Goal: Information Seeking & Learning: Compare options

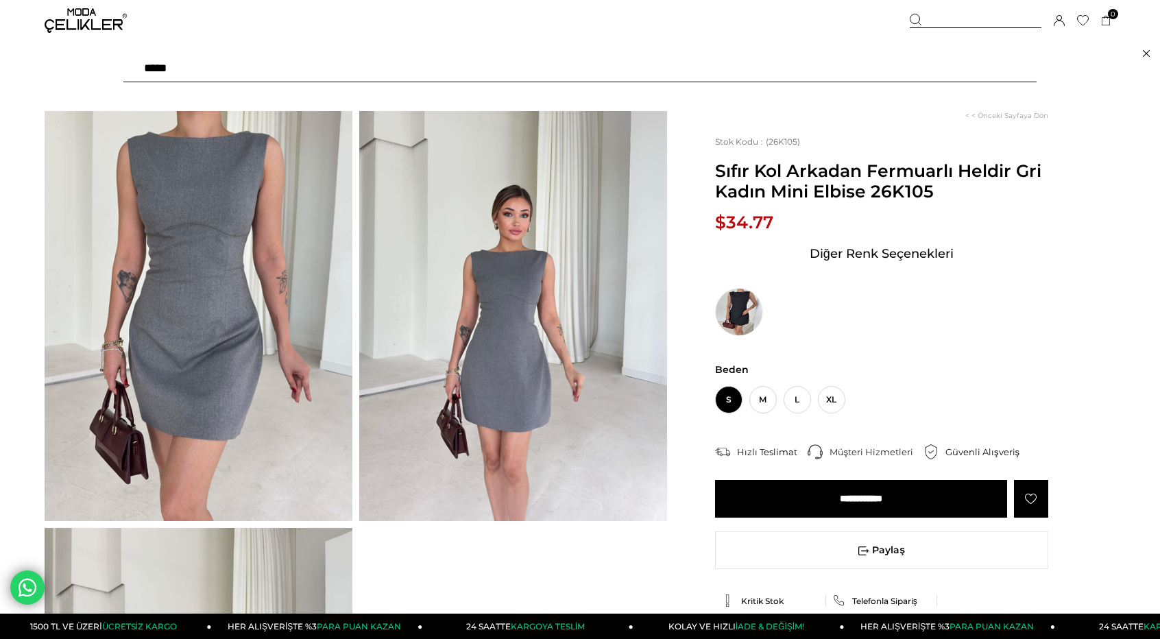
click at [418, 66] on input "text" at bounding box center [579, 68] width 913 height 27
click at [1145, 53] on icon at bounding box center [1146, 53] width 8 height 11
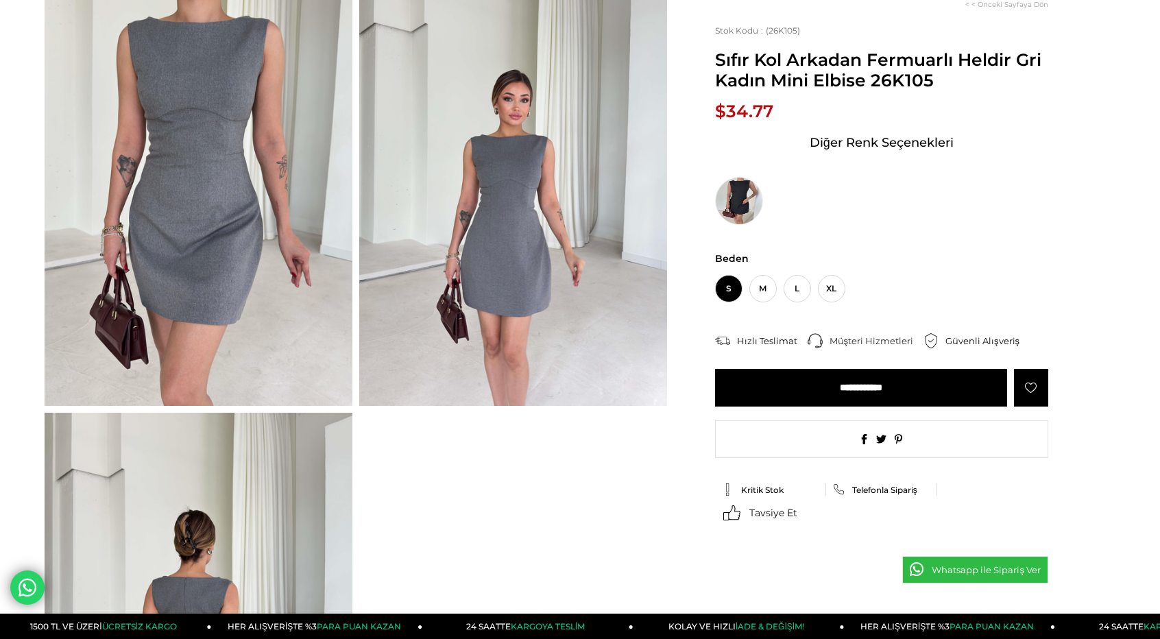
scroll to position [137, 0]
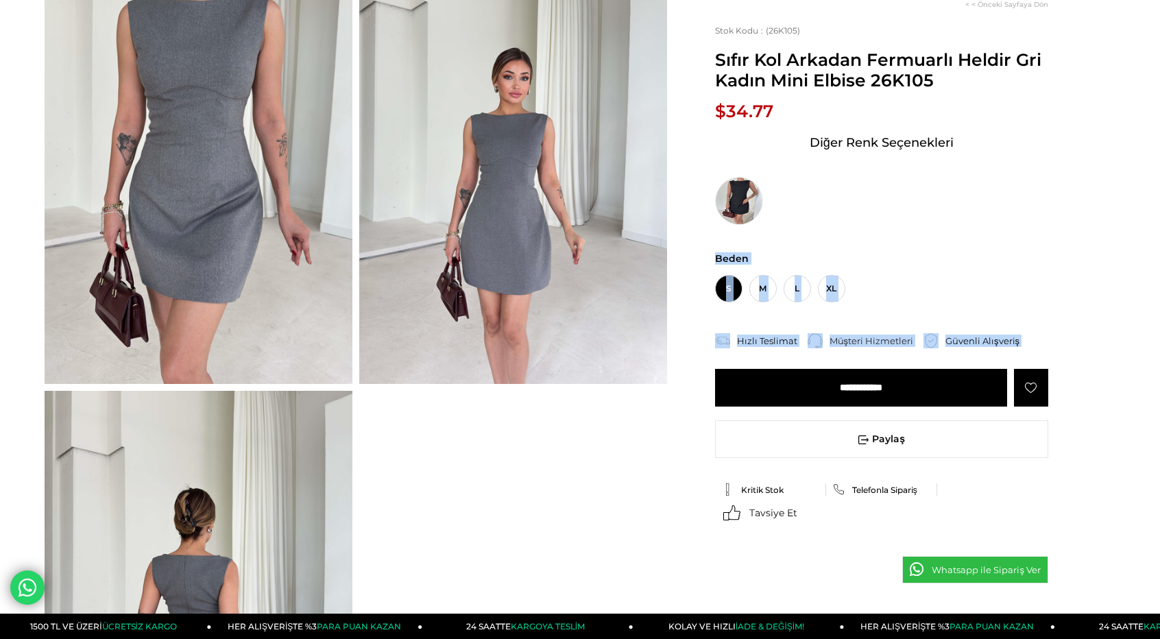
drag, startPoint x: 903, startPoint y: 416, endPoint x: 851, endPoint y: 372, distance: 68.1
click at [855, 379] on div "< < Önceki Sayfaya Dön Stok Kodu (26K105) Sıfır Kol Arkadan Fermuarlı Heldir Gr…" at bounding box center [891, 309] width 448 height 618
click at [965, 283] on div "Beden : S M L XL" at bounding box center [881, 277] width 333 height 50
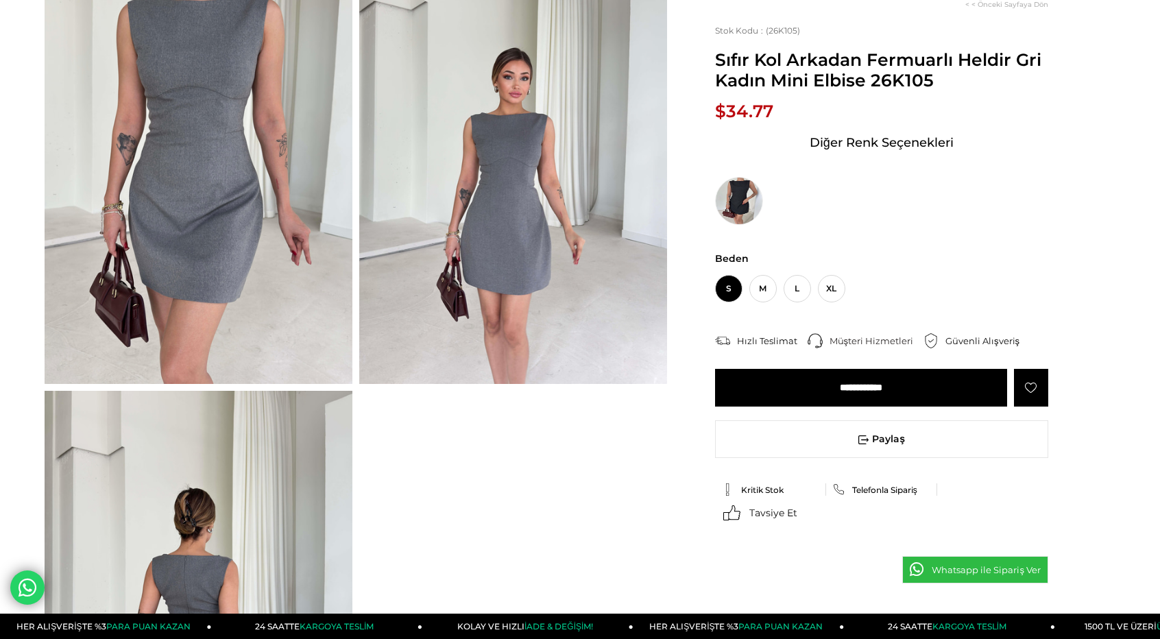
click at [905, 245] on div "< < Önceki Sayfaya Dön Stok Kodu (26K105) Sıfır Kol Arkadan Fermuarlı Heldir Gr…" at bounding box center [891, 309] width 448 height 618
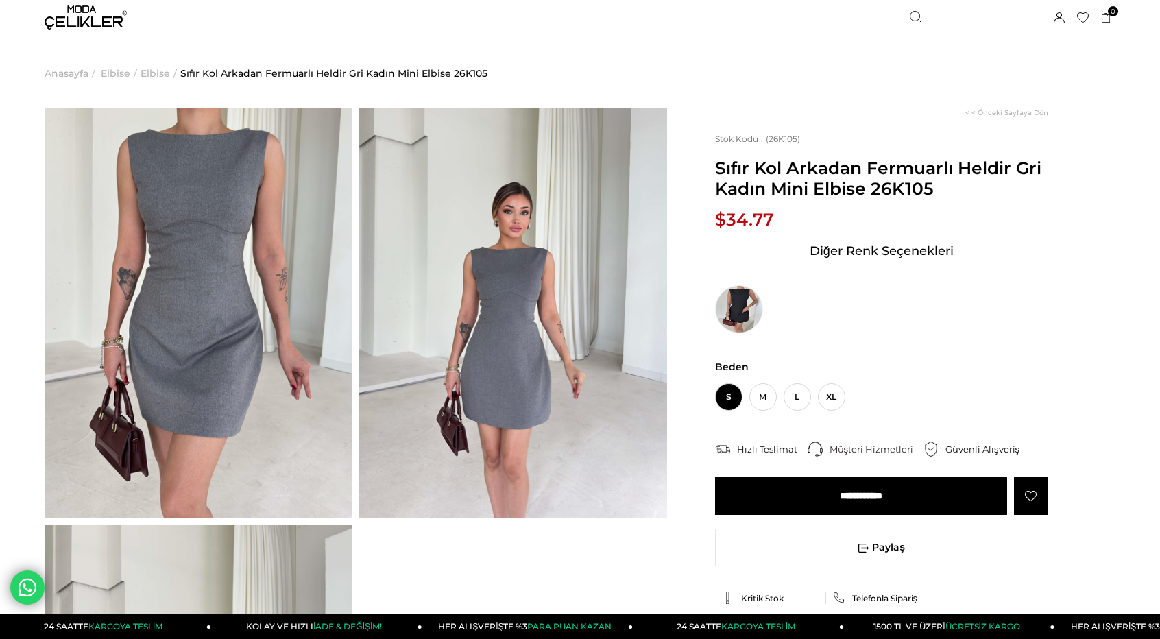
scroll to position [0, 0]
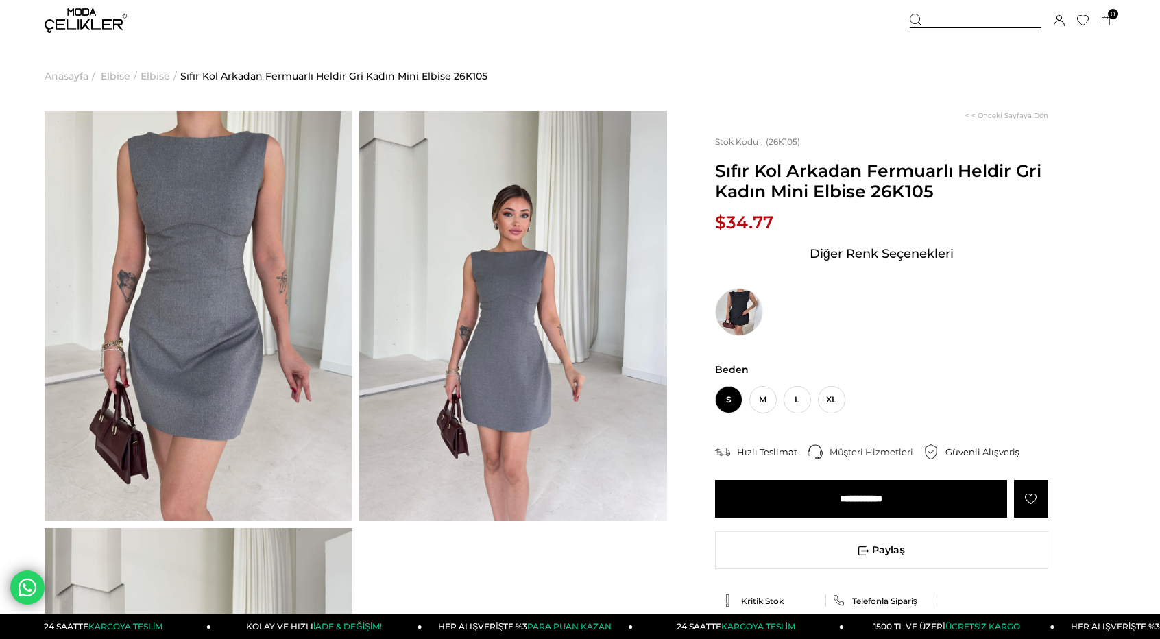
click at [954, 17] on div at bounding box center [975, 21] width 132 height 14
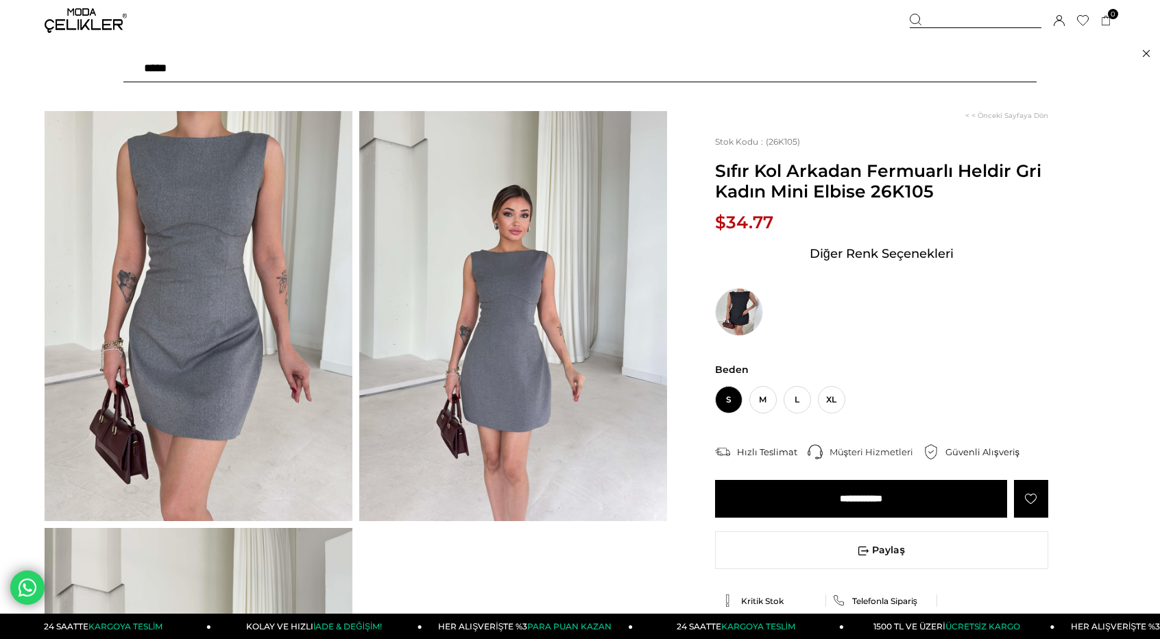
click at [267, 66] on input "text" at bounding box center [579, 68] width 913 height 27
paste input "******"
type input "******"
click at [916, 16] on icon at bounding box center [915, 20] width 12 height 12
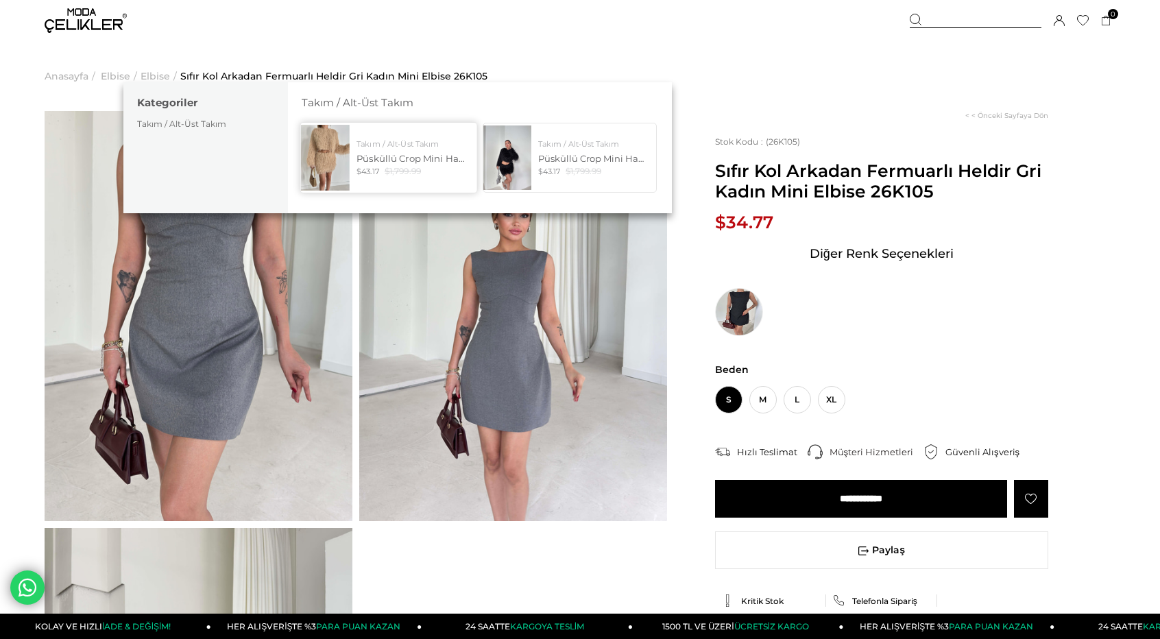
click at [395, 157] on div "Püsküllü Crop Mini Hanli Bej Kadın İkili Etekli Takım 26K138" at bounding box center [412, 158] width 113 height 12
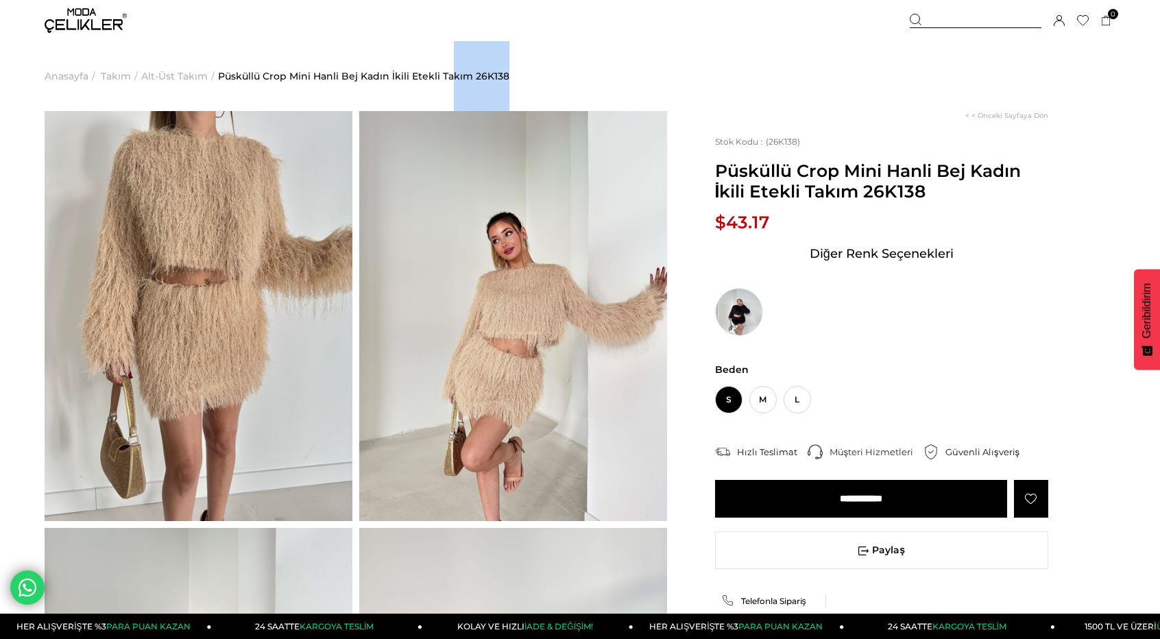
drag, startPoint x: 516, startPoint y: 73, endPoint x: 448, endPoint y: 77, distance: 68.7
click at [448, 77] on ul "Anasayfa > Takım > Alt-Üst Takım > Püsküllü Crop Mini Hanli Bej Kadın İkili Ete…" at bounding box center [580, 76] width 1071 height 70
click at [456, 73] on span "Püsküllü Crop Mini Hanli Bej Kadın İkili Etekli Takım 26K138" at bounding box center [363, 76] width 291 height 70
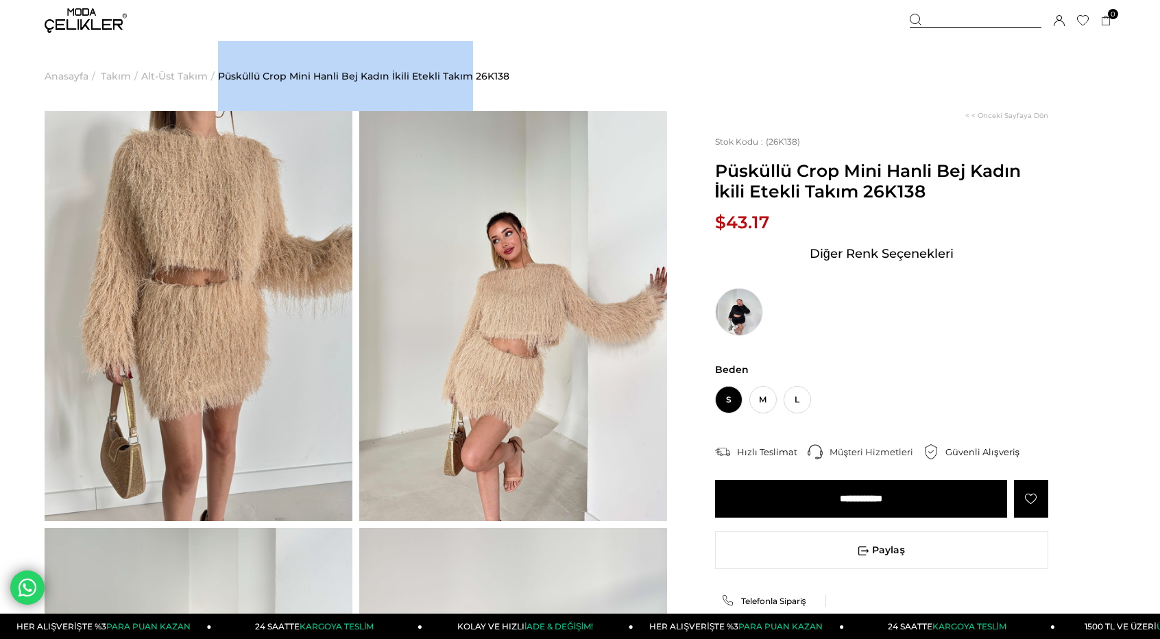
drag, startPoint x: 219, startPoint y: 81, endPoint x: 464, endPoint y: 94, distance: 245.7
click at [464, 94] on ul "Anasayfa > Takım > Alt-Üst Takım > Püsküllü Crop Mini Hanli Bej Kadın İkili Ete…" at bounding box center [580, 76] width 1071 height 70
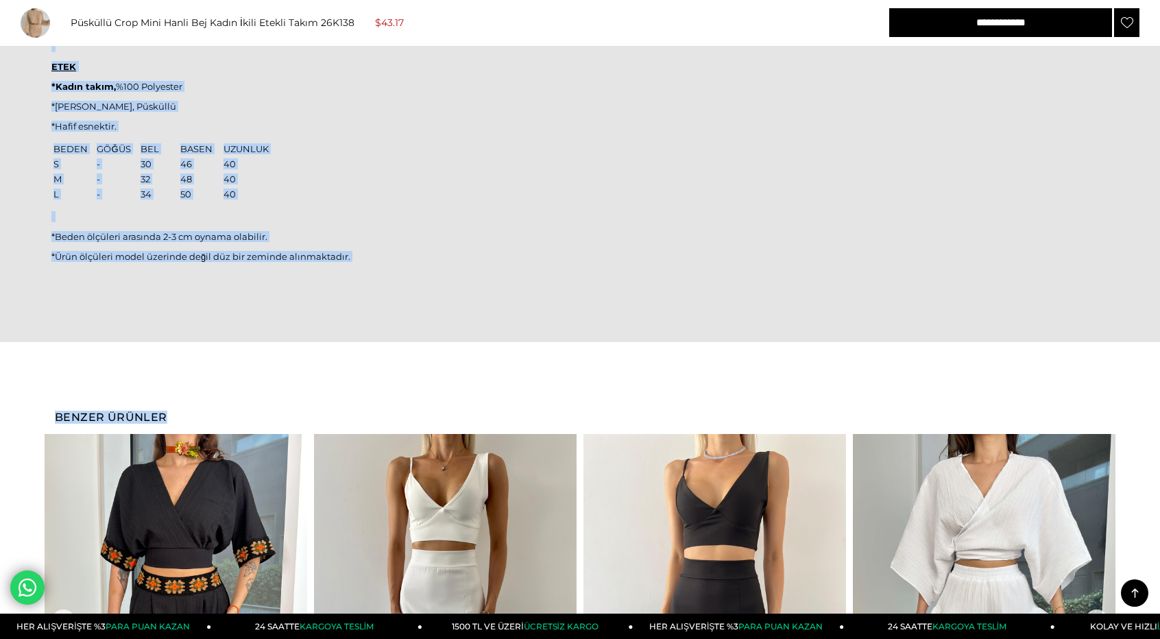
scroll to position [1757, 0]
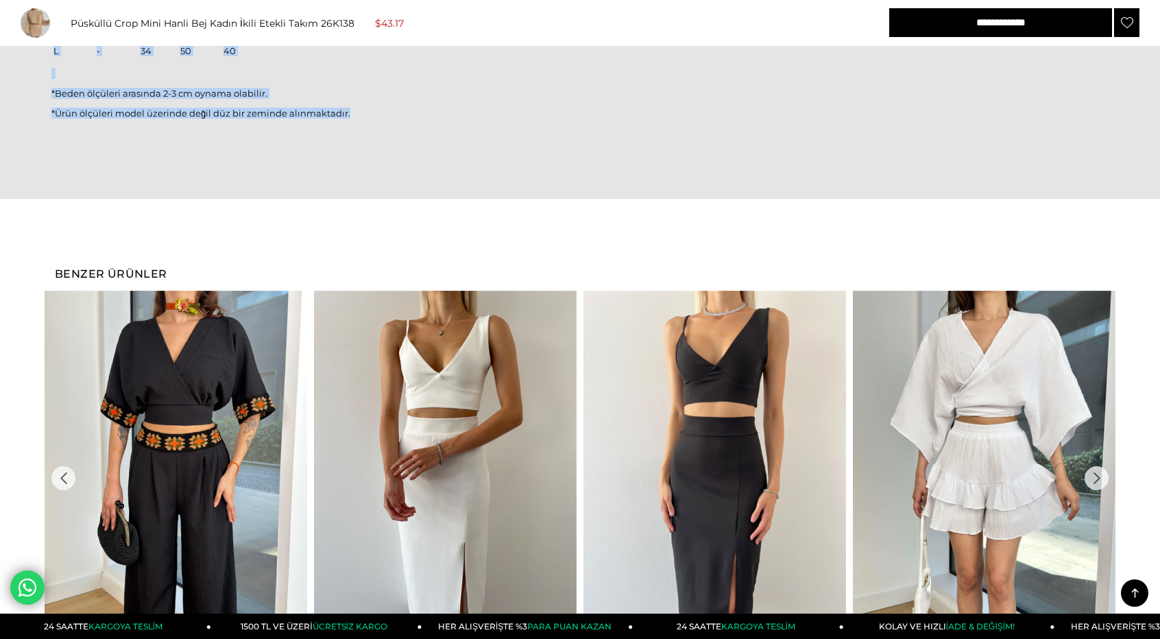
drag, startPoint x: 66, startPoint y: 223, endPoint x: 356, endPoint y: 114, distance: 308.8
copy div "Model üzerindeki small bedendir. Modelin boyu 166 olup 52 kilodur. Göğüs 75, be…"
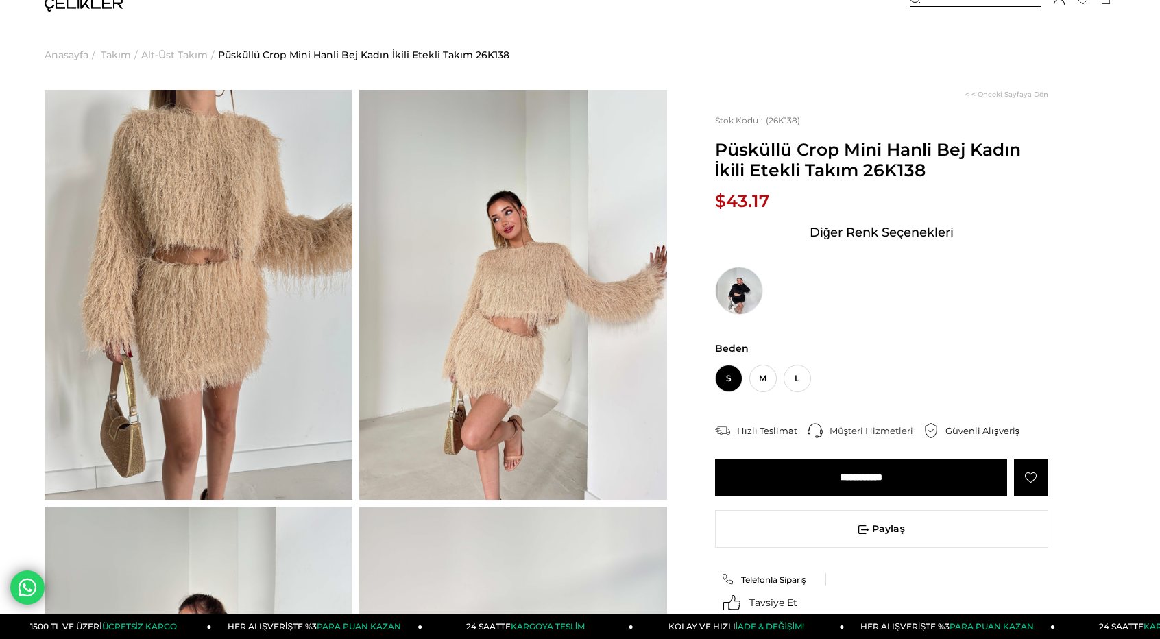
scroll to position [0, 0]
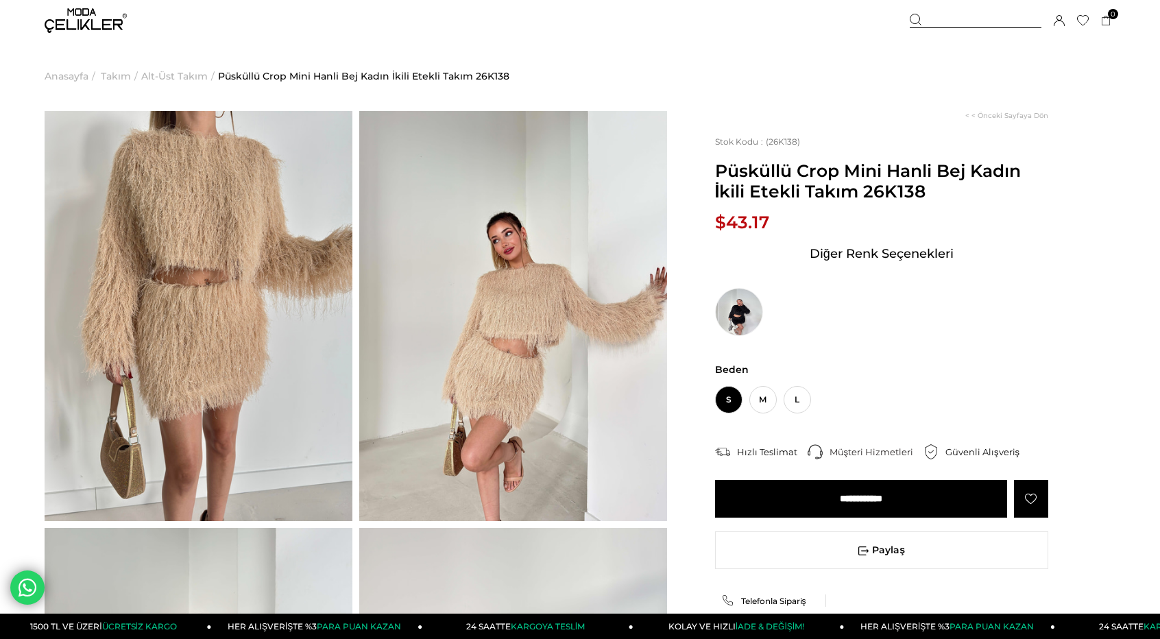
click at [591, 62] on ul "Anasayfa > Takım > Alt-Üst Takım > Püsküllü Crop Mini Hanli Bej Kadın İkili Ete…" at bounding box center [580, 76] width 1071 height 70
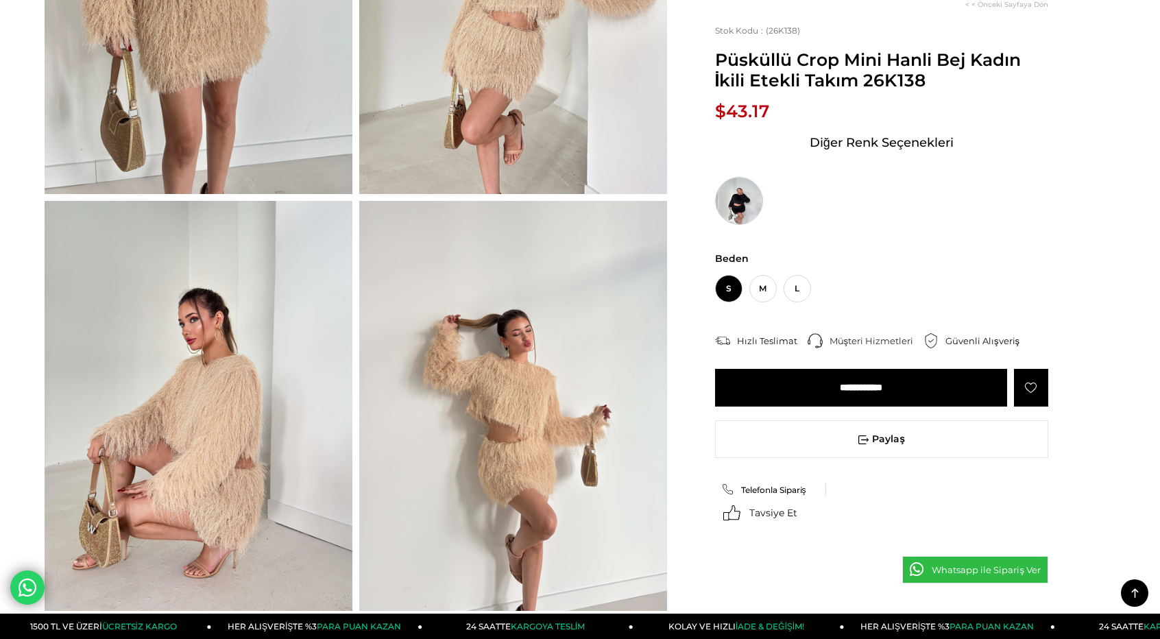
scroll to position [206, 0]
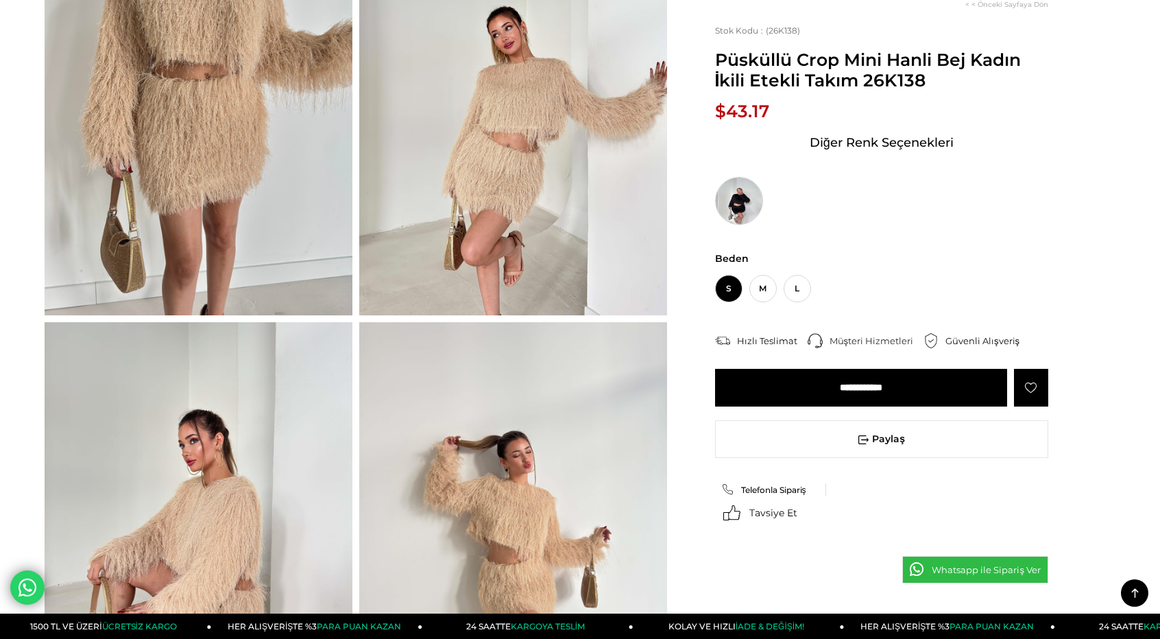
click at [755, 194] on img at bounding box center [739, 201] width 48 height 48
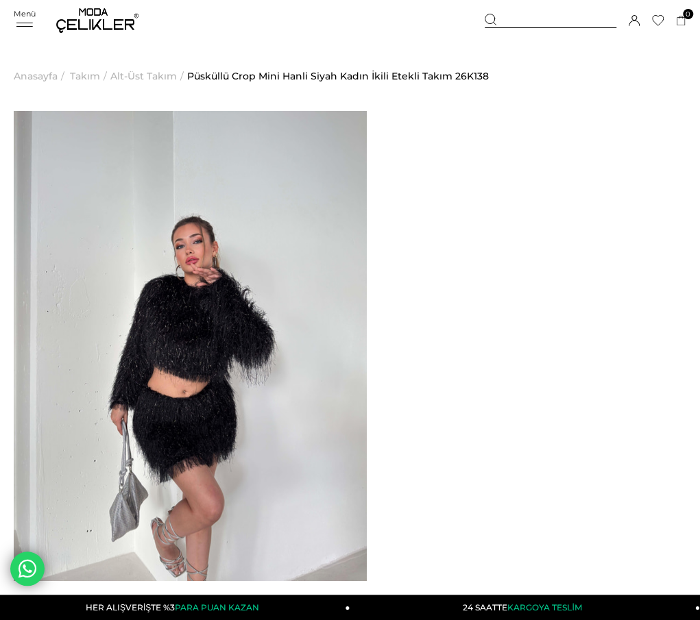
copy div "Püsküllü Crop Mini Hanli Siyah Kadın İkili Etekli Takım 26K138 Sepetteki Son Fi…"
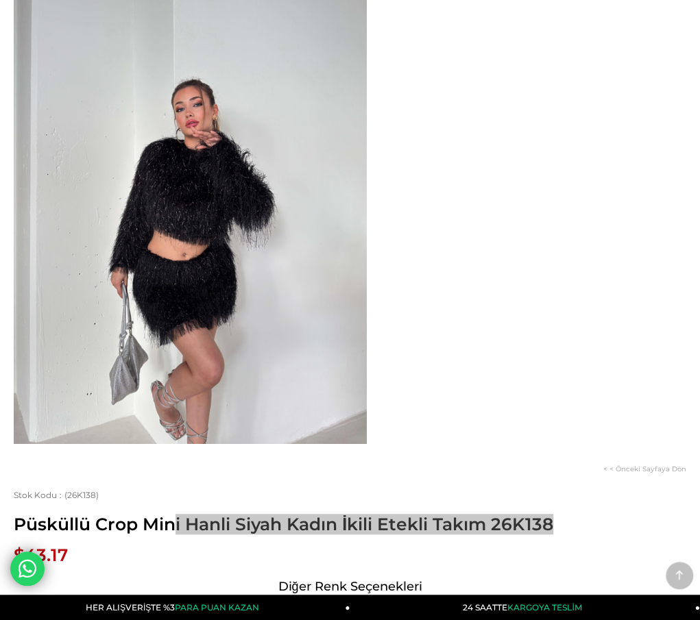
scroll to position [206, 0]
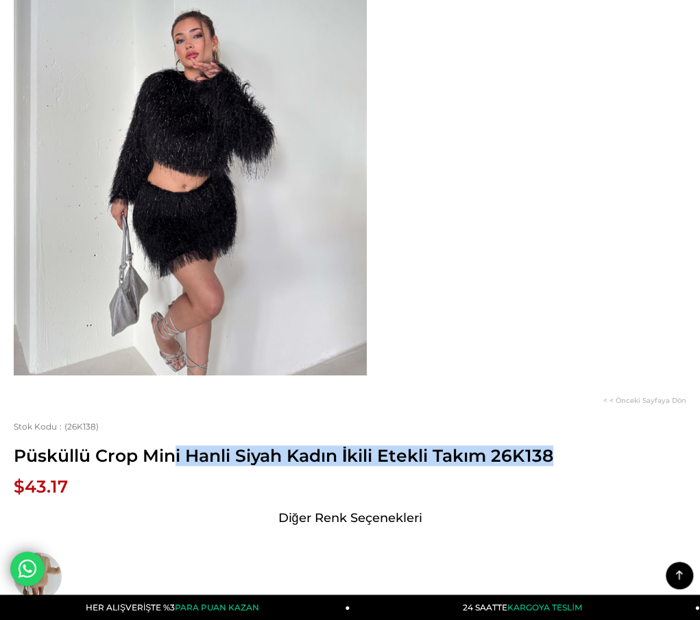
click at [62, 552] on img at bounding box center [38, 576] width 48 height 48
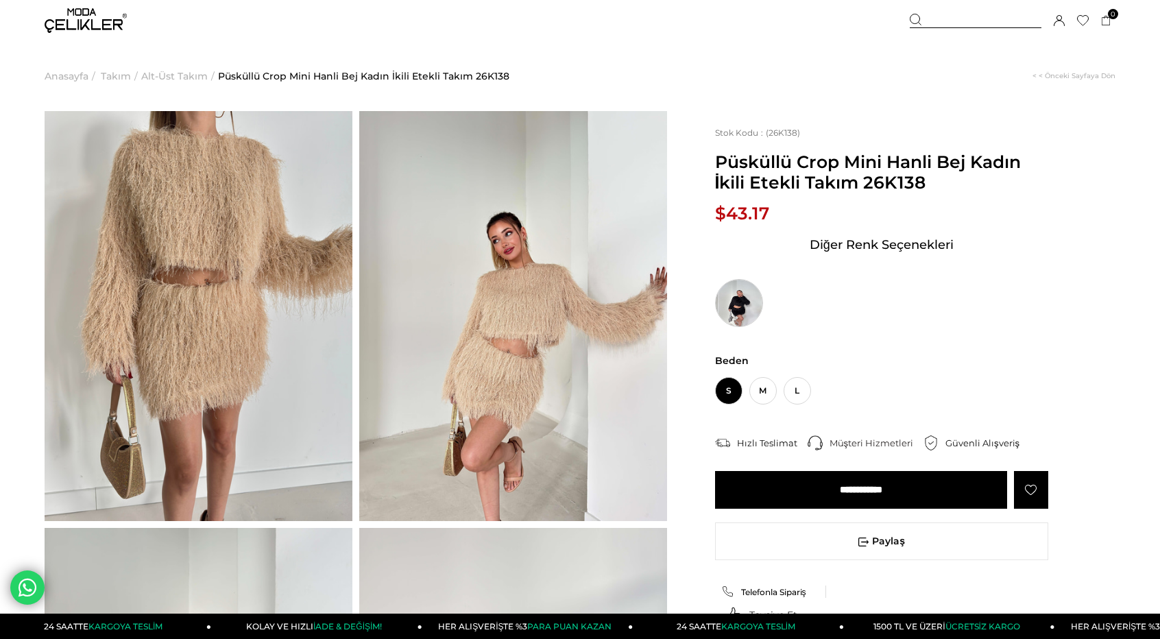
click at [699, 310] on img at bounding box center [739, 303] width 48 height 48
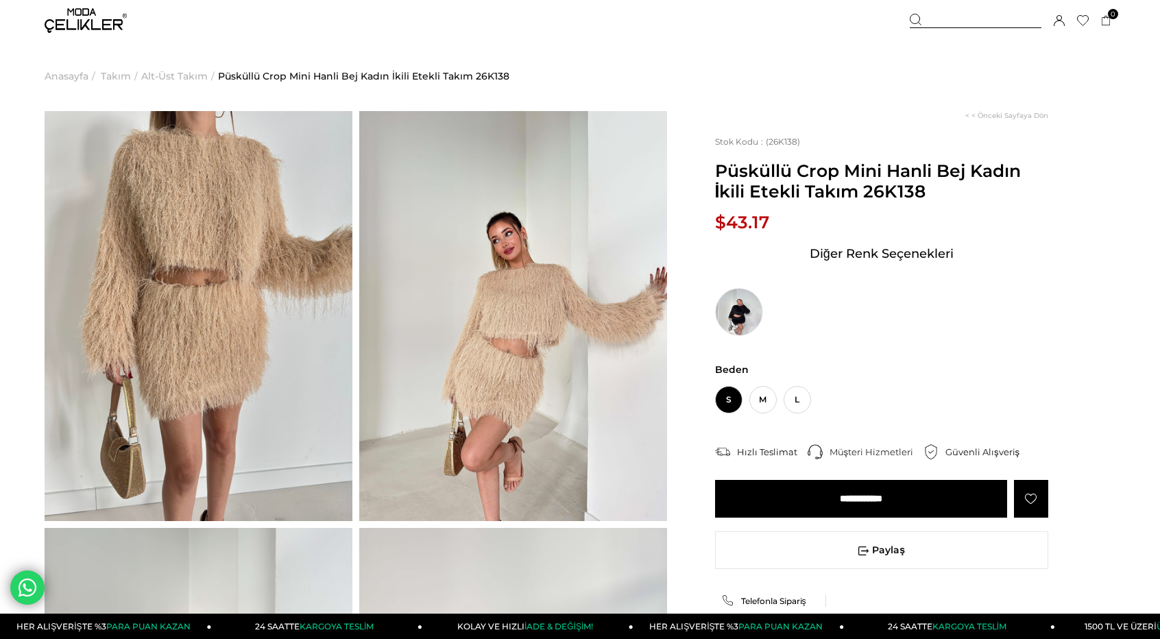
drag, startPoint x: 0, startPoint y: 0, endPoint x: 165, endPoint y: 75, distance: 181.3
click at [165, 75] on span "Alt-Üst Takım" at bounding box center [174, 76] width 66 height 70
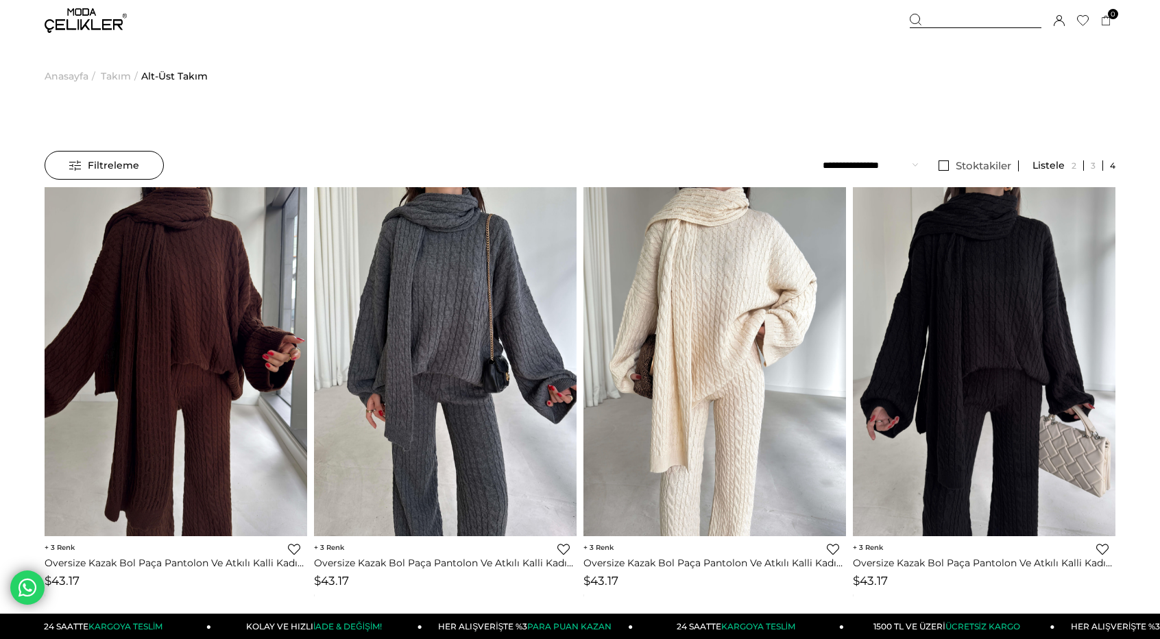
click at [112, 75] on span "Takım" at bounding box center [116, 76] width 30 height 70
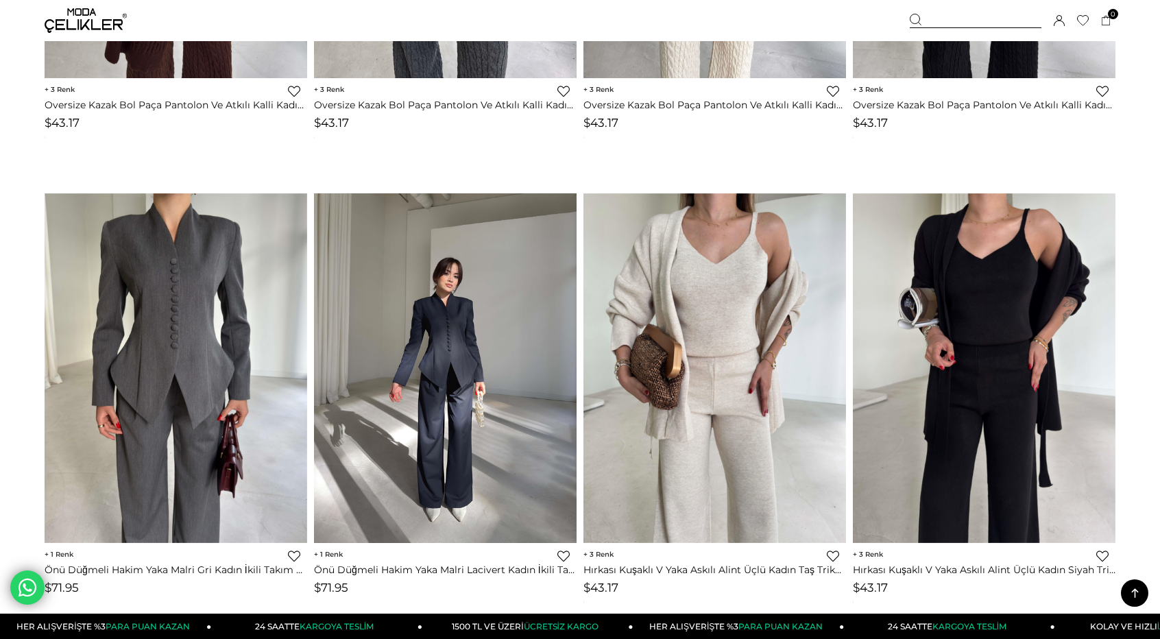
scroll to position [480, 0]
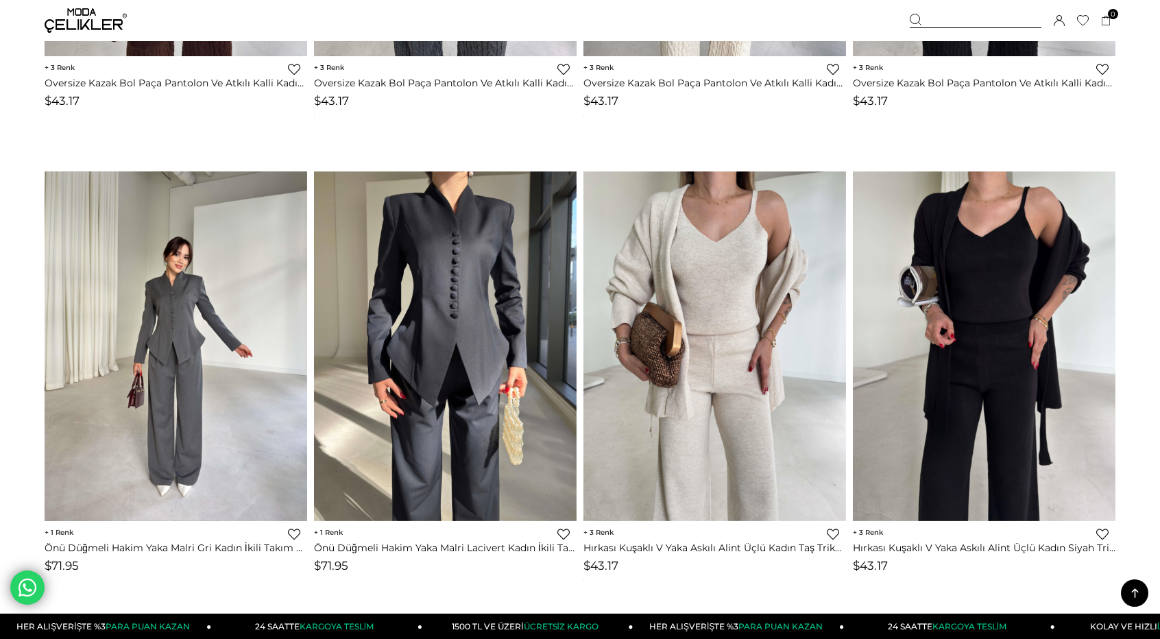
click at [184, 353] on img at bounding box center [176, 346] width 262 height 350
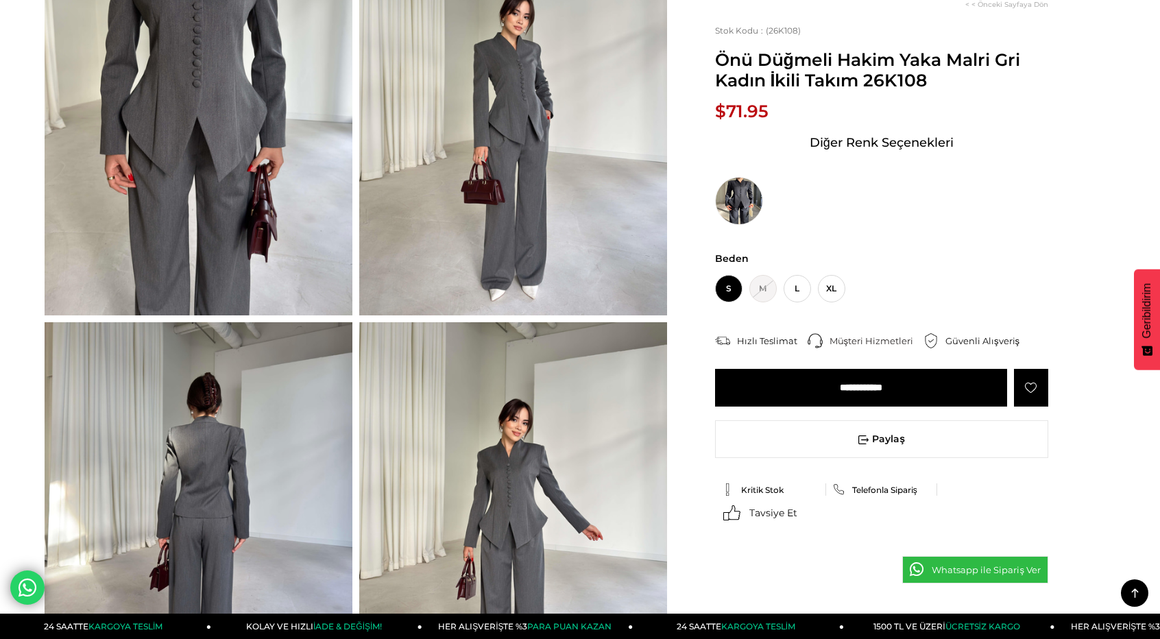
drag, startPoint x: 514, startPoint y: 253, endPoint x: 530, endPoint y: 262, distance: 18.5
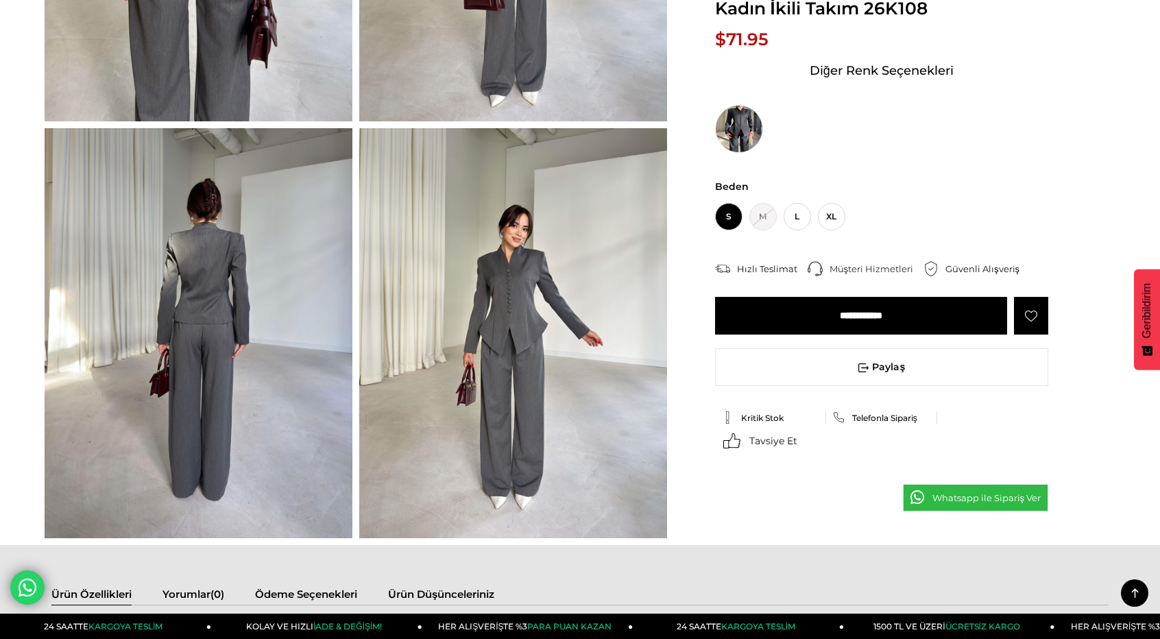
scroll to position [480, 0]
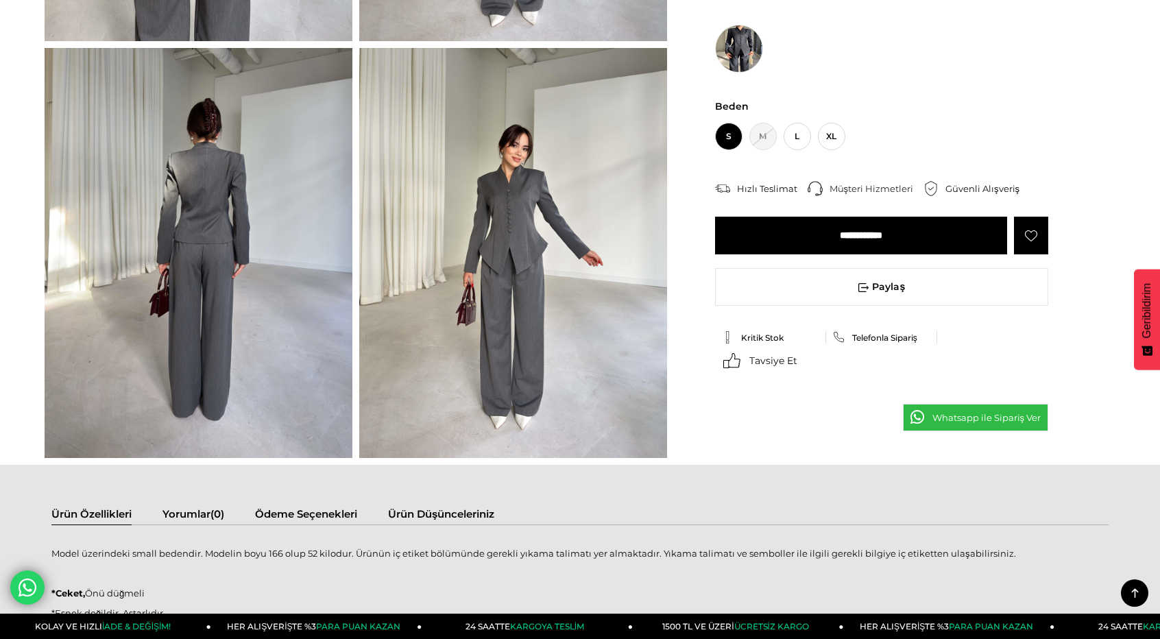
drag, startPoint x: 679, startPoint y: 388, endPoint x: 602, endPoint y: 365, distance: 80.0
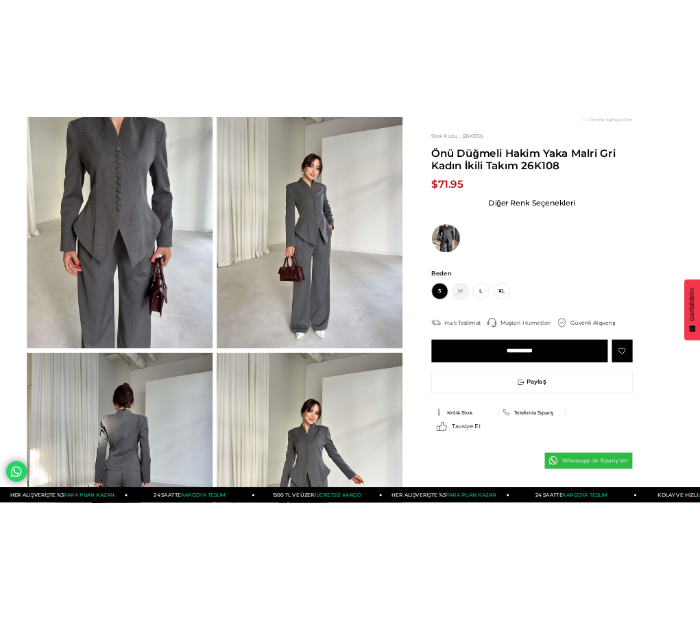
scroll to position [0, 0]
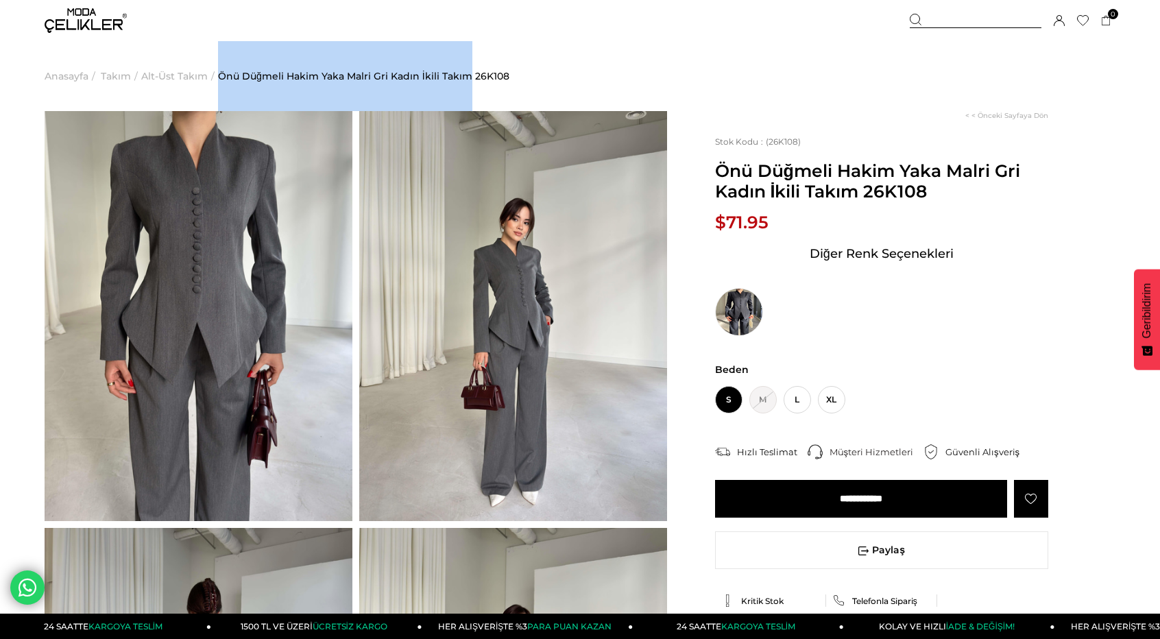
drag, startPoint x: 214, startPoint y: 79, endPoint x: 469, endPoint y: 72, distance: 255.0
click at [469, 72] on ul "Anasayfa > Takım > Alt-Üst Takım > Önü Düğmeli Hakim Yaka Malri Gri Kadın İkili…" at bounding box center [580, 76] width 1071 height 70
copy ul "> Önü Düğmeli Hakim Yaka Malri Gri Kadın İkili Takım"
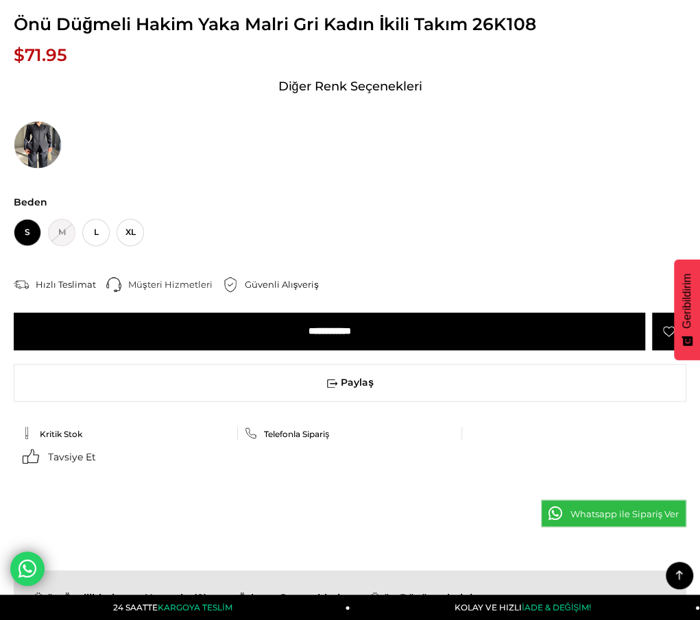
scroll to position [617, 0]
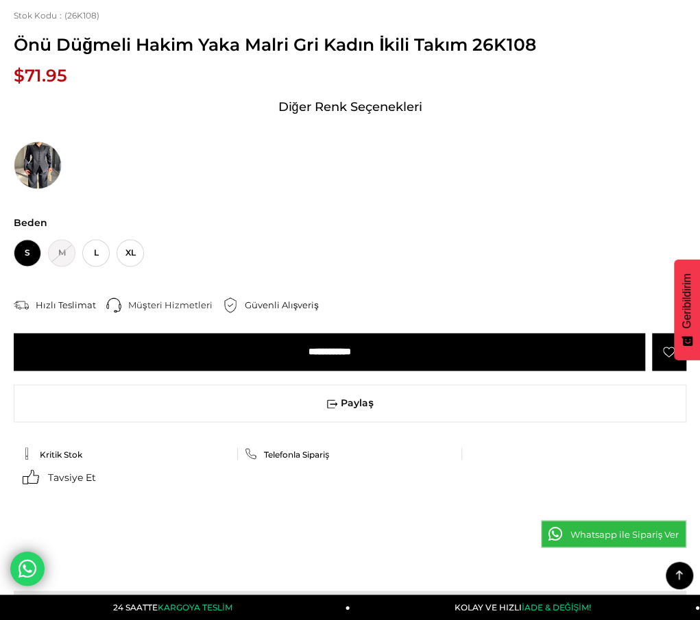
drag, startPoint x: 21, startPoint y: 117, endPoint x: 400, endPoint y: 517, distance: 551.7
copy div "Model üzerindeki small bedendir. Modelin boyu 166 olup 52 kilodur. Ürünün iç et…"
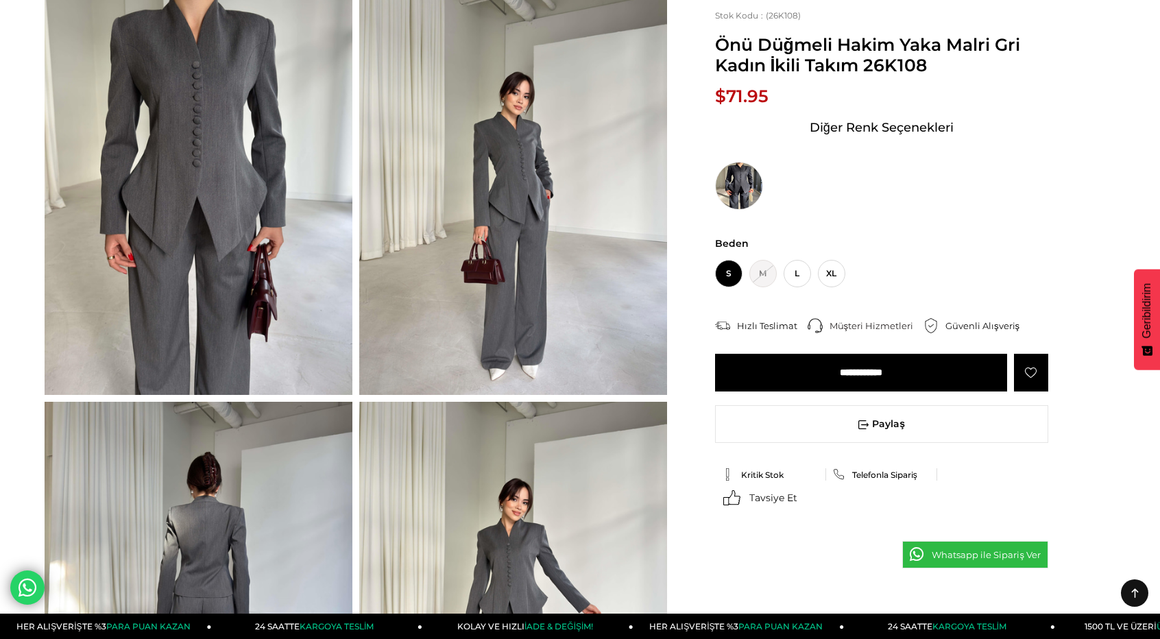
scroll to position [69, 0]
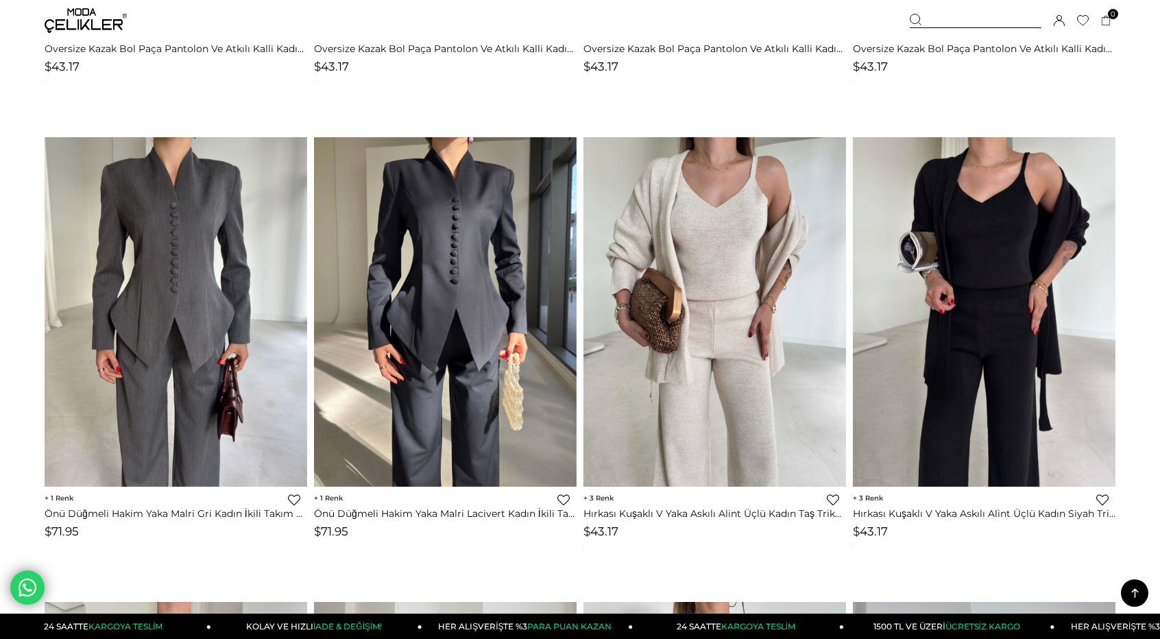
scroll to position [514, 0]
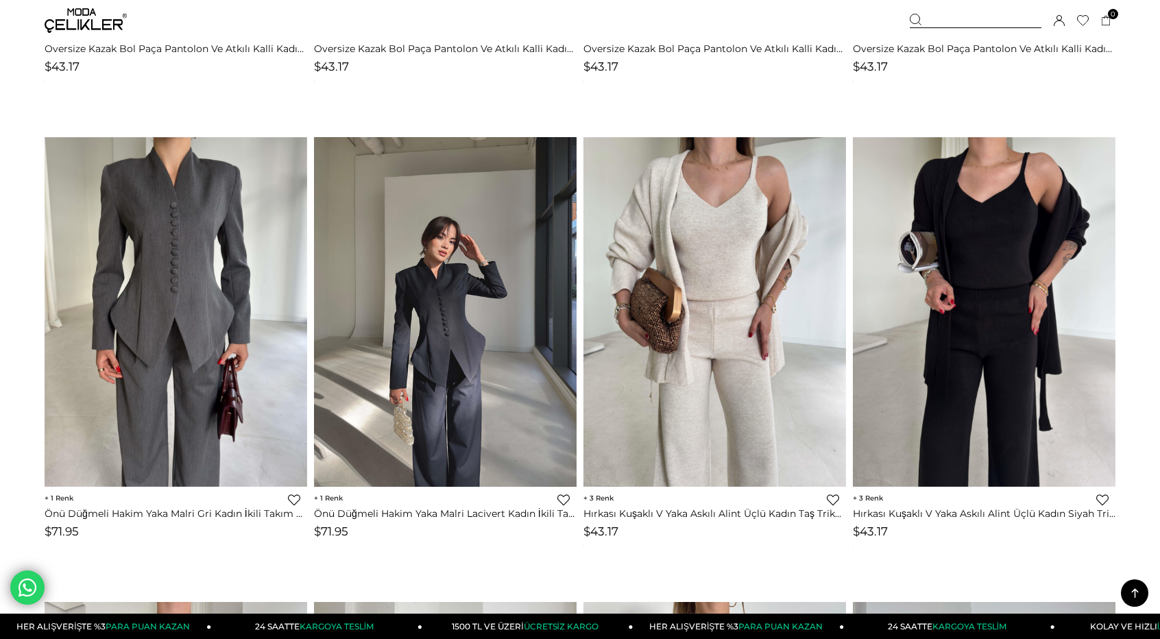
click at [461, 314] on img at bounding box center [445, 312] width 262 height 350
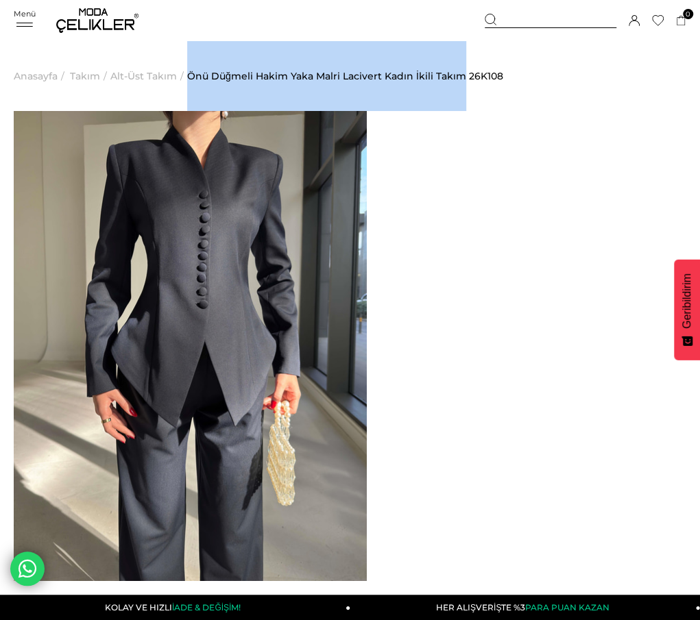
drag, startPoint x: 192, startPoint y: 84, endPoint x: 465, endPoint y: 80, distance: 273.5
click at [465, 80] on ul "Anasayfa > Takım > Alt-Üst Takım > Önü Düğmeli Hakim Yaka Malri Lacivert Kadın …" at bounding box center [350, 76] width 672 height 70
copy ul "> Önü Düğmeli Hakim Yaka Malri Lacivert Kadın İkili Takım"
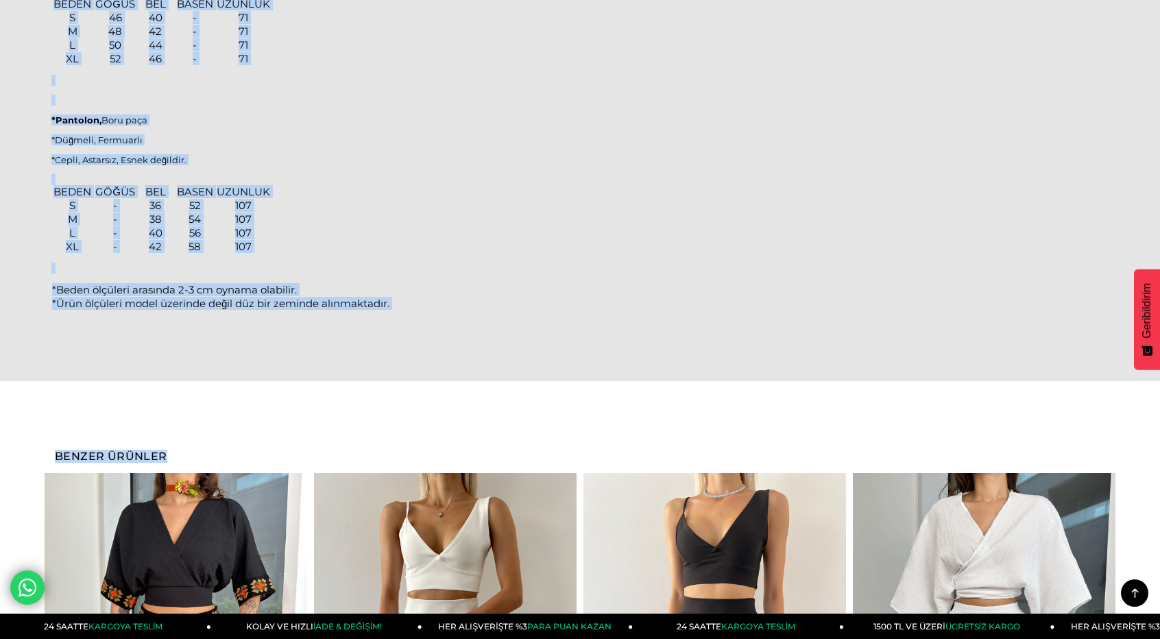
scroll to position [1171, 0]
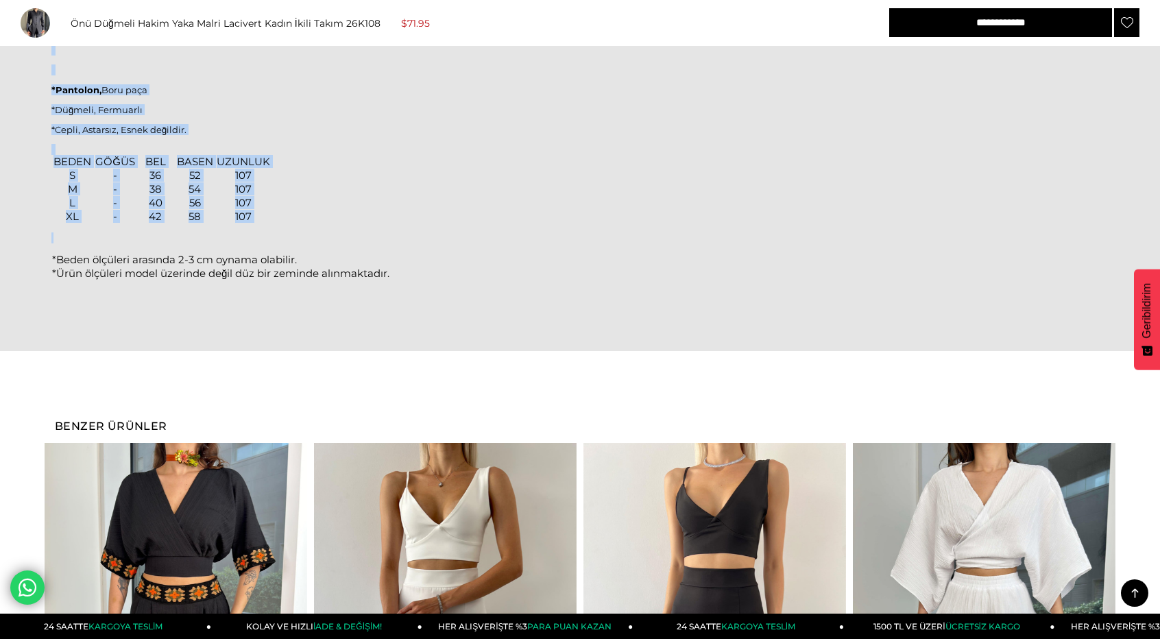
drag, startPoint x: 86, startPoint y: 275, endPoint x: 402, endPoint y: 273, distance: 315.3
click at [402, 273] on div "Model üzerindeki small bedendir. Modelin boyu 166 olup 52 kilodur. Ürünün iç et…" at bounding box center [579, 71] width 1057 height 447
copy div "Model üzerindeki small bedendir. Modelin boyu 166 olup 52 kilodur. Ürünün iç et…"
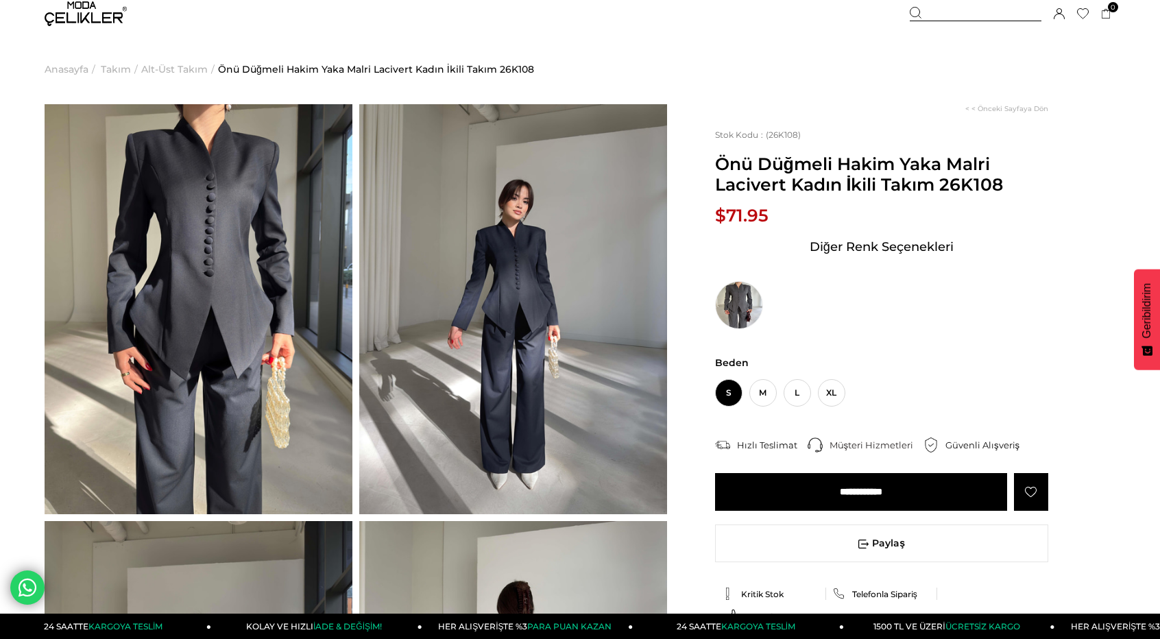
scroll to position [0, 0]
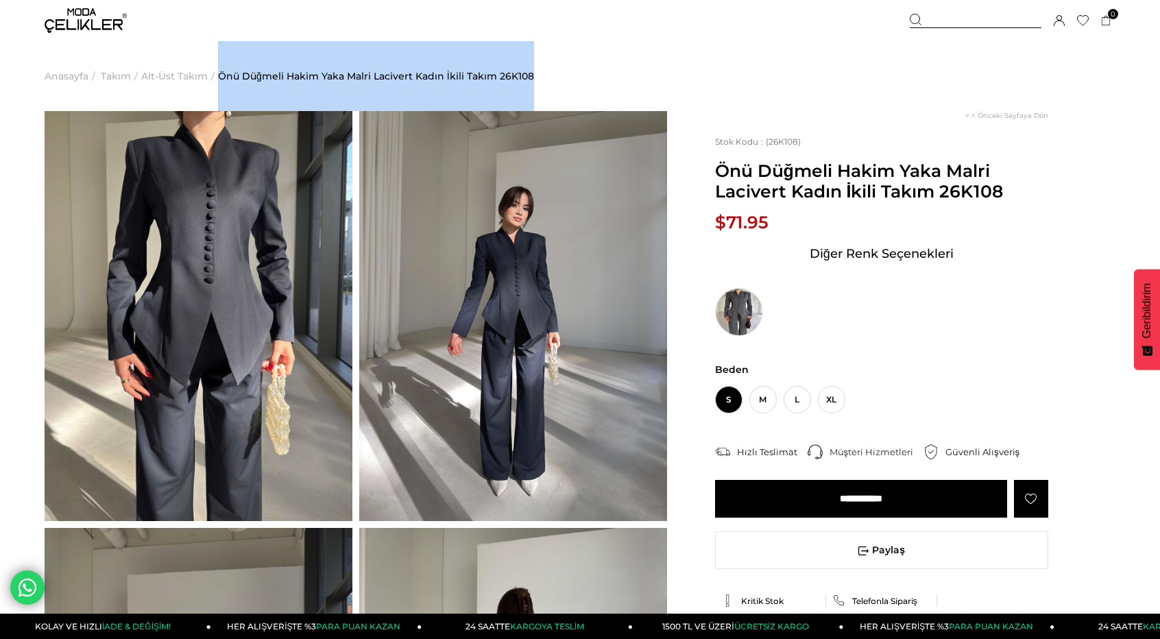
drag, startPoint x: 222, startPoint y: 75, endPoint x: 535, endPoint y: 77, distance: 312.5
click at [535, 77] on ul "Anasayfa > Takım > Alt-Üst Takım > Önü Düğmeli Hakim Yaka Malri Lacivert Kadın …" at bounding box center [580, 76] width 1071 height 70
copy ul "> [PERSON_NAME] Lacivert Kadın İkili Takım 26K108"
click at [194, 74] on span "Alt-Üst Takım" at bounding box center [174, 76] width 66 height 70
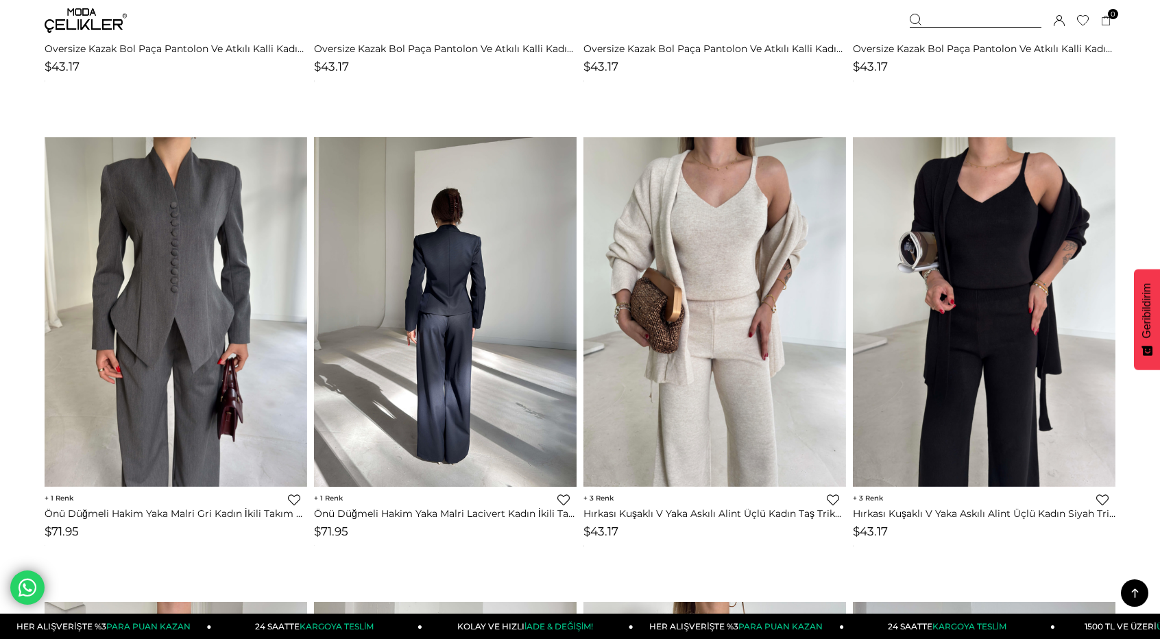
scroll to position [514, 0]
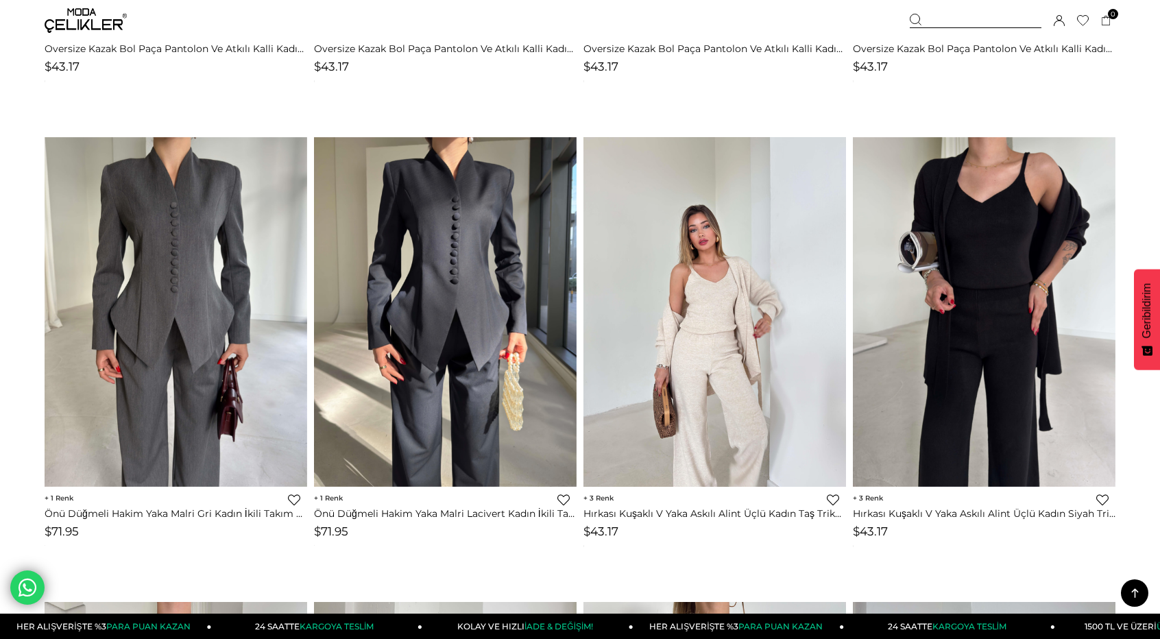
click at [677, 284] on link at bounding box center [714, 311] width 262 height 349
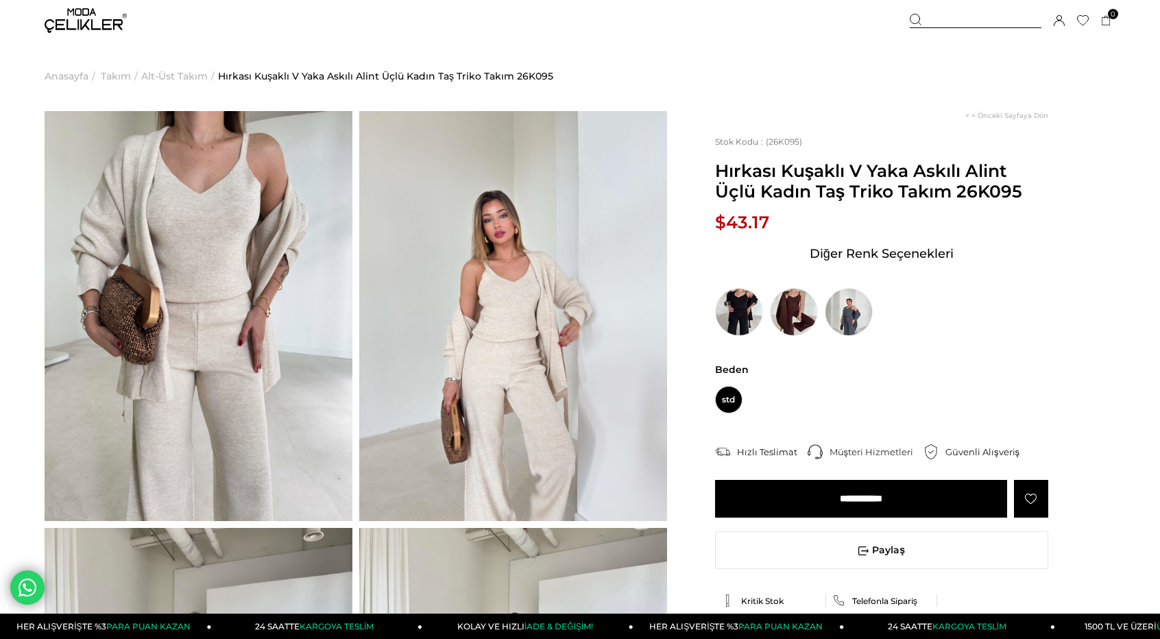
drag, startPoint x: 945, startPoint y: 198, endPoint x: 712, endPoint y: 162, distance: 235.7
click at [941, 197] on span "Hırkası Kuşaklı V Yaka Askılı Alint Üçlü Kadın Taş Triko Takım 26K095" at bounding box center [881, 180] width 333 height 41
drag, startPoint x: 952, startPoint y: 191, endPoint x: 708, endPoint y: 162, distance: 245.7
click at [709, 165] on div "< < Önceki Sayfaya Dön Stok Kodu (26K095) Hırkası Kuşaklı V Yaka Askılı Alint Ü…" at bounding box center [891, 420] width 448 height 618
click at [713, 175] on div "< < Önceki Sayfaya Dön Stok Kodu (26K095) Hırkası Kuşaklı V Yaka Askılı Alint Ü…" at bounding box center [891, 420] width 448 height 618
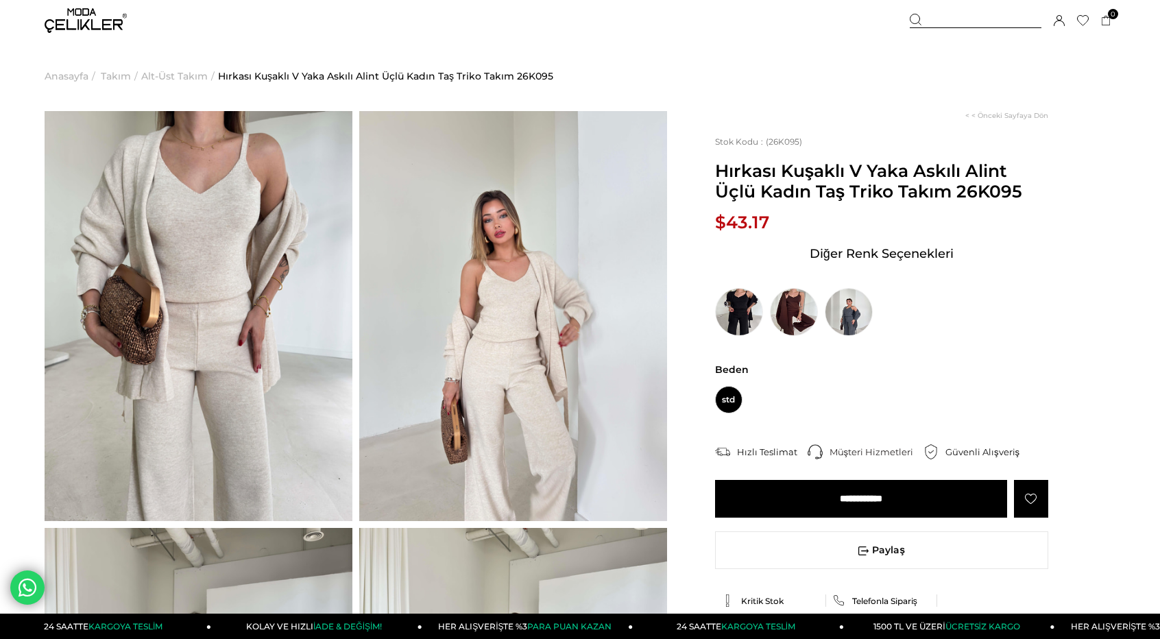
drag, startPoint x: 713, startPoint y: 173, endPoint x: 910, endPoint y: 190, distance: 198.1
click at [910, 190] on div "< < Önceki Sayfaya Dön Stok Kodu (26K095) Hırkası Kuşaklı V Yaka Askılı Alint Ü…" at bounding box center [891, 420] width 448 height 618
click at [936, 193] on span "Hırkası Kuşaklı V Yaka Askılı Alint Üçlü Kadın Taş Triko Takım 26K095" at bounding box center [881, 180] width 333 height 41
drag, startPoint x: 957, startPoint y: 190, endPoint x: 718, endPoint y: 169, distance: 240.1
click at [718, 169] on span "Hırkası Kuşaklı V Yaka Askılı Alint Üçlü Kadın Taş Triko Takım 26K095" at bounding box center [881, 180] width 333 height 41
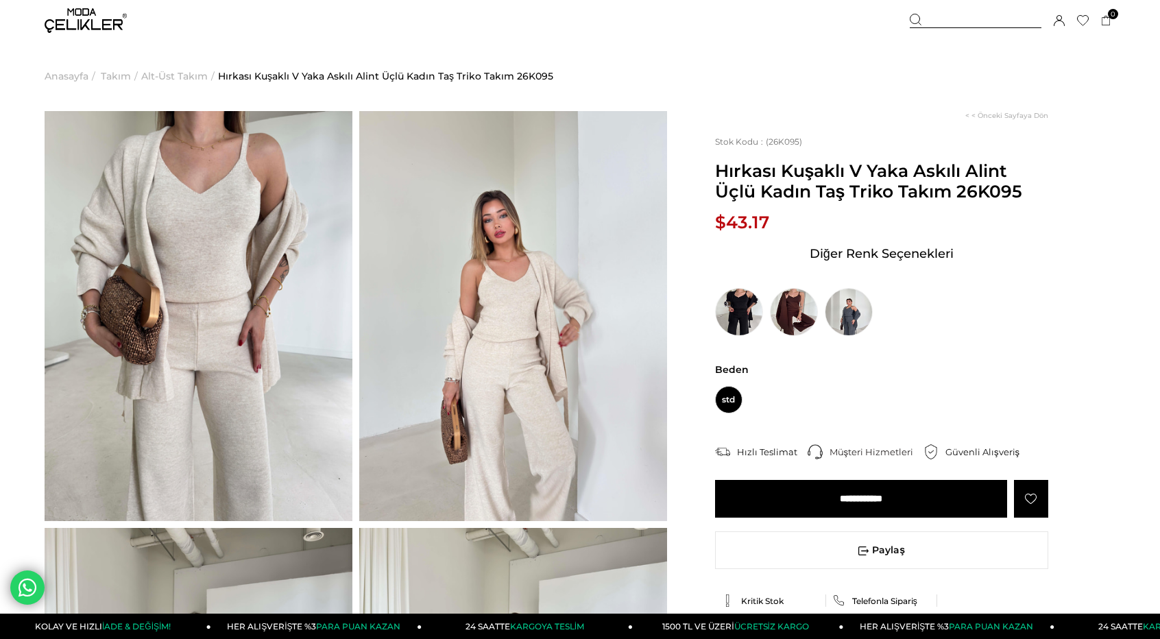
copy span "Hırkası Kuşaklı V Yaka Askılı Alint Üçlü Kadın Taş Triko Takım"
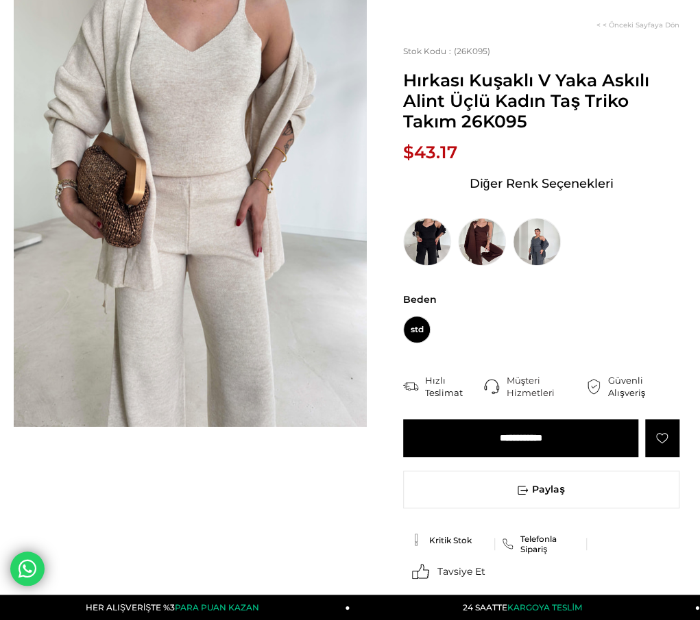
scroll to position [206, 0]
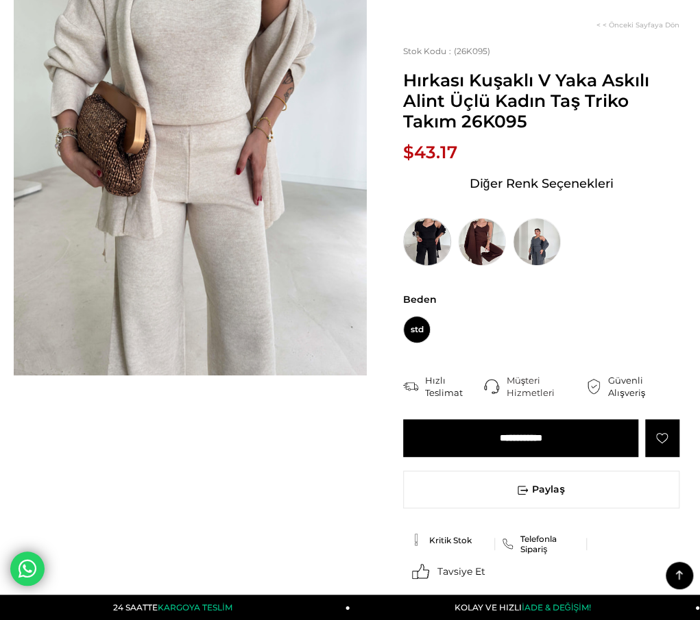
click at [451, 218] on img at bounding box center [427, 242] width 48 height 48
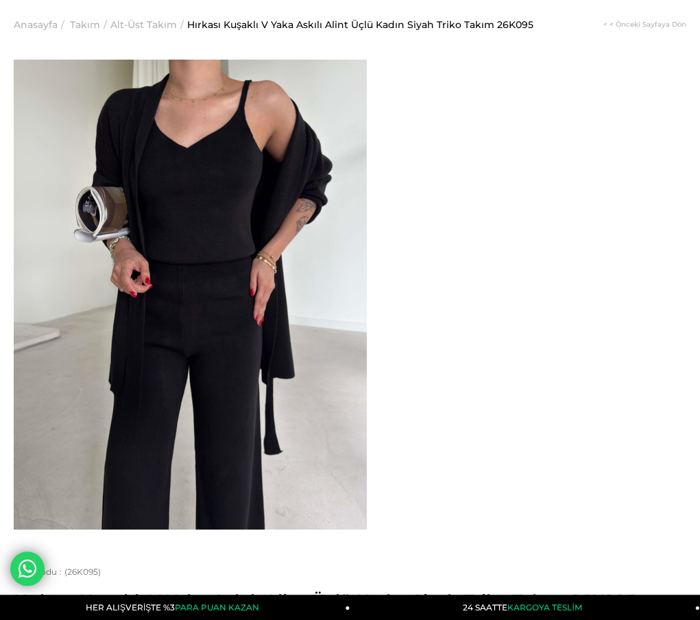
scroll to position [69, 0]
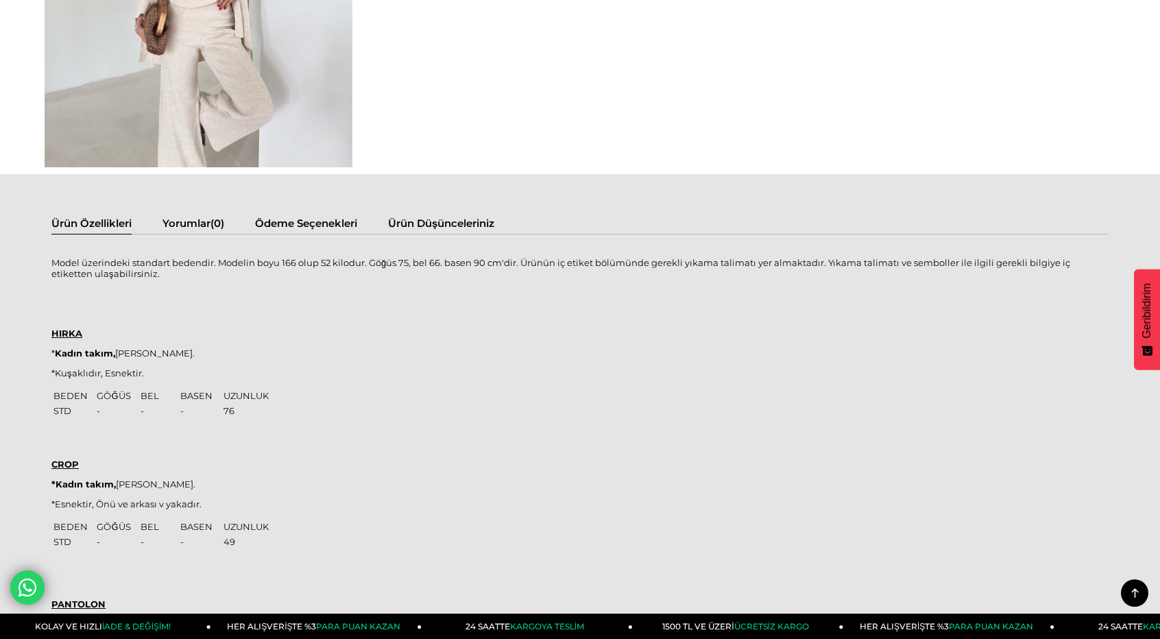
scroll to position [1165, 0]
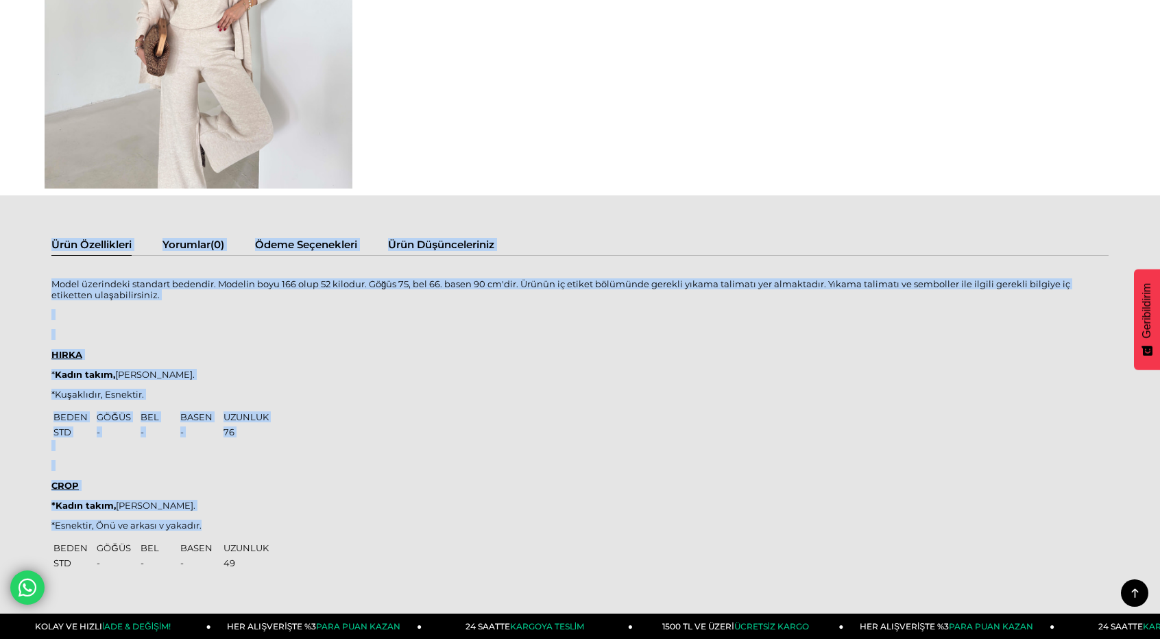
drag, startPoint x: 59, startPoint y: 274, endPoint x: 334, endPoint y: 489, distance: 349.6
click at [337, 496] on div "Ürün Özellikleri Yorumlar (0) Ödeme Seçenekleri Ürün Düşünceleriniz Model üzeri…" at bounding box center [580, 532] width 1160 height 675
click at [259, 366] on div "Model üzerindeki standart bedendir. Modelin boyu 166 olup 52 kilodur. Göğüs 75,…" at bounding box center [579, 541] width 1057 height 545
click at [247, 360] on div "Model üzerindeki standart bedendir. Modelin boyu 166 olup 52 kilodur. Göğüs 75,…" at bounding box center [579, 541] width 1057 height 545
click at [88, 304] on div "Model üzerindeki standart bedendir. Modelin boyu 166 olup 52 kilodur. Göğüs 75,…" at bounding box center [579, 541] width 1057 height 545
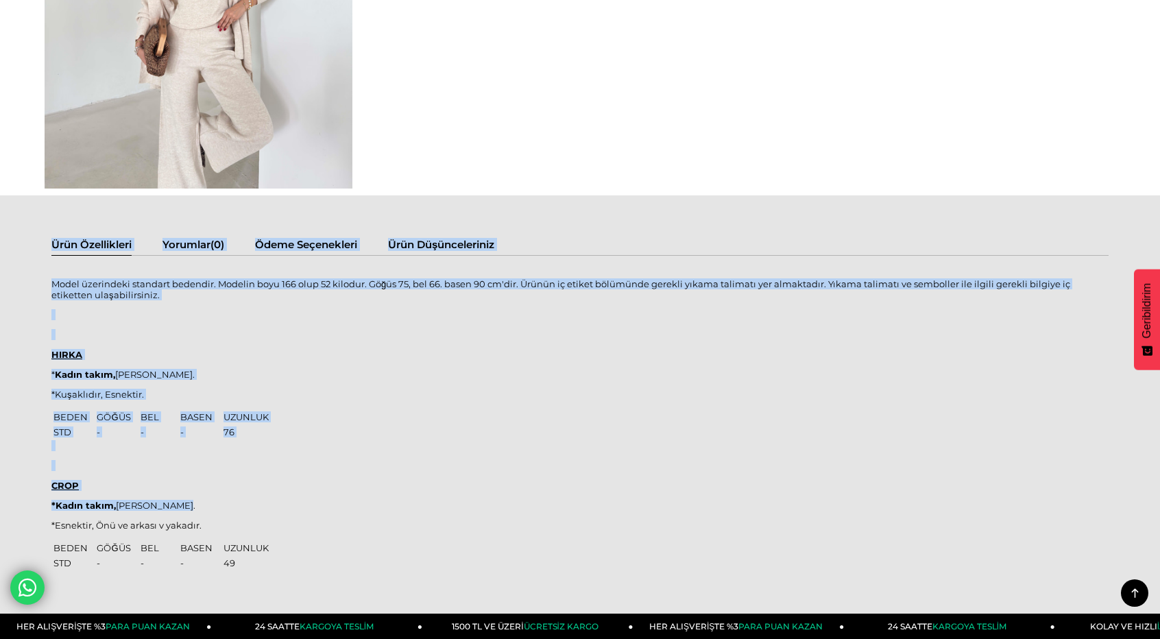
click at [60, 282] on p "Model üzerindeki standart bedendir. Modelin boyu 166 olup 52 kilodur. Göğüs 75,…" at bounding box center [579, 289] width 1057 height 22
click at [54, 280] on p "Model üzerindeki standart bedendir. Modelin boyu 166 olup 52 kilodur. Göğüs 75,…" at bounding box center [579, 289] width 1057 height 22
click at [57, 280] on p "Model üzerindeki standart bedendir. Modelin boyu 166 olup 52 kilodur. Göğüs 75,…" at bounding box center [579, 289] width 1057 height 22
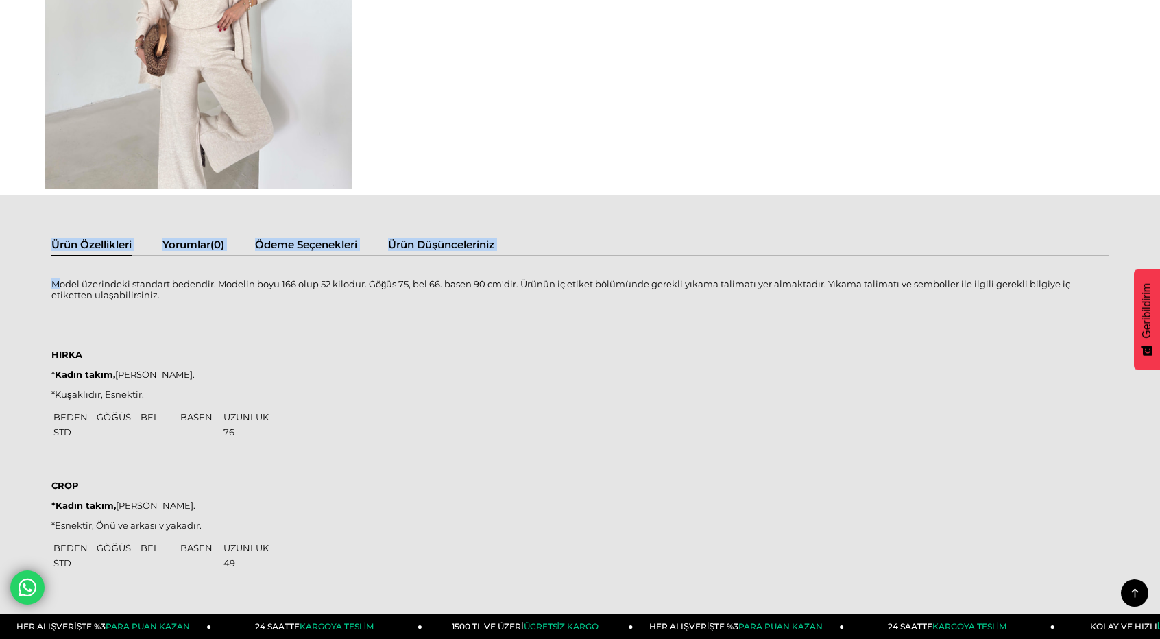
click at [58, 280] on p "Model üzerindeki standart bedendir. Modelin boyu 166 olup 52 kilodur. Göğüs 75,…" at bounding box center [579, 289] width 1057 height 22
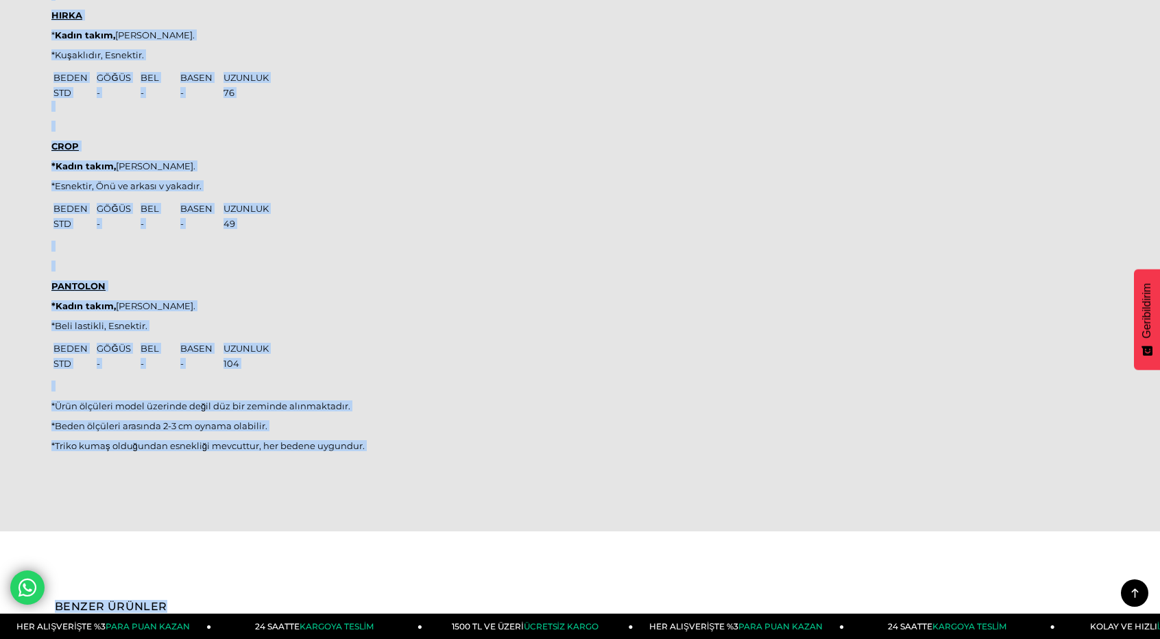
scroll to position [1581, 0]
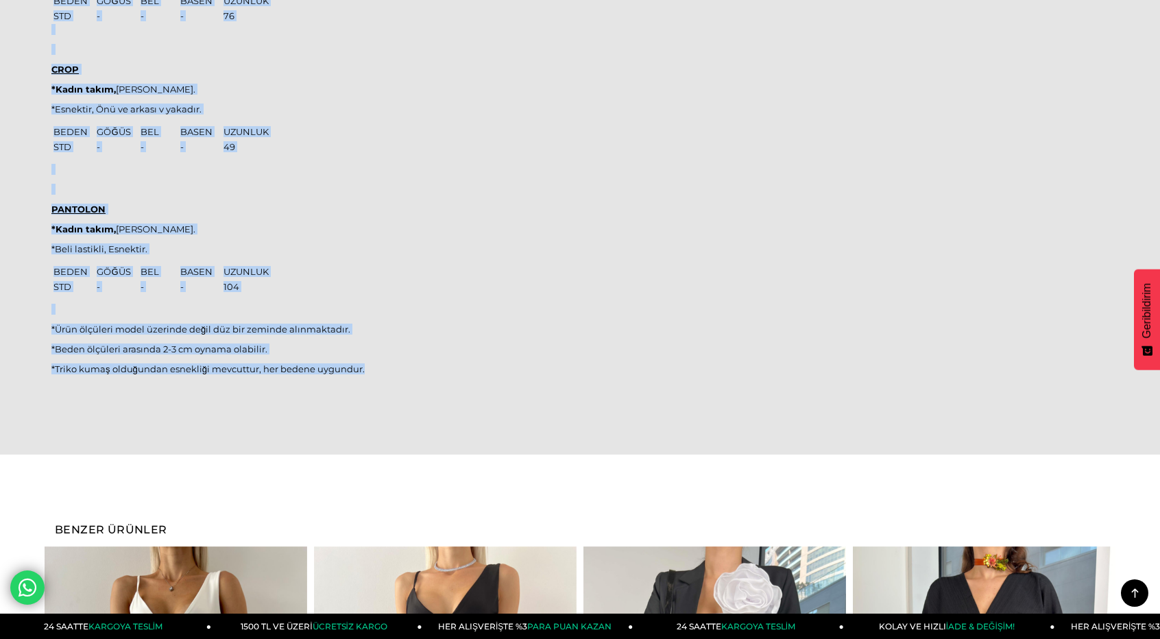
drag, startPoint x: 55, startPoint y: 282, endPoint x: 391, endPoint y: 363, distance: 345.6
click at [391, 363] on div "Model üzerindeki standart bedendir. Modelin boyu 166 olup 52 kilodur. Göğüs 75,…" at bounding box center [579, 125] width 1057 height 545
copy div "Model üzerindeki standart bedendir. Modelin boyu 166 olup 52 kilodur. Göğüs 75,…"
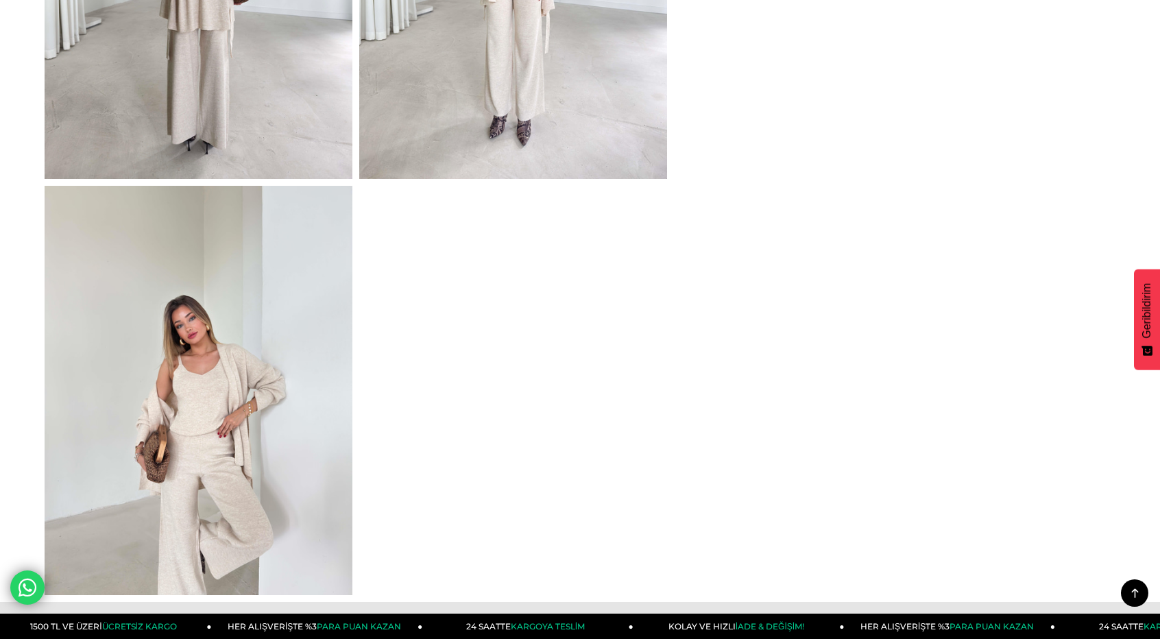
drag, startPoint x: 615, startPoint y: 336, endPoint x: 623, endPoint y: 331, distance: 8.9
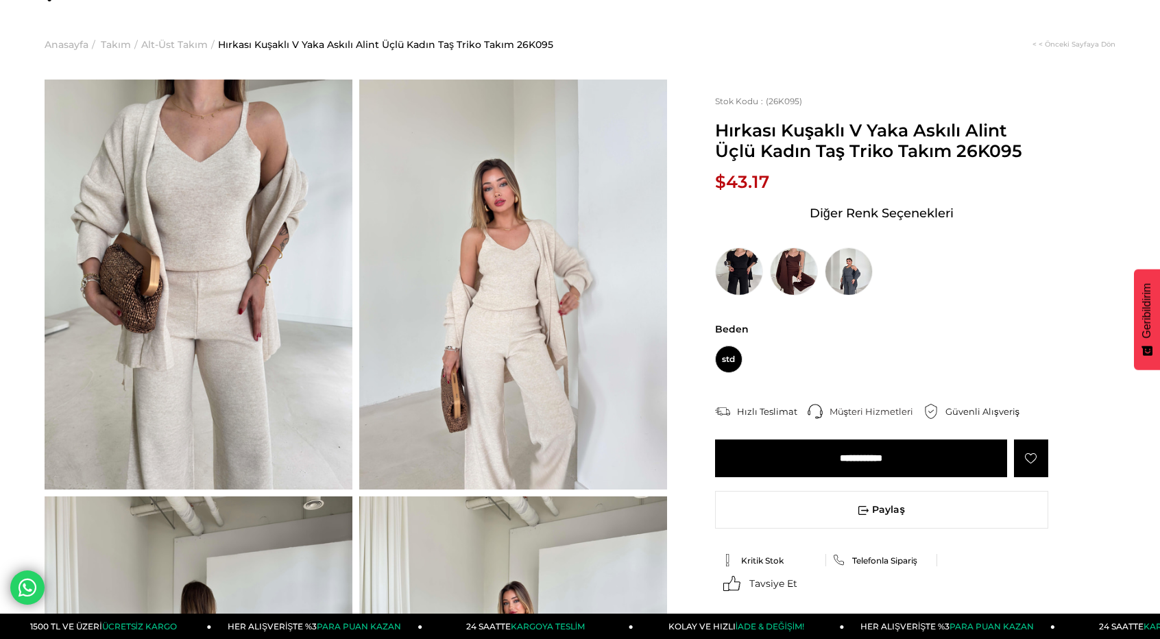
scroll to position [73, 0]
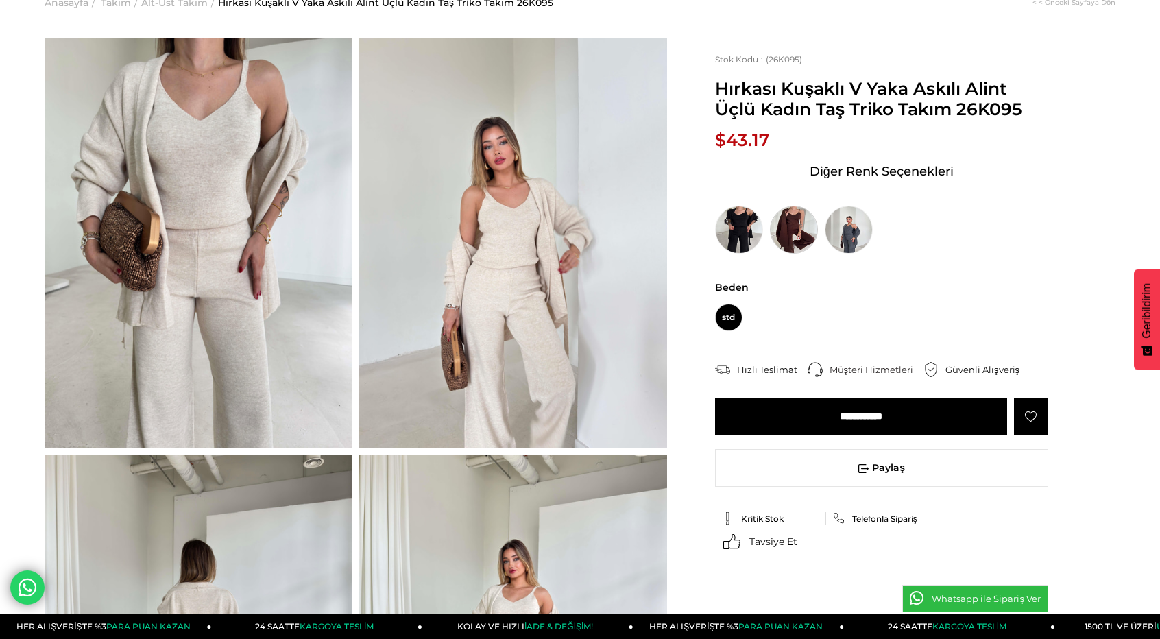
click at [709, 239] on img at bounding box center [794, 230] width 48 height 48
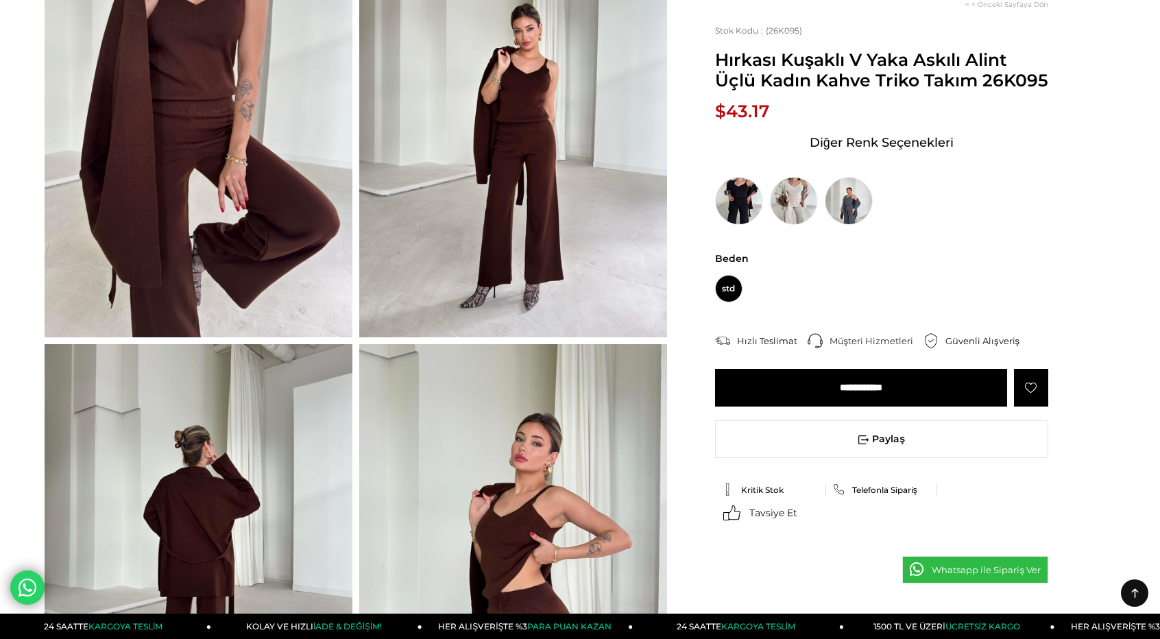
scroll to position [206, 0]
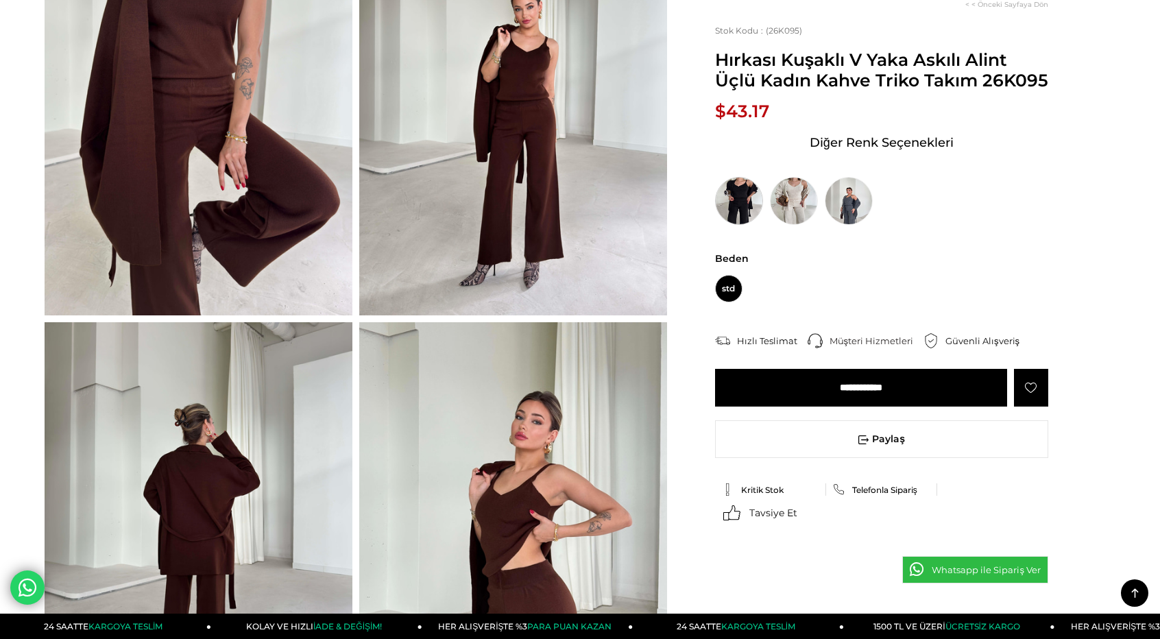
click at [739, 206] on img at bounding box center [739, 201] width 48 height 48
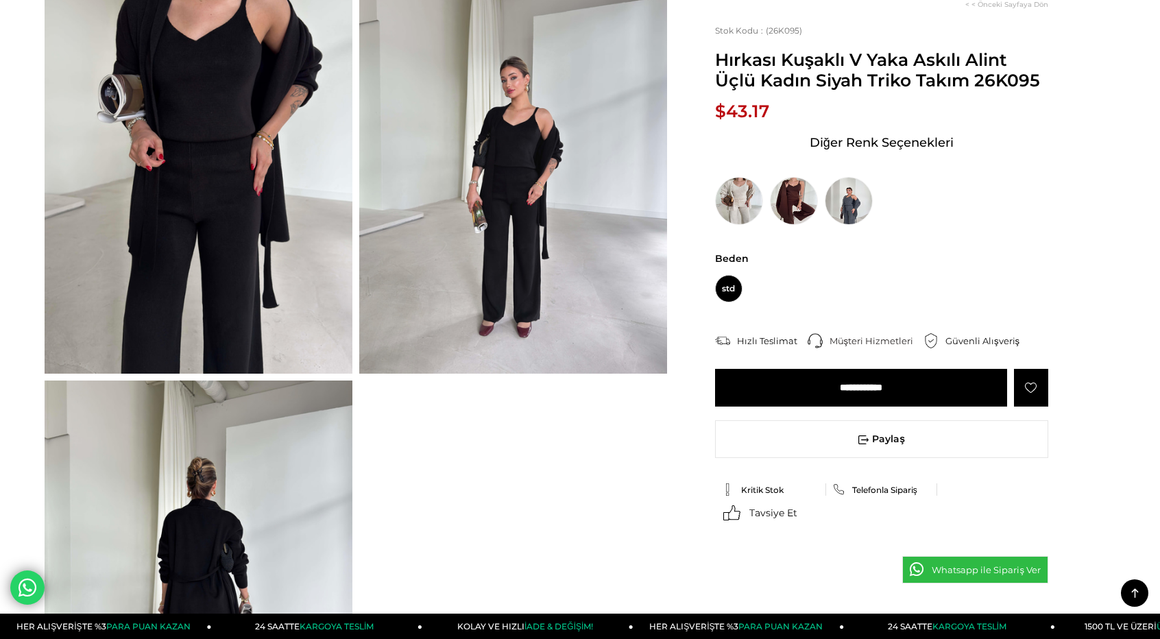
scroll to position [137, 0]
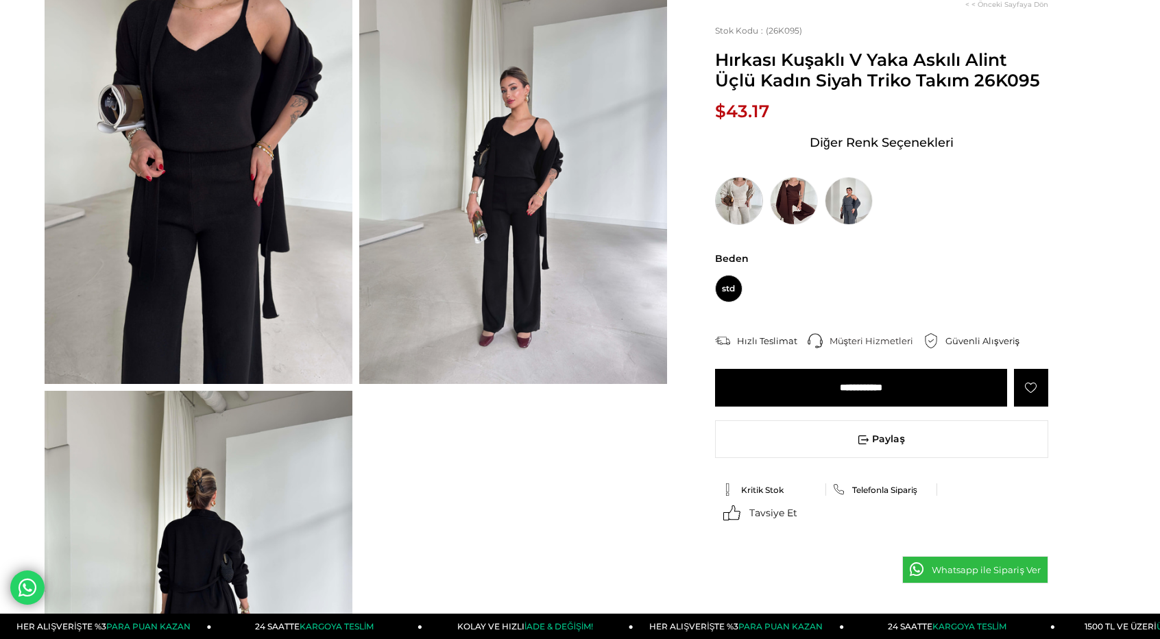
click at [730, 210] on img at bounding box center [739, 201] width 48 height 48
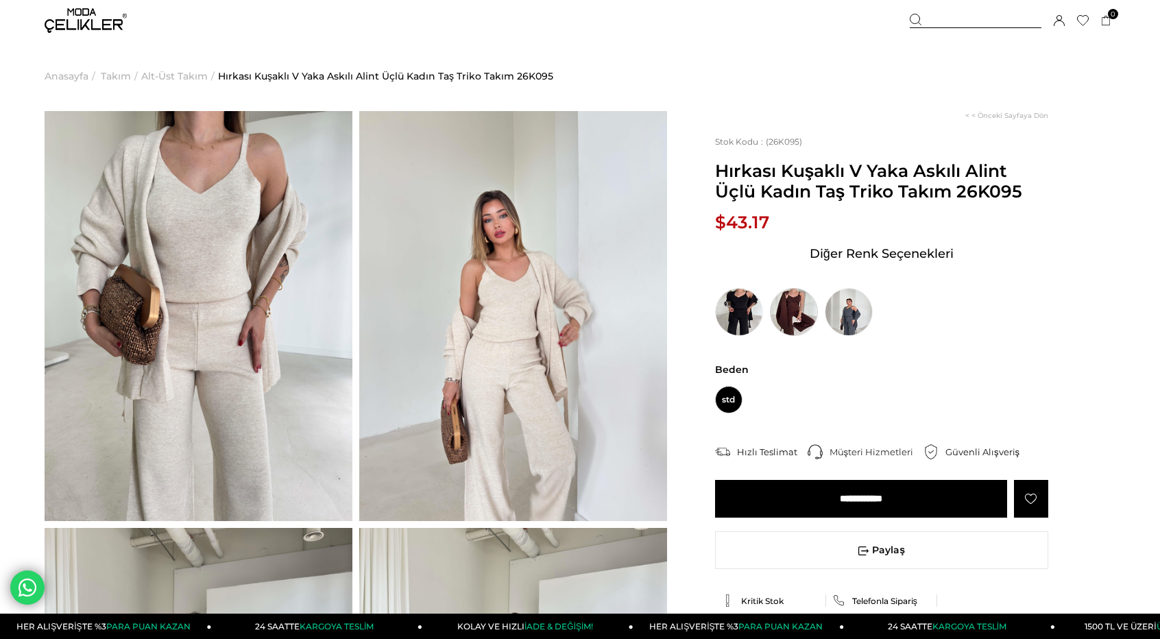
click at [790, 309] on img at bounding box center [794, 312] width 48 height 48
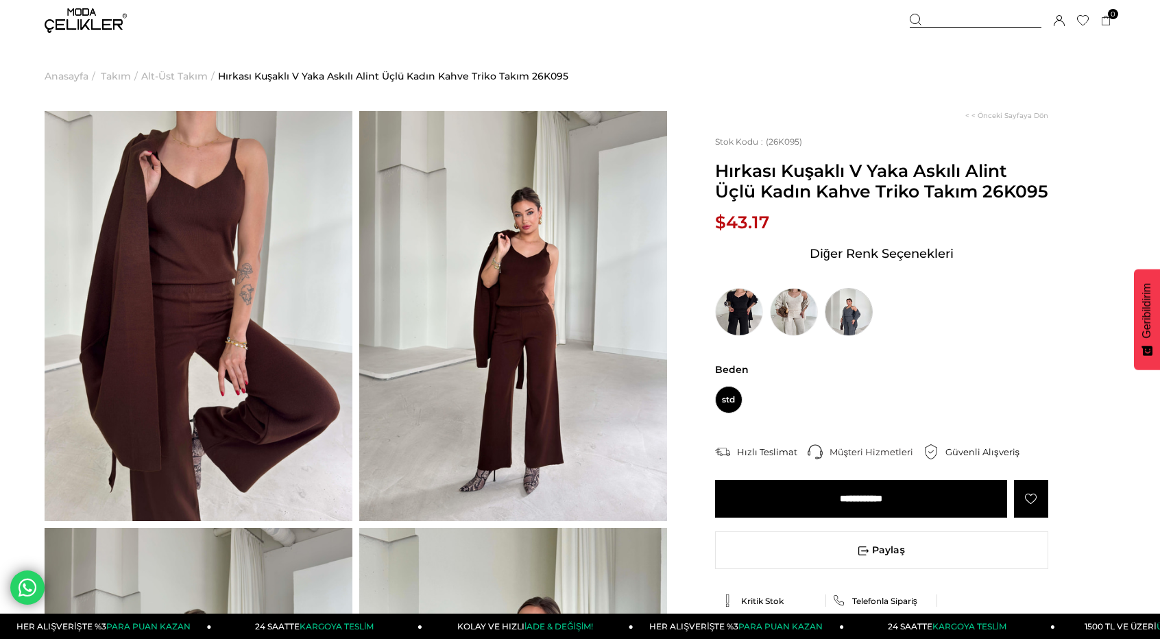
click at [840, 320] on img at bounding box center [848, 312] width 48 height 48
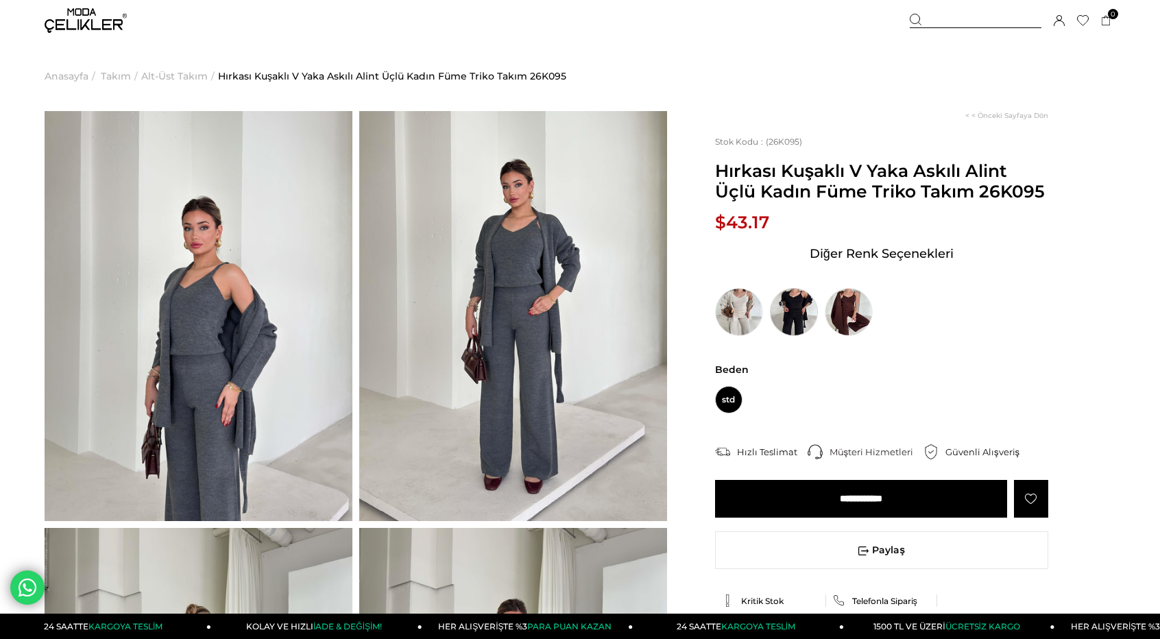
click at [796, 314] on img at bounding box center [794, 312] width 48 height 48
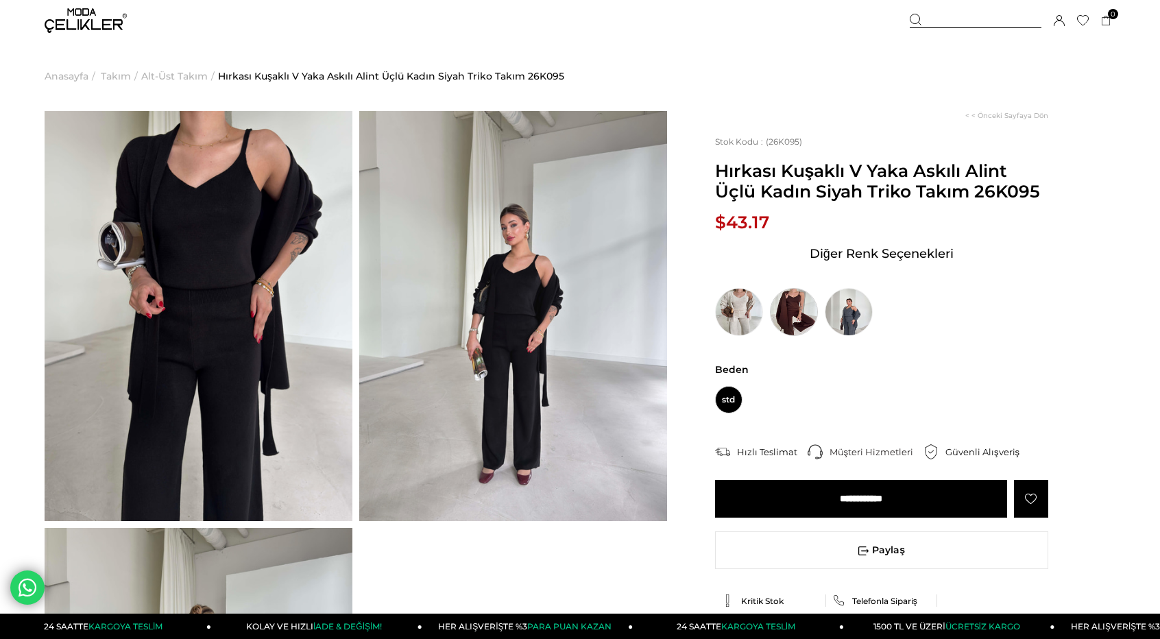
click at [783, 304] on img at bounding box center [794, 312] width 48 height 48
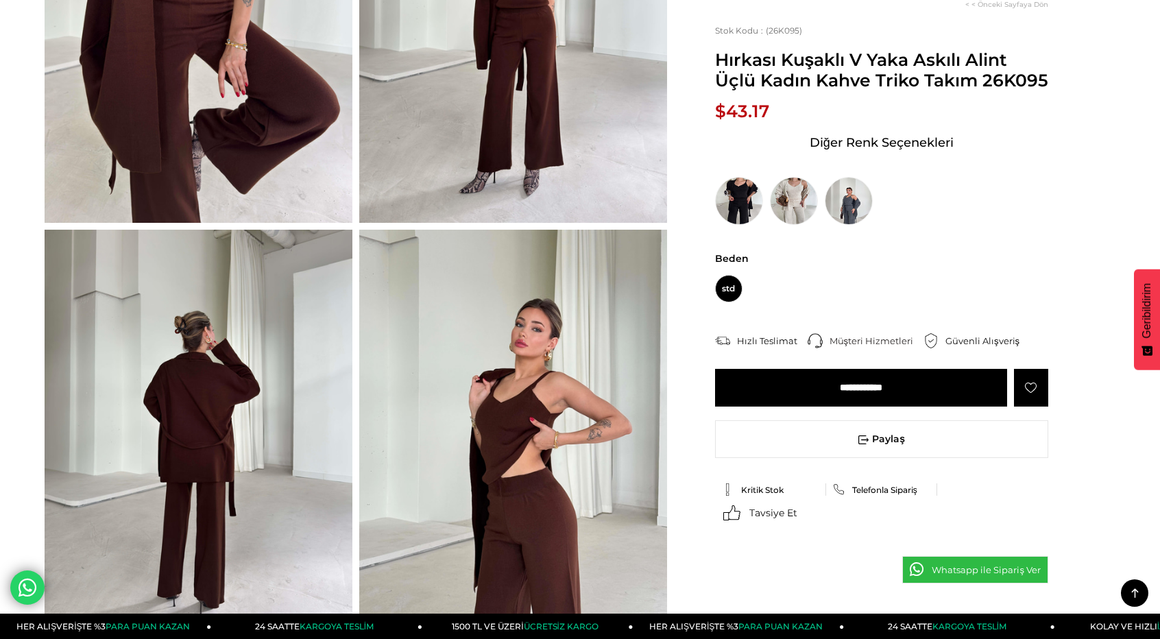
scroll to position [274, 0]
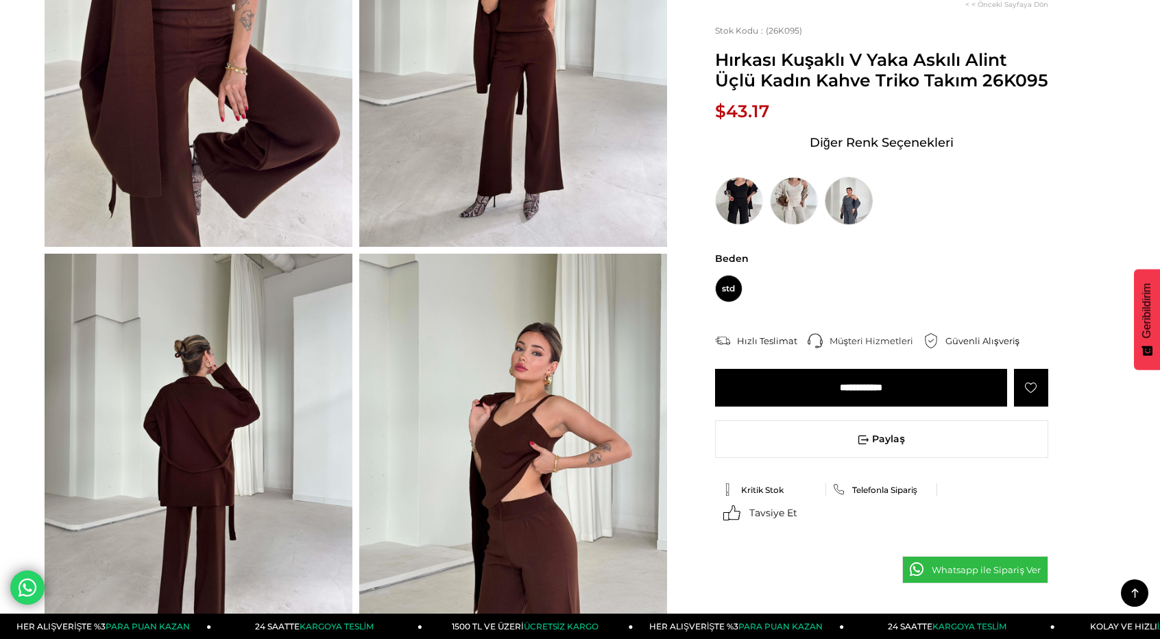
click at [845, 195] on img at bounding box center [848, 201] width 48 height 48
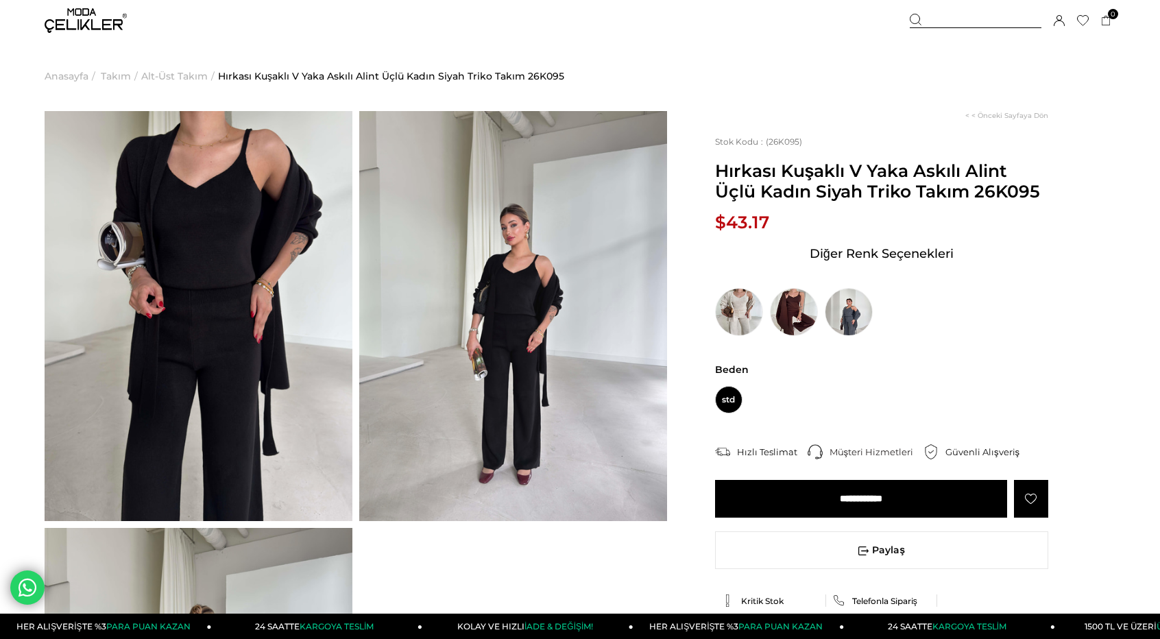
click at [158, 74] on span "Alt-Üst Takım" at bounding box center [174, 76] width 66 height 70
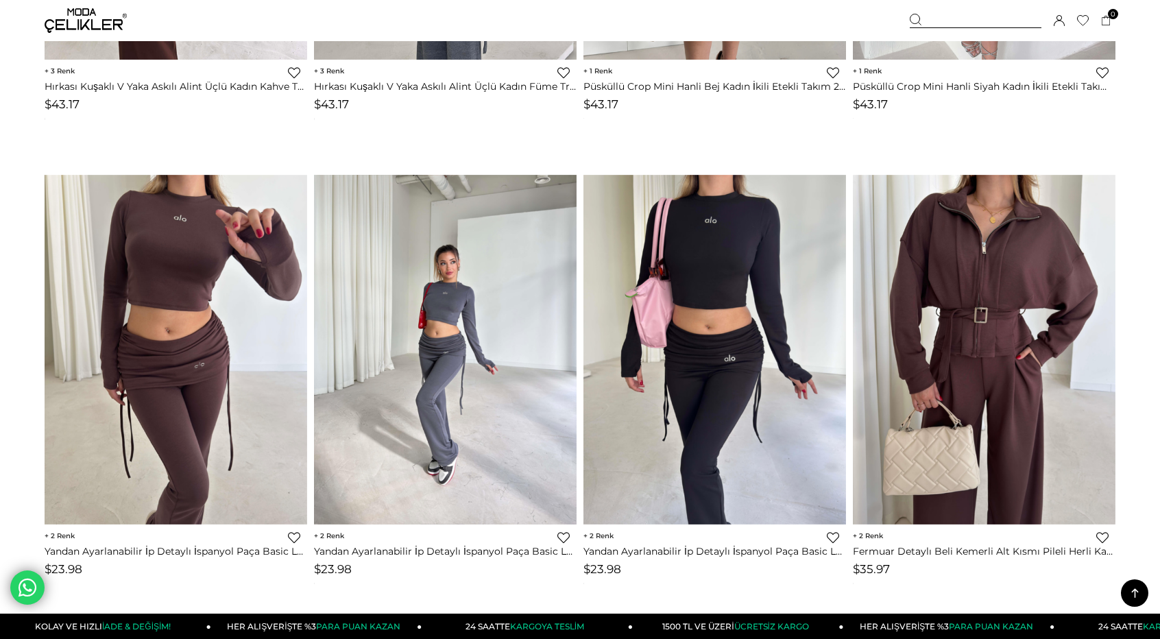
scroll to position [1474, 0]
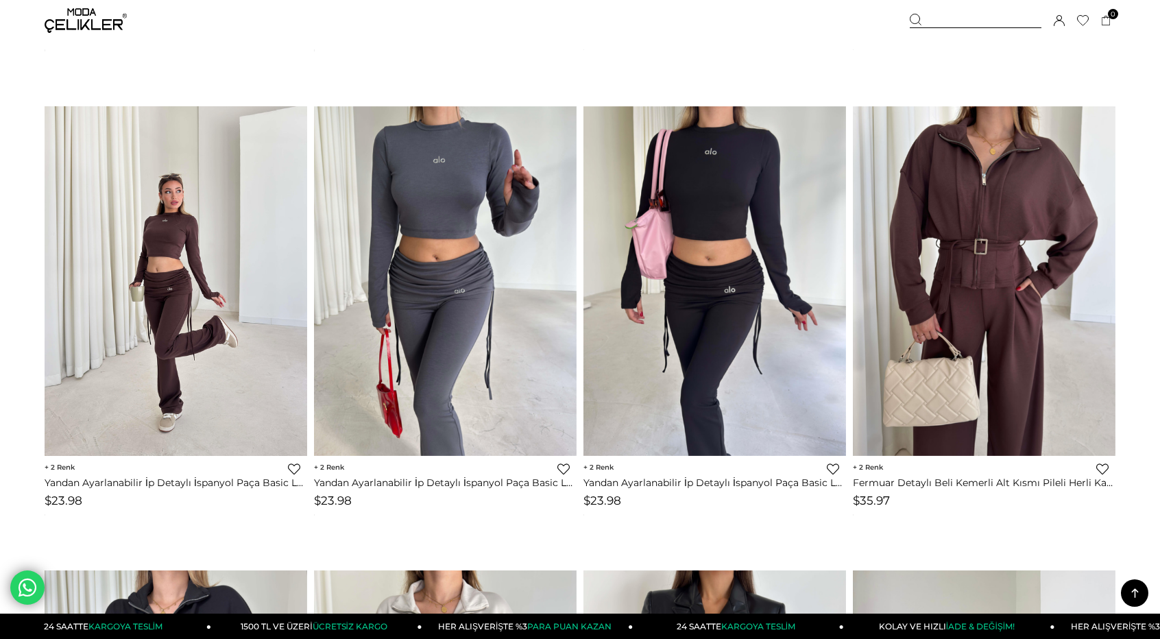
click at [182, 366] on img at bounding box center [176, 281] width 262 height 350
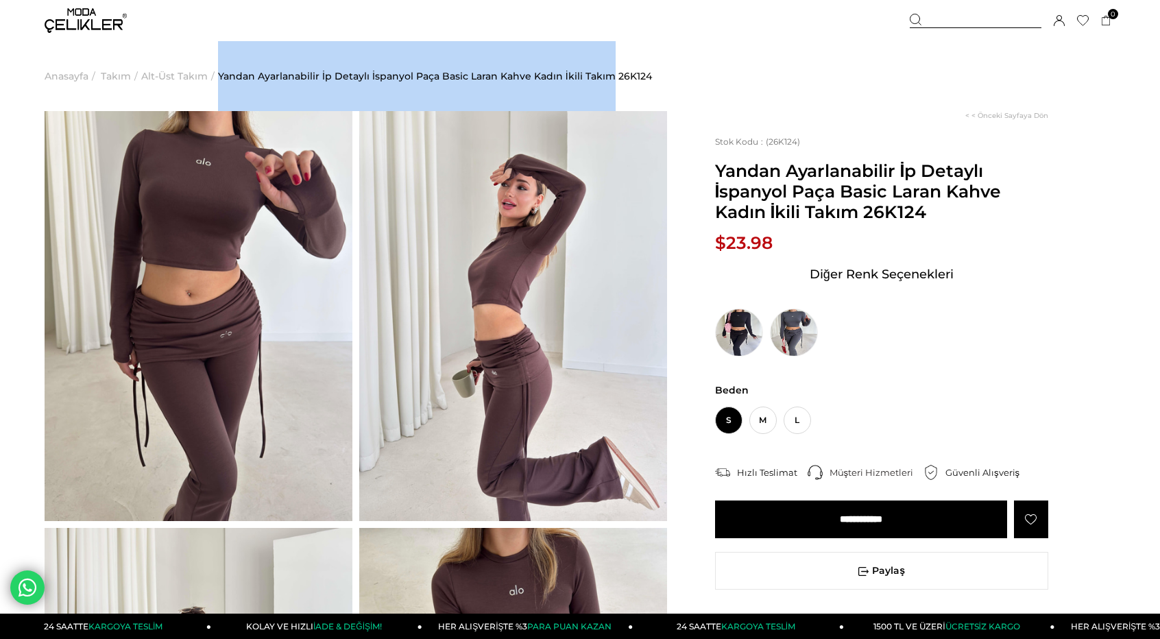
drag, startPoint x: 212, startPoint y: 81, endPoint x: 606, endPoint y: 75, distance: 393.4
click at [606, 75] on ul "Anasayfa > Takım > Alt-Üst Takım > Yandan Ayarlanabilir İp Detaylı İspanyol Paç…" at bounding box center [580, 76] width 1071 height 70
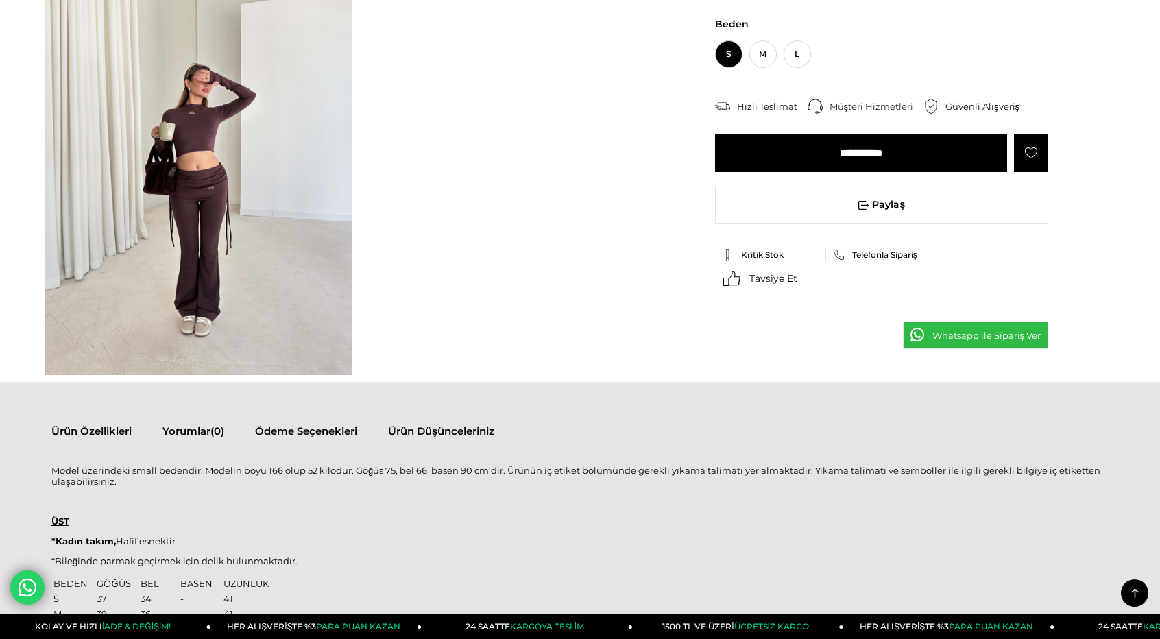
scroll to position [1234, 0]
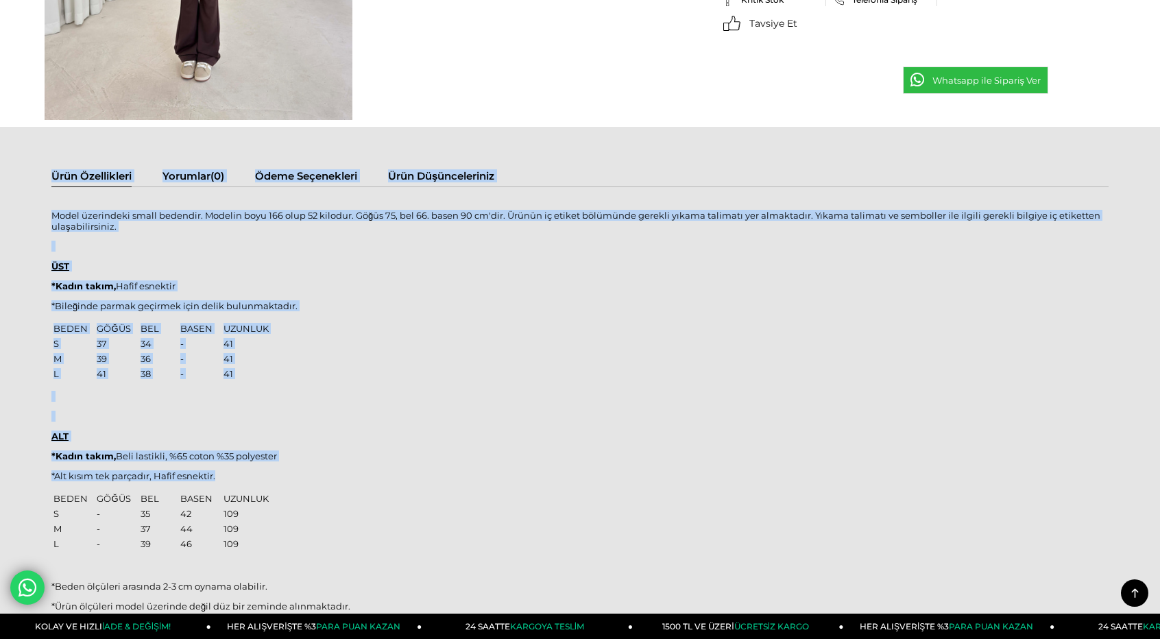
drag, startPoint x: 47, startPoint y: 207, endPoint x: 389, endPoint y: 487, distance: 442.7
click at [373, 499] on div "Ürün Özellikleri Yorumlar (0) Ödeme Seçenekleri Ürün Düşünceleriniz Model üzeri…" at bounding box center [580, 409] width 1160 height 565
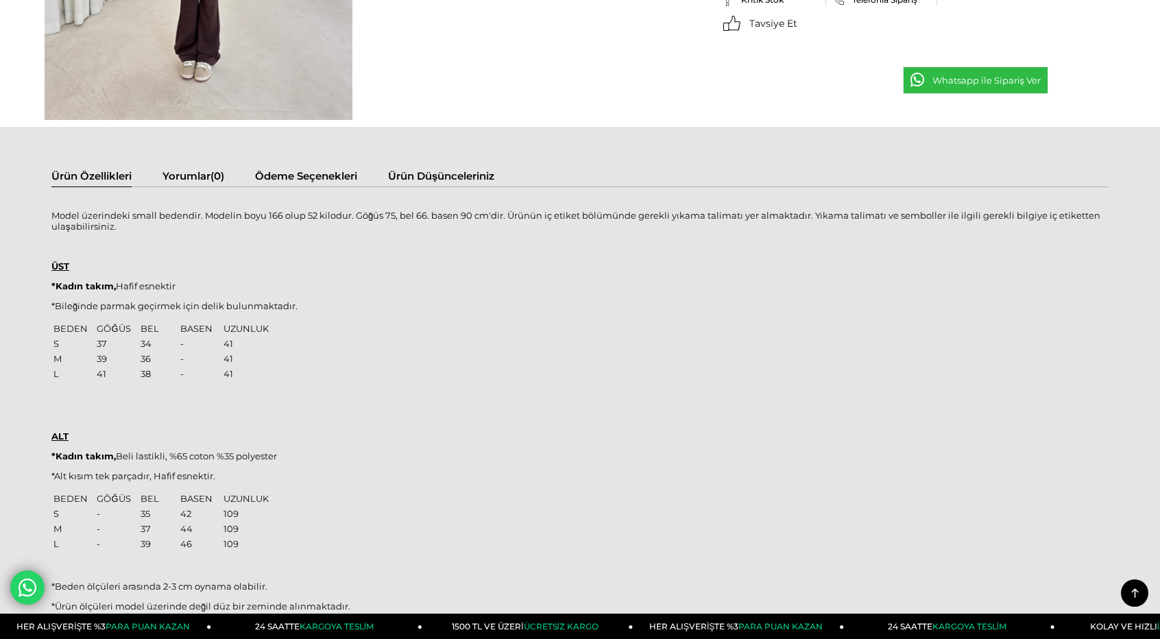
click at [29, 213] on div "Ürün Özellikleri Yorumlar (0) Ödeme Seçenekleri Ürün Düşünceleriniz Model üzeri…" at bounding box center [580, 409] width 1160 height 565
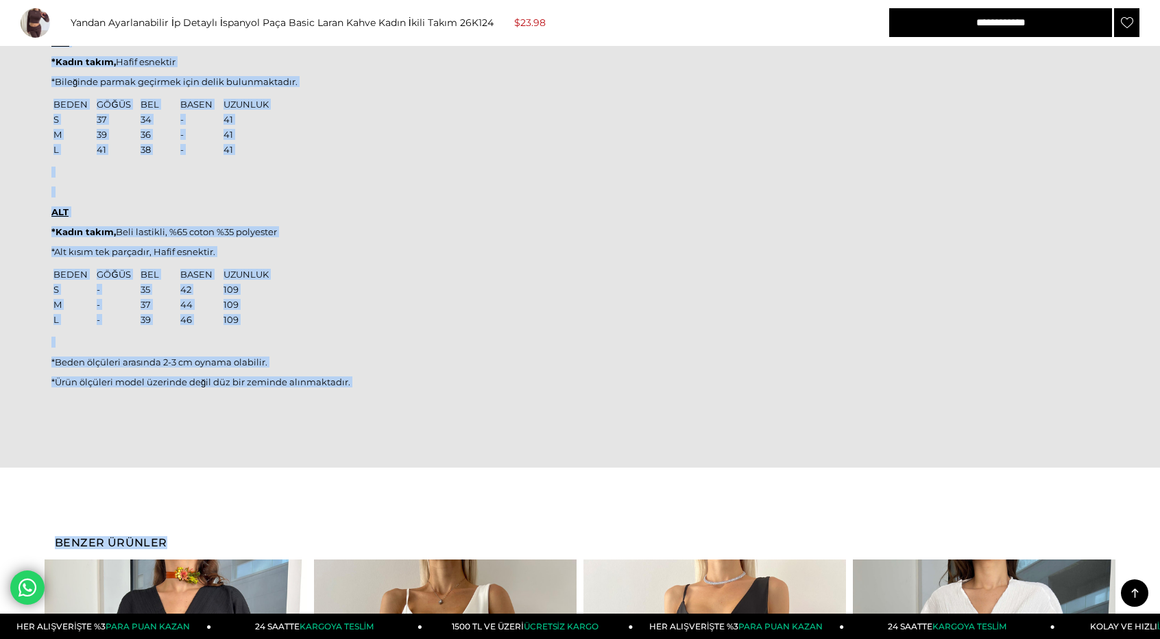
scroll to position [1482, 0]
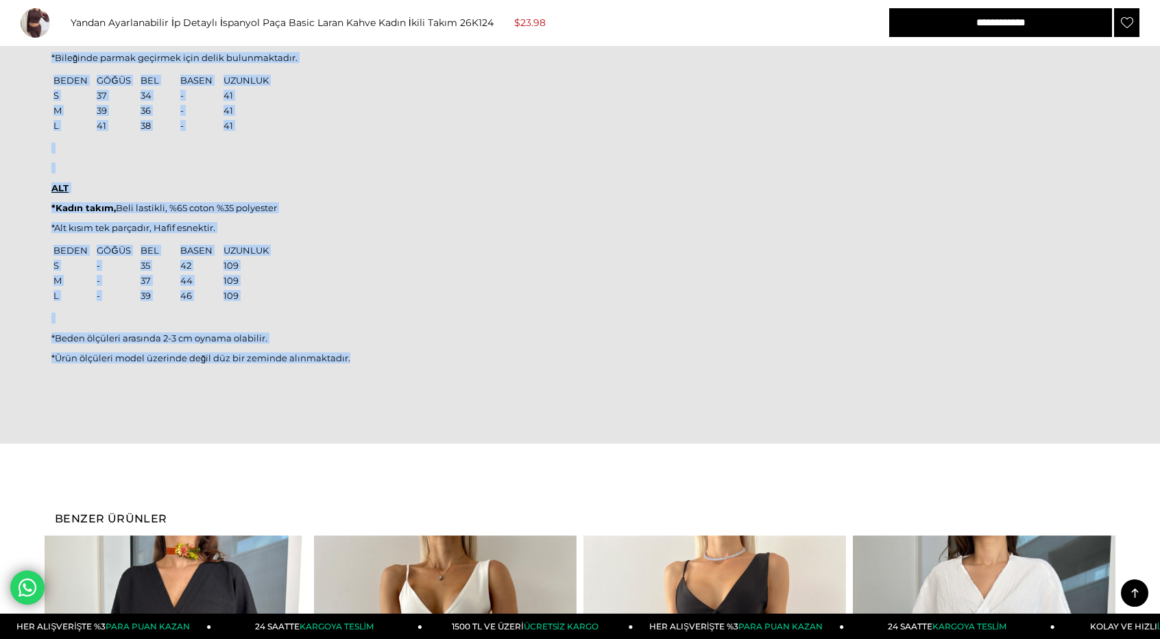
drag, startPoint x: 51, startPoint y: 214, endPoint x: 398, endPoint y: 355, distance: 375.1
click at [398, 355] on div "Model üzerindeki small bedendir. Modelin boyu 166 olup 52 kilodur. Göğüs 75, be…" at bounding box center [579, 170] width 1057 height 435
copy div "Model üzerindeki small bedendir. Modelin boyu 166 olup 52 kilodur. Göğüs 75, be…"
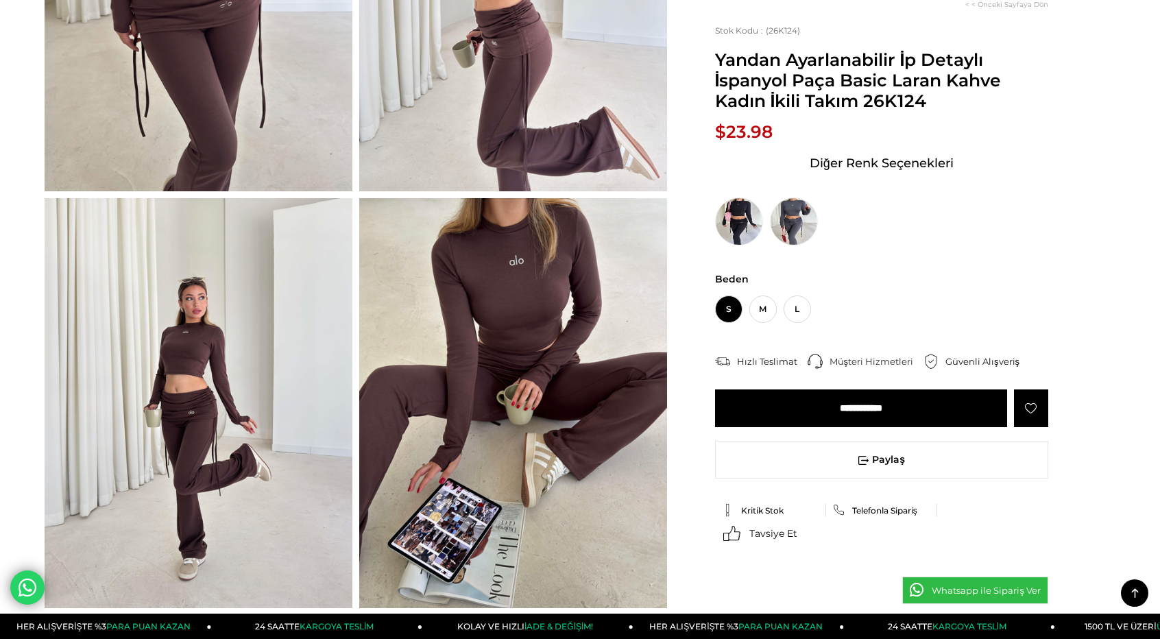
scroll to position [317, 0]
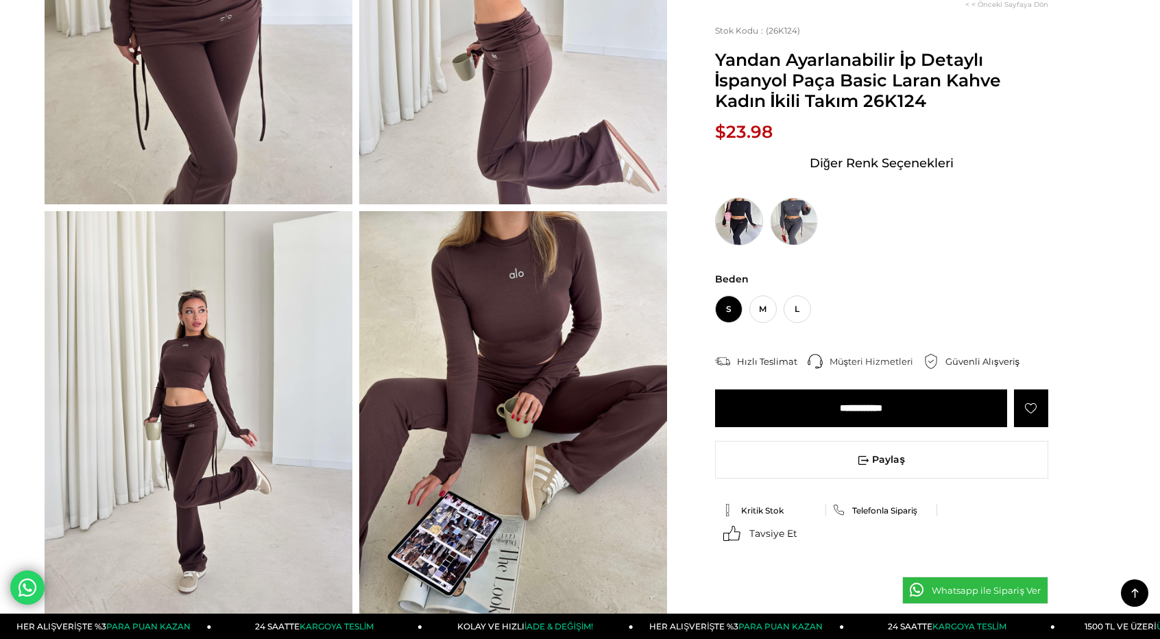
click at [724, 228] on img at bounding box center [739, 221] width 48 height 48
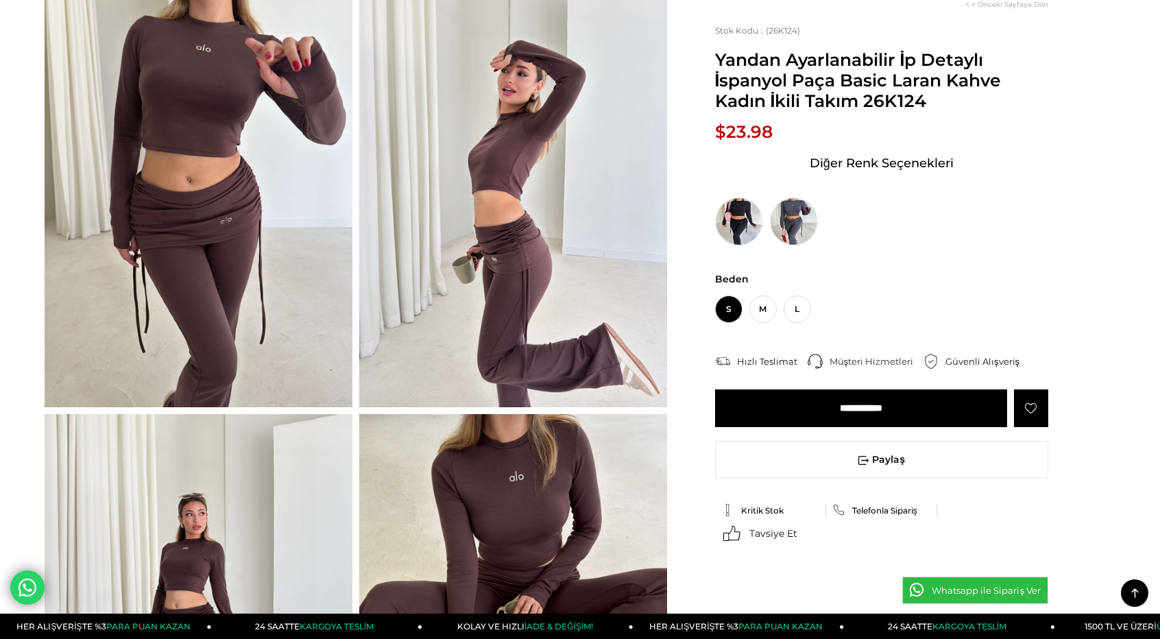
scroll to position [42, 0]
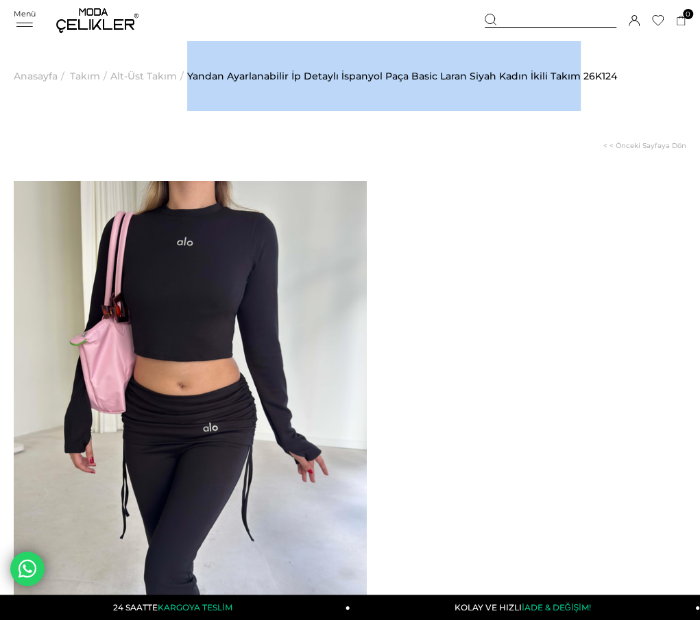
drag, startPoint x: 189, startPoint y: 80, endPoint x: 579, endPoint y: 77, distance: 390.0
click at [579, 77] on ul "Anasayfa > Takım > Alt-Üst Takım > Yandan Ayarlanabilir İp Detaylı İspanyol Paç…" at bounding box center [350, 111] width 672 height 140
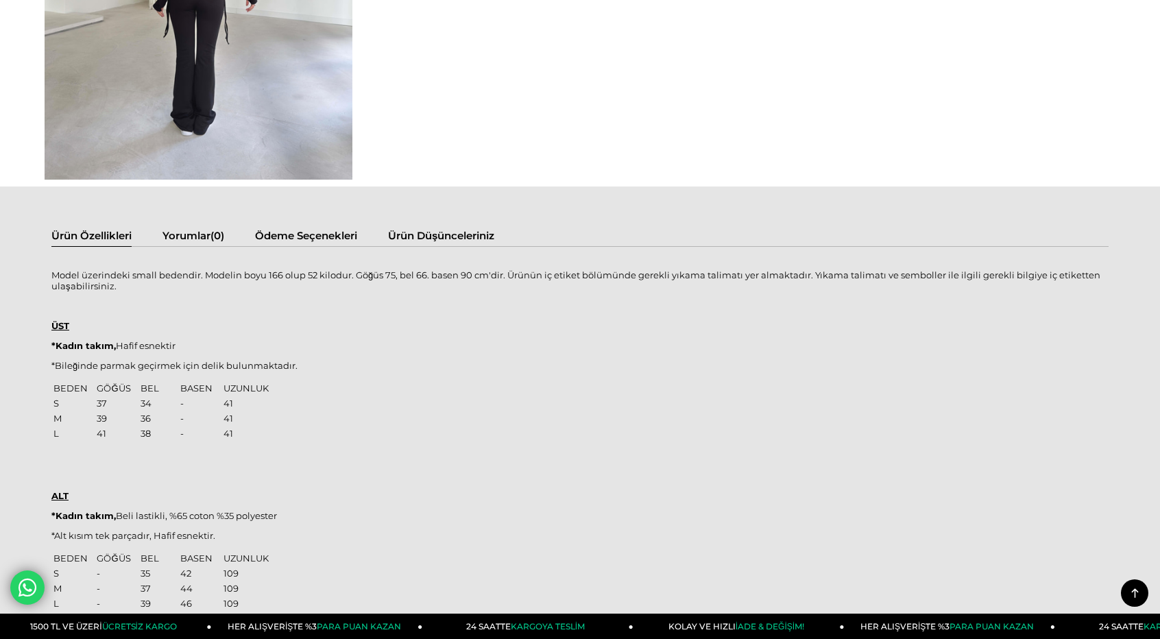
scroll to position [822, 0]
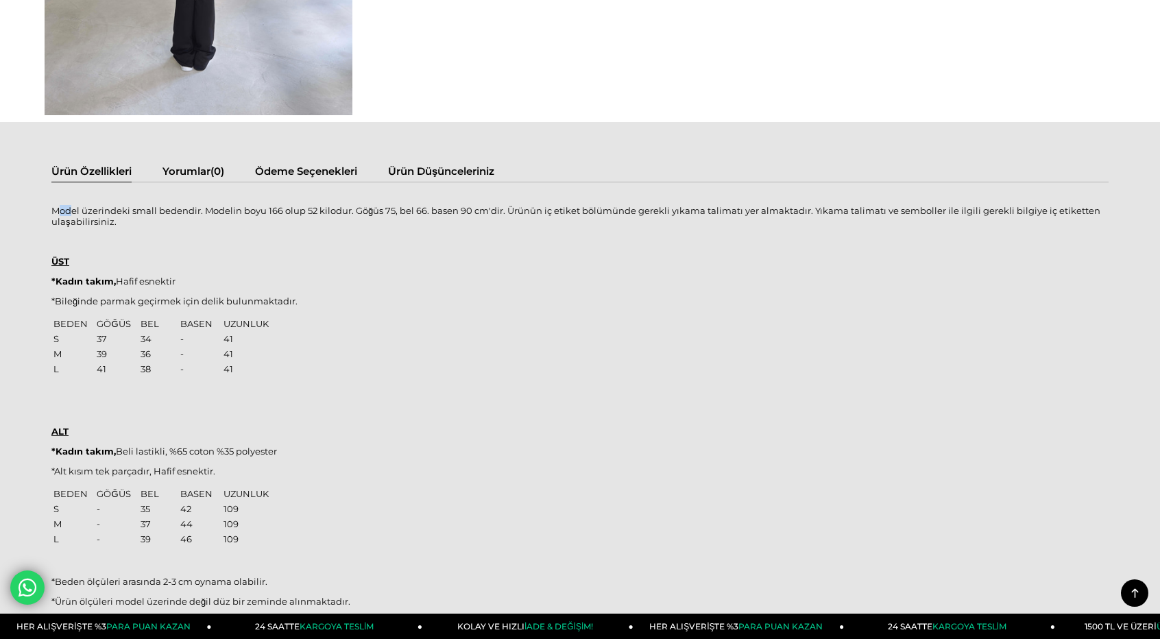
click at [70, 208] on p "Model üzerindeki small bedendir. Modelin boyu 166 olup 52 kilodur. Göğüs 75, be…" at bounding box center [579, 216] width 1057 height 22
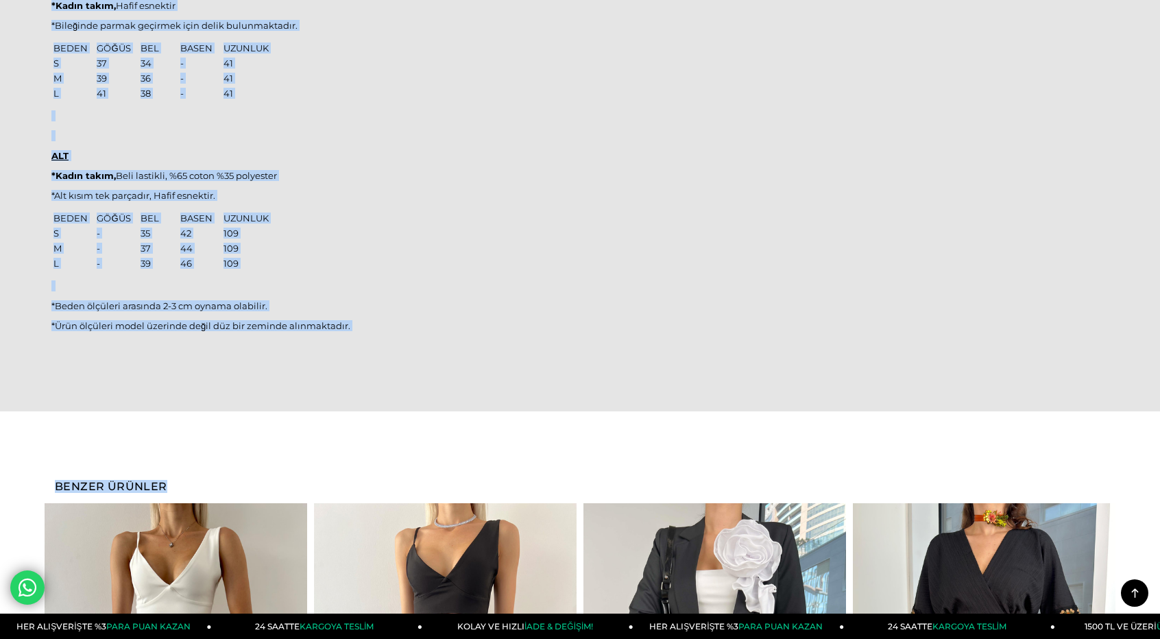
scroll to position [1236, 0]
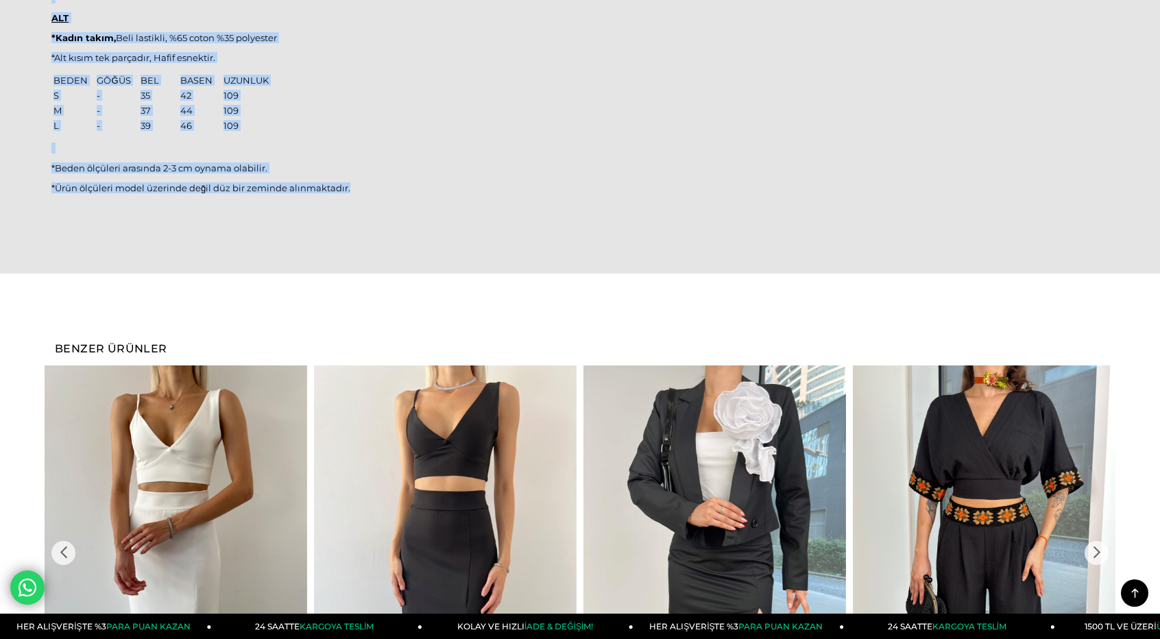
drag, startPoint x: 53, startPoint y: 209, endPoint x: 362, endPoint y: 198, distance: 309.3
click at [362, 198] on div "Model üzerindeki small bedendir. Modelin boyu 166 olup 52 kilodur. Göğüs 75, be…" at bounding box center [579, 0] width 1057 height 435
copy div "Model üzerindeki small bedendir. Modelin boyu 166 olup 52 kilodur. Göğüs 75, be…"
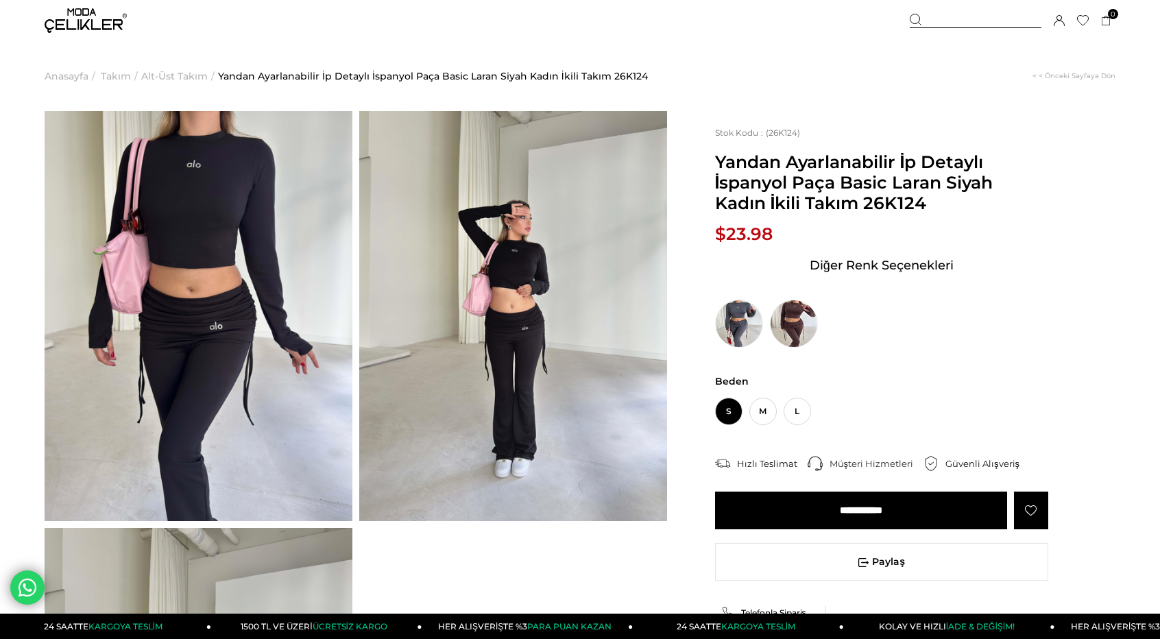
scroll to position [0, 0]
click at [699, 326] on img at bounding box center [794, 324] width 48 height 48
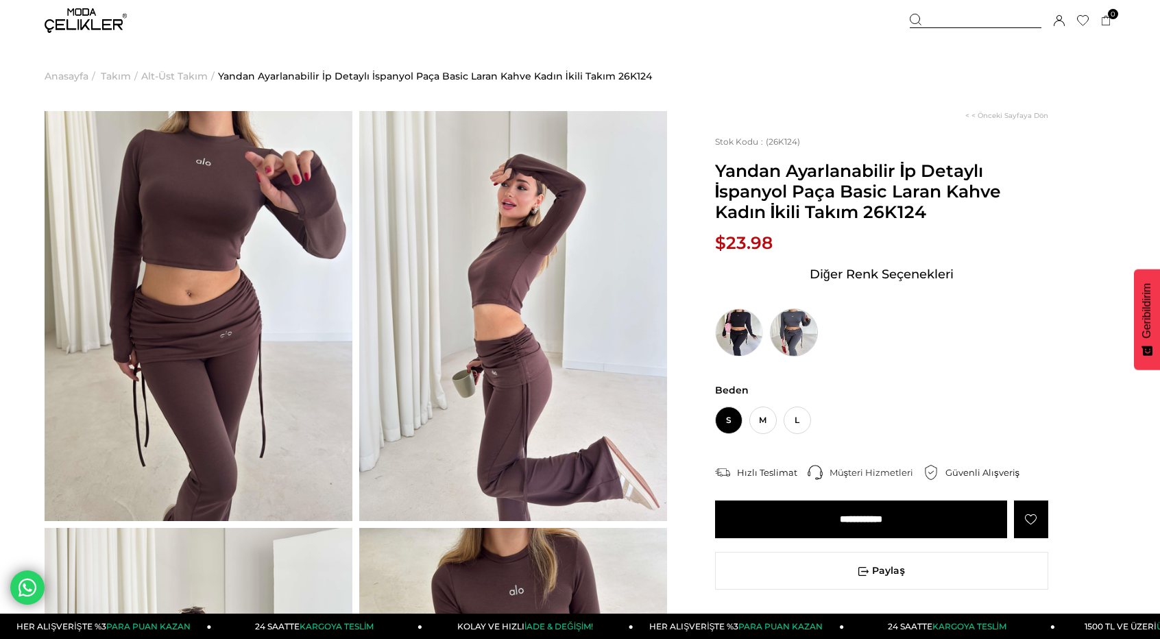
click at [774, 328] on img at bounding box center [794, 332] width 48 height 48
click at [788, 326] on img at bounding box center [794, 332] width 48 height 48
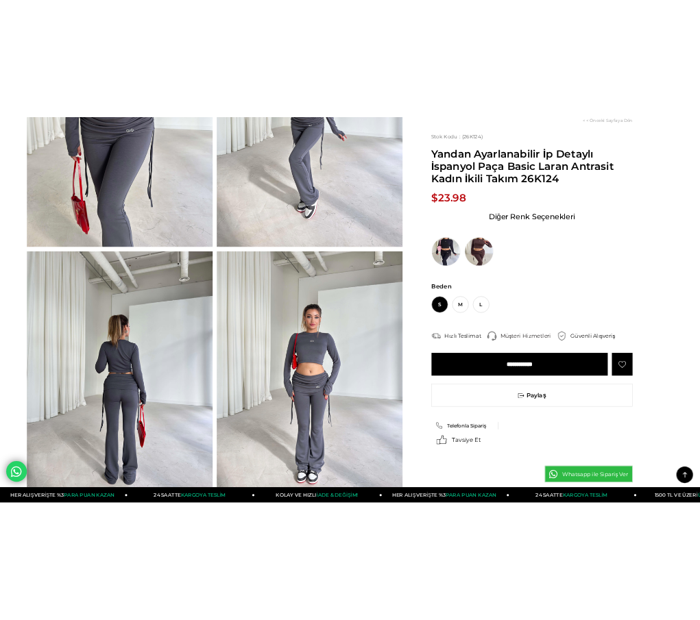
scroll to position [137, 0]
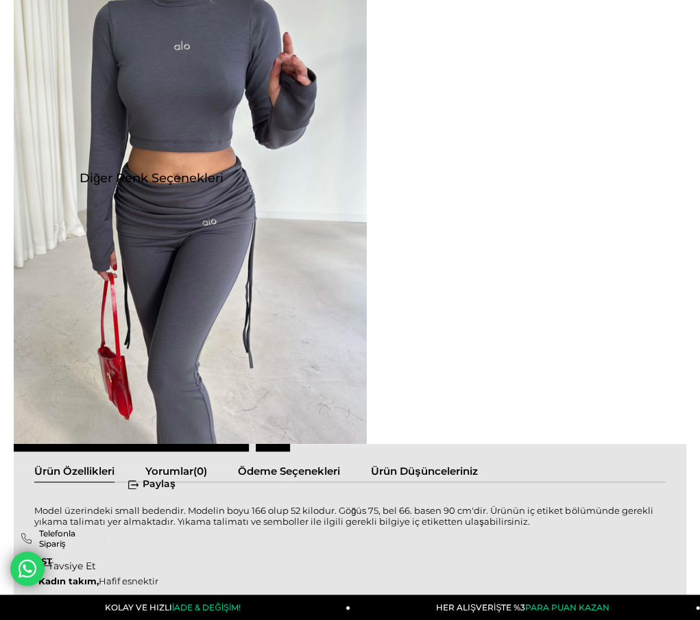
click at [492, 108] on div "‹ › Yeni Ürün < < Önceki Sayfaya Dön Stok Kodu (26K124) :" at bounding box center [350, 209] width 672 height 470
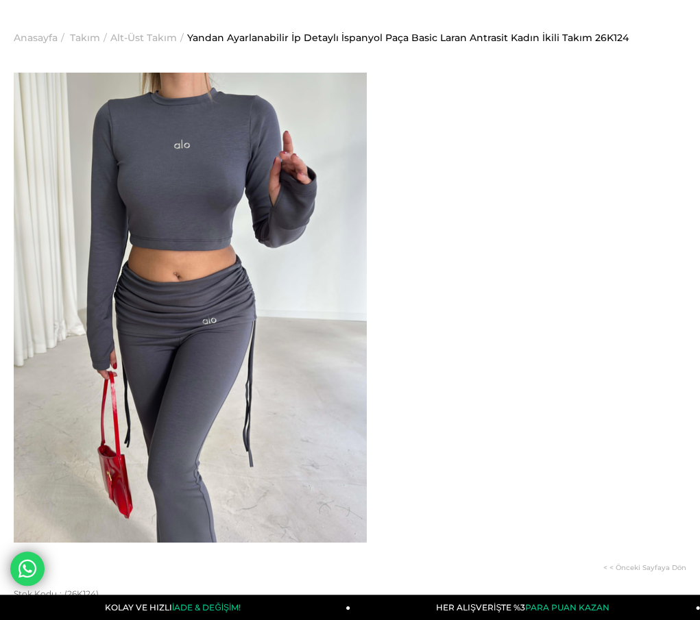
scroll to position [0, 0]
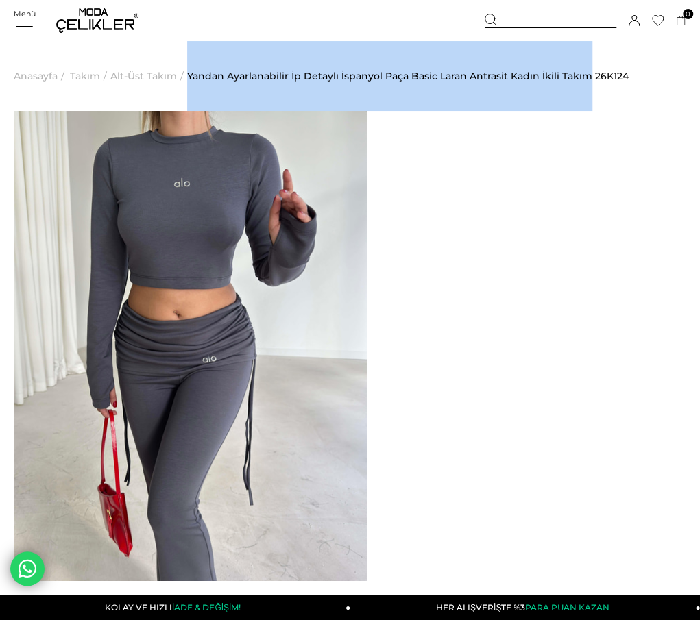
drag, startPoint x: 191, startPoint y: 82, endPoint x: 590, endPoint y: 69, distance: 399.1
click at [590, 69] on ul "Anasayfa > Takım > Alt-Üst Takım > Yandan Ayarlanabilir İp Detaylı İspanyol Paç…" at bounding box center [350, 76] width 672 height 70
copy ul "> Yandan Ayarlanabilir İp Detaylı İspanyol Paça Basic Laran Antrasit Kadın İkil…"
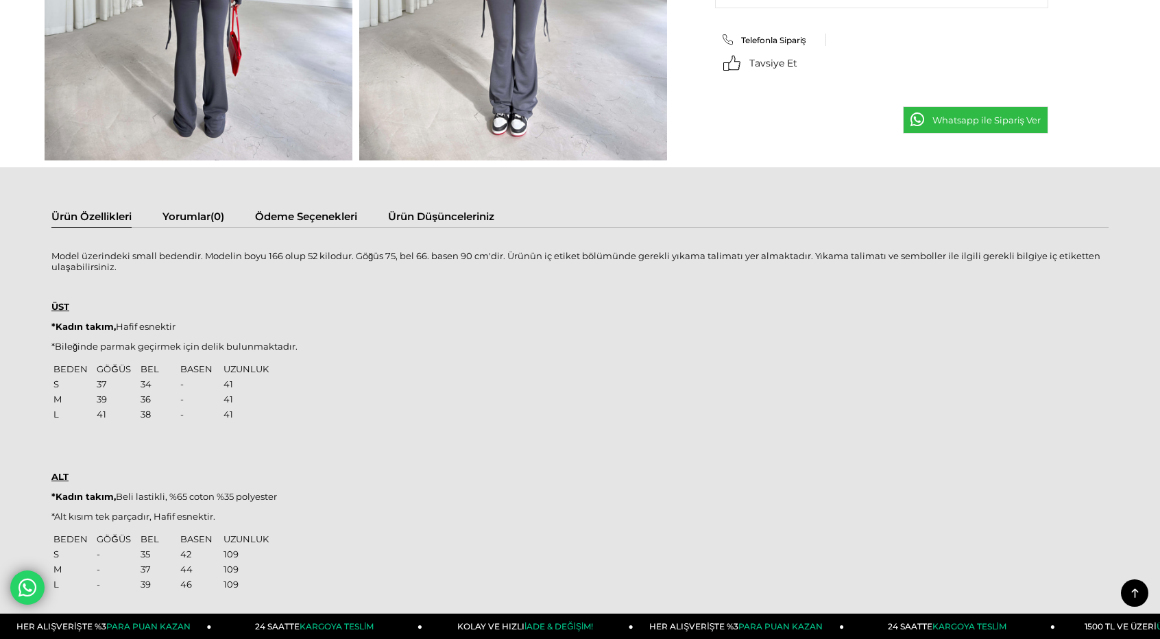
scroll to position [822, 0]
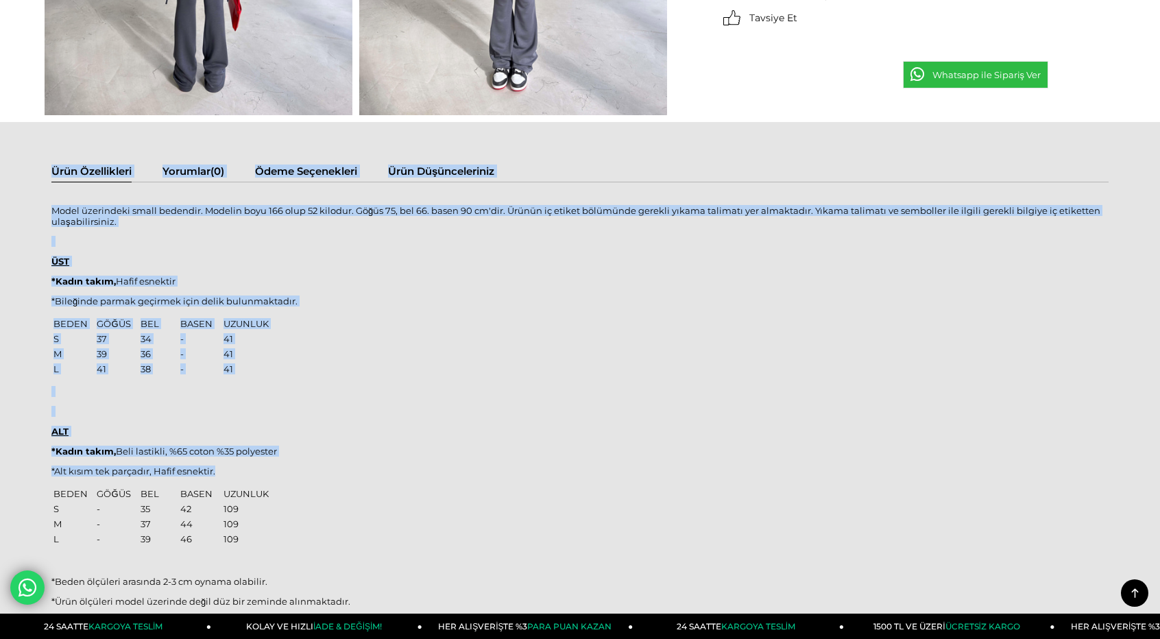
drag, startPoint x: 49, startPoint y: 214, endPoint x: 281, endPoint y: 434, distance: 319.5
click at [282, 439] on div "Ürün Özellikleri Yorumlar (0) Ödeme Seçenekleri Ürün Düşünceleriniz Model üzeri…" at bounding box center [580, 404] width 1160 height 565
click at [73, 216] on p "Model üzerindeki small bedendir. Modelin boyu 166 olup 52 kilodur. Göğüs 75, be…" at bounding box center [579, 216] width 1057 height 22
click at [58, 215] on p "Model üzerindeki small bedendir. Modelin boyu 166 olup 52 kilodur. Göğüs 75, be…" at bounding box center [579, 216] width 1057 height 22
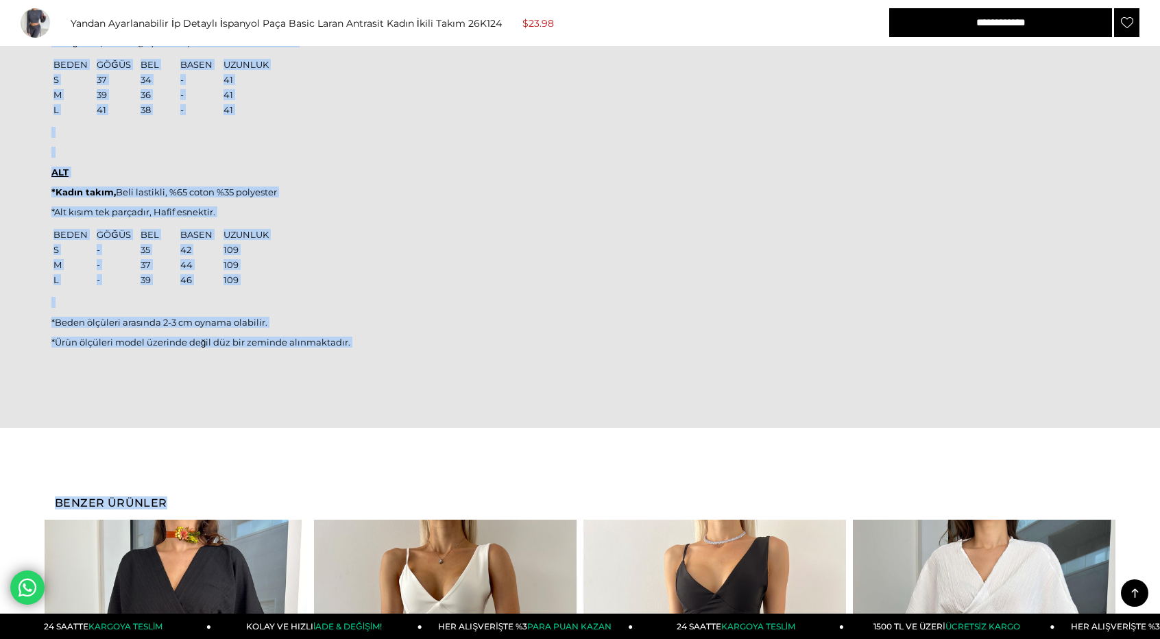
scroll to position [1150, 0]
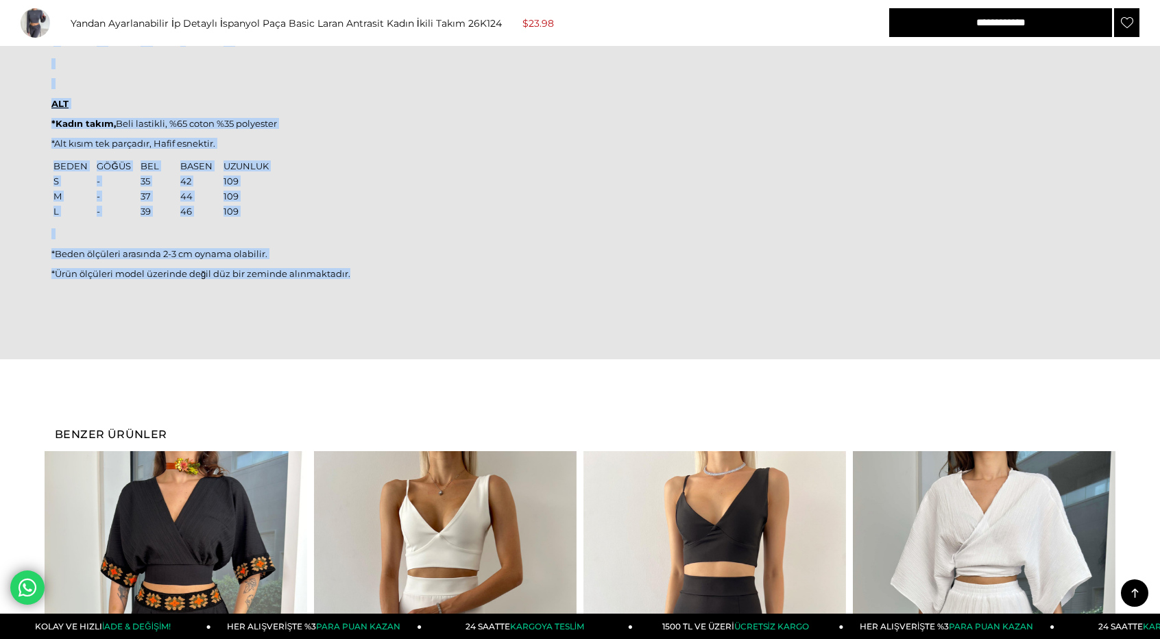
drag, startPoint x: 53, startPoint y: 212, endPoint x: 362, endPoint y: 283, distance: 317.2
click at [362, 283] on div "Model üzerindeki small bedendir. Modelin boyu 166 olup 52 kilodur. Göğüs 75, be…" at bounding box center [579, 85] width 1057 height 435
copy div "Model üzerindeki small bedendir. Modelin boyu 166 olup 52 kilodur. Göğüs 75, be…"
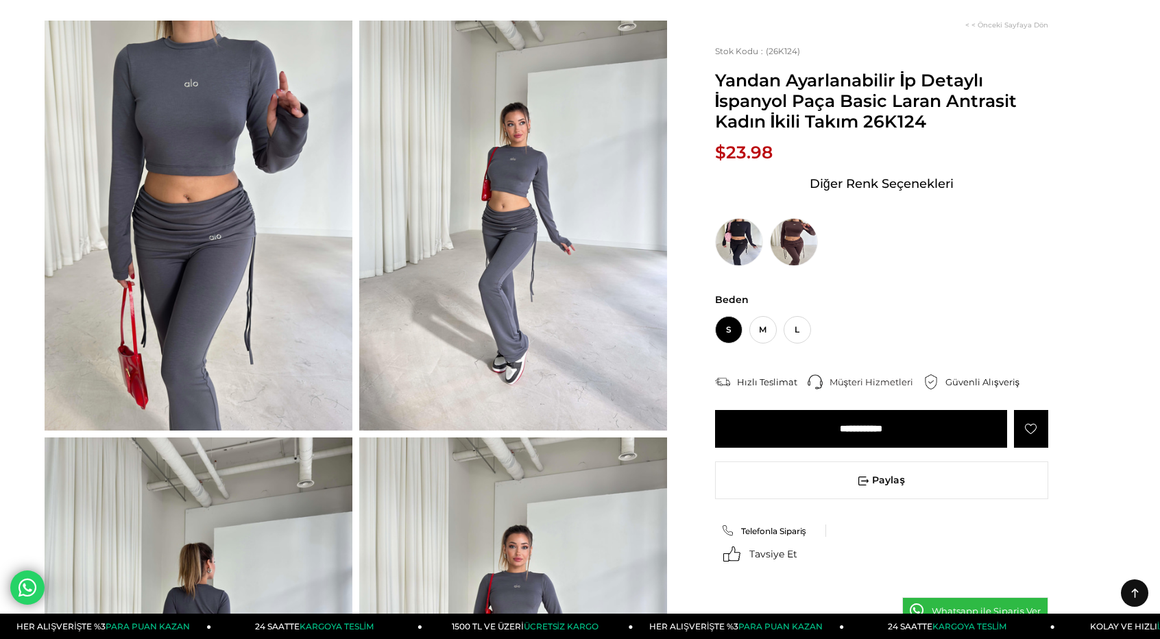
scroll to position [0, 0]
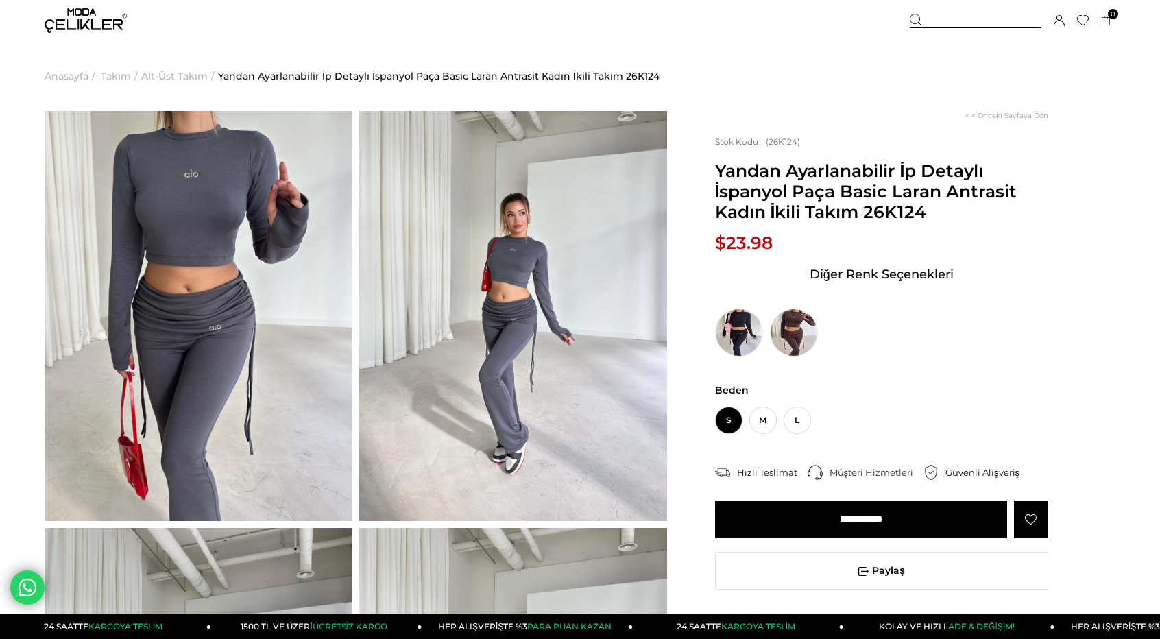
click at [160, 70] on span "Alt-Üst Takım" at bounding box center [174, 76] width 66 height 70
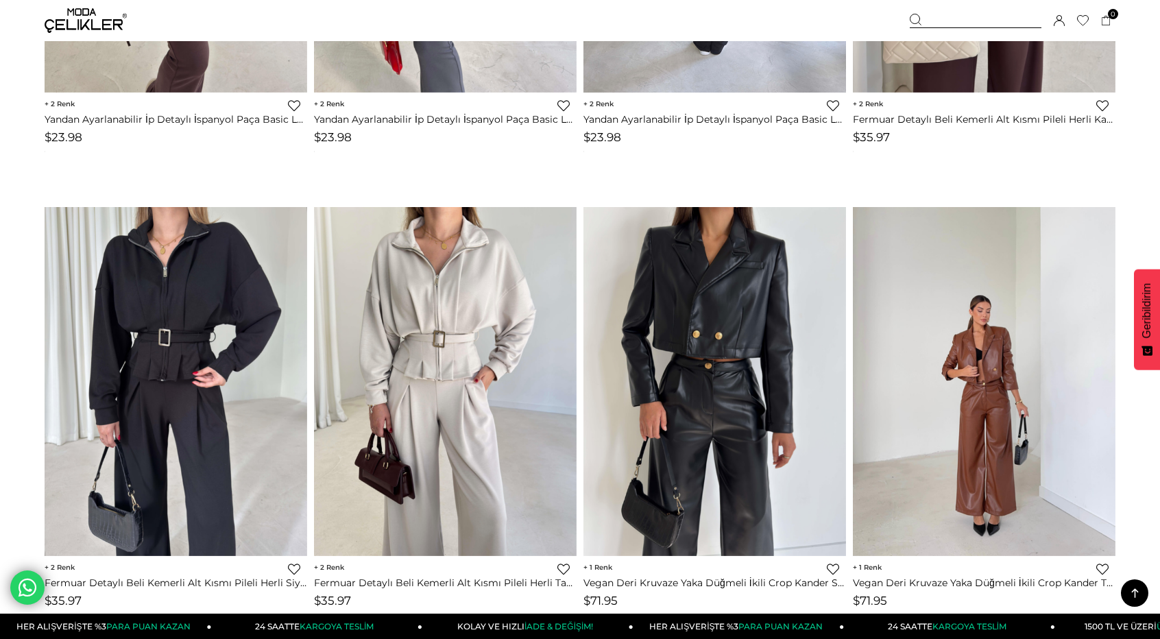
scroll to position [1854, 0]
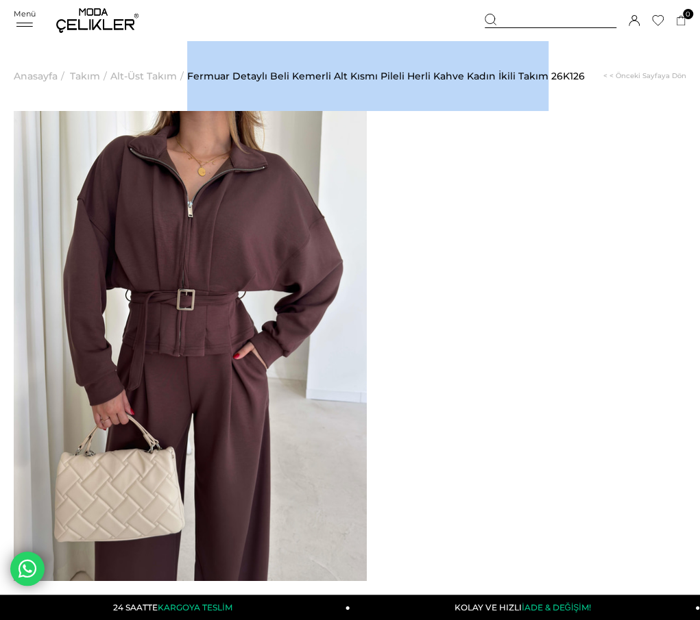
drag, startPoint x: 189, startPoint y: 79, endPoint x: 544, endPoint y: 57, distance: 355.7
click at [544, 57] on ul "Anasayfa > Takım > Alt-Üst Takım > Fermuar Detaylı Beli Kemerli Alt Kısmı Pilel…" at bounding box center [350, 76] width 672 height 70
copy ul "> Fermuar Detaylı Beli Kemerli Alt Kısmı Pileli Herli Kahve Kadın İkili Takım"
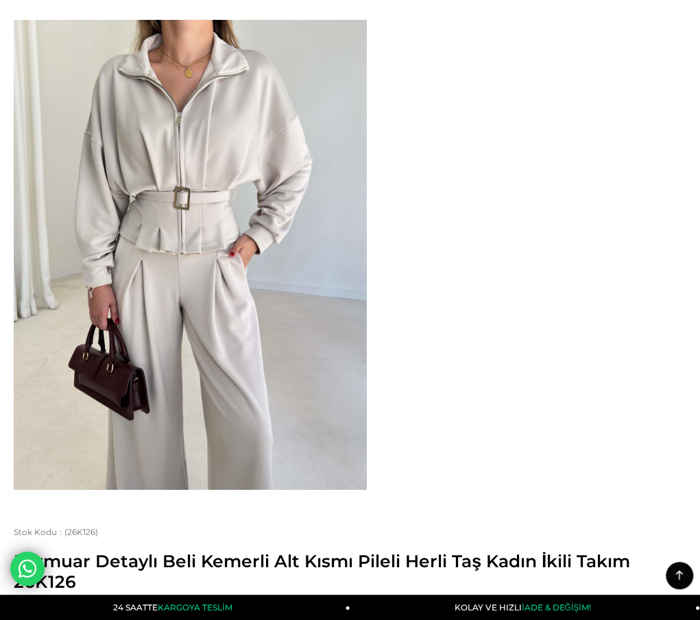
scroll to position [69, 0]
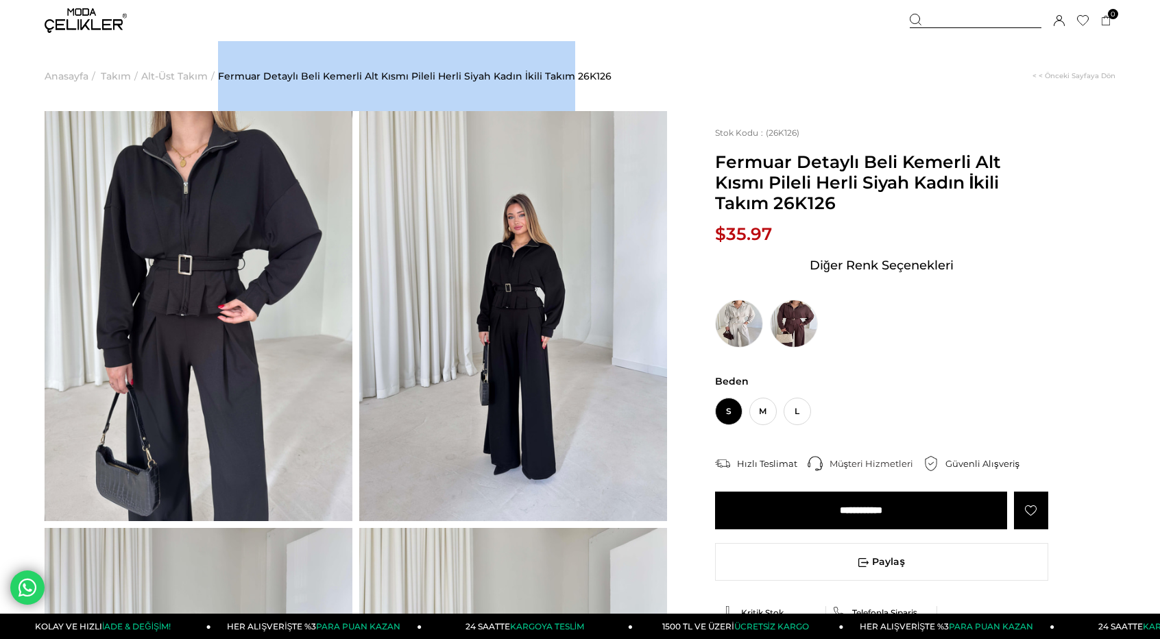
drag, startPoint x: 208, startPoint y: 88, endPoint x: 563, endPoint y: 64, distance: 355.1
click at [563, 64] on ul "Anasayfa > Takım > Alt-Üst Takım > Fermuar Detaylı Beli Kemerli Alt Kısmı Pilel…" at bounding box center [580, 76] width 1071 height 70
copy ul "> Fermuar Detaylı Beli Kemerli Alt Kısmı Pileli Herli Siyah Kadın İkili Takım"
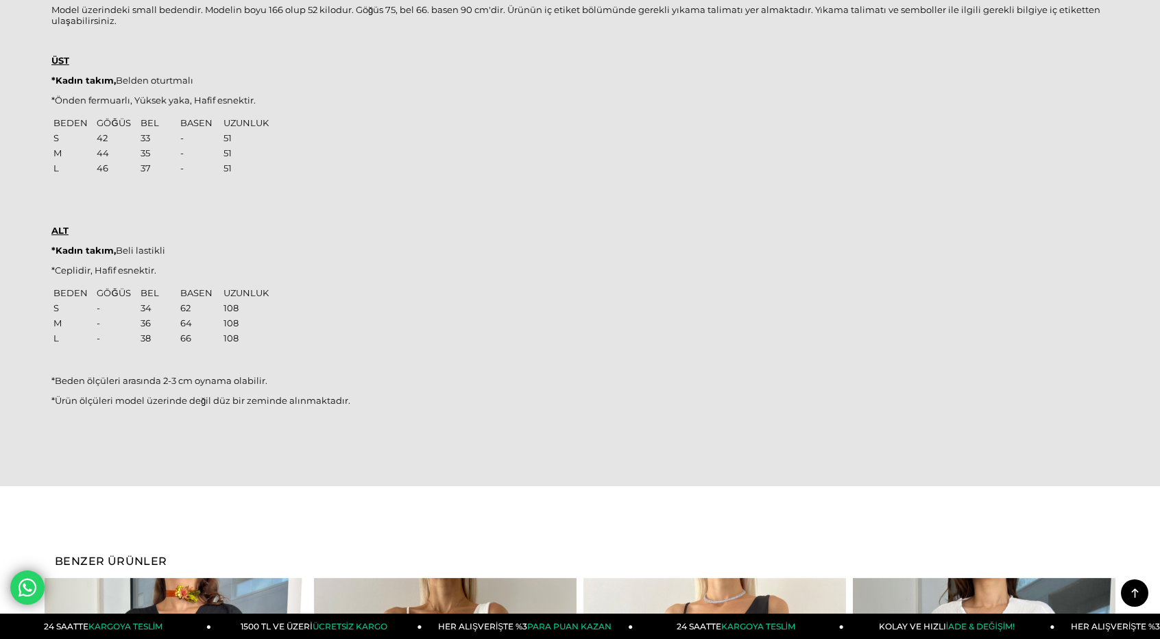
scroll to position [1302, 0]
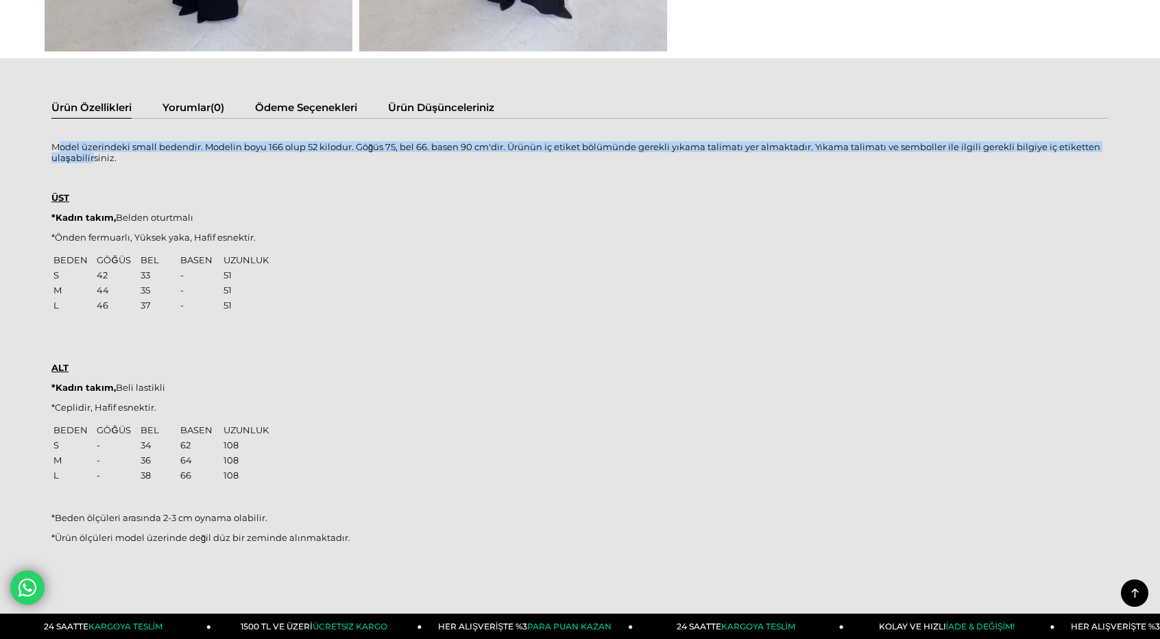
drag, startPoint x: 57, startPoint y: 149, endPoint x: 74, endPoint y: 155, distance: 18.2
click at [92, 160] on p "Model üzerindeki small bedendir. Modelin boyu 166 olup 52 kilodur. Göğüs 75, be…" at bounding box center [579, 152] width 1057 height 22
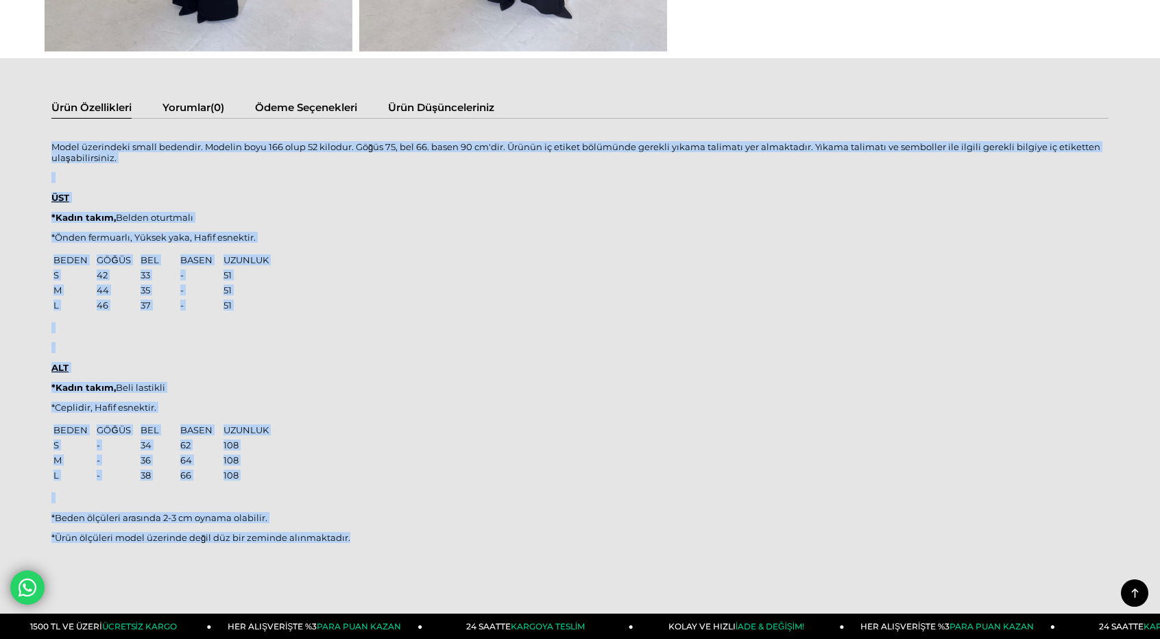
drag, startPoint x: 52, startPoint y: 147, endPoint x: 414, endPoint y: 546, distance: 538.1
click at [414, 548] on div "Model üzerindeki small bedendir. Modelin boyu 166 olup 52 kilodur. Göğüs 75, be…" at bounding box center [579, 349] width 1057 height 435
copy div "Model üzerindeki small bedendir. Modelin boyu 166 olup 52 kilodur. Göğüs 75, be…"
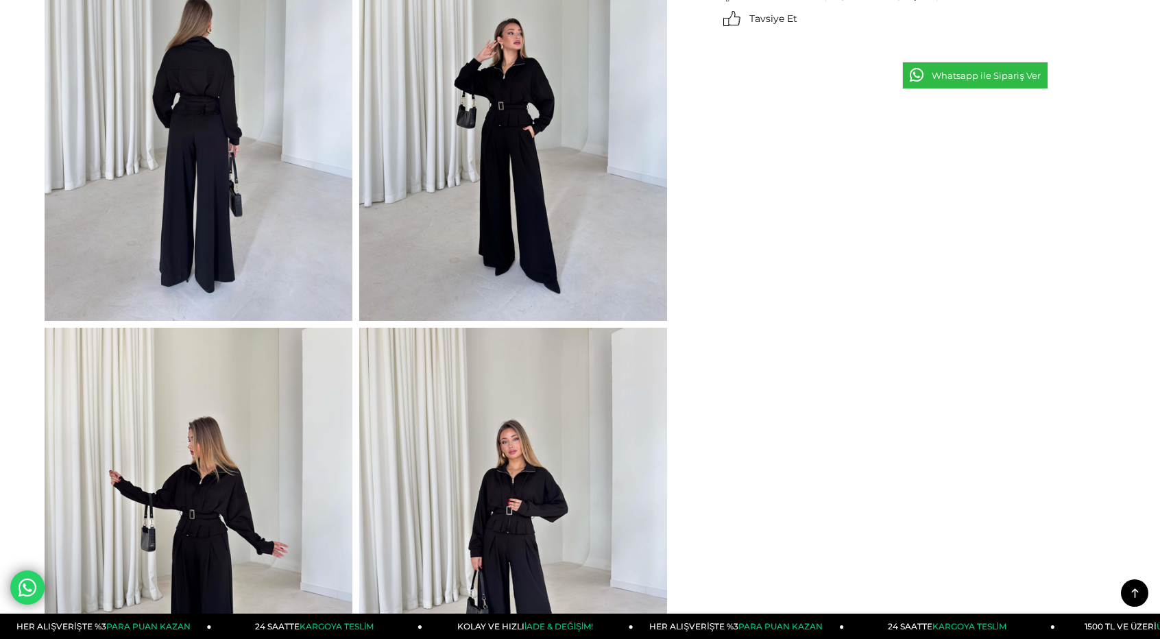
click at [709, 338] on div "‹ ›" at bounding box center [580, 118] width 1071 height 1249
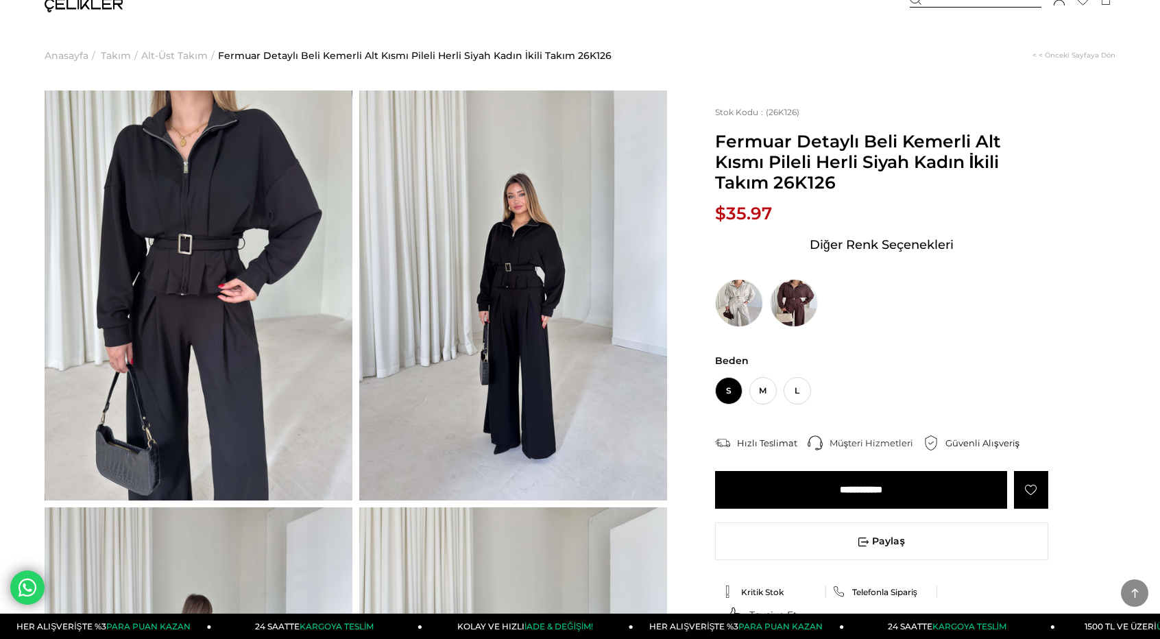
scroll to position [0, 0]
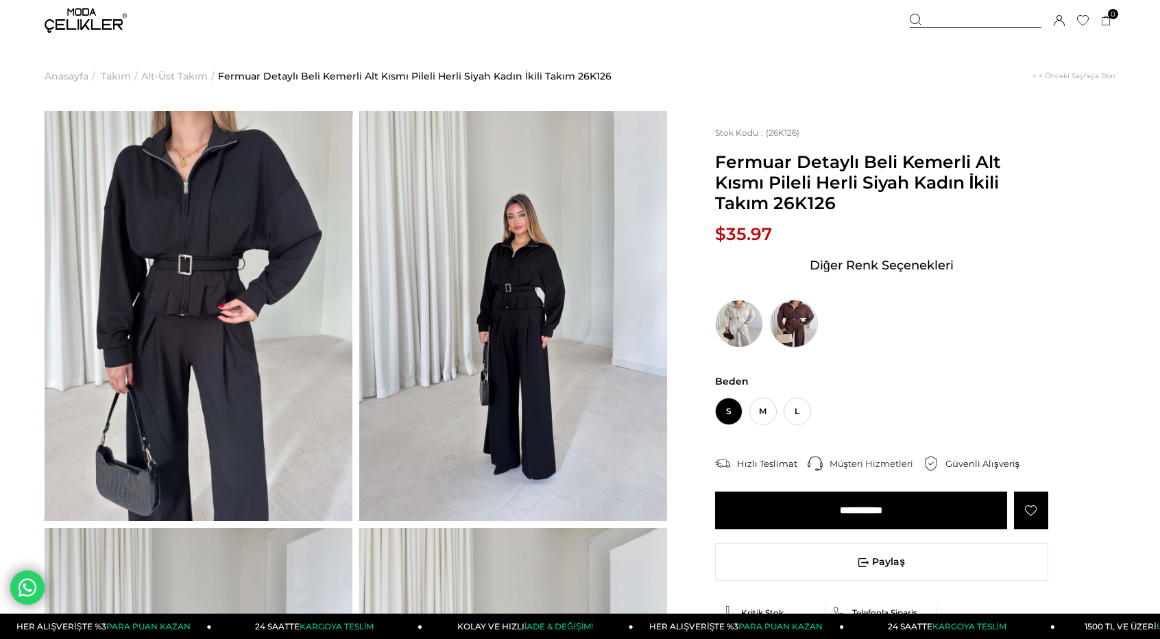
click at [709, 323] on img at bounding box center [794, 324] width 48 height 48
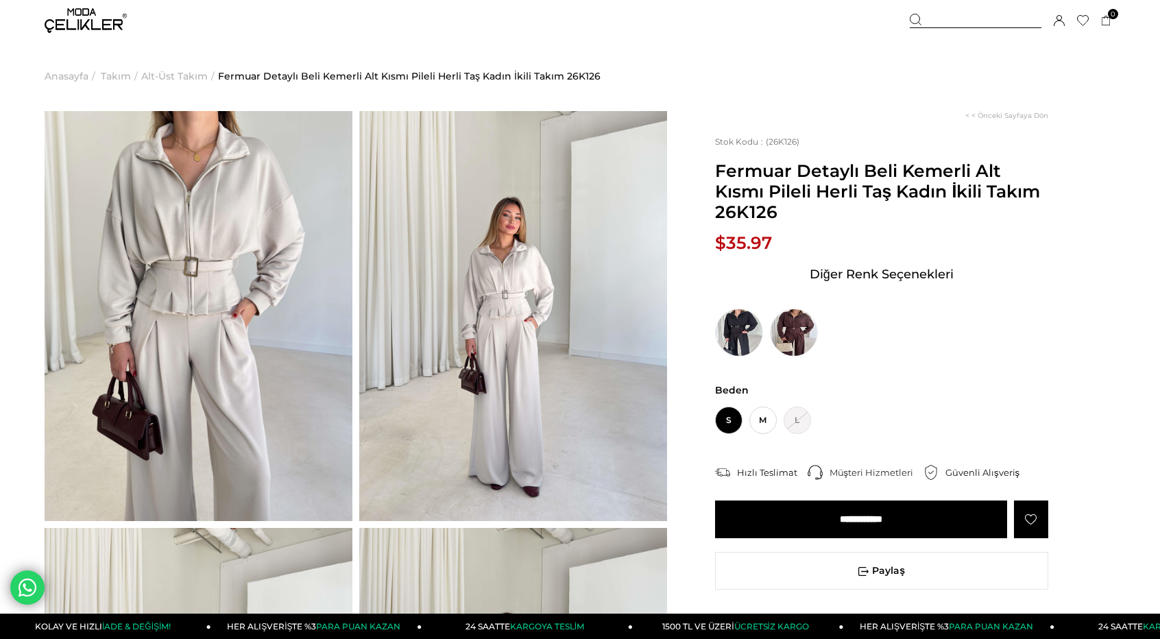
click at [172, 75] on span "Alt-Üst Takım" at bounding box center [174, 76] width 66 height 70
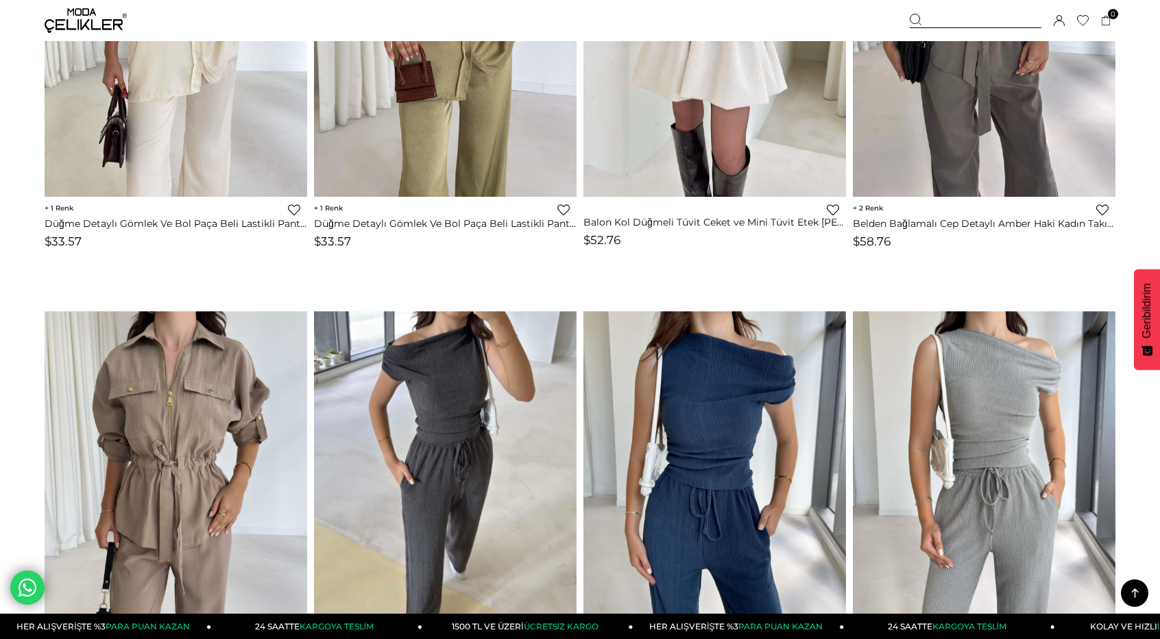
scroll to position [2455, 0]
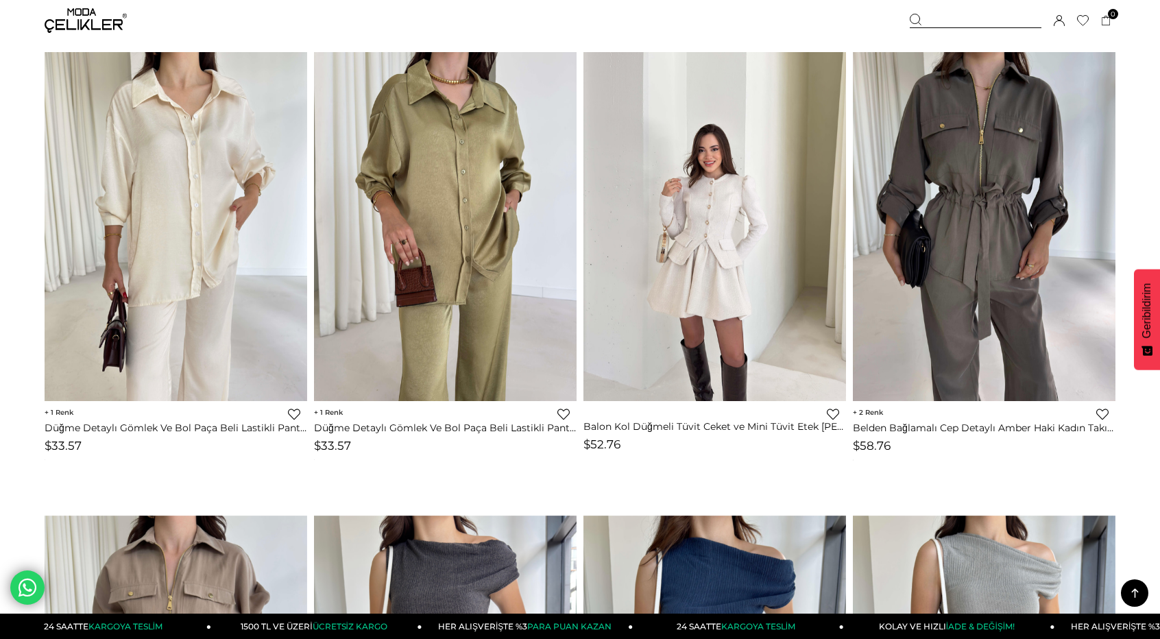
click at [675, 345] on img at bounding box center [714, 226] width 262 height 350
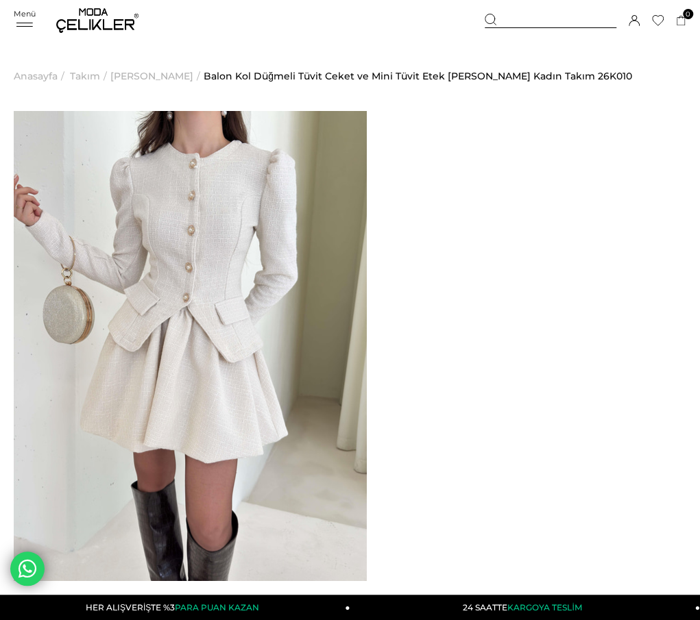
drag, startPoint x: 422, startPoint y: 160, endPoint x: 435, endPoint y: 154, distance: 14.1
drag, startPoint x: 418, startPoint y: 160, endPoint x: 456, endPoint y: 187, distance: 46.2
copy span "Balon Kol Düğmeli Tüvit Ceket ve Mini Tüvit Etek Catherine Krem Kadın Takım"
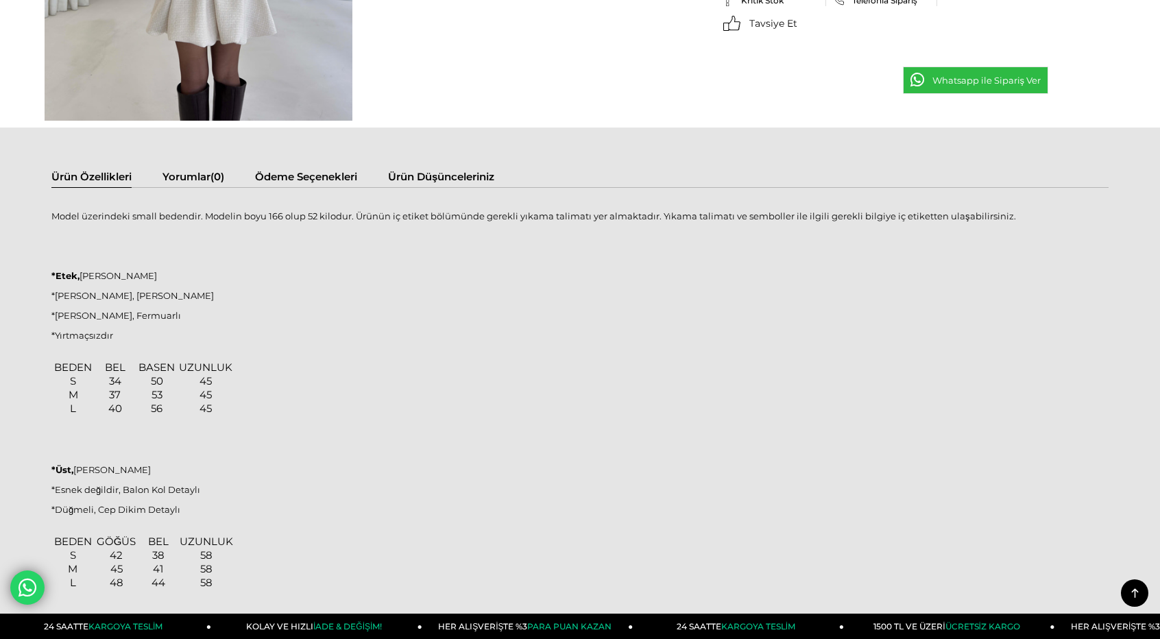
scroll to position [1439, 0]
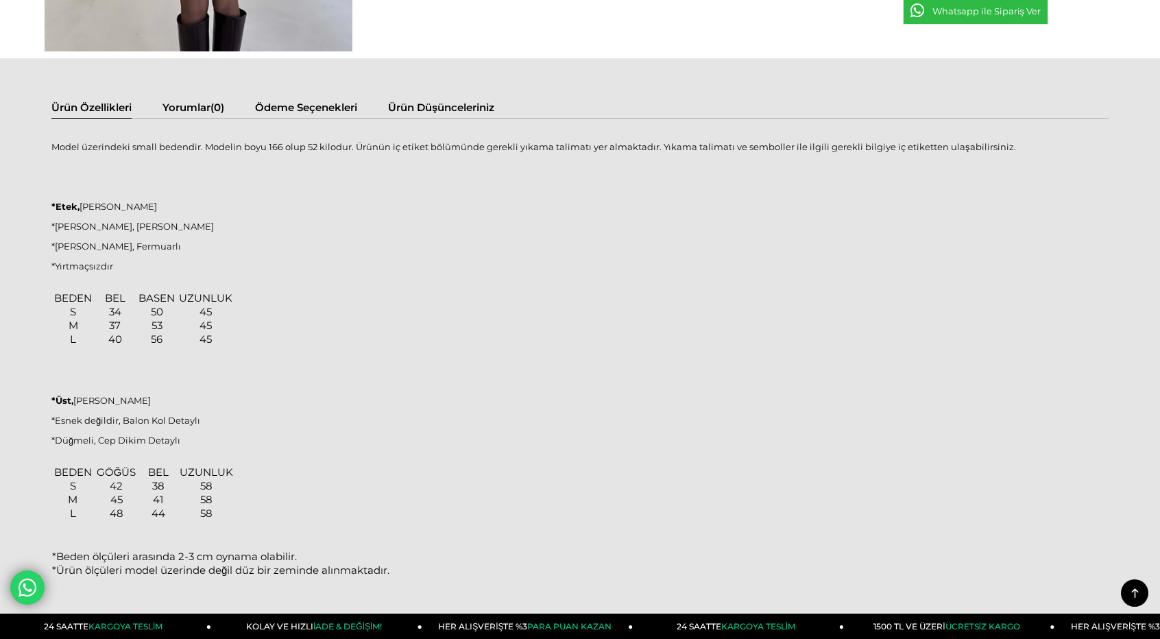
click at [55, 147] on p "Model üzerindeki small bedendir. Modelin boyu 166 olup 52 kilodur. Ürünün iç et…" at bounding box center [579, 146] width 1057 height 11
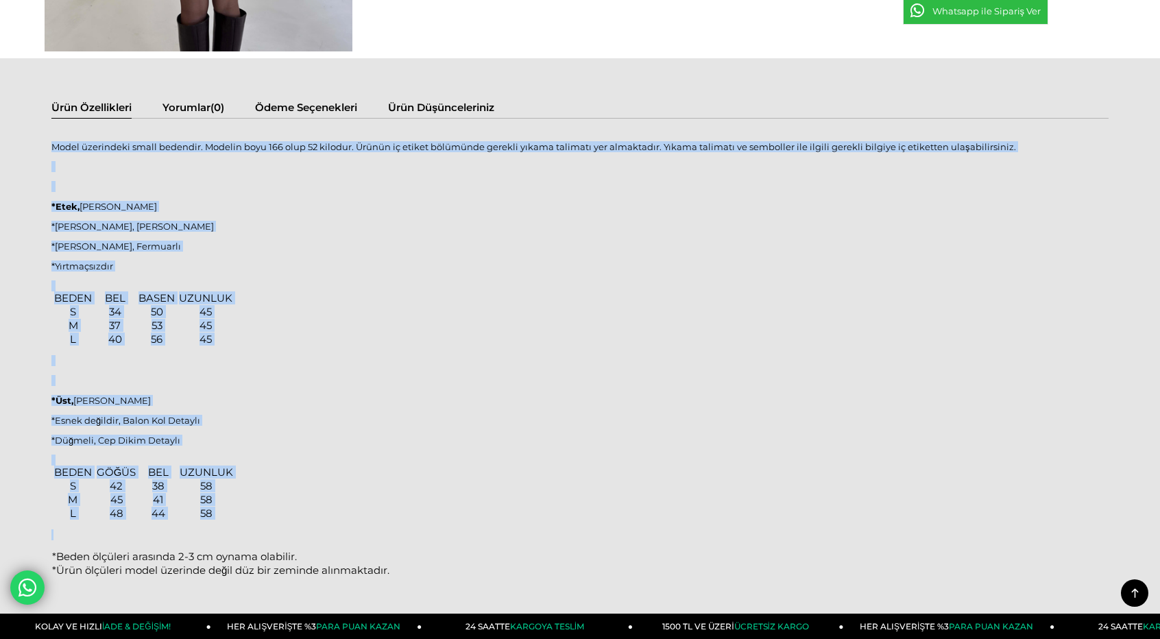
drag, startPoint x: 52, startPoint y: 147, endPoint x: 441, endPoint y: 550, distance: 560.3
click at [446, 552] on div "Model üzerindeki small bedendir. Modelin boyu 166 olup 52 kilodur. Ürünün iç et…" at bounding box center [579, 376] width 1057 height 488
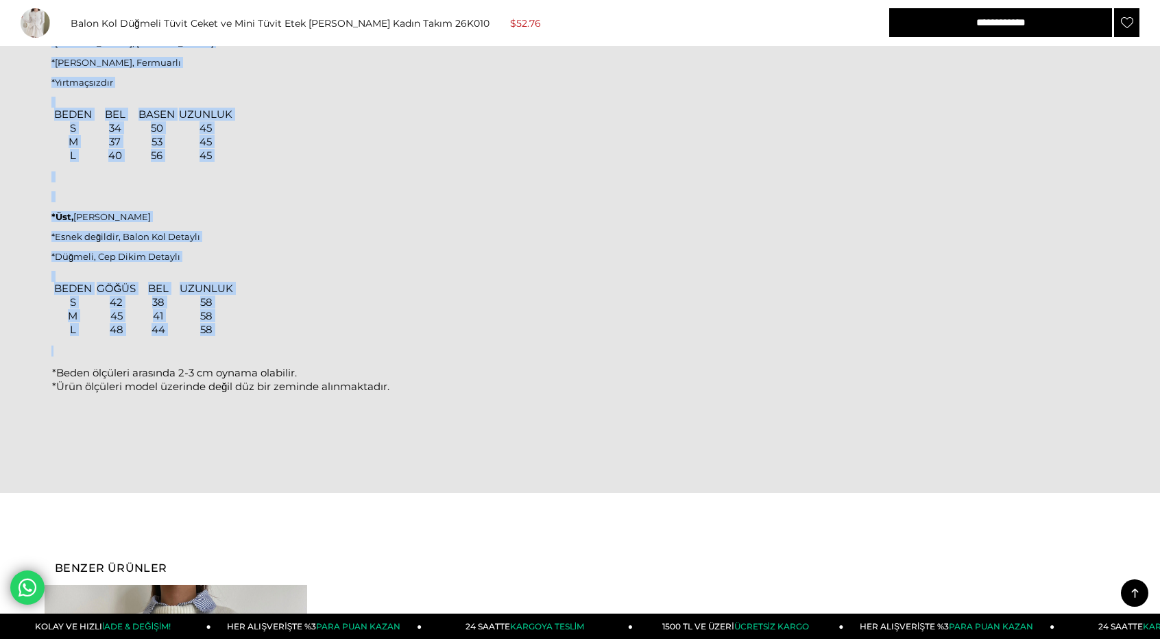
scroll to position [1645, 0]
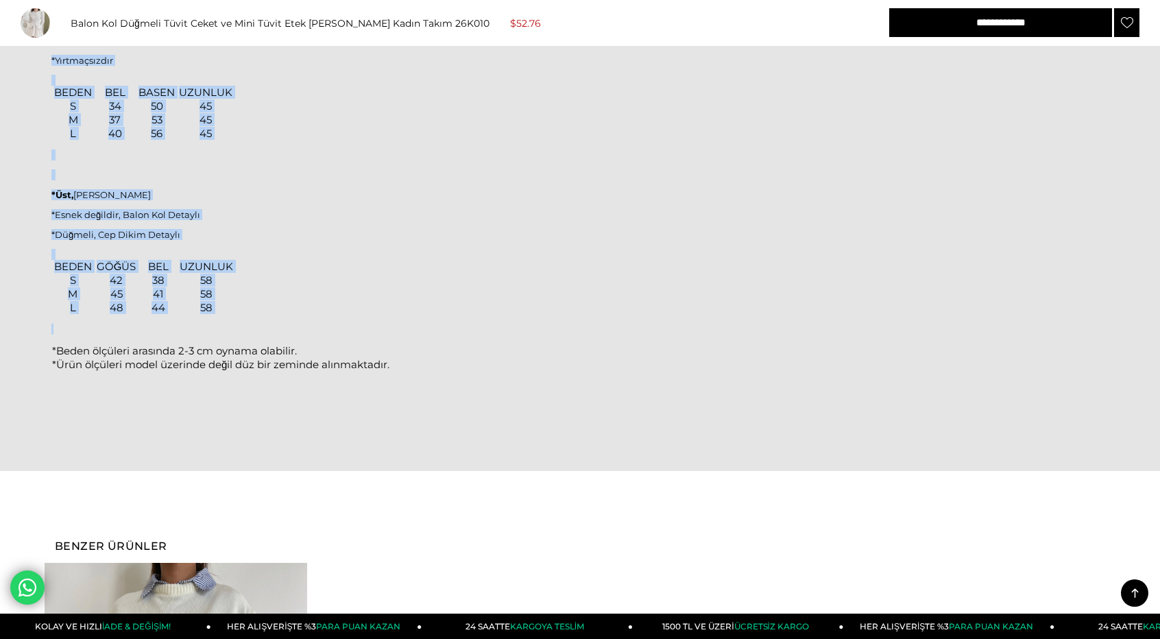
copy div "Model üzerindeki small bedendir. Modelin boyu 166 olup 52 kilodur. Ürünün iç et…"
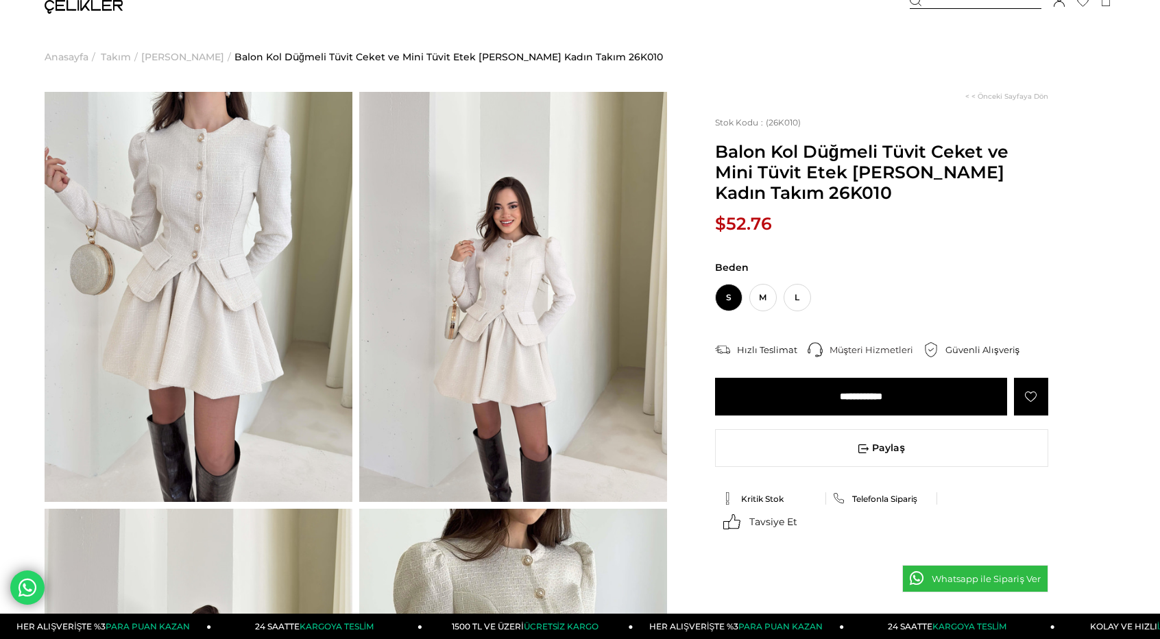
scroll to position [0, 0]
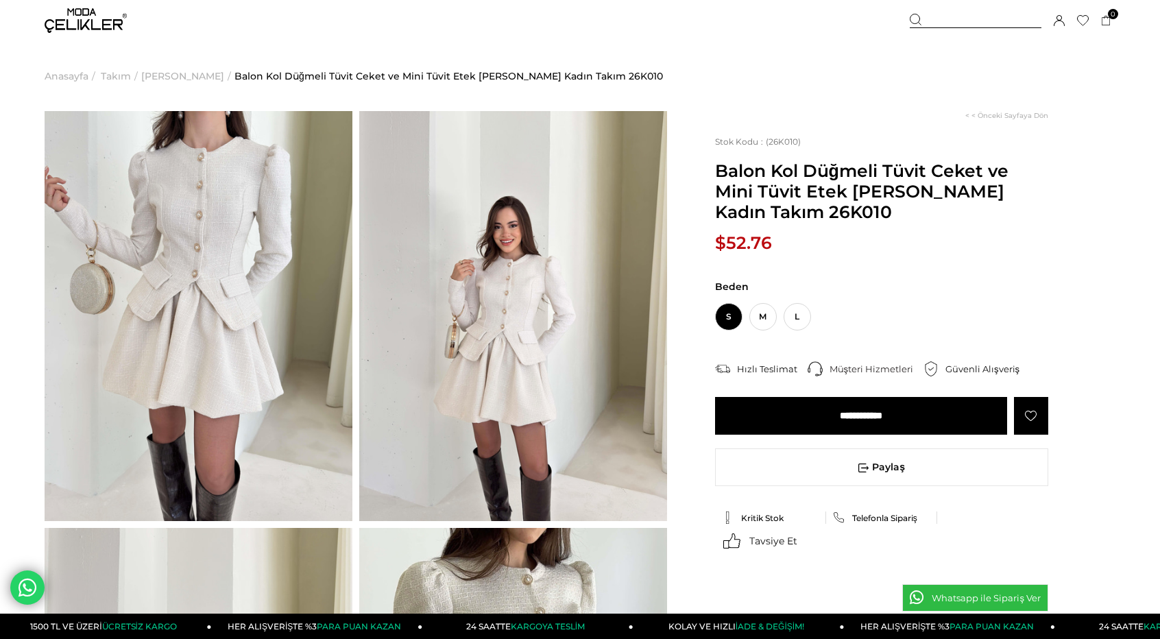
click at [182, 72] on span "Triko Takım" at bounding box center [182, 76] width 83 height 70
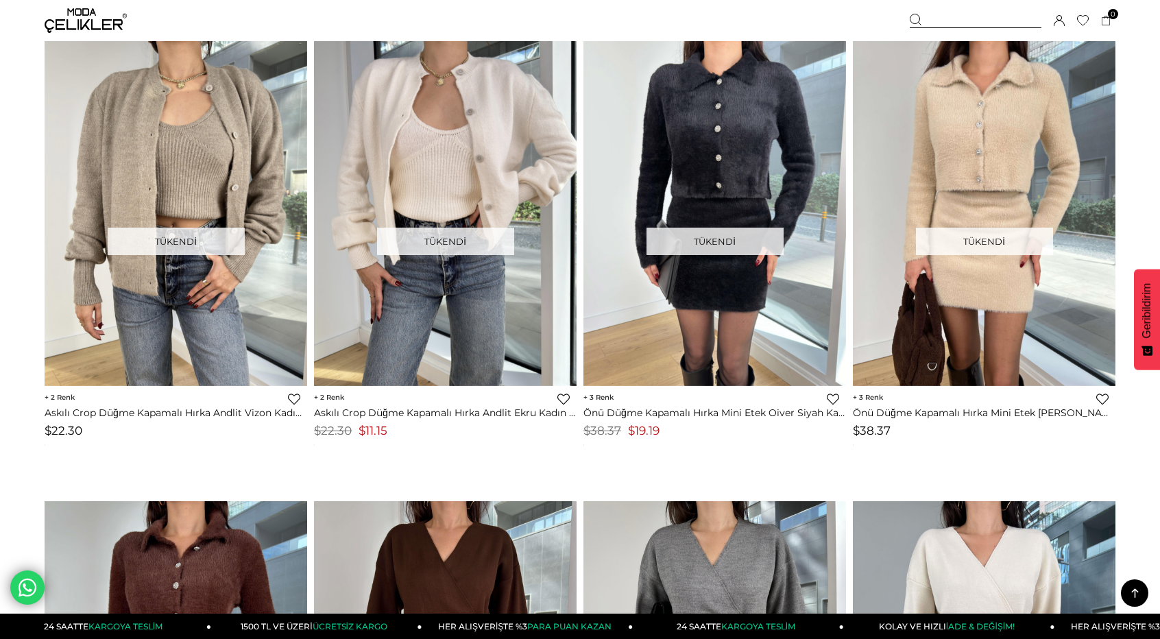
scroll to position [1919, 0]
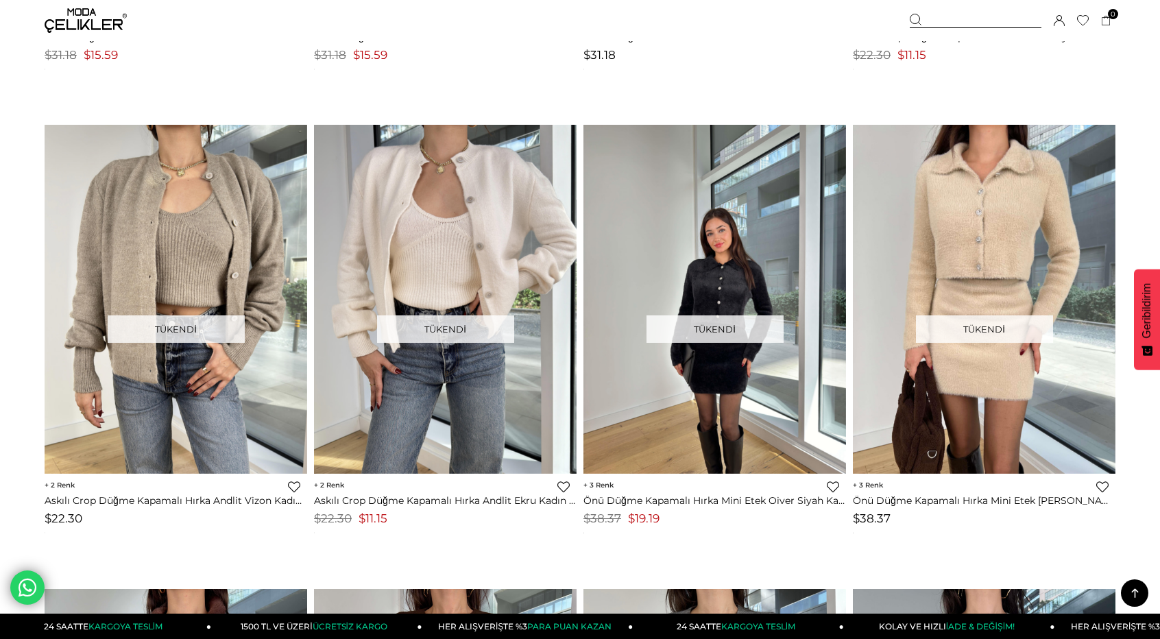
click at [711, 440] on img at bounding box center [714, 299] width 262 height 350
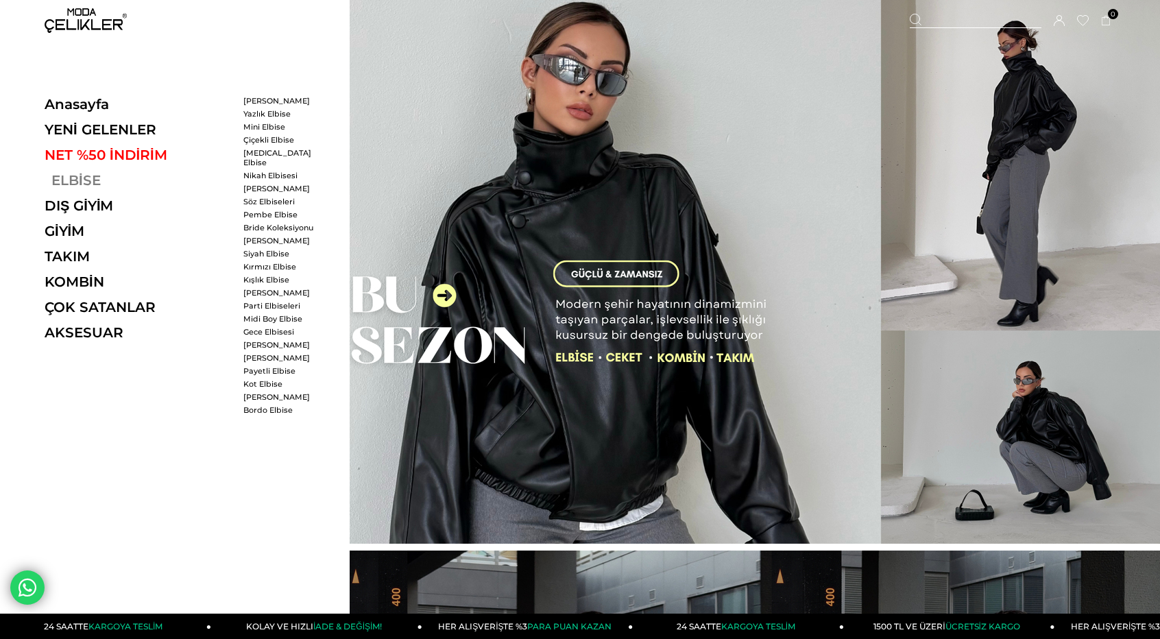
click at [80, 181] on link "ELBİSE" at bounding box center [139, 180] width 188 height 16
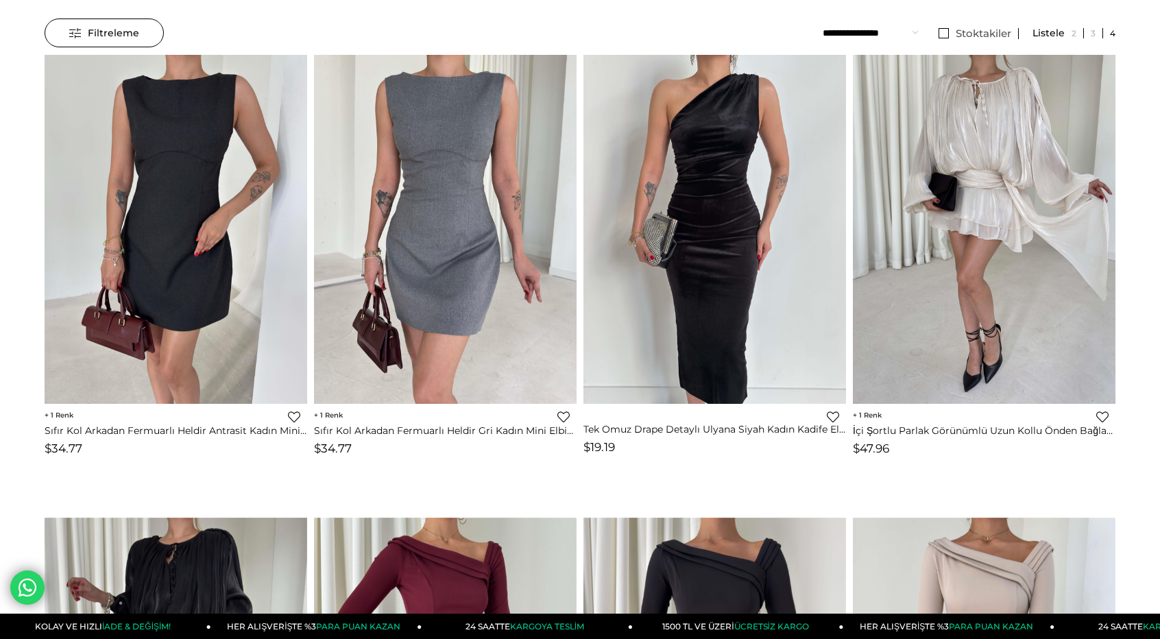
scroll to position [69, 0]
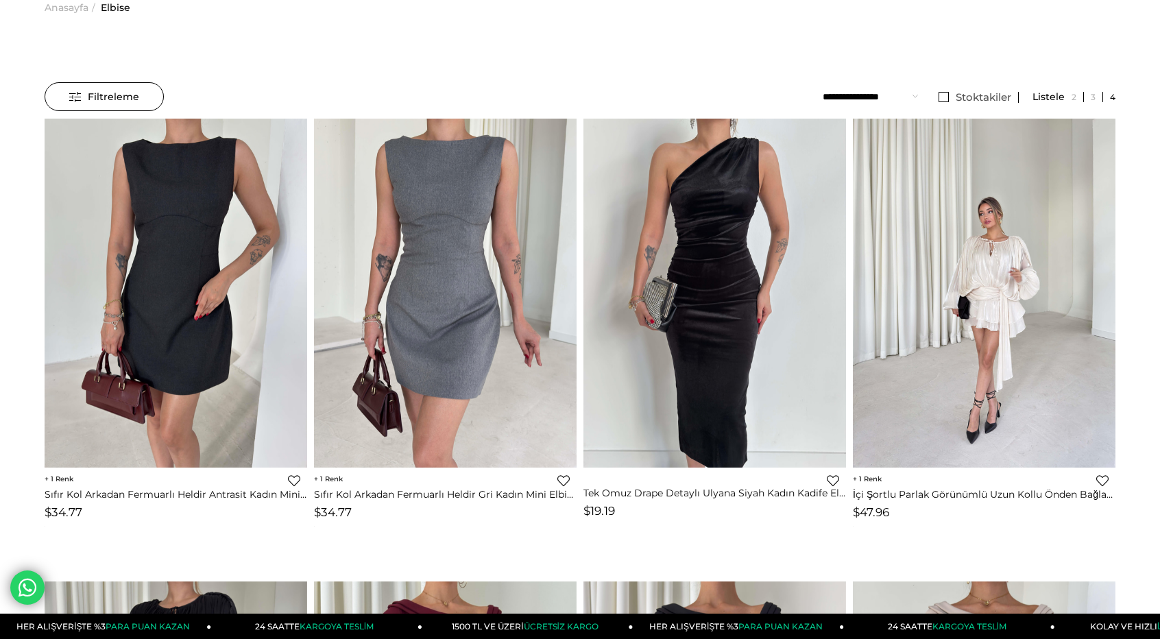
click at [1038, 345] on img at bounding box center [984, 293] width 262 height 350
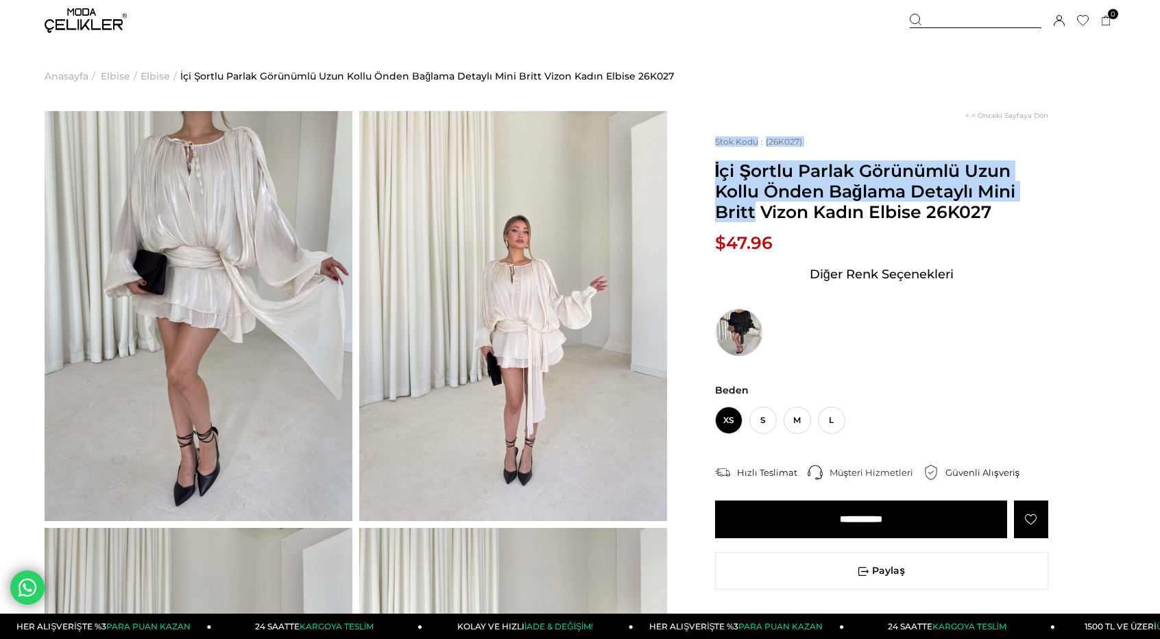
drag, startPoint x: 727, startPoint y: 175, endPoint x: 921, endPoint y: 199, distance: 195.4
click at [927, 198] on div "< < Önceki Sayfaya Dön Stok Kodu (26K027) İçi Şortlu Parlak Görünümlü Uzun Koll…" at bounding box center [891, 430] width 448 height 638
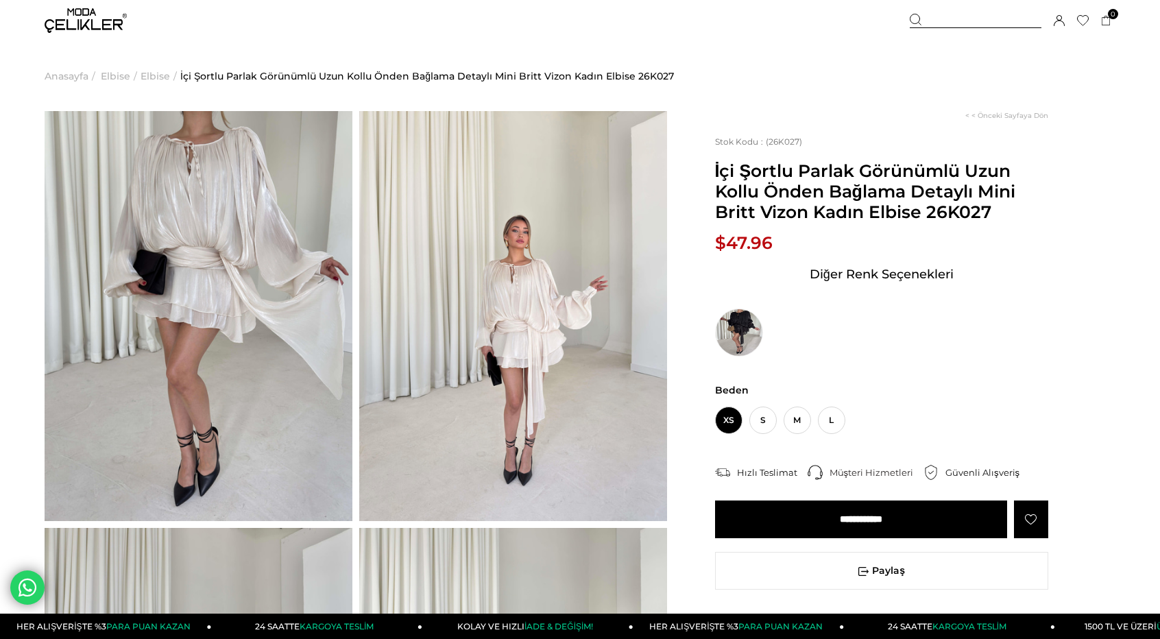
click at [909, 204] on span "İçi Şortlu Parlak Görünümlü Uzun Kollu Önden Bağlama Detaylı Mini Britt Vizon K…" at bounding box center [881, 191] width 333 height 62
drag, startPoint x: 716, startPoint y: 171, endPoint x: 922, endPoint y: 208, distance: 208.9
click at [922, 208] on span "İçi Şortlu Parlak Görünümlü Uzun Kollu Önden Bağlama Detaylı Mini Britt Vizon K…" at bounding box center [881, 191] width 333 height 62
copy span "İçi Şortlu Parlak Görünümlü Uzun Kollu Önden Bağlama Detaylı Mini Britt Vizon K…"
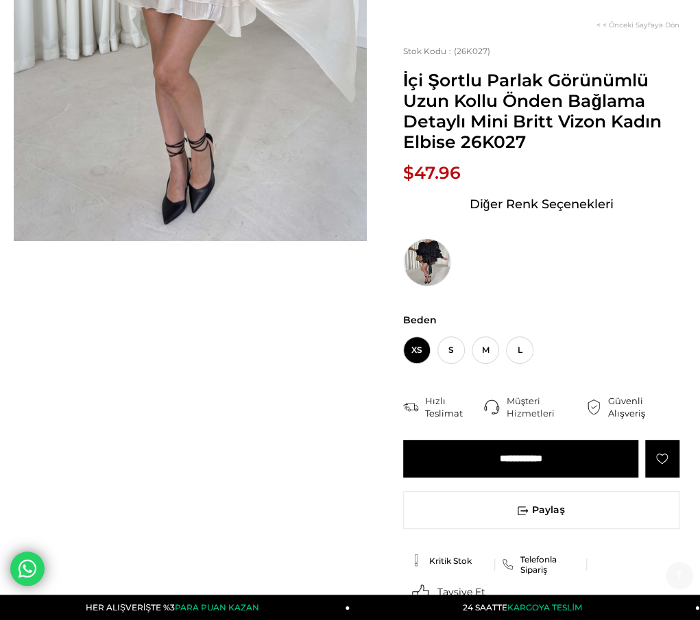
scroll to position [343, 0]
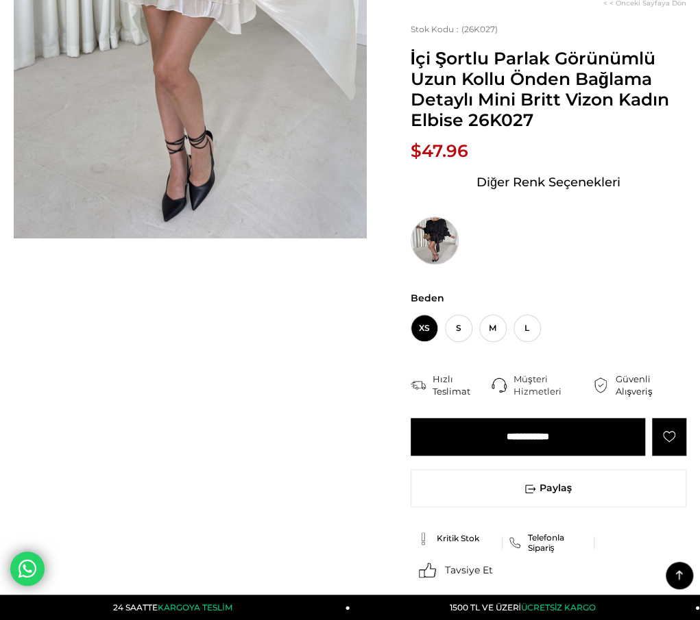
click at [447, 217] on img at bounding box center [435, 241] width 48 height 48
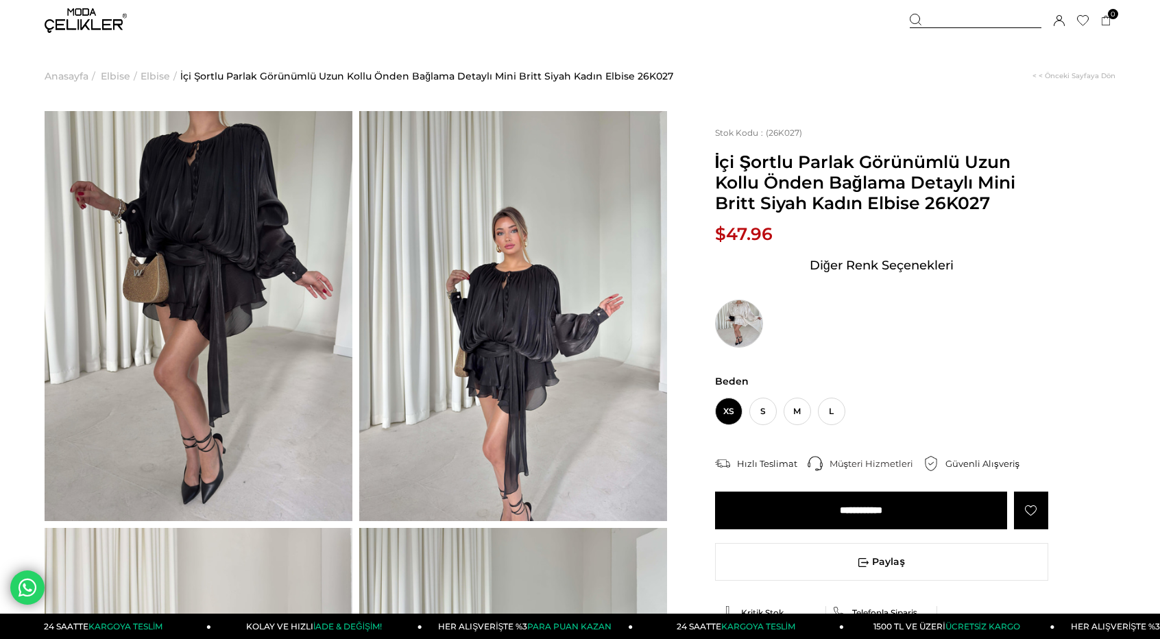
click at [699, 317] on img at bounding box center [739, 324] width 48 height 48
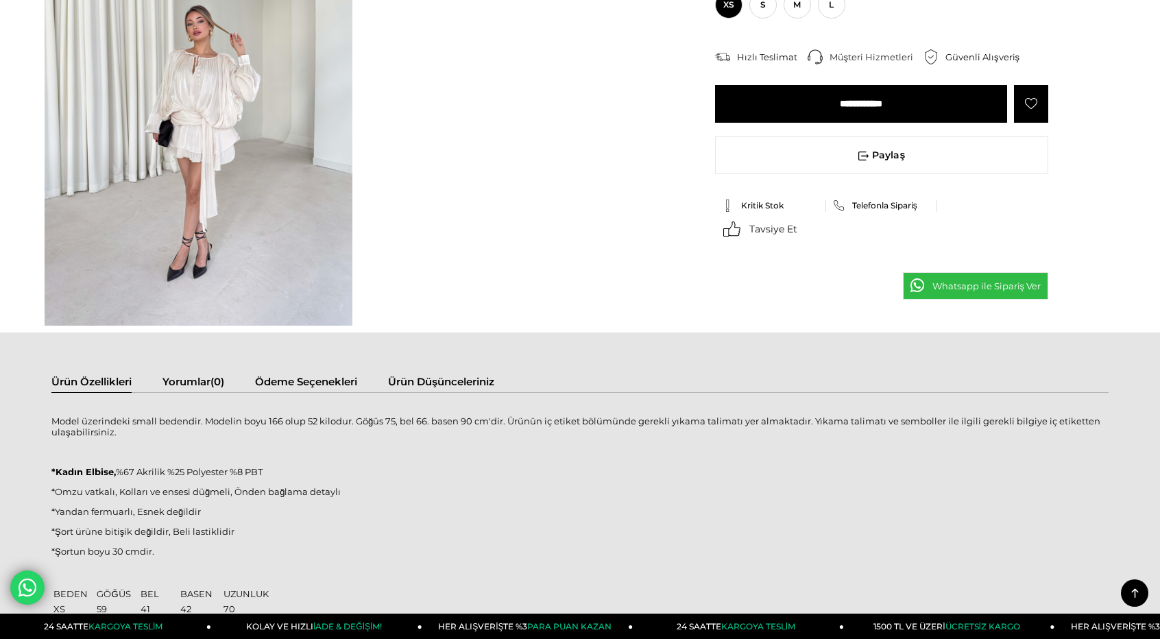
scroll to position [1302, 0]
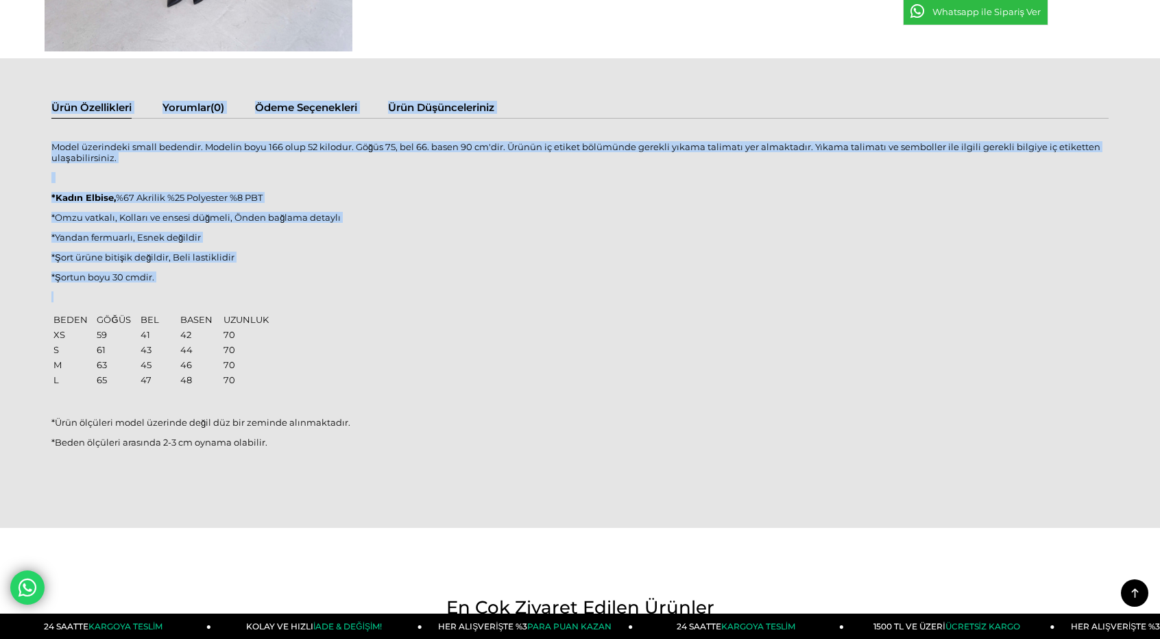
drag, startPoint x: 76, startPoint y: 162, endPoint x: 323, endPoint y: 373, distance: 324.8
click at [322, 380] on div "Ürün Özellikleri Yorumlar (0) Ödeme Seçenekleri Ürün Düşünceleriniz Model üzeri…" at bounding box center [580, 292] width 1160 height 469
click at [326, 367] on div "Model üzerindeki small bedendir. Modelin boyu 166 olup 52 kilodur. Göğüs 75, be…" at bounding box center [579, 301] width 1057 height 339
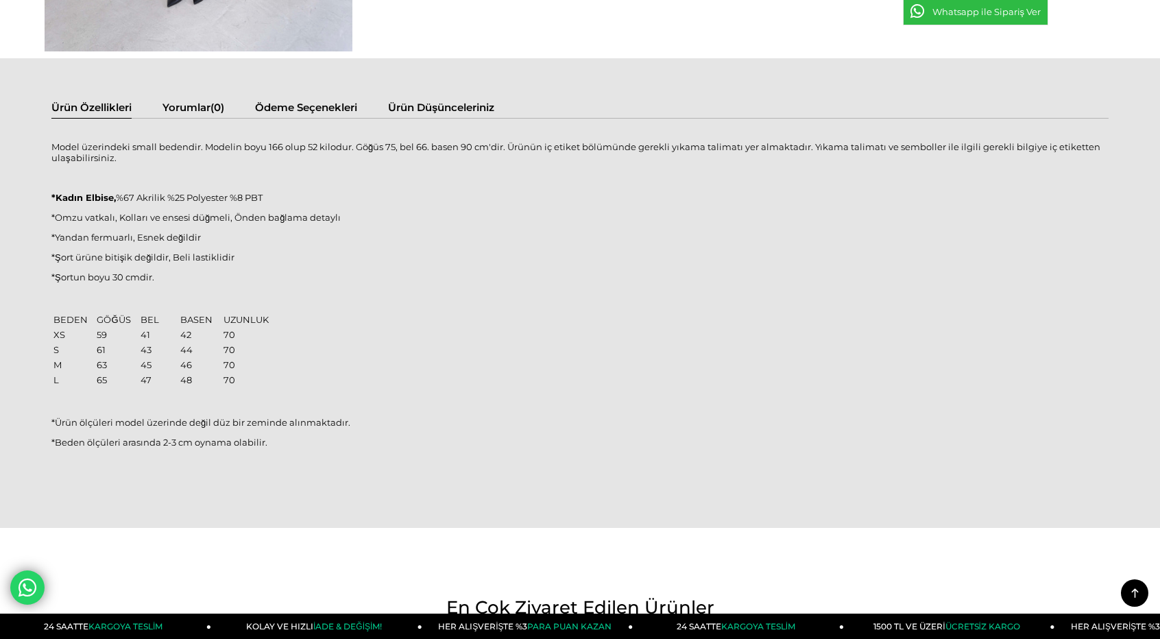
click at [20, 180] on div "Ürün Özellikleri Yorumlar (0) Ödeme Seçenekleri Ürün Düşünceleriniz Model üzeri…" at bounding box center [580, 292] width 1160 height 469
drag, startPoint x: 56, startPoint y: 146, endPoint x: 49, endPoint y: 147, distance: 7.0
click at [51, 147] on div "Ürün Özellikleri Yorumlar (0) Ödeme Seçenekleri Ürün Düşünceleriniz Model üzeri…" at bounding box center [580, 292] width 1160 height 469
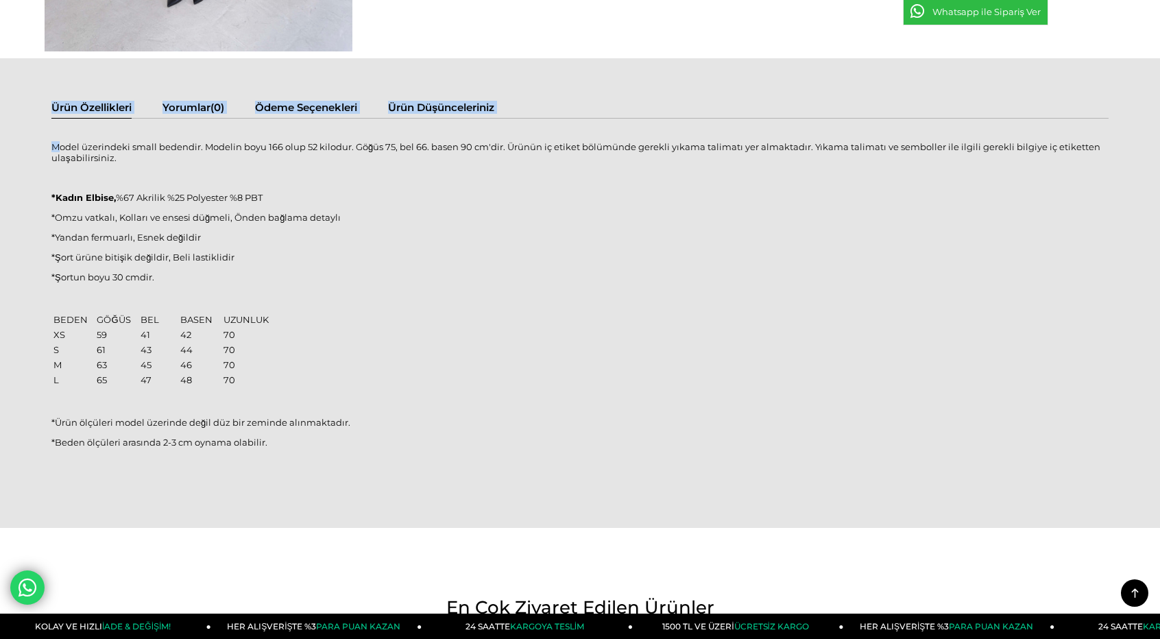
click at [55, 146] on p "Model üzerindeki small bedendir. Modelin boyu 166 olup 52 kilodur. Göğüs 75, be…" at bounding box center [579, 152] width 1057 height 22
click at [53, 146] on p "Model üzerindeki small bedendir. Modelin boyu 166 olup 52 kilodur. Göğüs 75, be…" at bounding box center [579, 152] width 1057 height 22
drag, startPoint x: 53, startPoint y: 146, endPoint x: 313, endPoint y: 504, distance: 442.3
click at [314, 506] on div "Ürün Özellikleri Yorumlar (0) Ödeme Seçenekleri Ürün Düşünceleriniz Model üzeri…" at bounding box center [580, 292] width 1160 height 469
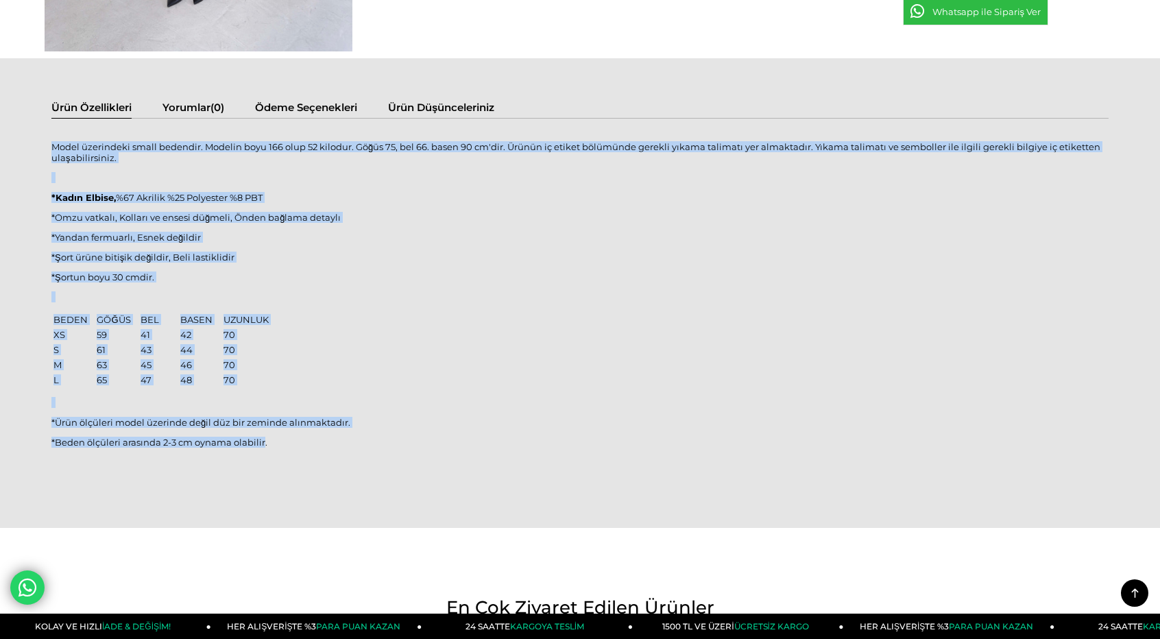
drag, startPoint x: 261, startPoint y: 446, endPoint x: 51, endPoint y: 149, distance: 363.8
click at [51, 149] on div "Model üzerindeki small bedendir. Modelin boyu 166 olup 52 kilodur. Göğüs 75, be…" at bounding box center [579, 301] width 1057 height 339
copy div "Model üzerindeki small bedendir. Modelin boyu 166 olup 52 kilodur. Göğüs 75, be…"
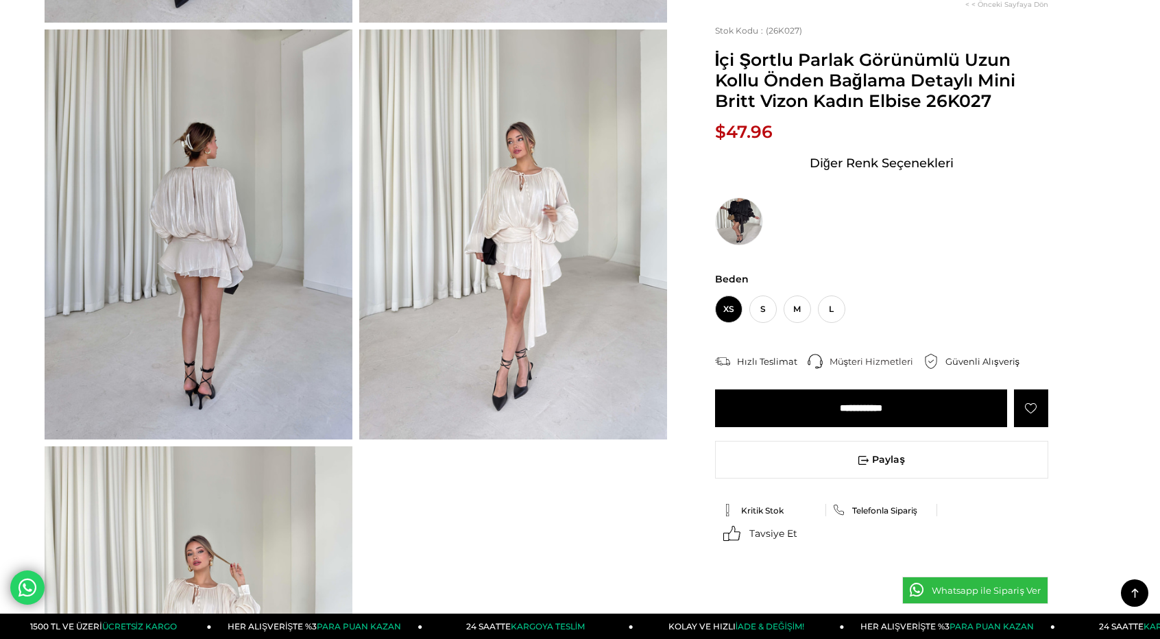
scroll to position [480, 0]
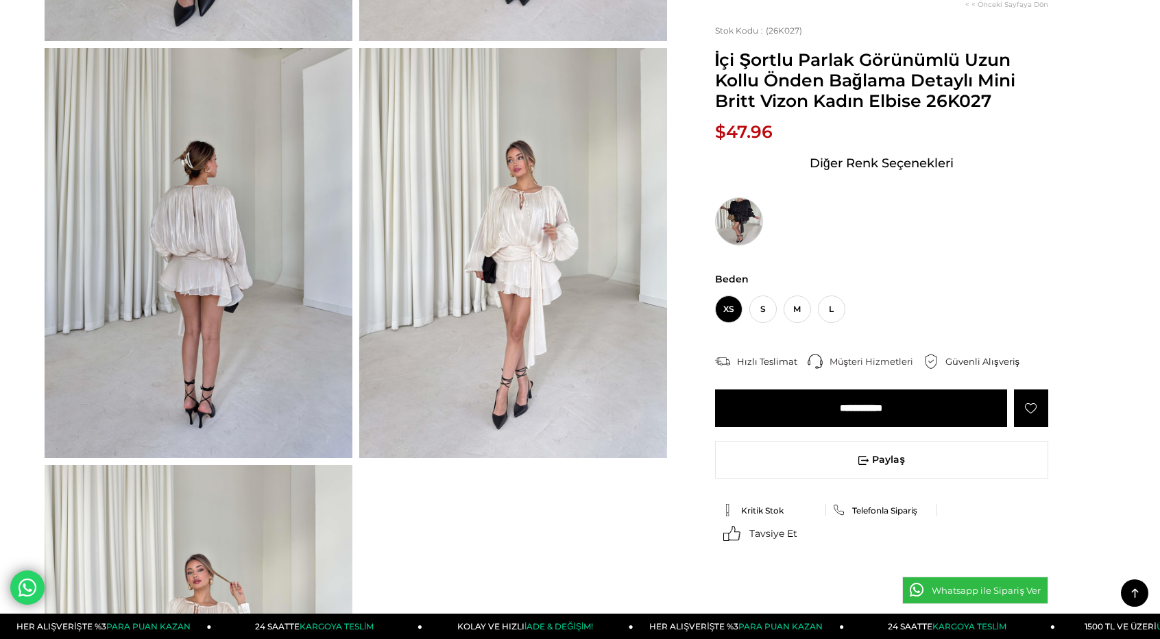
click at [739, 226] on img at bounding box center [739, 221] width 48 height 48
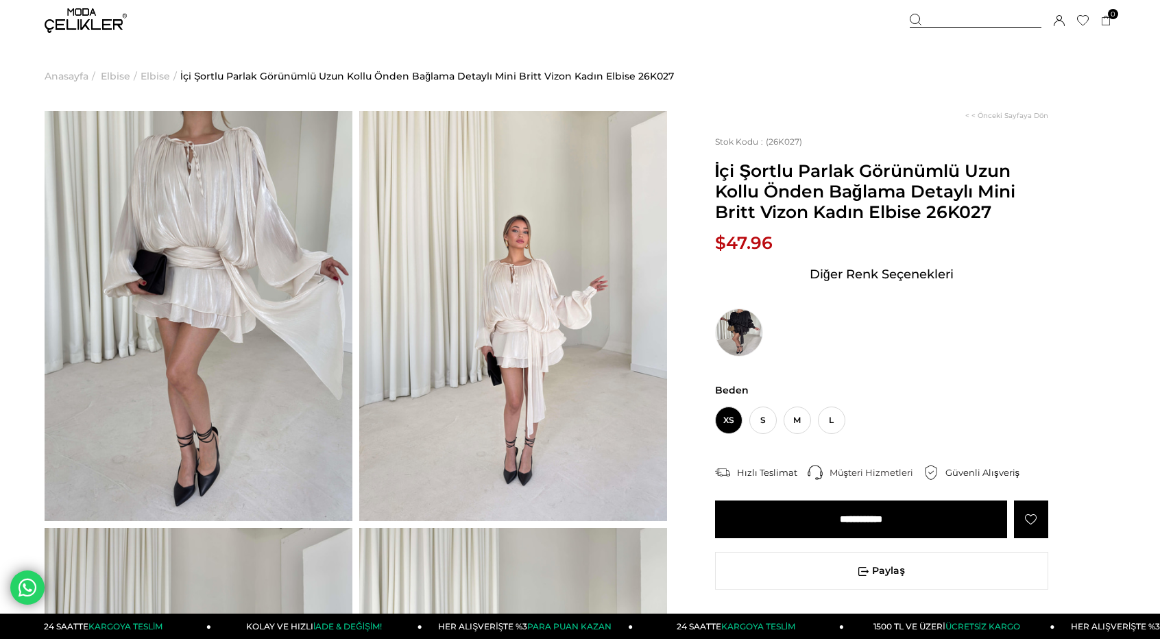
click at [149, 79] on span "Elbise" at bounding box center [154, 76] width 29 height 70
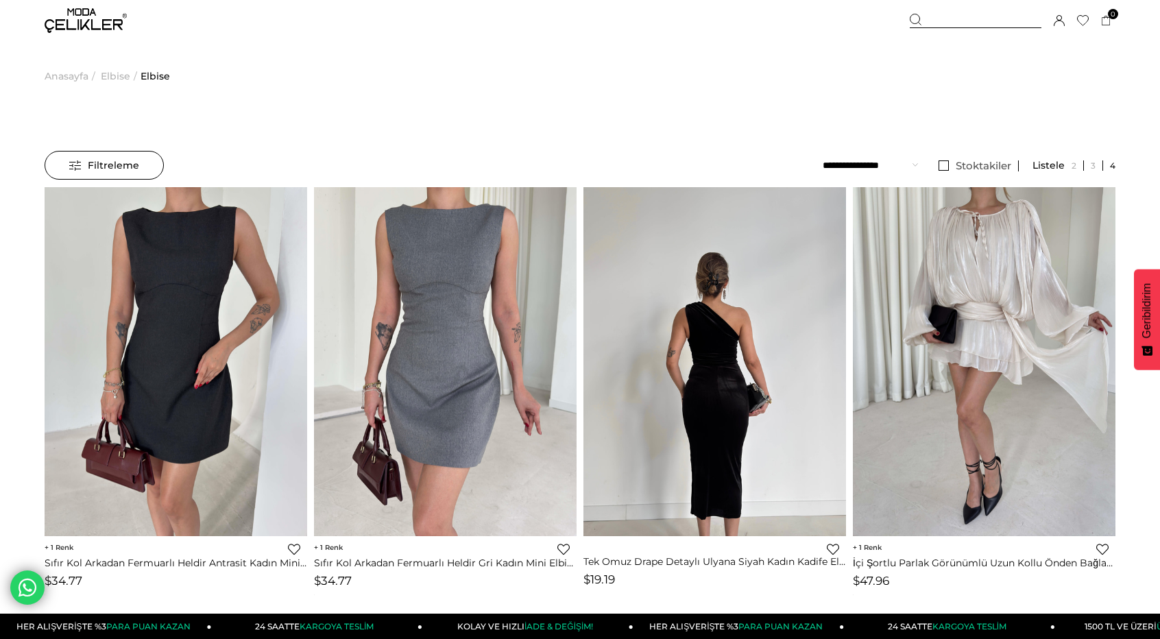
scroll to position [50, 0]
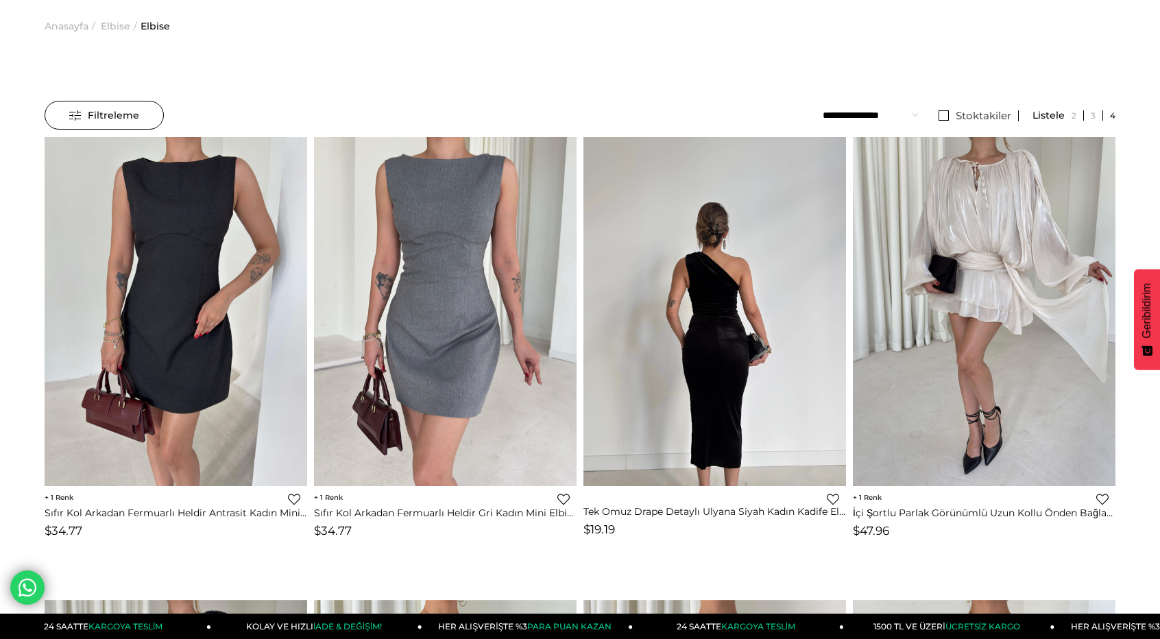
click at [710, 374] on img at bounding box center [714, 311] width 262 height 350
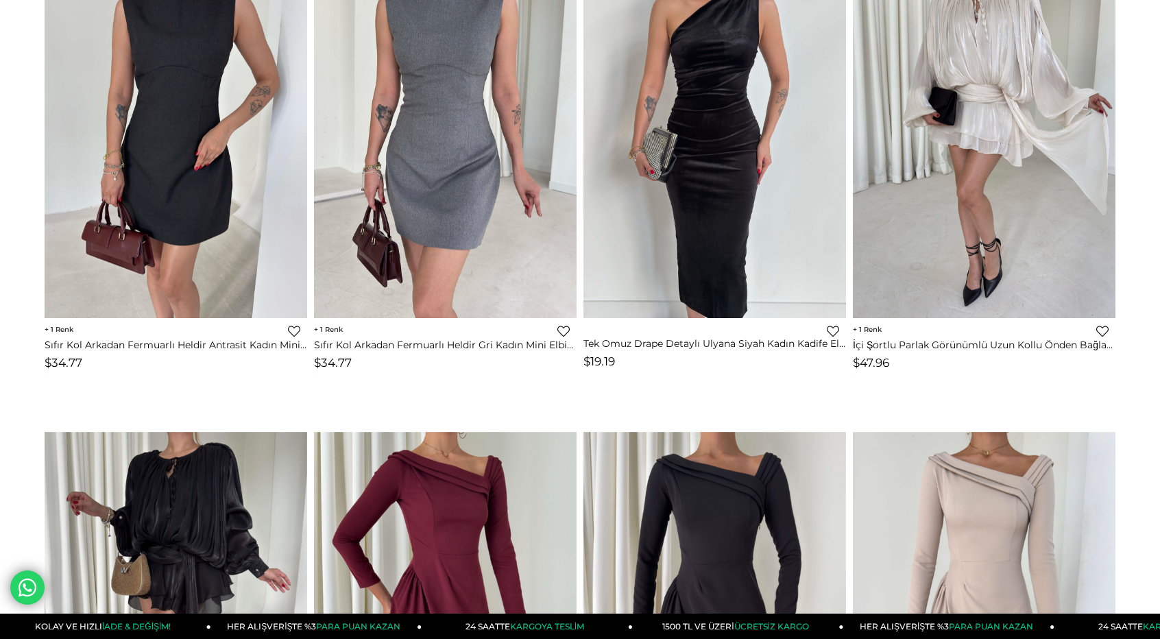
scroll to position [256, 0]
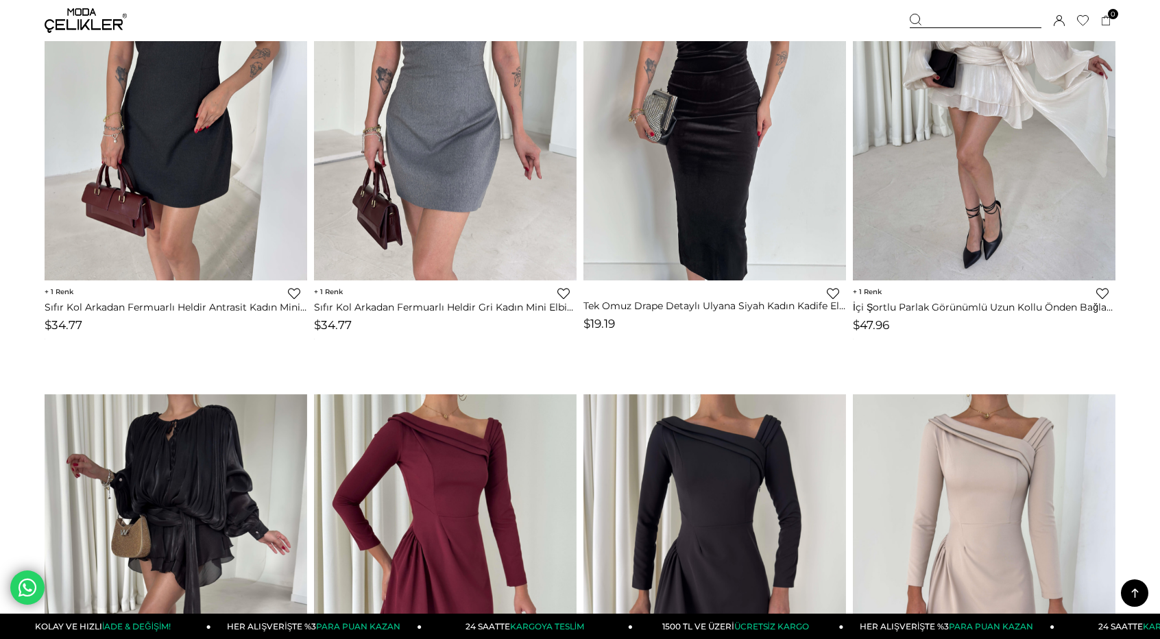
click at [683, 326] on div "Favorilere Ekle Moda Celikler Tek Omuz Drape Detaylı Ulyana Siyah Kadın Kadife …" at bounding box center [714, 308] width 262 height 57
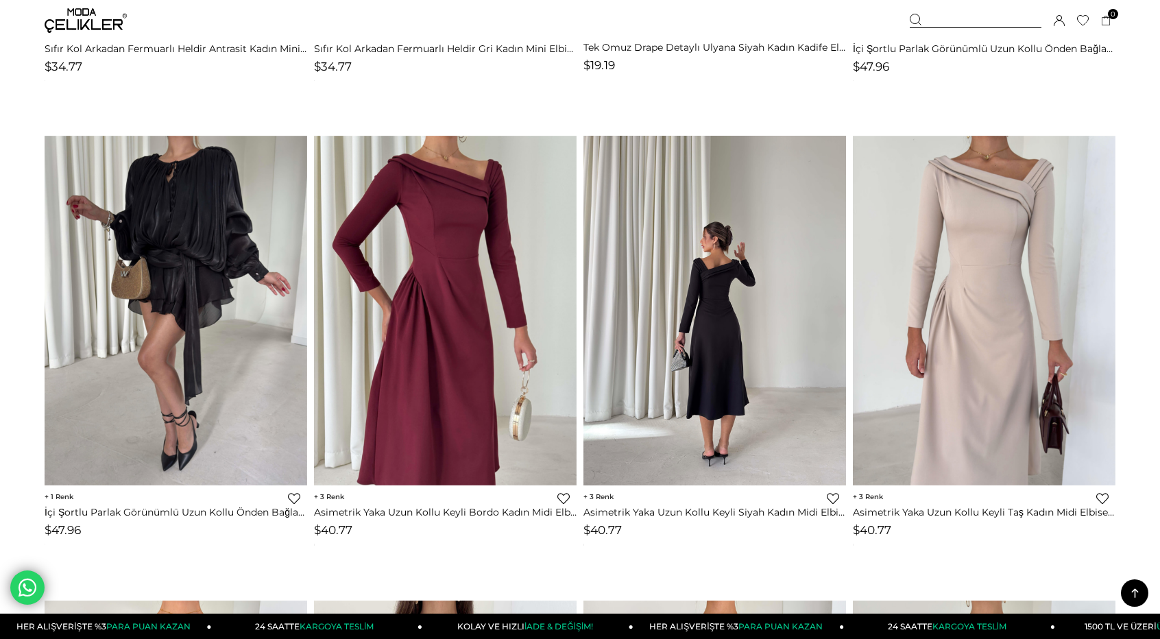
scroll to position [530, 0]
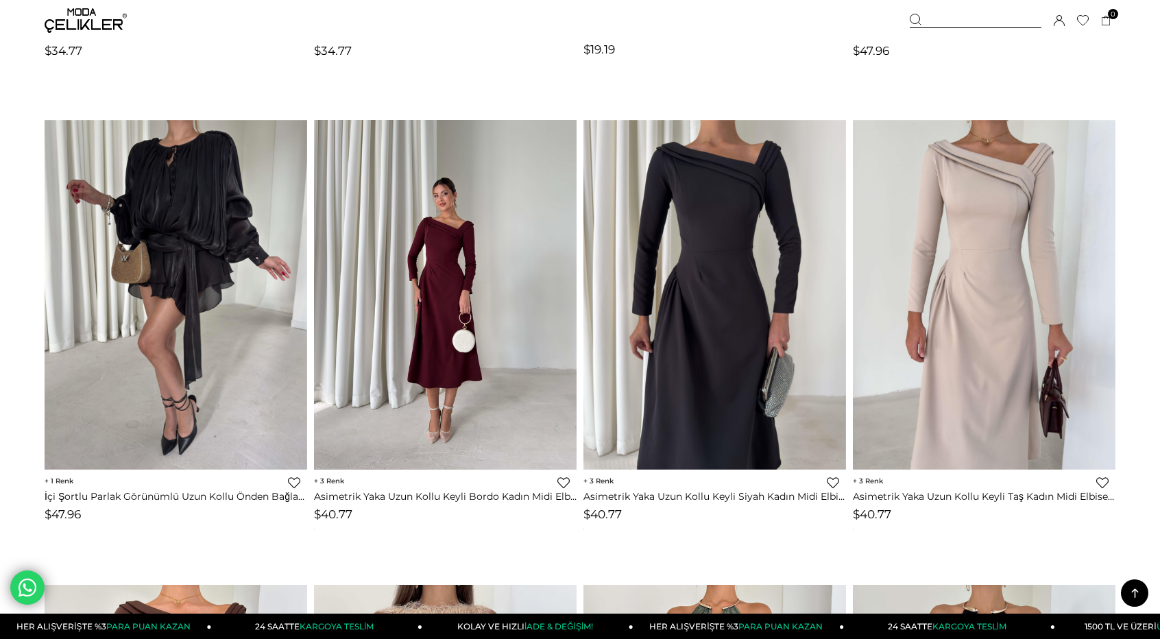
click at [417, 365] on img at bounding box center [445, 295] width 262 height 350
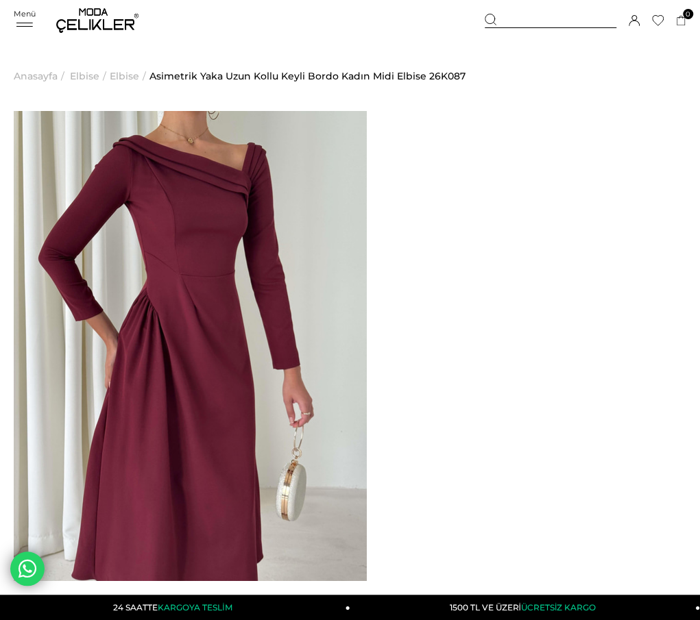
click at [411, 69] on span "Asimetrik Yaka Uzun Kollu Keyli Bordo Kadın Midi Elbise 26K087" at bounding box center [307, 76] width 316 height 70
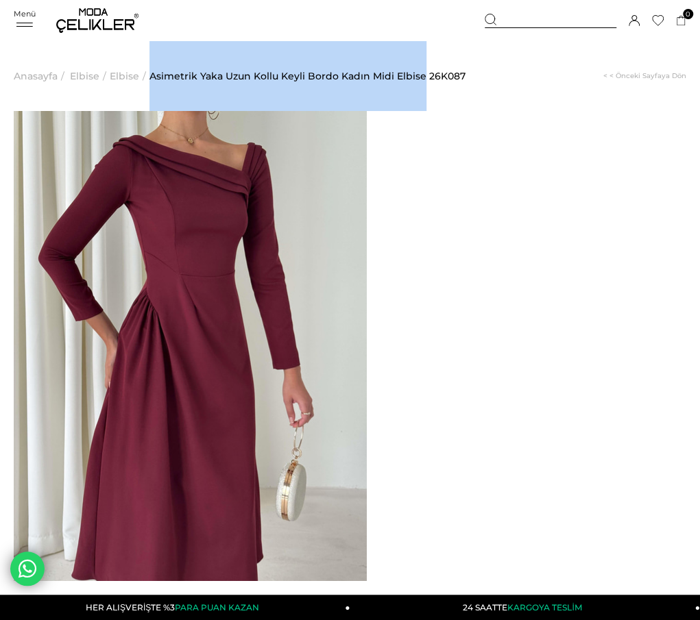
drag, startPoint x: 153, startPoint y: 83, endPoint x: 426, endPoint y: 73, distance: 273.6
click at [426, 73] on ul "Anasayfa > Elbise > Elbise > Asimetrik Yaka Uzun Kollu Keyli Bordo Kadın Midi E…" at bounding box center [350, 76] width 672 height 70
copy ul "> Asimetrik Yaka Uzun Kollu Keyli Bordo Kadın Midi Elbise"
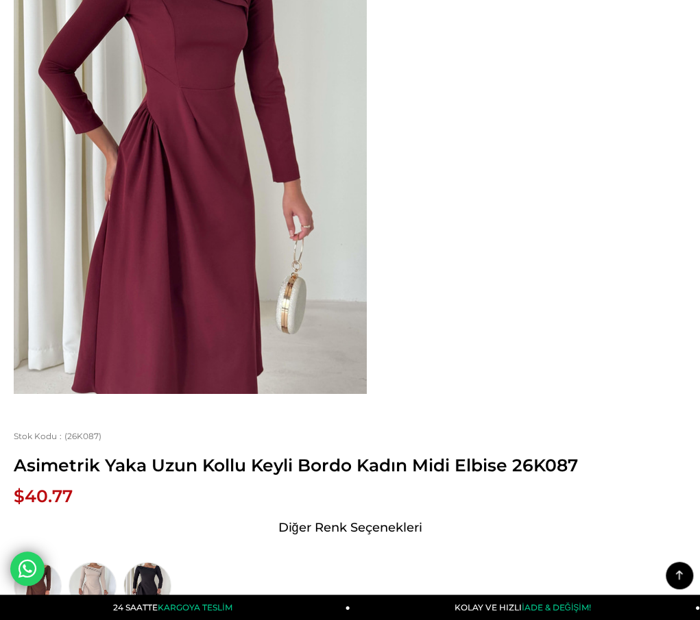
scroll to position [69, 0]
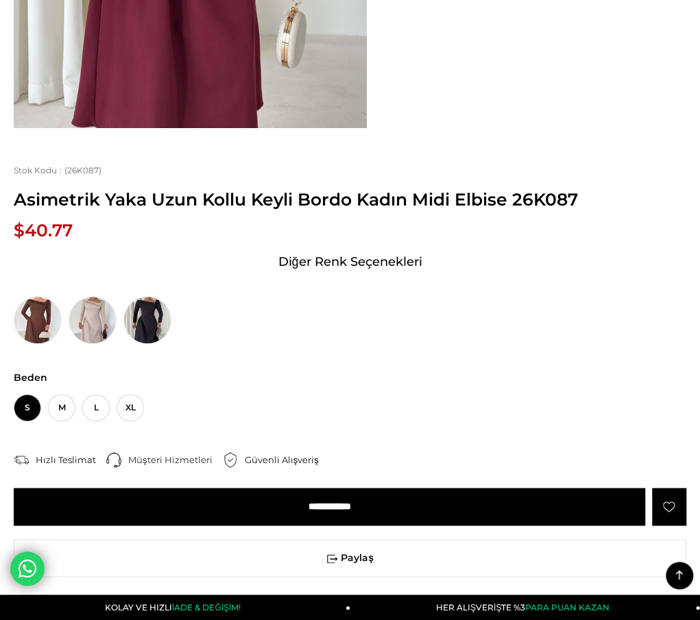
scroll to position [480, 0]
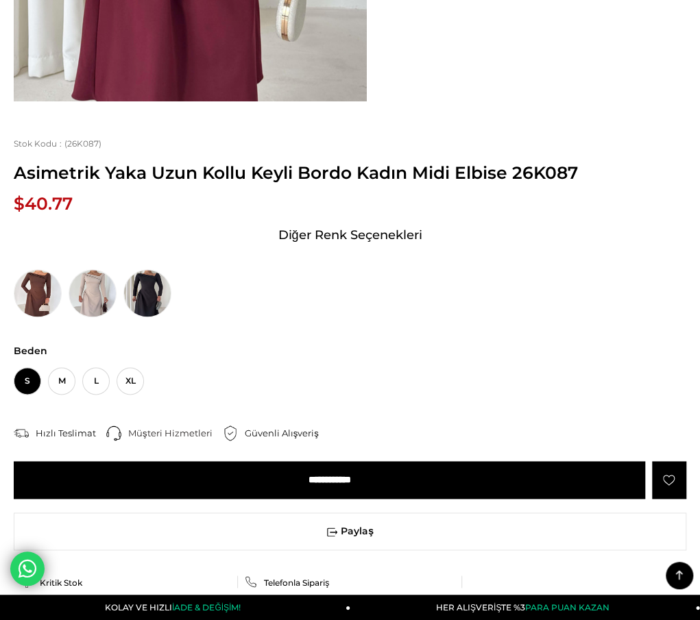
drag, startPoint x: 27, startPoint y: 253, endPoint x: 367, endPoint y: 478, distance: 407.0
copy div "Model üzerindeki S bedendir. Modelin boyu 178 olup 63 kilodur. Ürünün iç etiket…"
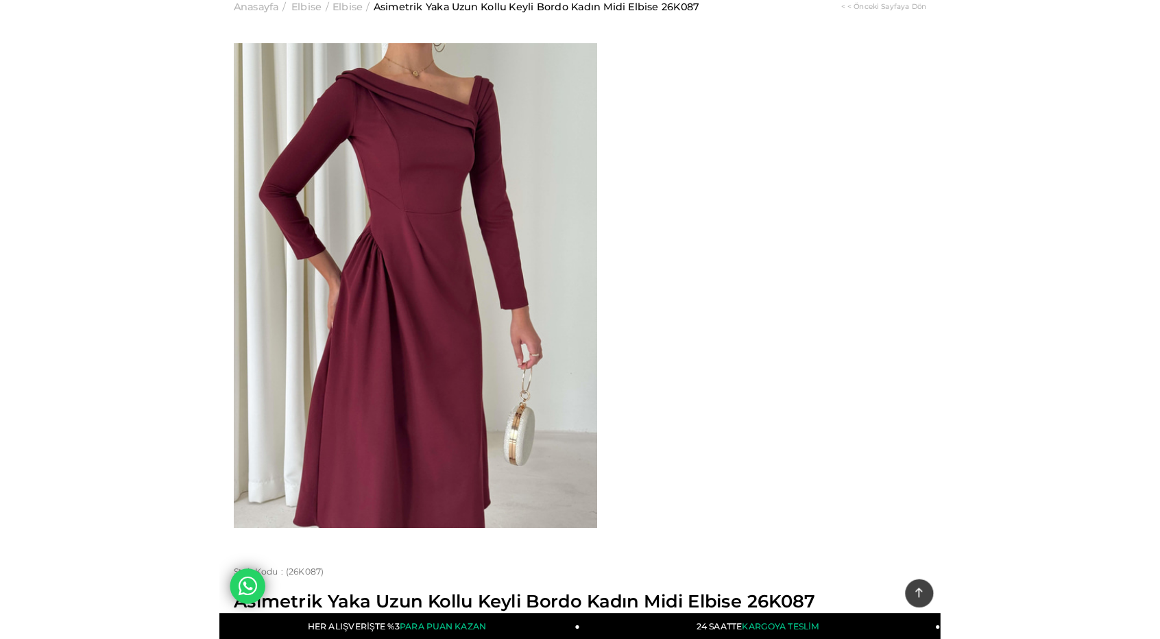
scroll to position [69, 0]
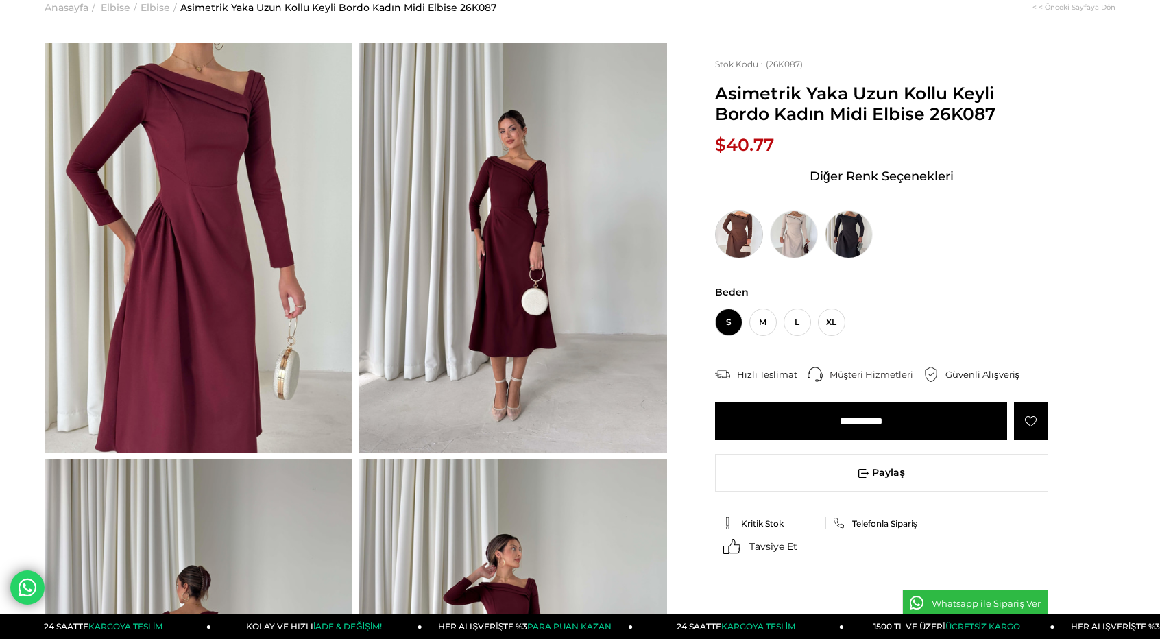
click at [699, 248] on img at bounding box center [739, 234] width 48 height 48
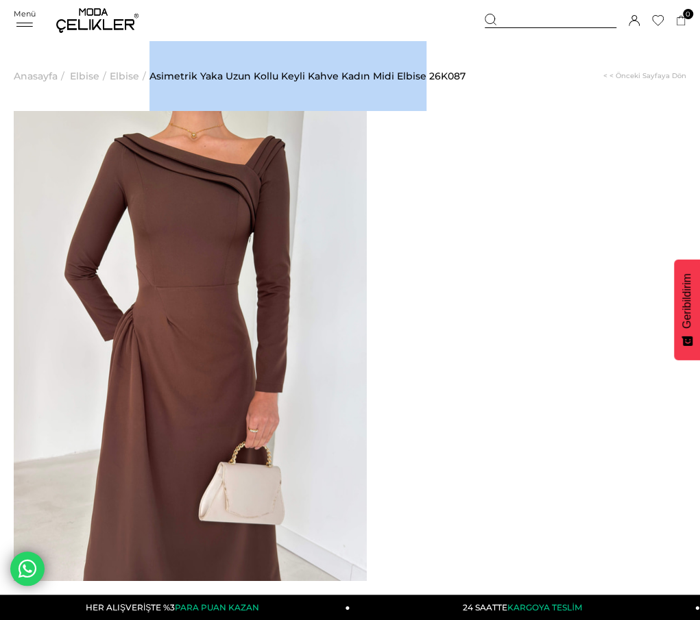
drag, startPoint x: 152, startPoint y: 86, endPoint x: 426, endPoint y: 68, distance: 274.7
click at [426, 68] on ul "Anasayfa > Elbise > Elbise > Asimetrik Yaka Uzun Kollu Keyli Kahve Kadın Midi E…" at bounding box center [350, 76] width 672 height 70
copy li "Asimetrik Yaka Uzun Kollu Keyli Kahve Kadın Midi Elbise"
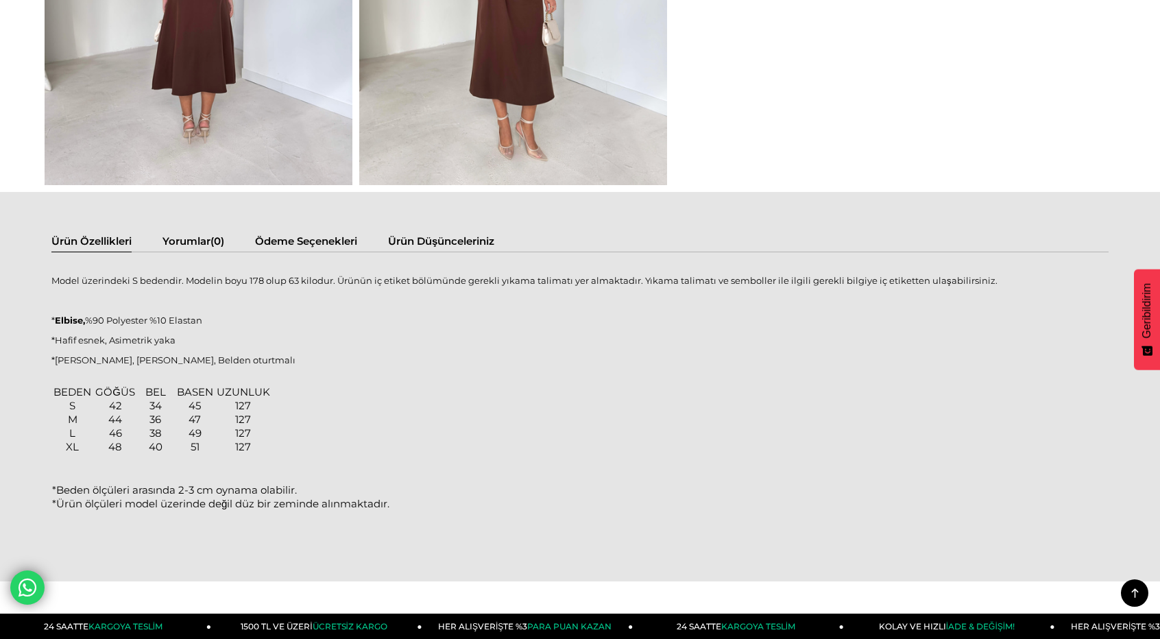
scroll to position [754, 0]
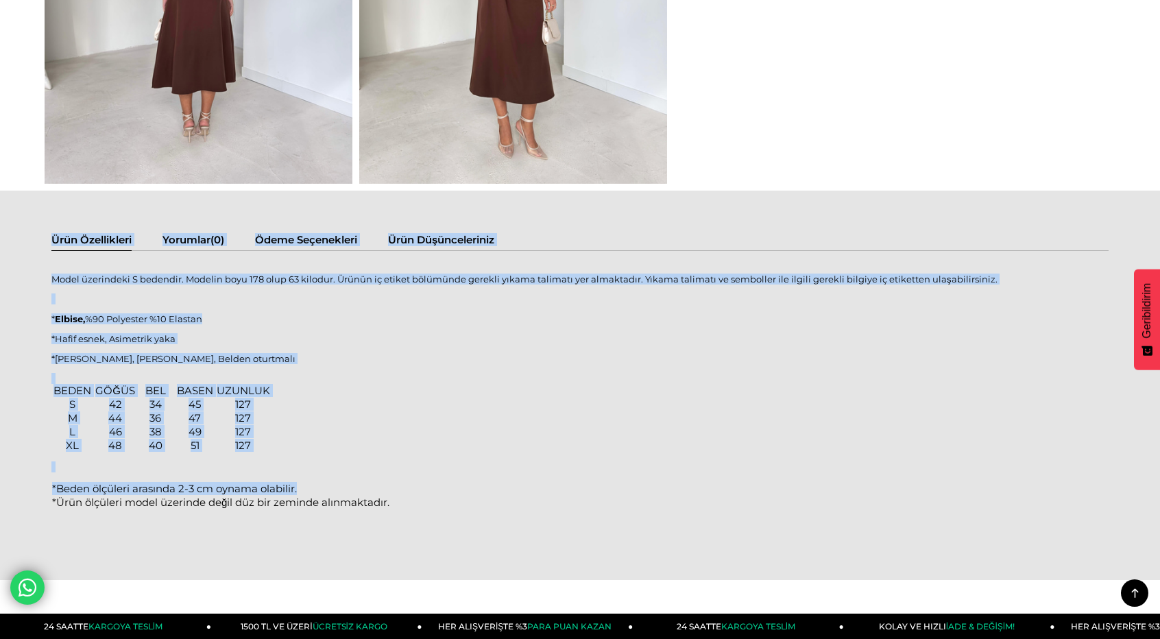
drag, startPoint x: 53, startPoint y: 278, endPoint x: 380, endPoint y: 461, distance: 374.6
click at [382, 478] on div "Ürün Özellikleri Yorumlar (0) Ödeme Seçenekleri Ürün Düşünceleriniz Model üzeri…" at bounding box center [580, 385] width 1160 height 389
click at [393, 449] on div "BEDEN GÖĞÜS BEL BASEN UZUNLUK S 42 34 45 127 M 44 36 47 127 L 46 38 49 127 XL 4…" at bounding box center [579, 418] width 1057 height 69
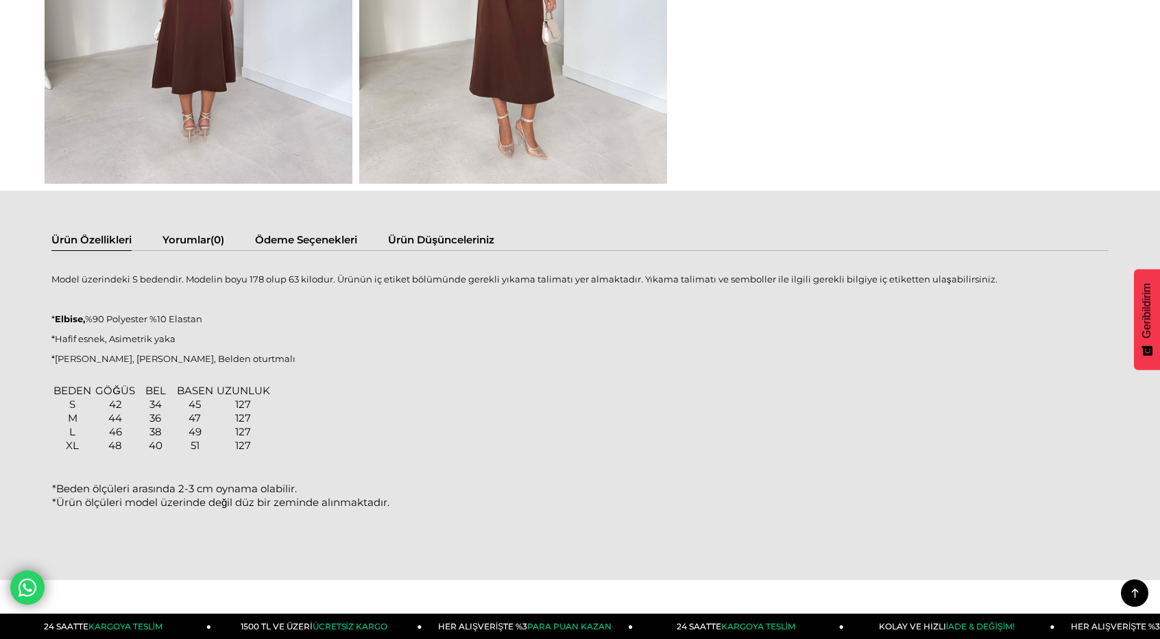
click at [17, 299] on div "Ürün Özellikleri Yorumlar (0) Ödeme Seçenekleri Ürün Düşünceleriniz Model üzeri…" at bounding box center [580, 385] width 1160 height 389
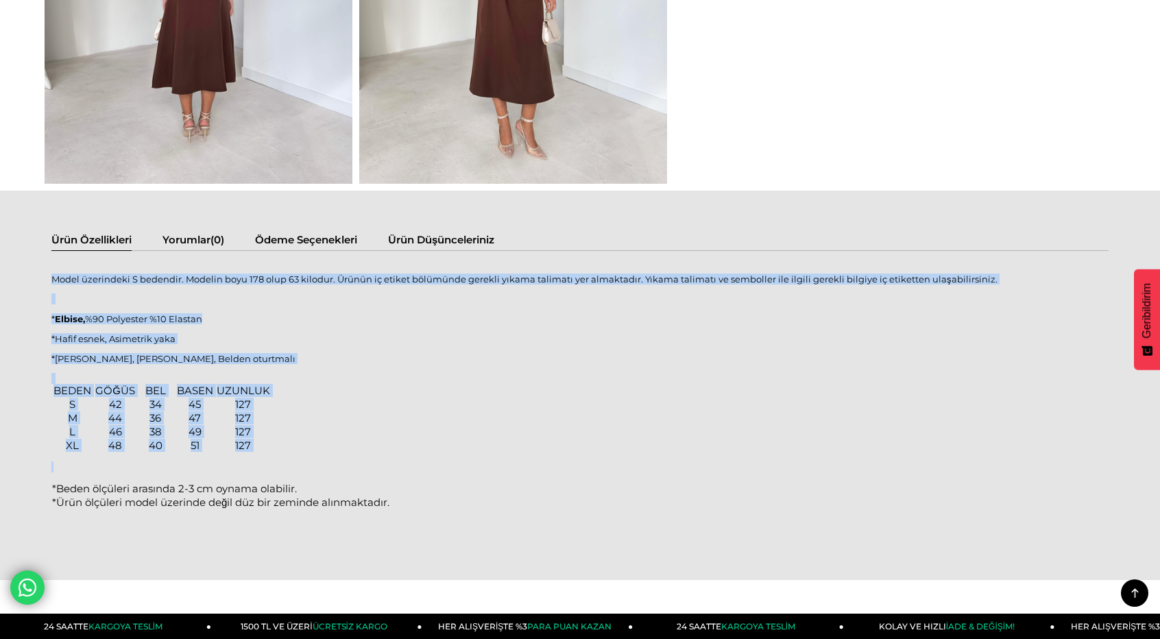
drag, startPoint x: 53, startPoint y: 280, endPoint x: 430, endPoint y: 496, distance: 433.8
click at [430, 496] on div "Model üzerindeki S bedendir. Modelin boyu 178 olup 63 kilodur. Ürünün iç etiket…" at bounding box center [579, 394] width 1057 height 259
copy div "Model üzerindeki S bedendir. Modelin boyu 178 olup 63 kilodur. Ürünün iç etiket…"
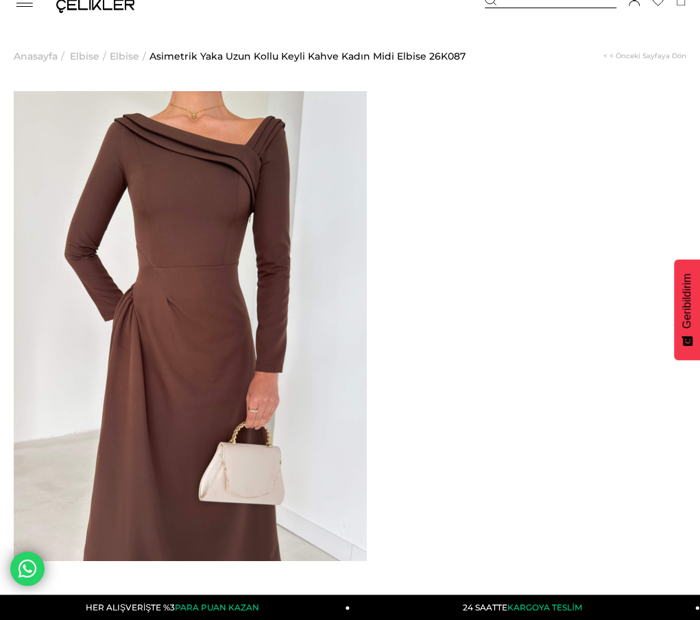
scroll to position [0, 0]
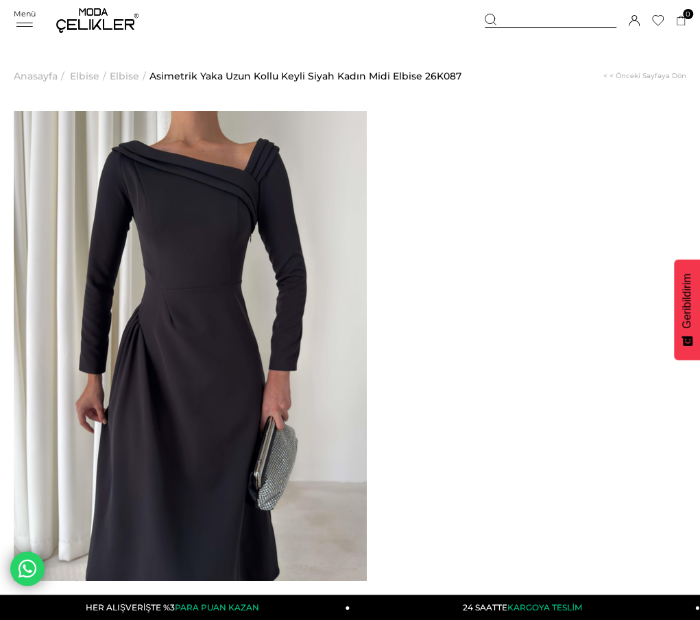
drag, startPoint x: 418, startPoint y: 147, endPoint x: 524, endPoint y: 163, distance: 106.7
copy span "Asimetrik Yaka Uzun Kollu Keyli Siyah Kadın Midi Elbise"
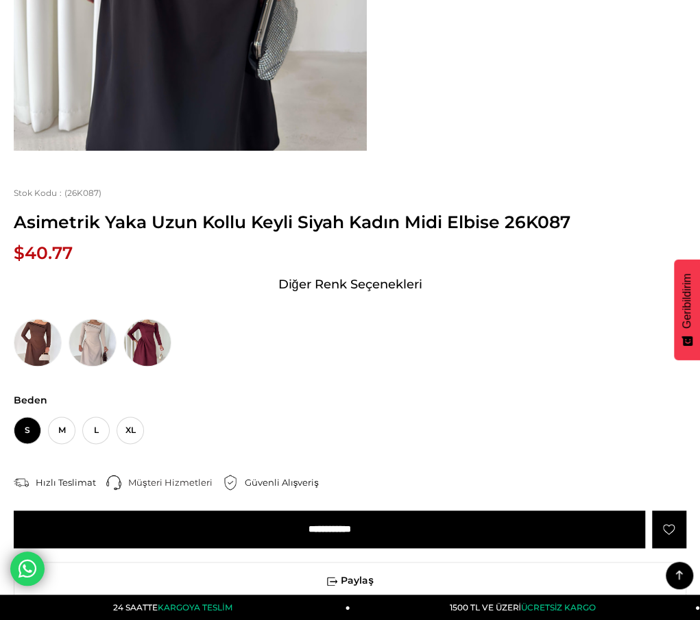
scroll to position [480, 0]
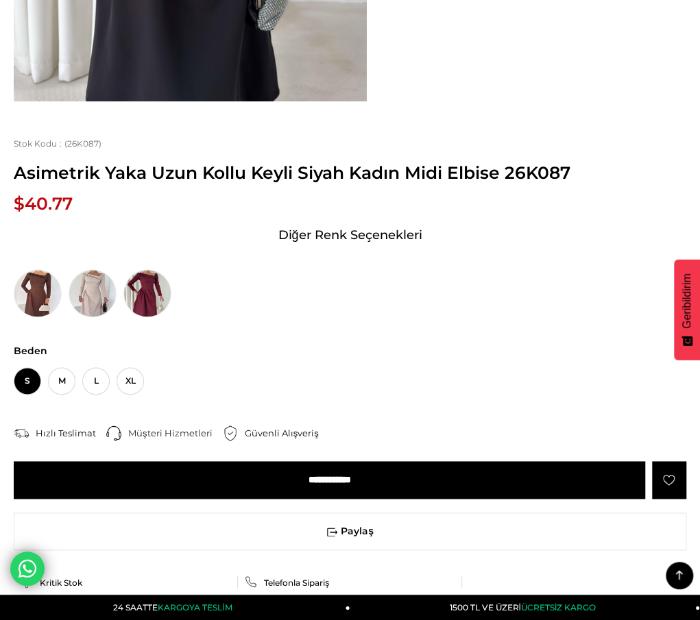
drag, startPoint x: 23, startPoint y: 249, endPoint x: 356, endPoint y: 500, distance: 417.4
drag, startPoint x: 360, startPoint y: 490, endPoint x: 19, endPoint y: 242, distance: 421.4
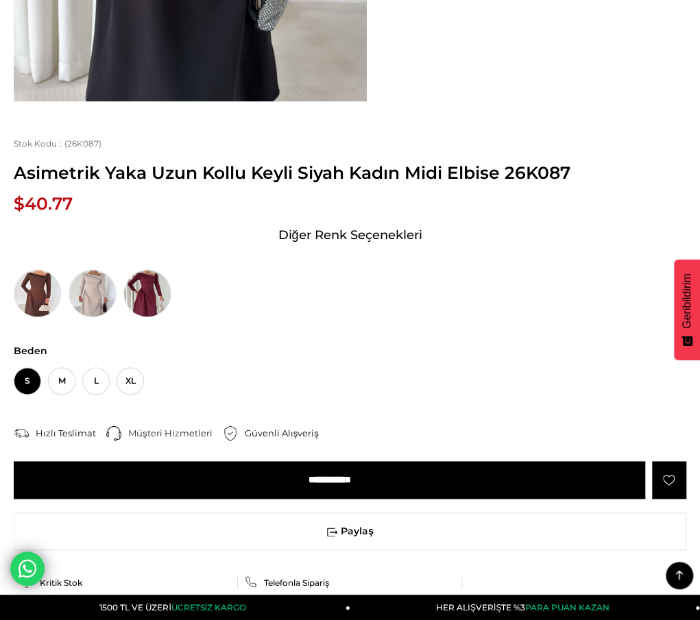
drag, startPoint x: 23, startPoint y: 246, endPoint x: 396, endPoint y: 476, distance: 438.4
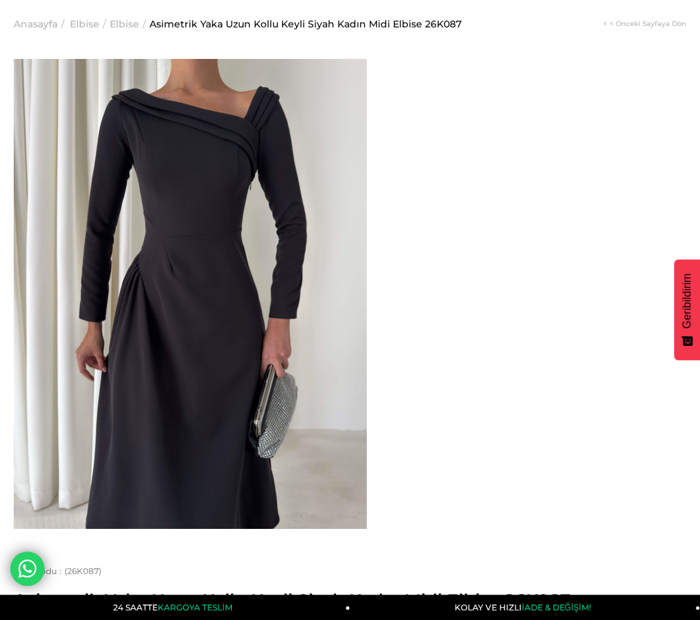
scroll to position [0, 0]
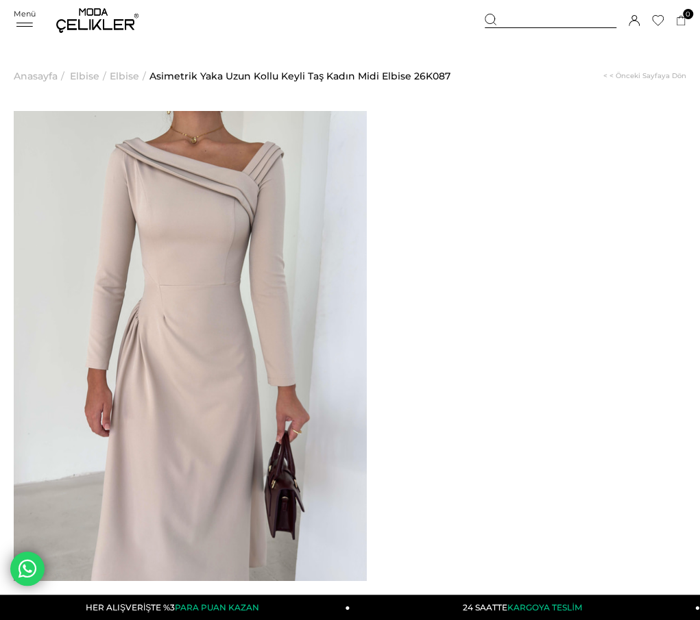
drag, startPoint x: 415, startPoint y: 147, endPoint x: 511, endPoint y: 156, distance: 95.6
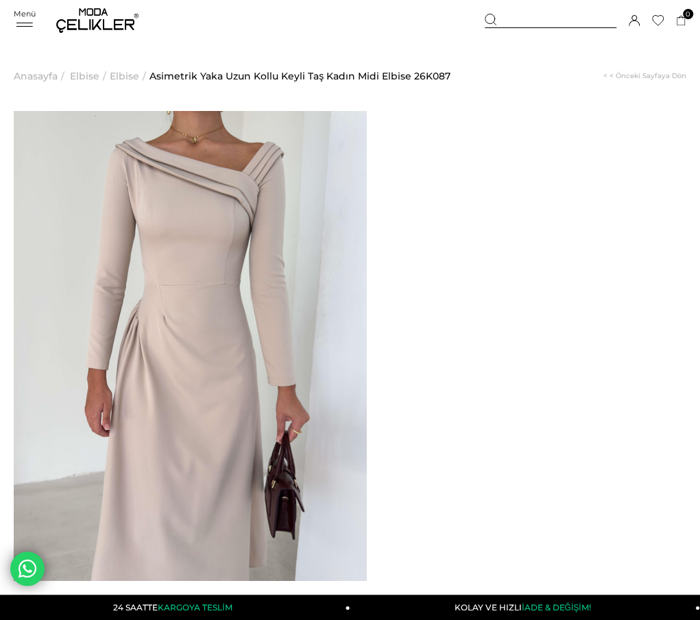
drag, startPoint x: 417, startPoint y: 150, endPoint x: 524, endPoint y: 160, distance: 106.7
copy span "Asimetrik Yaka Uzun Kollu Keyli Taş Kadın Midi Elbise"
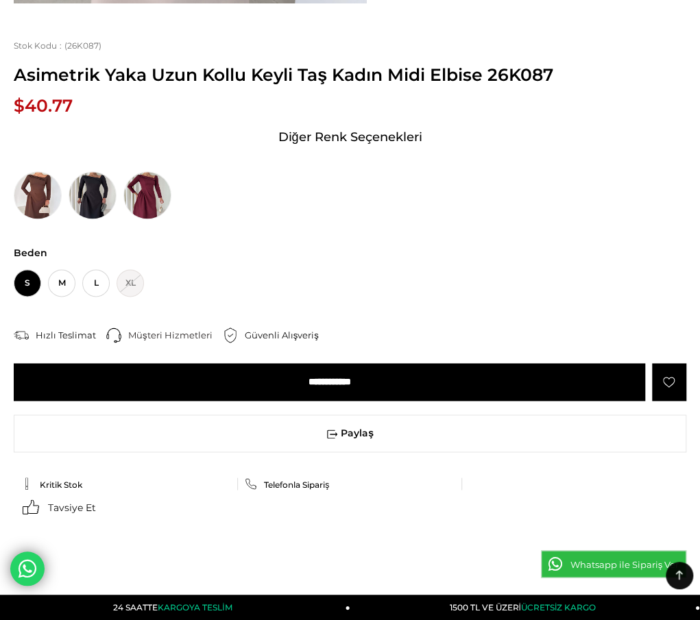
scroll to position [617, 0]
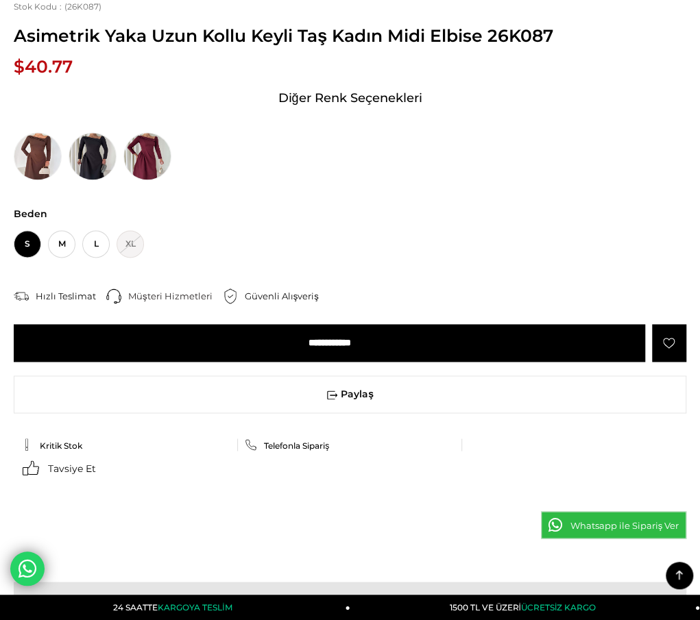
drag, startPoint x: 25, startPoint y: 108, endPoint x: 99, endPoint y: 145, distance: 82.8
drag, startPoint x: 21, startPoint y: 113, endPoint x: 363, endPoint y: 345, distance: 412.9
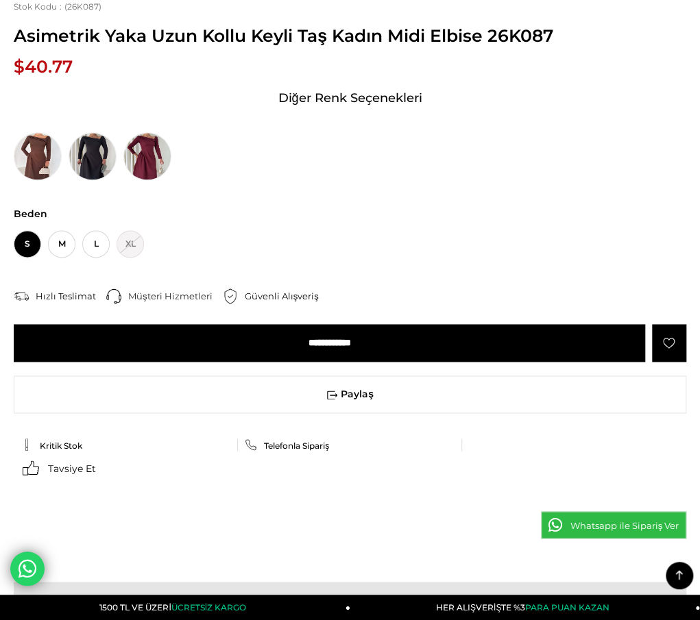
copy div "Model üzerindeki S bedendir. Modelin boyu 178 olup 63 kilodur. Ürünün iç etiket…"
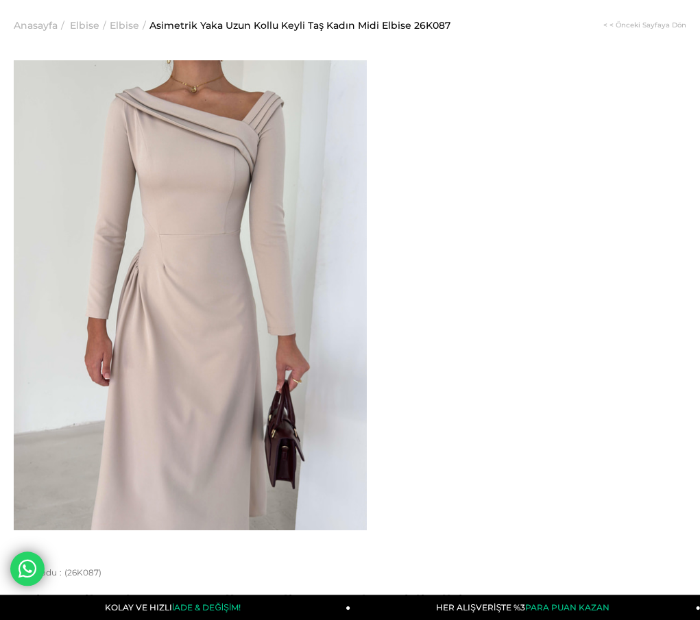
scroll to position [0, 0]
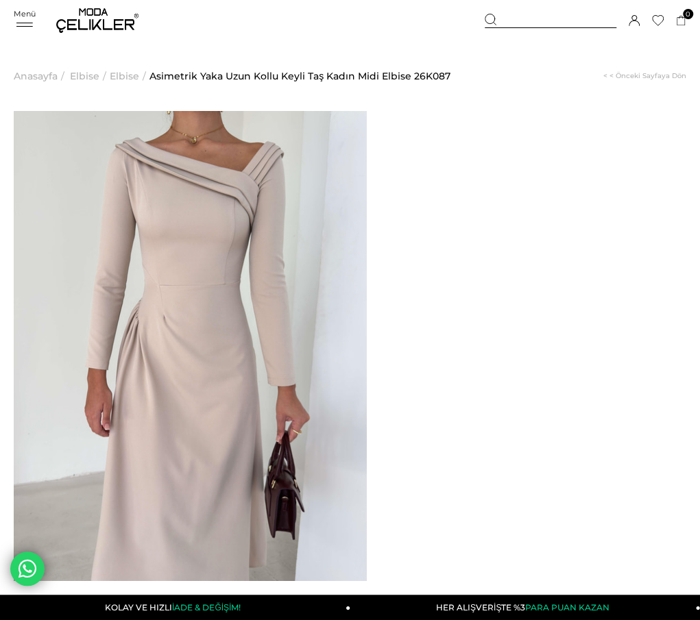
click at [117, 75] on span "Elbise" at bounding box center [124, 76] width 29 height 70
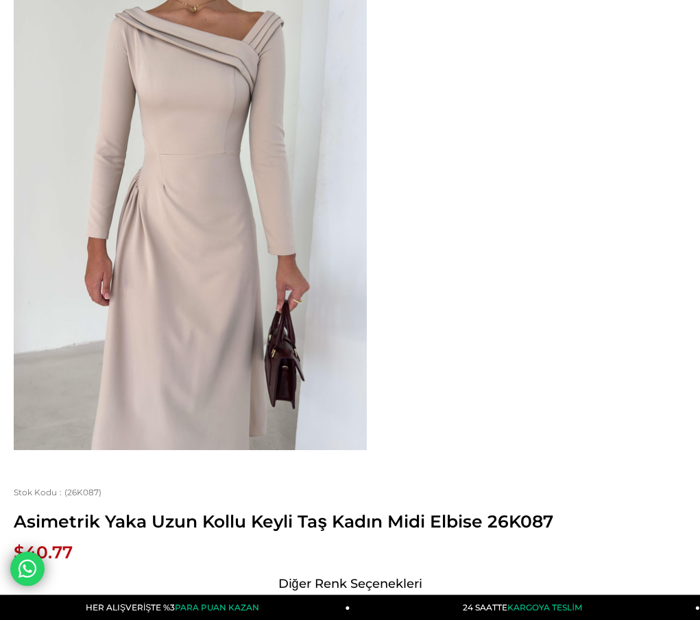
scroll to position [274, 0]
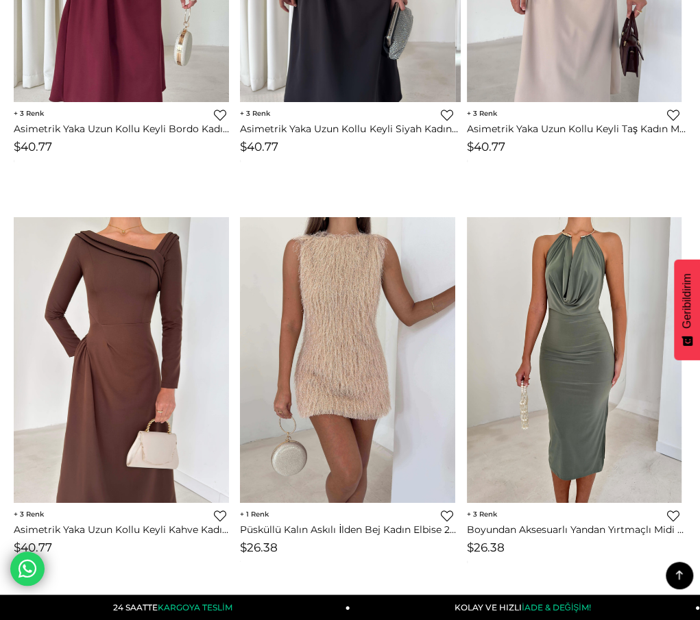
scroll to position [1198, 0]
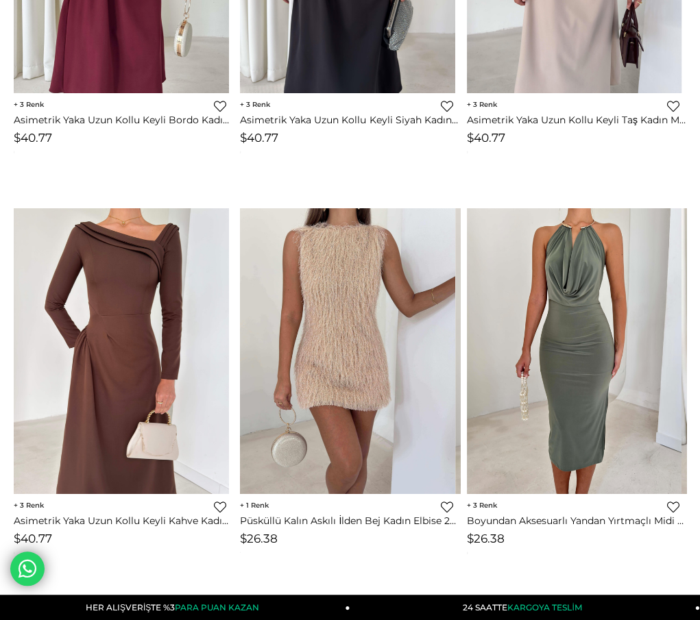
scroll to position [1189, 0]
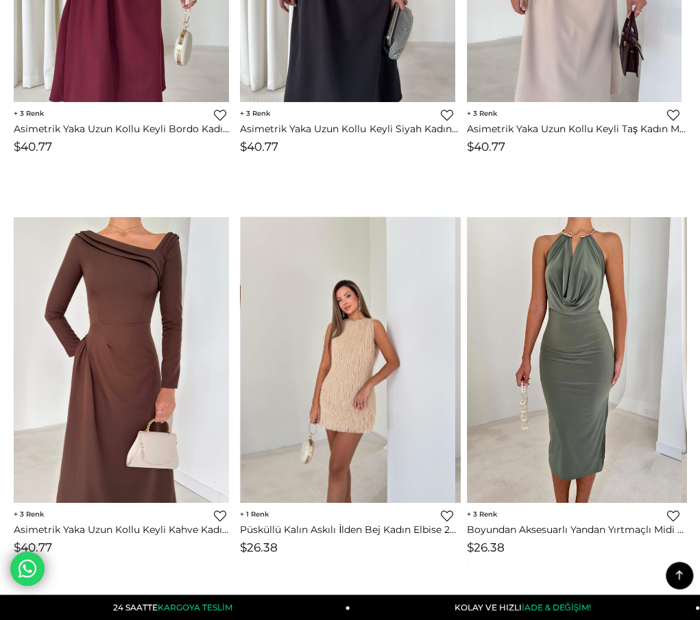
click at [349, 408] on img at bounding box center [348, 360] width 215 height 286
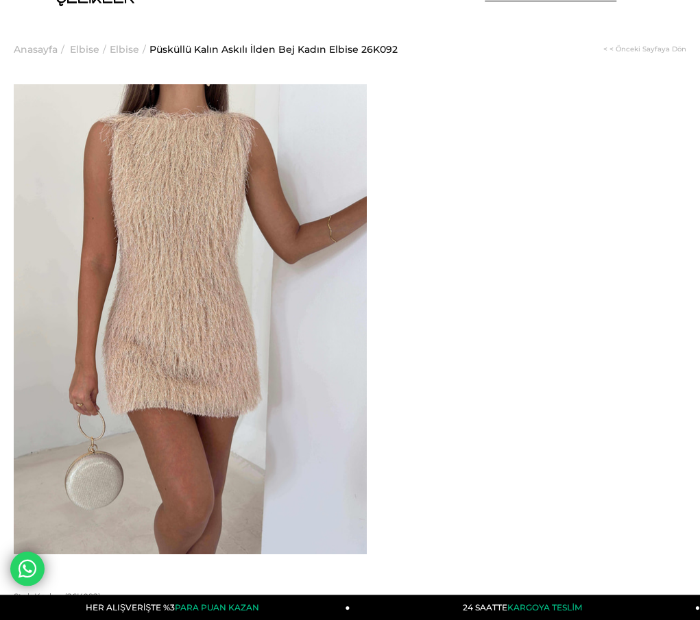
scroll to position [69, 0]
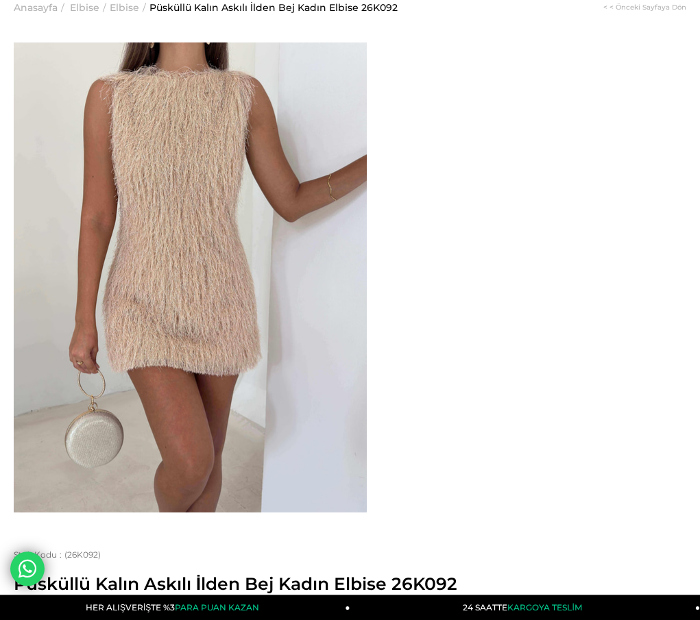
drag, startPoint x: 417, startPoint y: 80, endPoint x: 455, endPoint y: 94, distance: 40.8
click at [455, 574] on span "Püsküllü Kalın Askılı İlden Bej Kadın Elbise 26K092" at bounding box center [350, 584] width 672 height 21
copy span "Püsküllü Kalın Askılı İlden Bej Kadın Elbise"
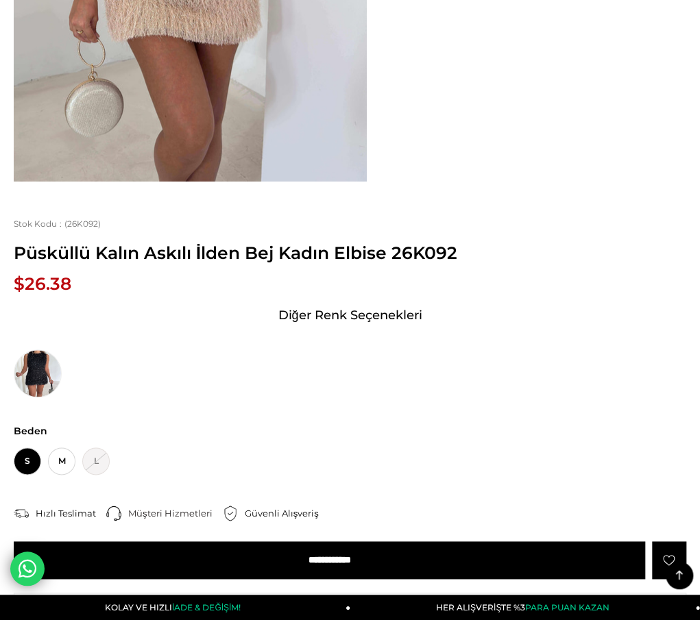
scroll to position [480, 0]
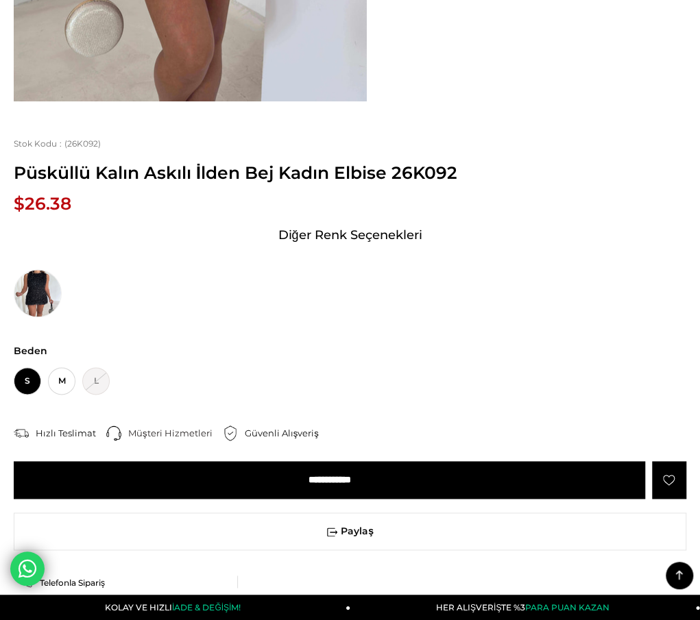
drag, startPoint x: 33, startPoint y: 230, endPoint x: 370, endPoint y: 447, distance: 400.8
copy div "Model üzerindeki S bedendir. Modelin boyu 178 olup 63 kilodur. Ürünün iç etiket…"
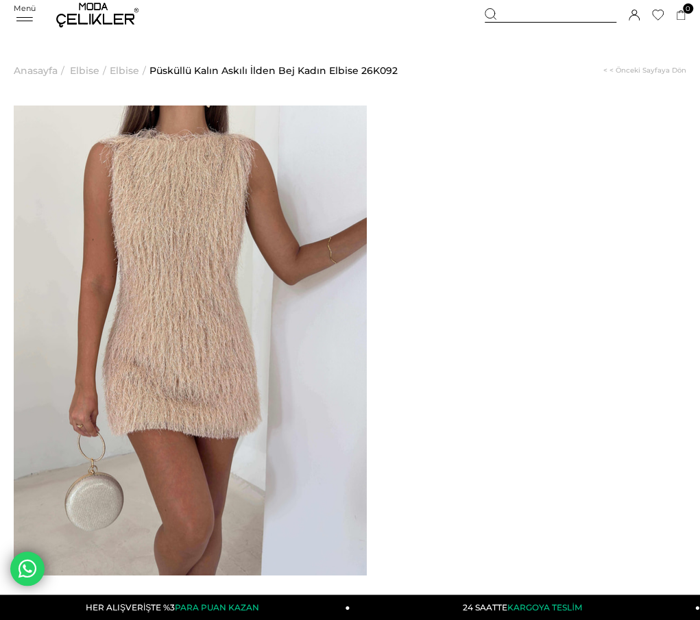
scroll to position [0, 0]
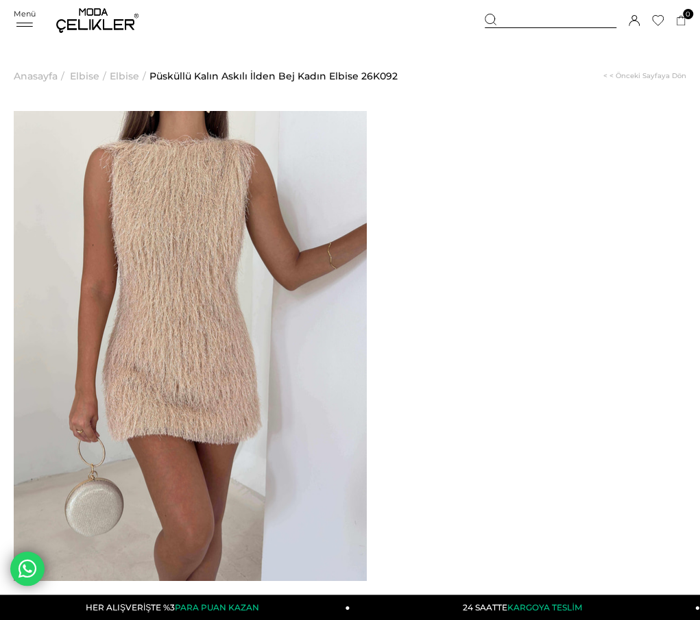
drag, startPoint x: 413, startPoint y: 146, endPoint x: 452, endPoint y: 158, distance: 40.8
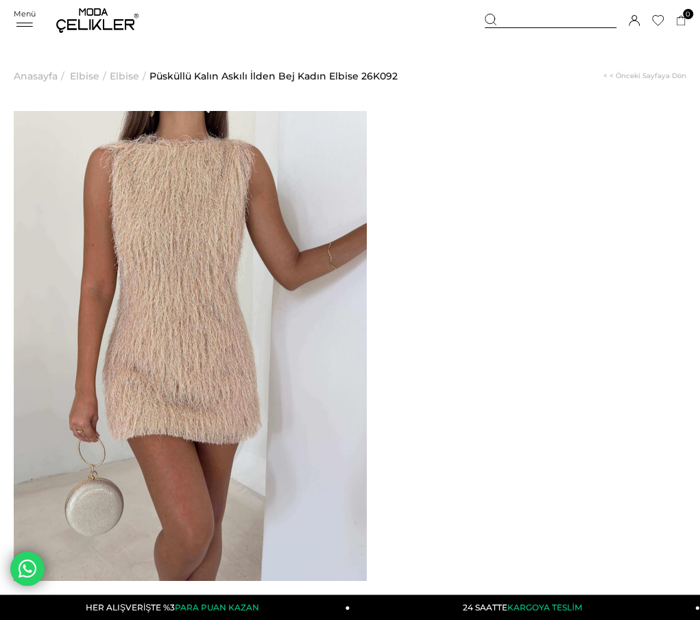
drag, startPoint x: 419, startPoint y: 148, endPoint x: 452, endPoint y: 162, distance: 35.6
copy span "Püsküllü Kalın Askılı İlden Bej Kadın Elbise"
click at [182, 42] on span "Püsküllü Kalın Askılı İlden Bej Kadın Elbise 26K092" at bounding box center [273, 76] width 248 height 70
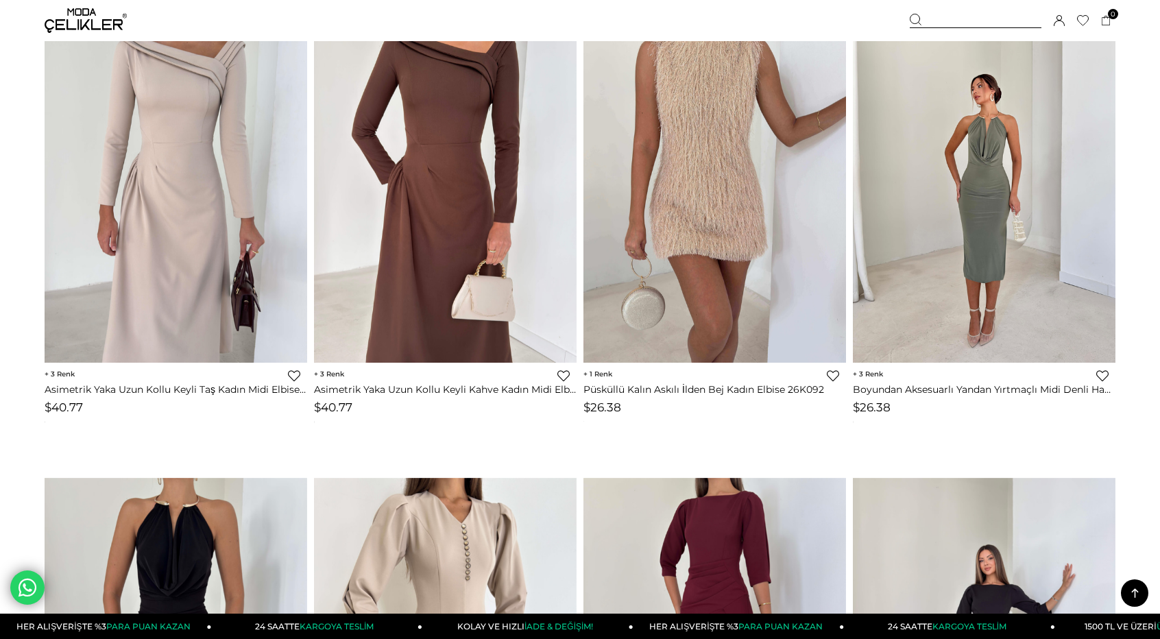
scroll to position [1114, 0]
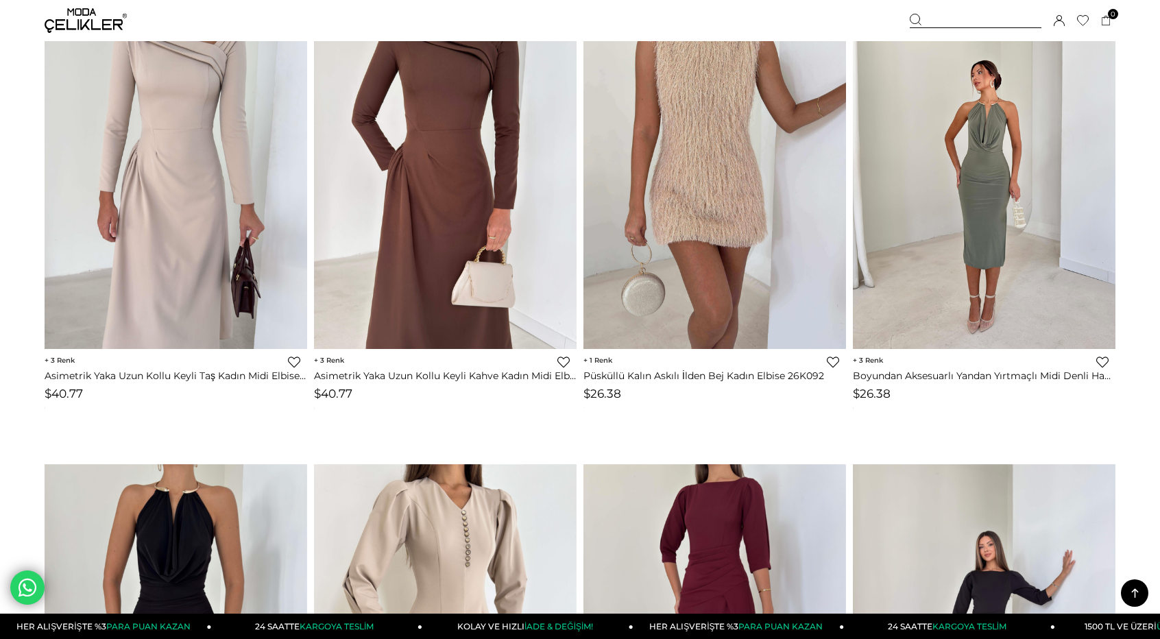
click at [922, 269] on img at bounding box center [984, 174] width 262 height 350
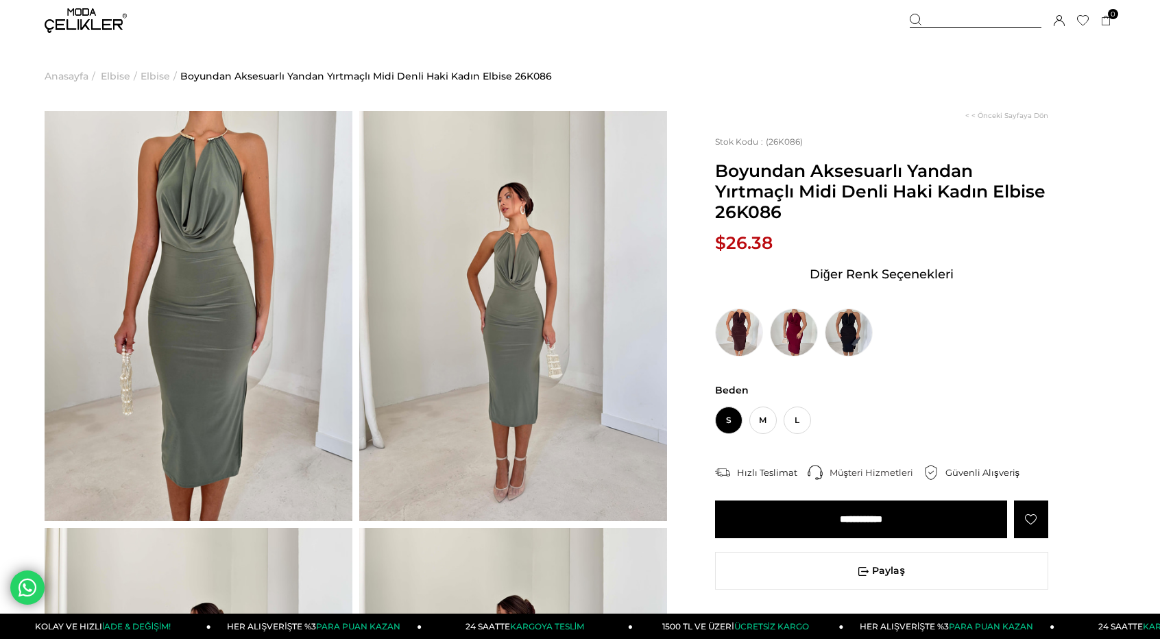
drag, startPoint x: 713, startPoint y: 173, endPoint x: 1043, endPoint y: 197, distance: 331.2
click at [1044, 197] on div "< < Önceki Sayfaya Dön Stok Kodu (26K086) Boyundan Aksesuarlı Yandan Yırtmaçlı …" at bounding box center [891, 430] width 448 height 638
drag, startPoint x: 824, startPoint y: 165, endPoint x: 802, endPoint y: 165, distance: 22.6
click at [824, 167] on span "Boyundan Aksesuarlı Yandan Yırtmaçlı Midi Denli Haki Kadın Elbise 26K086" at bounding box center [881, 191] width 333 height 62
click at [715, 171] on span "Boyundan Aksesuarlı Yandan Yırtmaçlı Midi Denli Haki Kadın Elbise 26K086" at bounding box center [881, 191] width 333 height 62
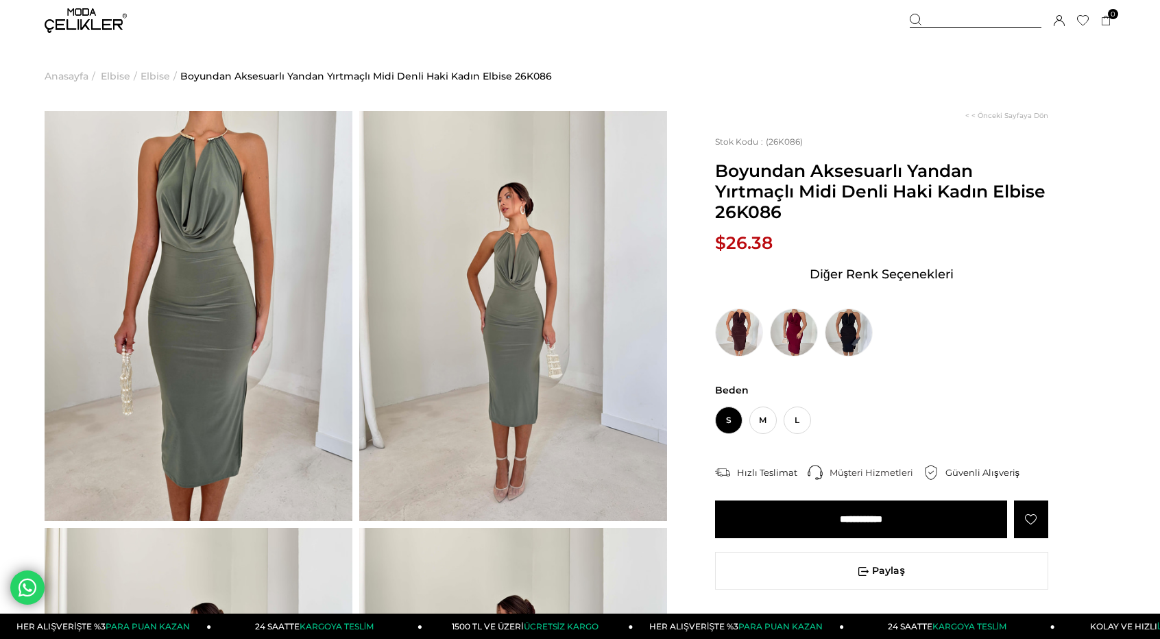
drag, startPoint x: 719, startPoint y: 171, endPoint x: 1044, endPoint y: 197, distance: 325.9
click at [1044, 197] on span "Boyundan Aksesuarlı Yandan Yırtmaçlı Midi Denli Haki Kadın Elbise 26K086" at bounding box center [881, 191] width 333 height 62
copy span "Boyundan Aksesuarlı Yandan Yırtmaçlı Midi Denli Haki Kadın Elbise"
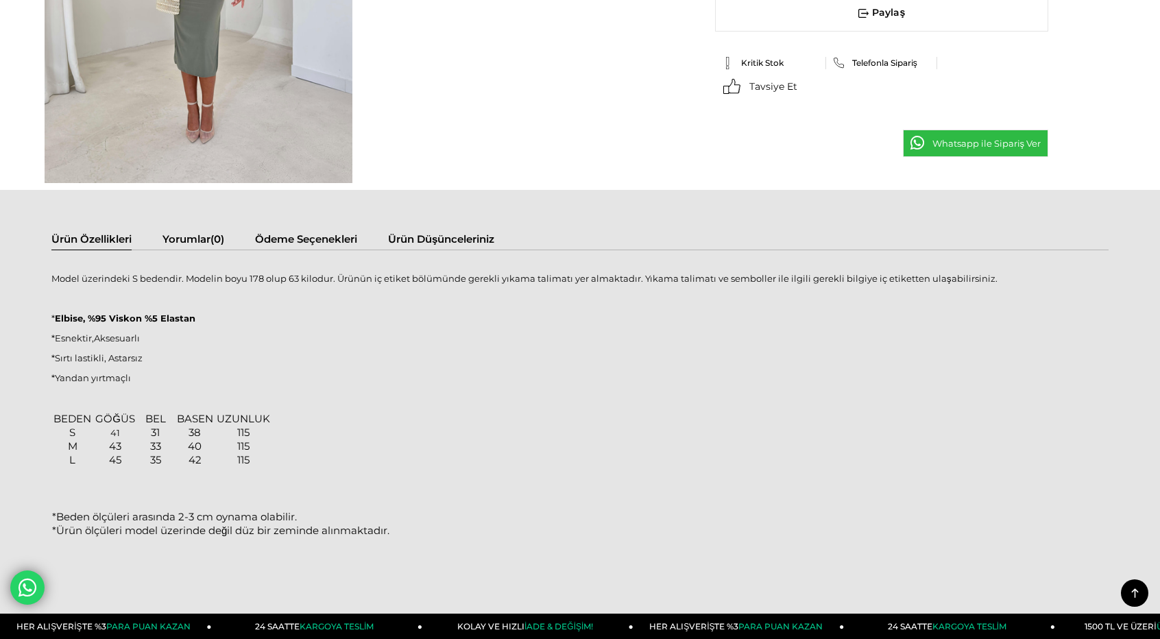
scroll to position [1234, 0]
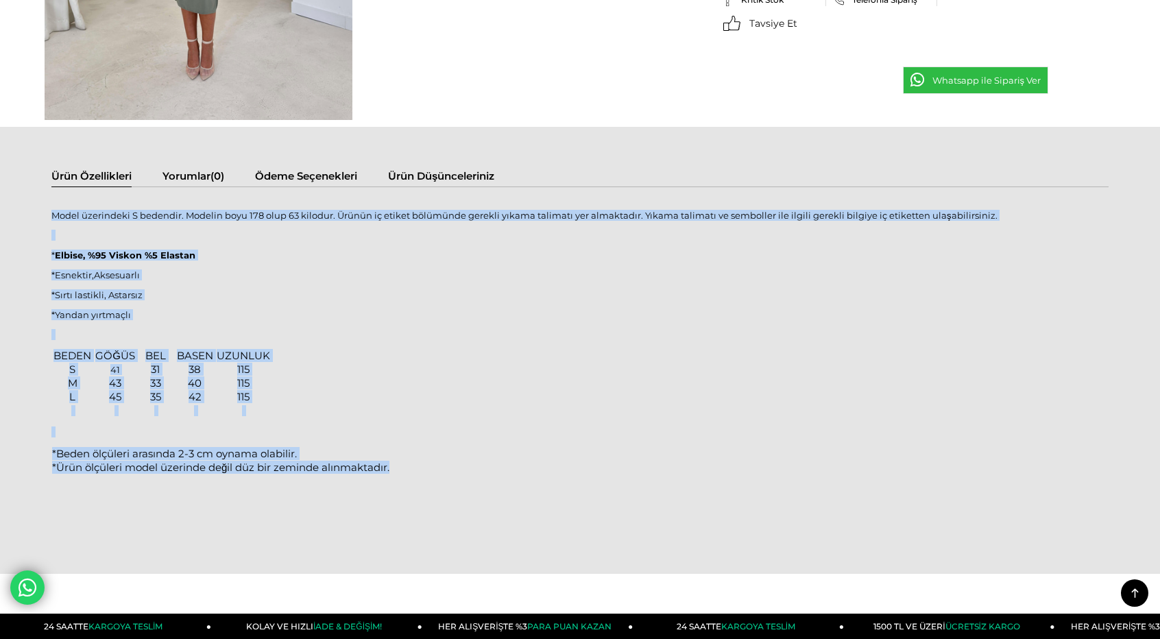
drag, startPoint x: 54, startPoint y: 216, endPoint x: 395, endPoint y: 466, distance: 423.2
click at [395, 466] on div "Model üzerindeki S bedendir. Modelin boyu 178 olup 63 kilodur. Ürünün iç etiket…" at bounding box center [579, 359] width 1057 height 317
copy div "Model üzerindeki S bedendir. Modelin boyu 178 olup 63 kilodur. Ürünün iç etiket…"
click at [565, 302] on div "Model üzerindeki S bedendir. Modelin boyu 178 olup 63 kilodur. Ürünün iç etiket…" at bounding box center [579, 359] width 1057 height 317
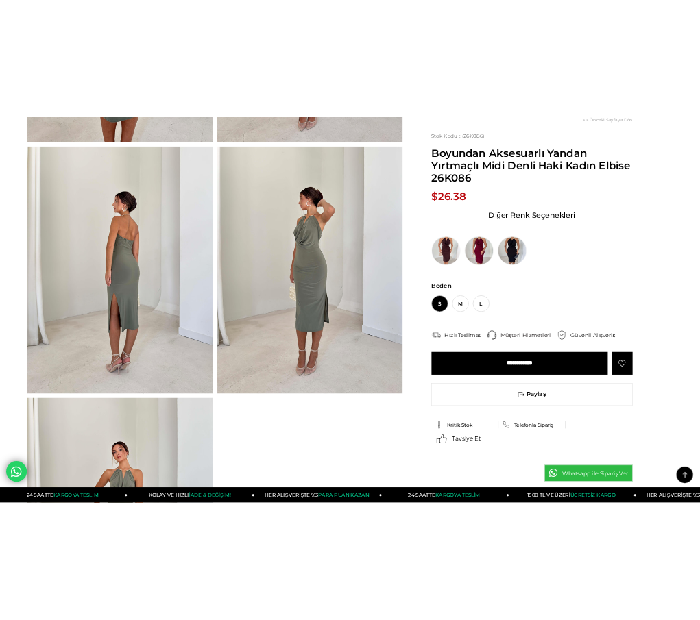
scroll to position [206, 0]
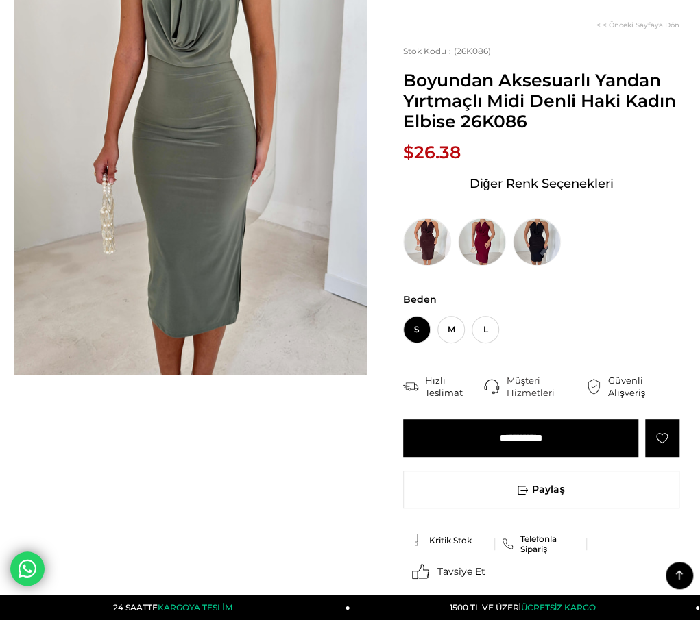
drag, startPoint x: 418, startPoint y: 45, endPoint x: 594, endPoint y: 64, distance: 176.4
click at [594, 70] on span "Boyundan Aksesuarlı Yandan Yırtmaçlı Midi Denli Haki Kadın Elbise 26K086" at bounding box center [541, 101] width 276 height 62
copy span "Boyundan Aksesuarlı Yandan Yırtmaçlı Midi Denli Haki Kadın Elbise"
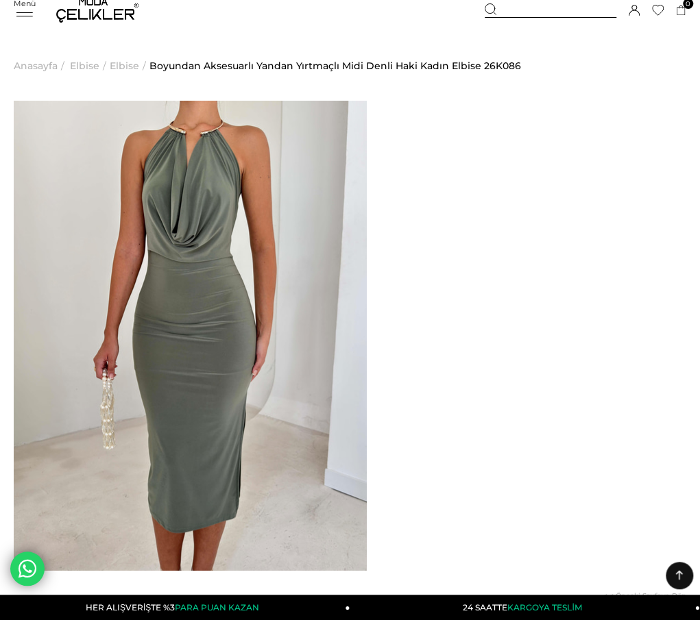
scroll to position [0, 0]
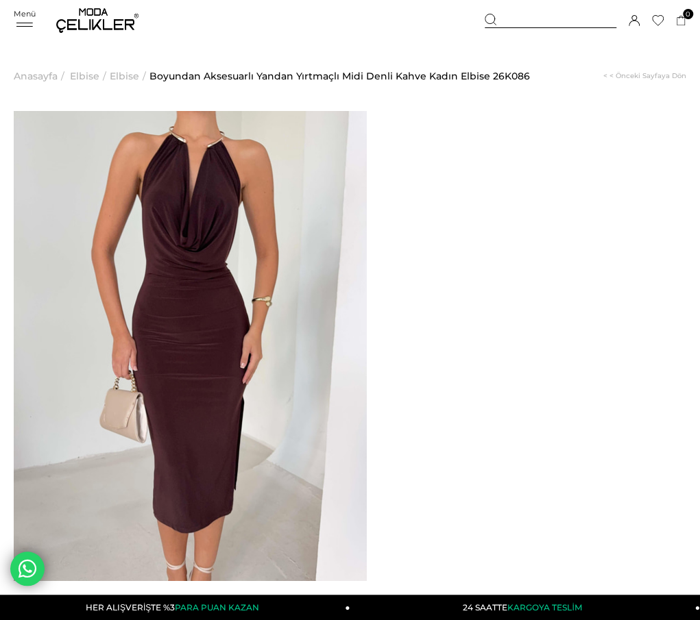
drag, startPoint x: 413, startPoint y: 146, endPoint x: 557, endPoint y: 159, distance: 143.8
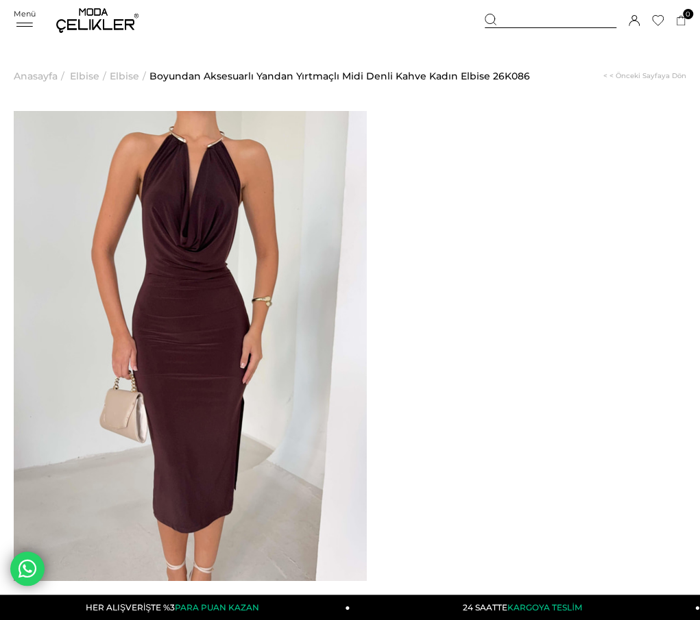
drag, startPoint x: 604, startPoint y: 167, endPoint x: 419, endPoint y: 154, distance: 184.8
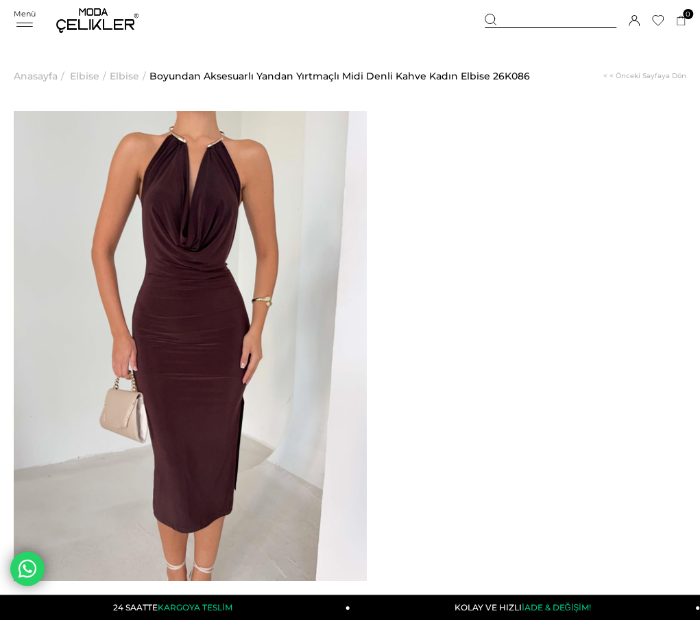
copy span "Boyundan Aksesuarlı Yandan Yırtmaçlı Midi Denli Kahve Kadın Elbise"
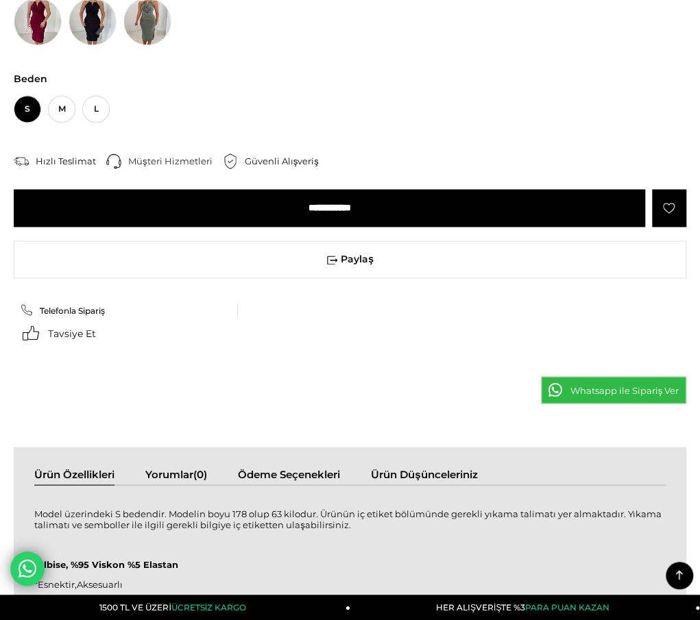
scroll to position [822, 0]
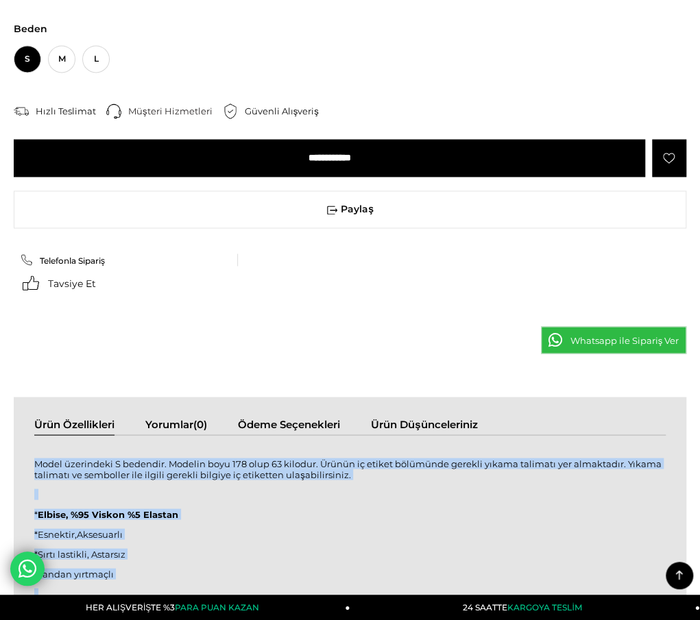
drag, startPoint x: 23, startPoint y: 139, endPoint x: 363, endPoint y: 412, distance: 435.8
click at [364, 449] on div "Model üzerindeki S bedendir. Modelin boyu 178 olup 63 kilodur. Ürünün iç etiket…" at bounding box center [349, 613] width 631 height 328
copy div "Model üzerindeki S bedendir. Modelin boyu 178 olup 63 kilodur. Ürünün iç etiket…"
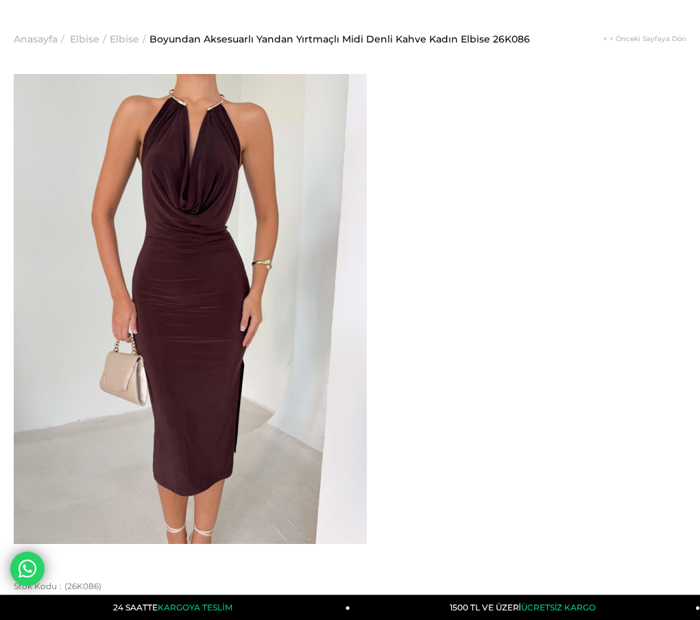
scroll to position [69, 0]
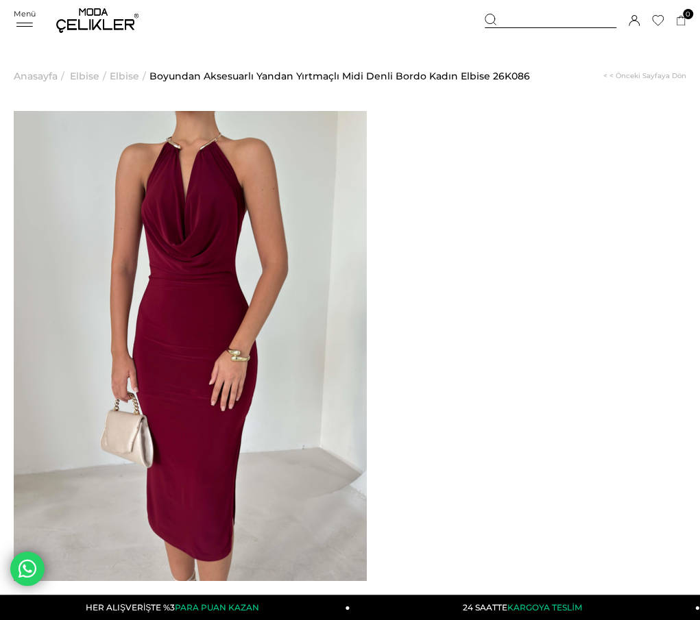
drag, startPoint x: 413, startPoint y: 144, endPoint x: 604, endPoint y: 164, distance: 192.3
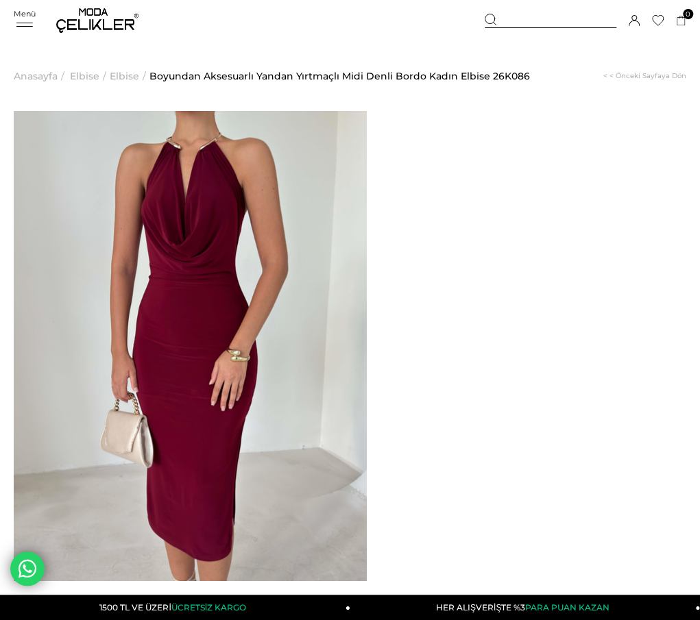
drag, startPoint x: 417, startPoint y: 146, endPoint x: 606, endPoint y: 167, distance: 190.3
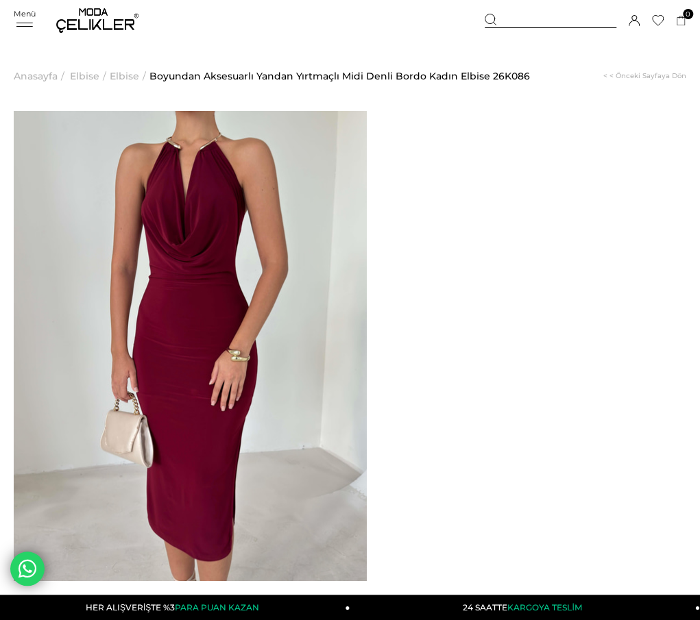
drag, startPoint x: 422, startPoint y: 150, endPoint x: 448, endPoint y: 146, distance: 25.7
drag, startPoint x: 410, startPoint y: 145, endPoint x: 429, endPoint y: 143, distance: 19.2
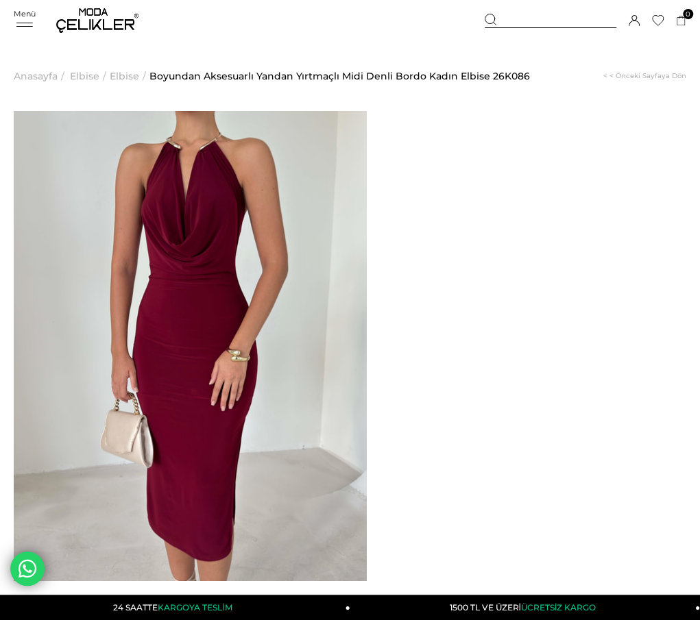
drag, startPoint x: 417, startPoint y: 145, endPoint x: 602, endPoint y: 166, distance: 186.9
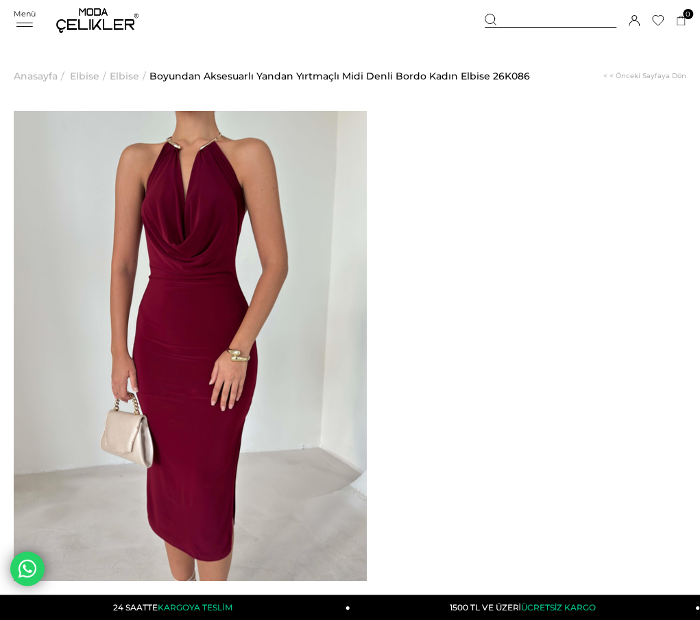
drag, startPoint x: 411, startPoint y: 145, endPoint x: 430, endPoint y: 154, distance: 21.2
drag, startPoint x: 415, startPoint y: 147, endPoint x: 426, endPoint y: 152, distance: 12.3
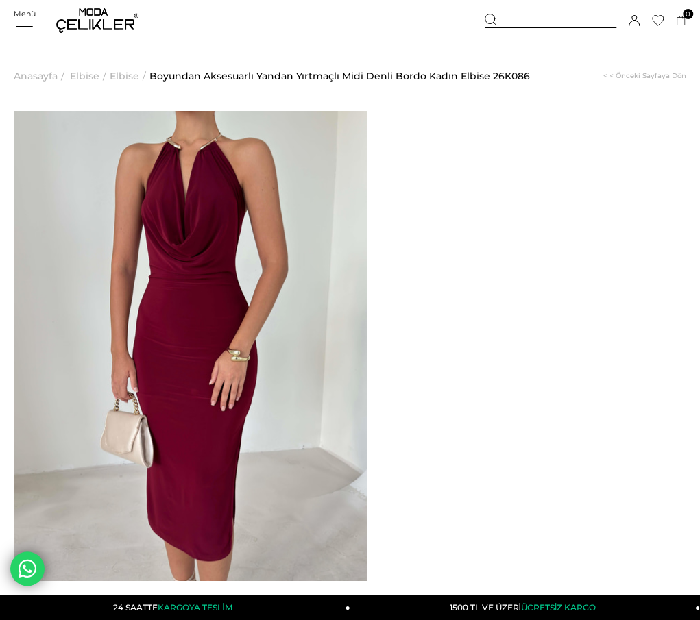
drag, startPoint x: 421, startPoint y: 148, endPoint x: 602, endPoint y: 167, distance: 181.9
copy span "Boyundan Aksesuarlı Yandan Yırtmaçlı Midi Denli Bordo Kadın Elbise"
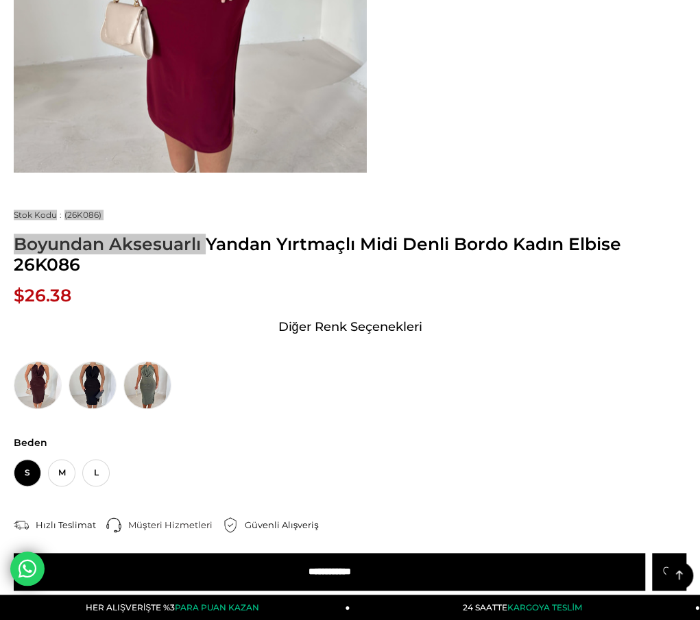
scroll to position [411, 0]
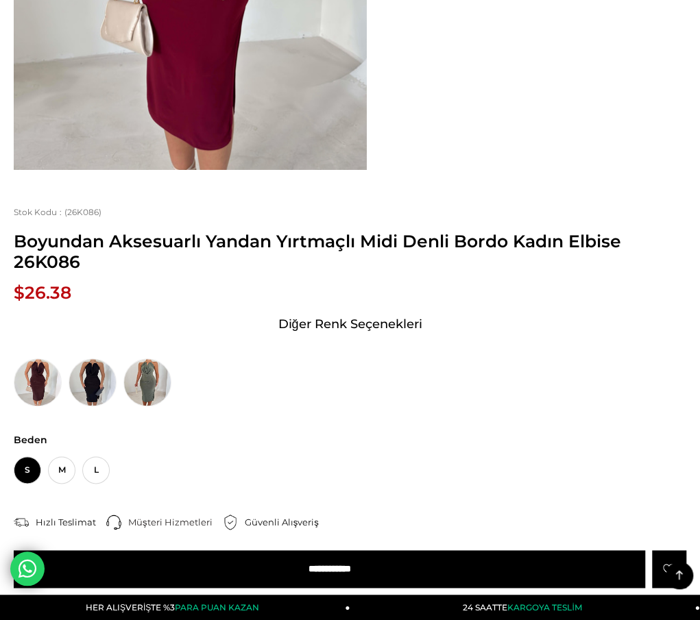
drag, startPoint x: 18, startPoint y: 358, endPoint x: 197, endPoint y: 378, distance: 180.6
click at [0, 0] on div at bounding box center [0, 0] width 0 height 0
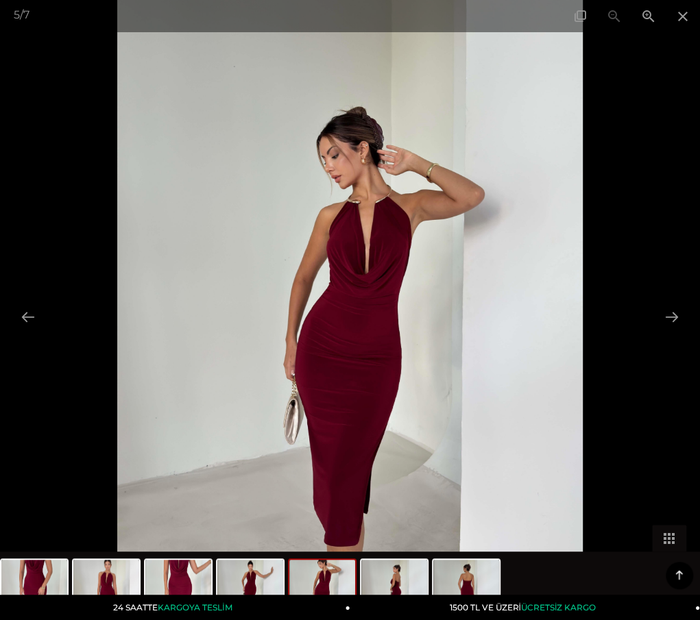
drag, startPoint x: 149, startPoint y: 349, endPoint x: 130, endPoint y: 317, distance: 37.3
click at [149, 349] on img at bounding box center [349, 310] width 465 height 620
click at [62, 84] on div at bounding box center [350, 310] width 700 height 620
click at [684, 20] on span at bounding box center [682, 16] width 34 height 32
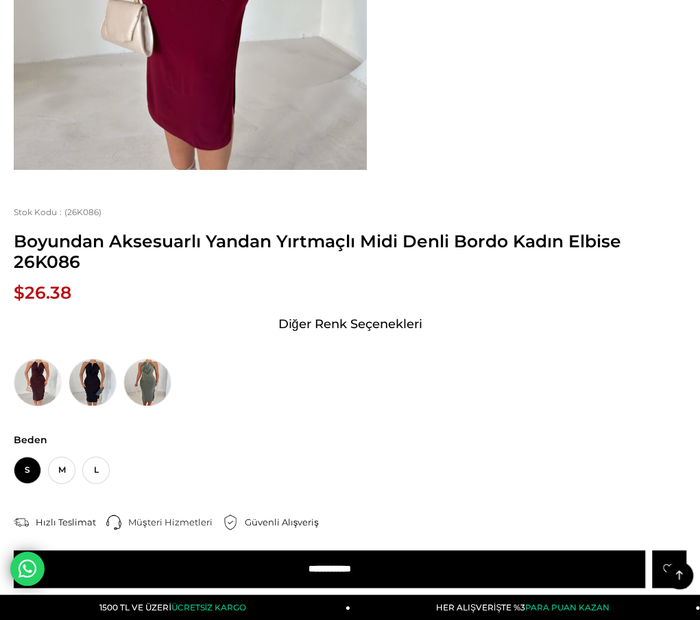
click at [0, 0] on img at bounding box center [0, 0] width 0 height 0
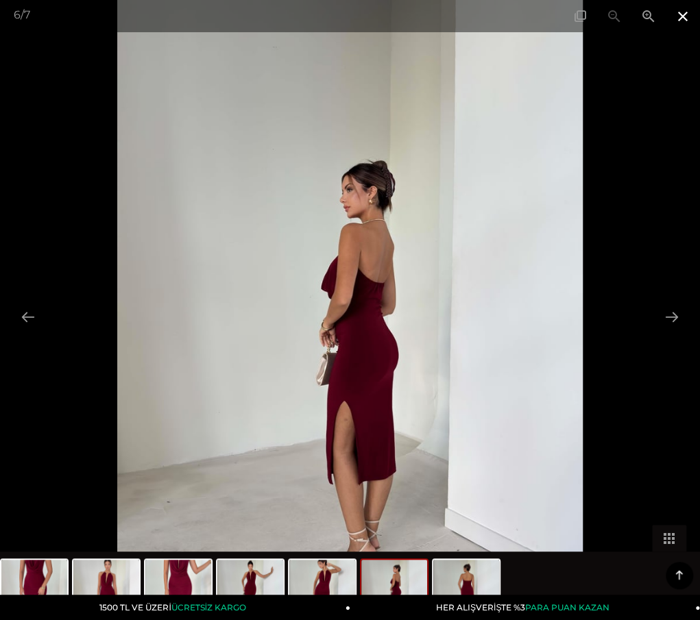
click at [681, 10] on span at bounding box center [682, 16] width 34 height 32
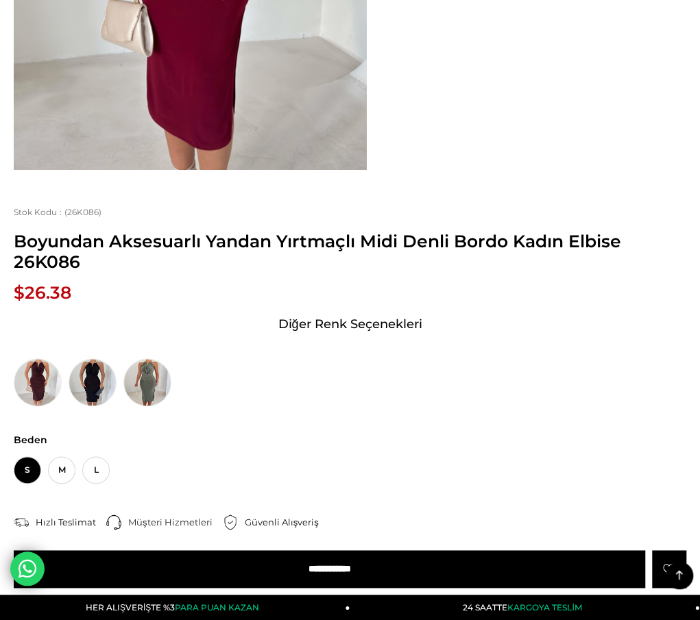
click at [535, 329] on div at bounding box center [350, 254] width 672 height 1108
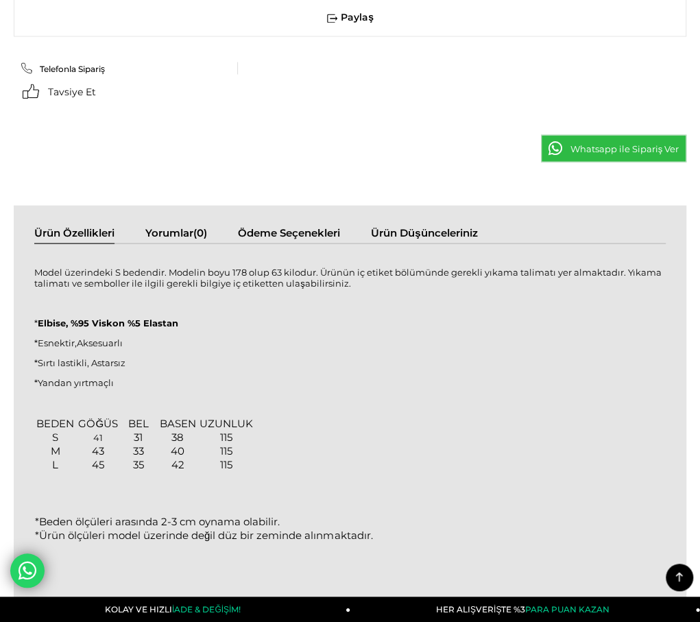
scroll to position [1028, 0]
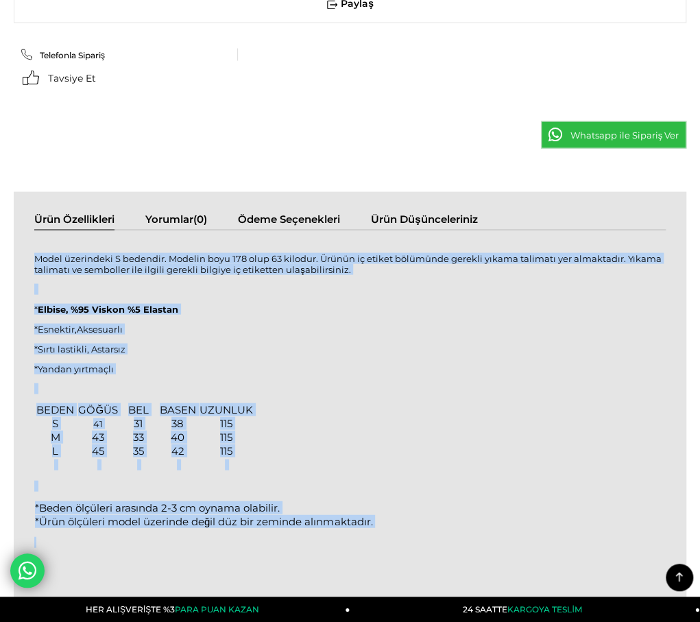
drag, startPoint x: 22, startPoint y: 184, endPoint x: 278, endPoint y: 456, distance: 373.3
click at [282, 464] on div "Model üzerindeki S bedendir. Modelin boyu 178 olup 63 kilodur. Ürünün iç etiket…" at bounding box center [349, 416] width 631 height 347
copy div "Model üzerindeki S bedendir. Modelin boyu 178 olup 63 kilodur. Ürünün iç etiket…"
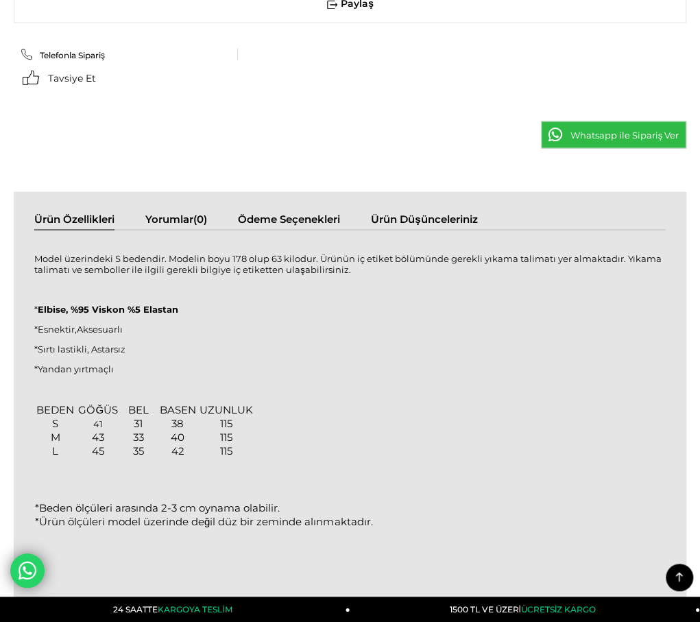
click at [398, 191] on div "Ürün Özellikleri Yorumlar (0) Ödeme Seçenekleri Ürün Düşünceleriniz Model üzeri…" at bounding box center [350, 408] width 672 height 434
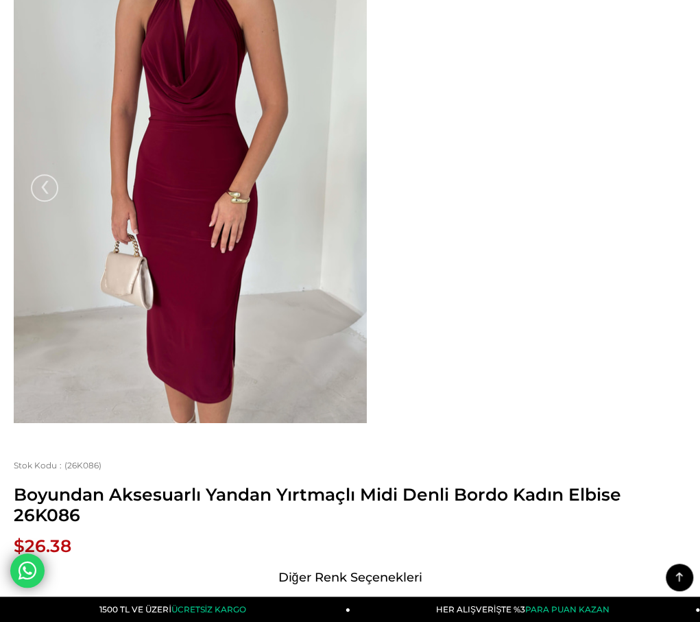
scroll to position [137, 0]
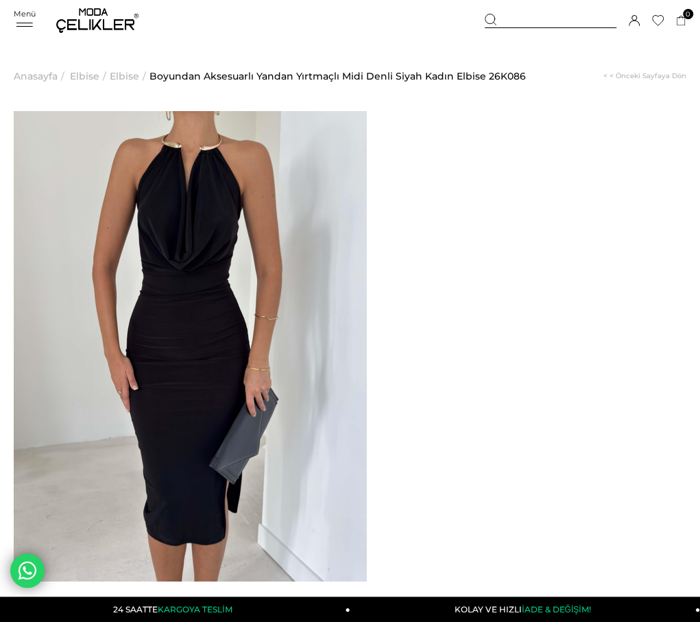
drag, startPoint x: 414, startPoint y: 147, endPoint x: 424, endPoint y: 149, distance: 10.5
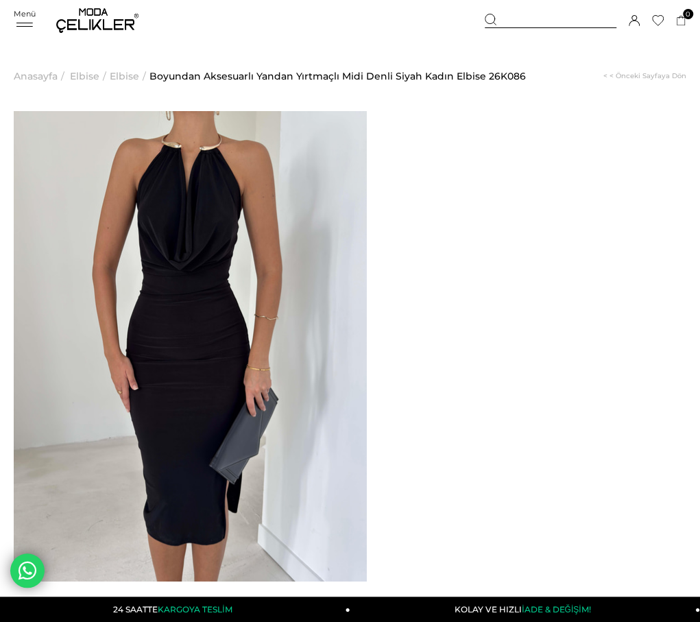
drag, startPoint x: 418, startPoint y: 147, endPoint x: 598, endPoint y: 165, distance: 181.2
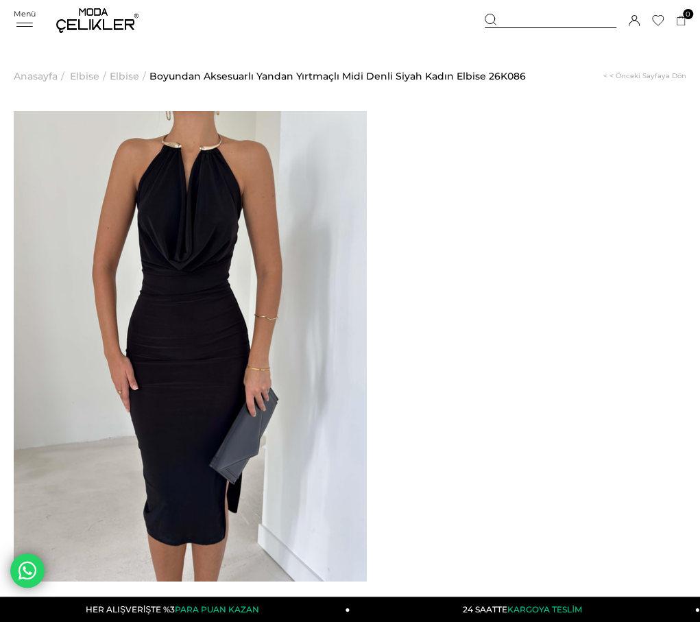
drag, startPoint x: 415, startPoint y: 147, endPoint x: 584, endPoint y: 165, distance: 169.5
drag, startPoint x: 413, startPoint y: 145, endPoint x: 439, endPoint y: 164, distance: 31.4
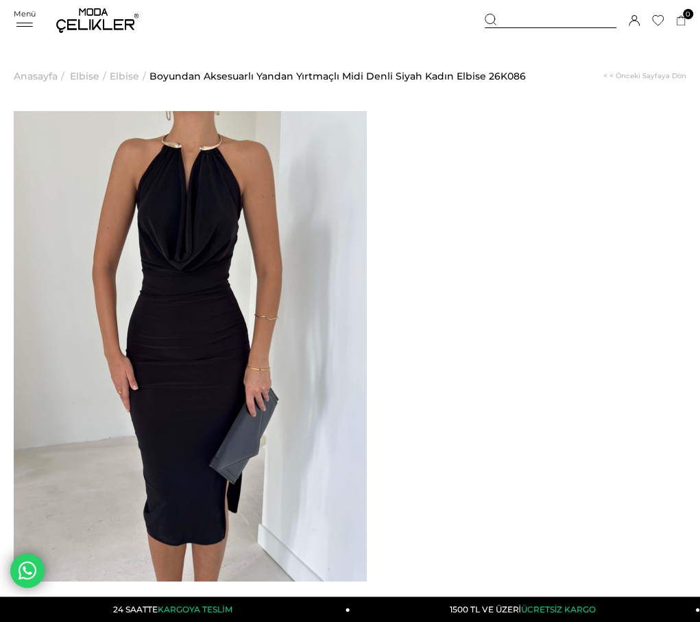
drag, startPoint x: 418, startPoint y: 146, endPoint x: 602, endPoint y: 170, distance: 185.2
copy span "Boyundan Aksesuarlı Yandan Yırtmaçlı Midi Denli Siyah Kadın Elbise"
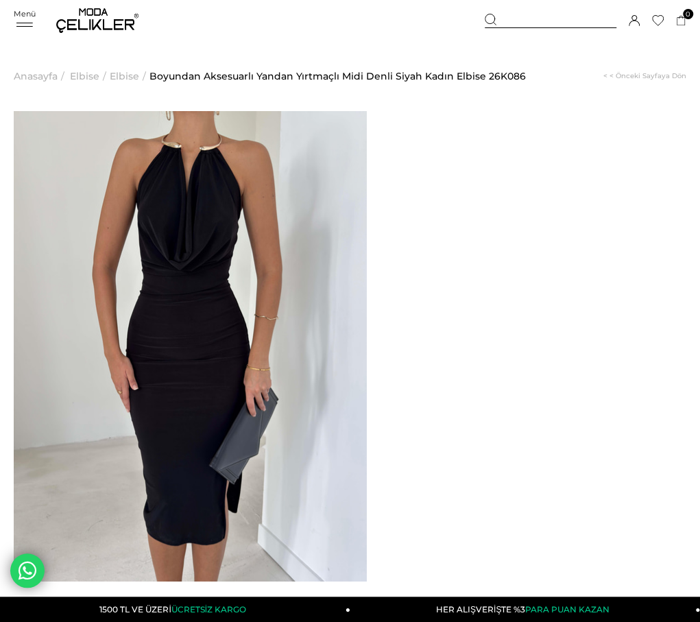
drag, startPoint x: 602, startPoint y: 168, endPoint x: 419, endPoint y: 149, distance: 183.3
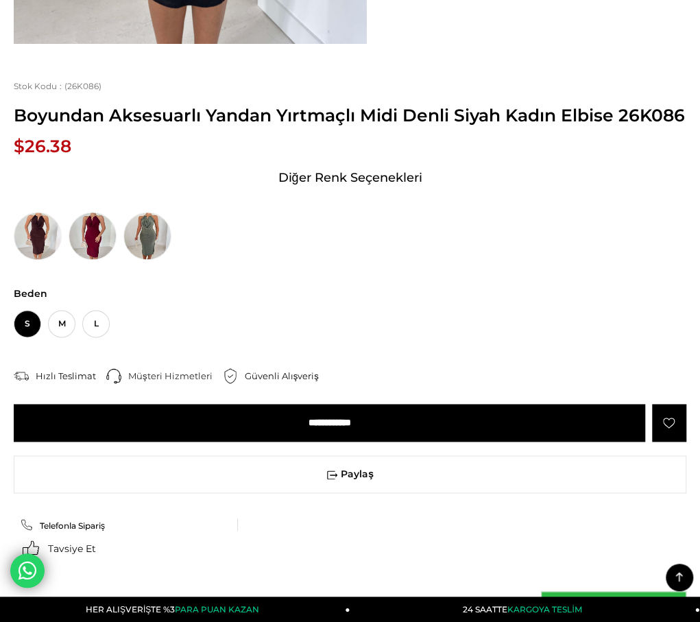
scroll to position [685, 0]
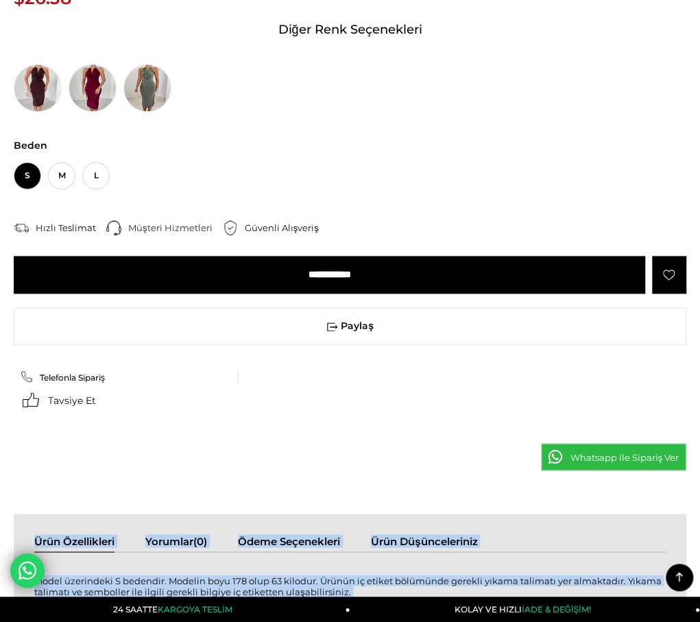
drag, startPoint x: 21, startPoint y: 276, endPoint x: 303, endPoint y: 533, distance: 381.3
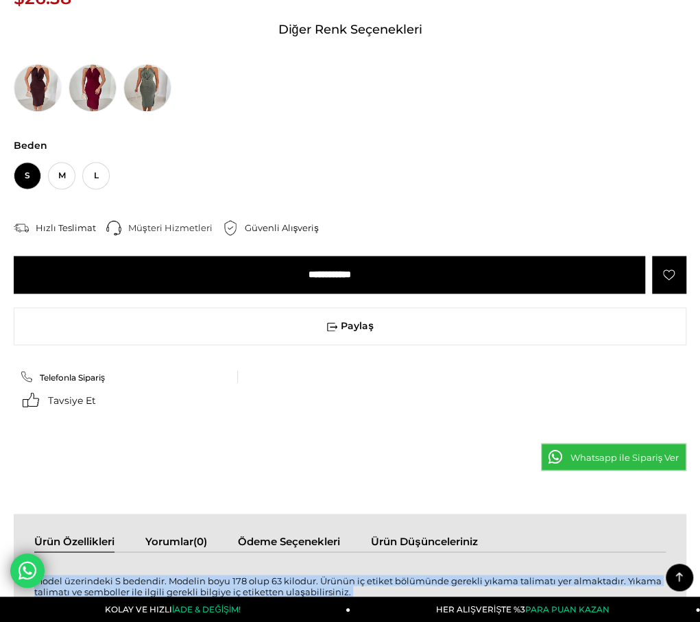
drag, startPoint x: 22, startPoint y: 271, endPoint x: 442, endPoint y: 543, distance: 500.2
copy div "Model üzerindeki S bedendir. Modelin boyu 178 olup 63 kilodur. Ürünün iç etiket…"
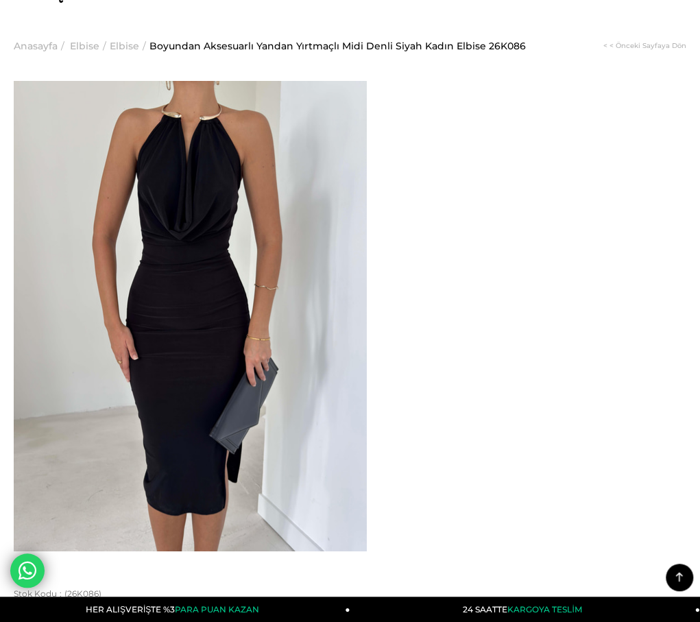
scroll to position [0, 0]
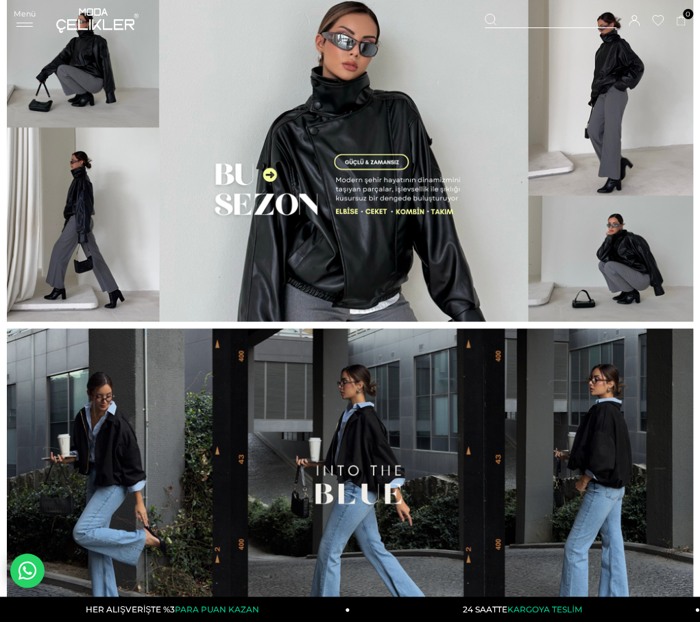
click at [510, 14] on div at bounding box center [551, 21] width 132 height 14
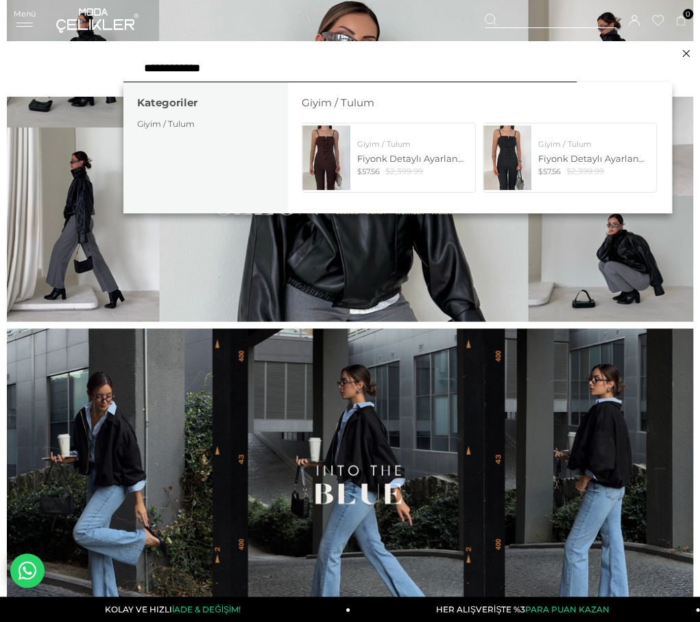
type input "**********"
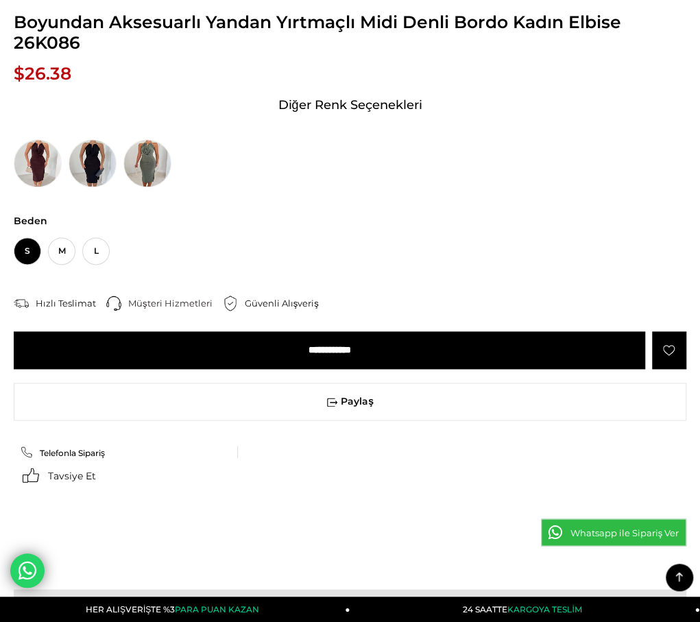
scroll to position [450, 0]
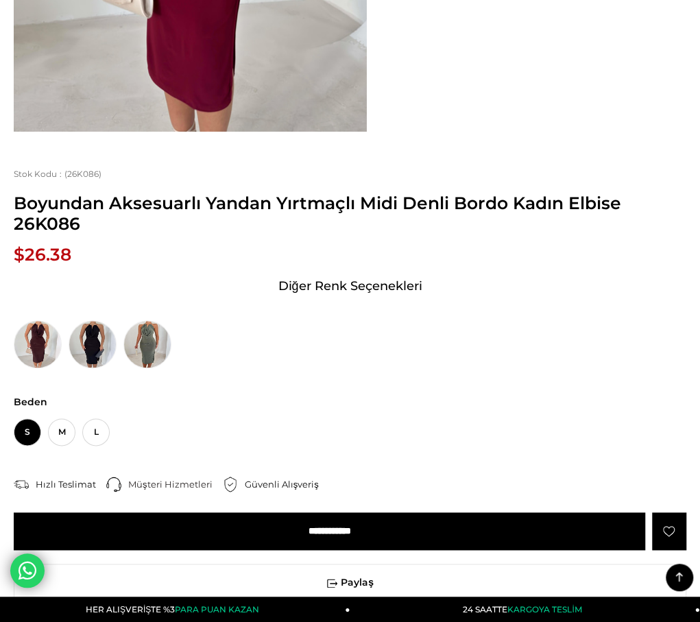
click at [0, 0] on img at bounding box center [0, 0] width 0 height 0
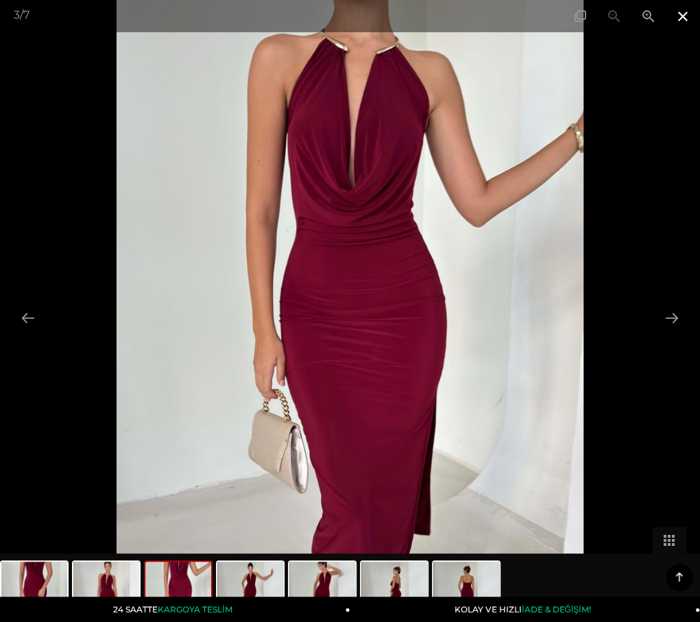
click at [684, 9] on span at bounding box center [682, 16] width 34 height 32
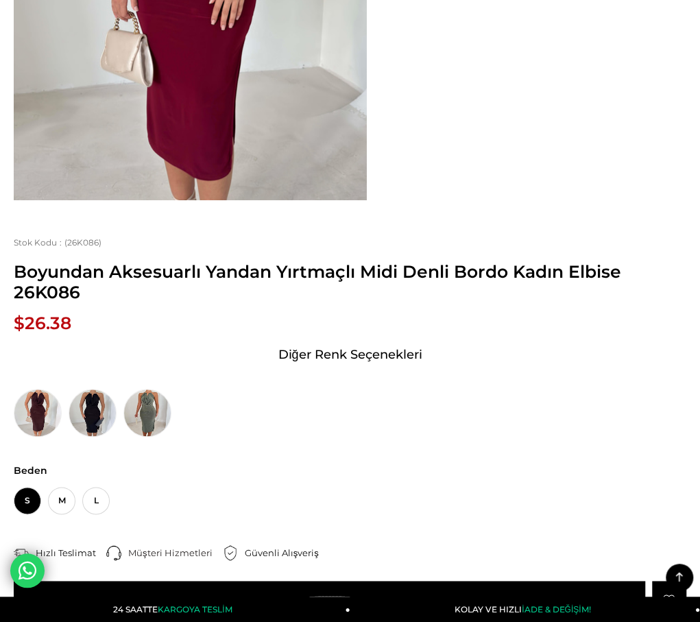
scroll to position [0, 0]
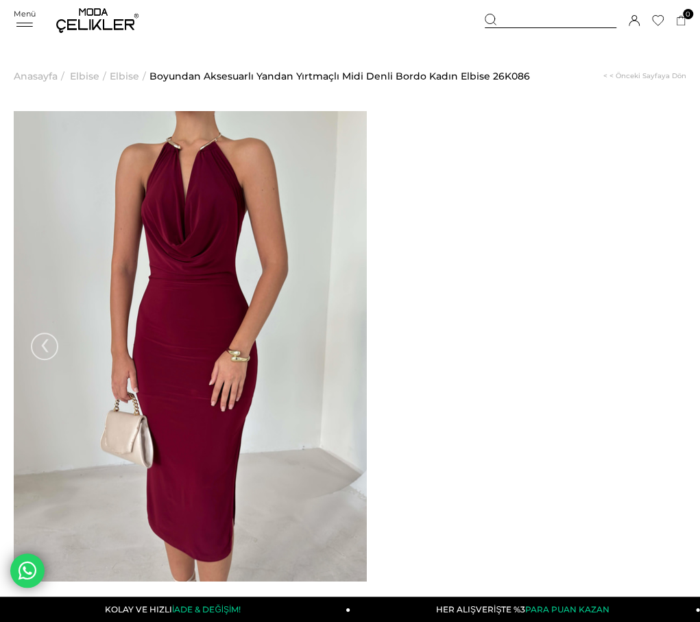
click at [126, 76] on span "Elbise" at bounding box center [124, 76] width 29 height 70
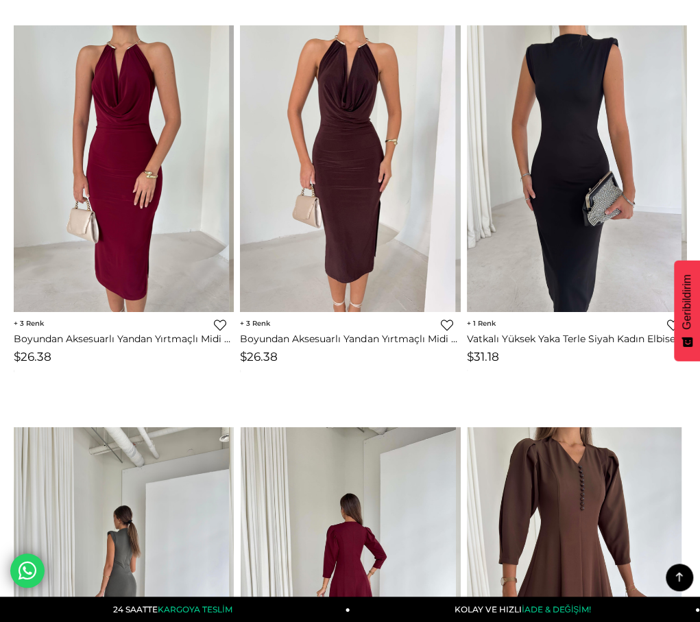
scroll to position [2929, 0]
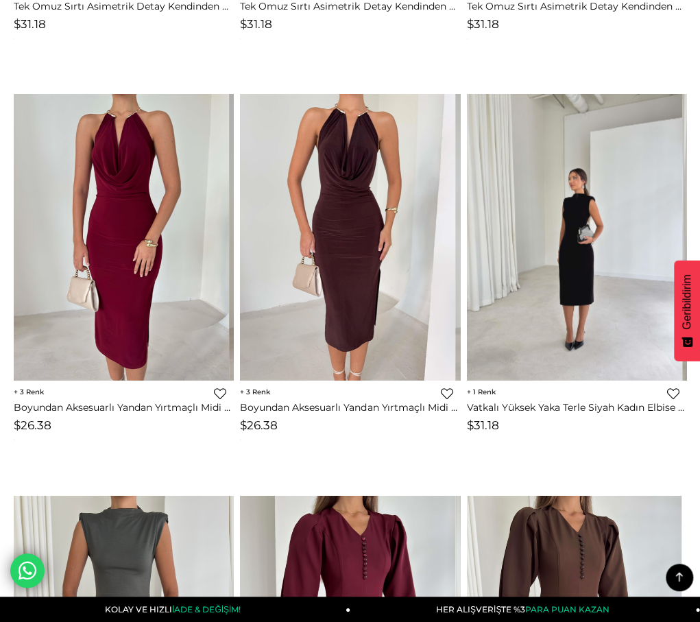
click at [557, 269] on img at bounding box center [574, 237] width 215 height 286
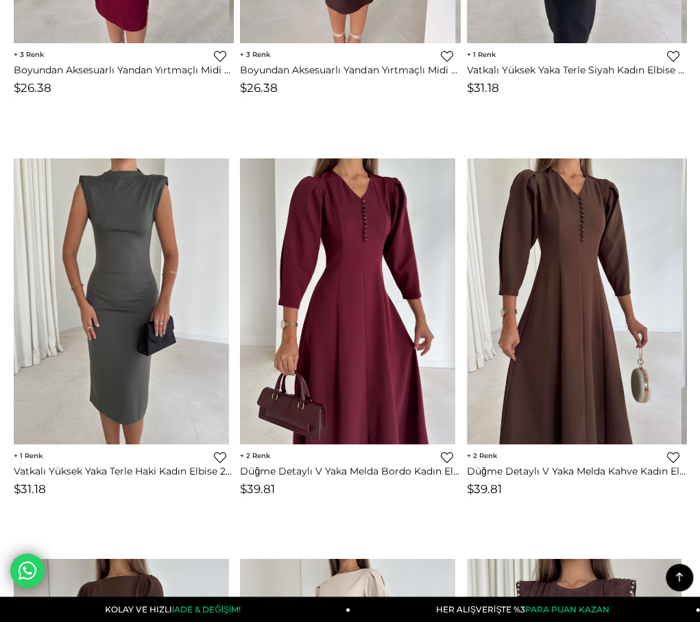
scroll to position [2997, 0]
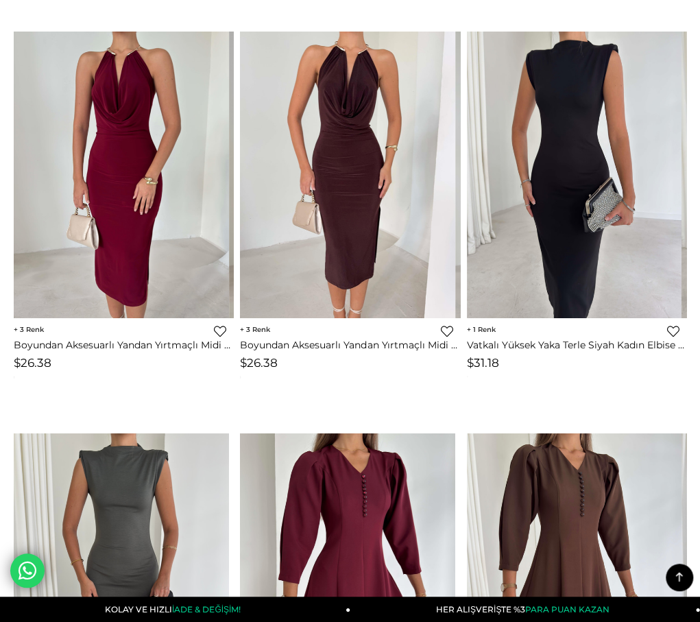
click at [511, 193] on img at bounding box center [574, 175] width 215 height 286
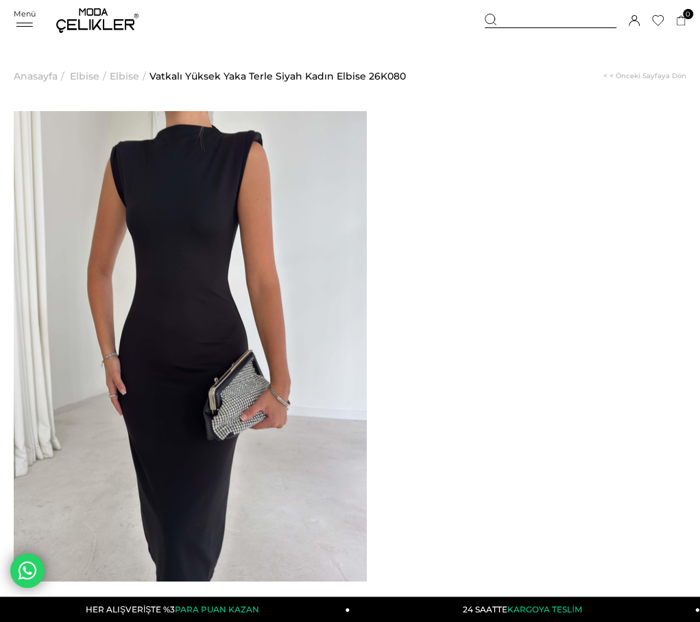
drag, startPoint x: 452, startPoint y: 164, endPoint x: 420, endPoint y: 146, distance: 36.8
copy span "Vatkalı Yüksek Yaka Terle Siyah Kadın Elbise"
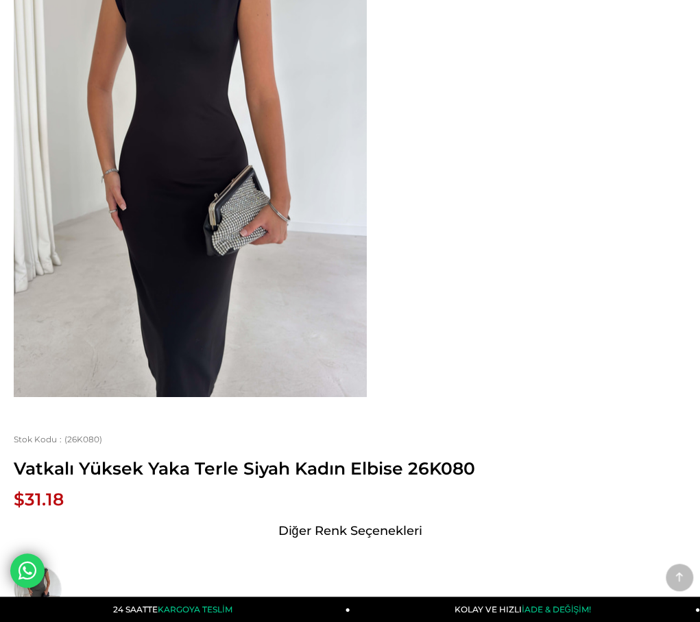
scroll to position [206, 0]
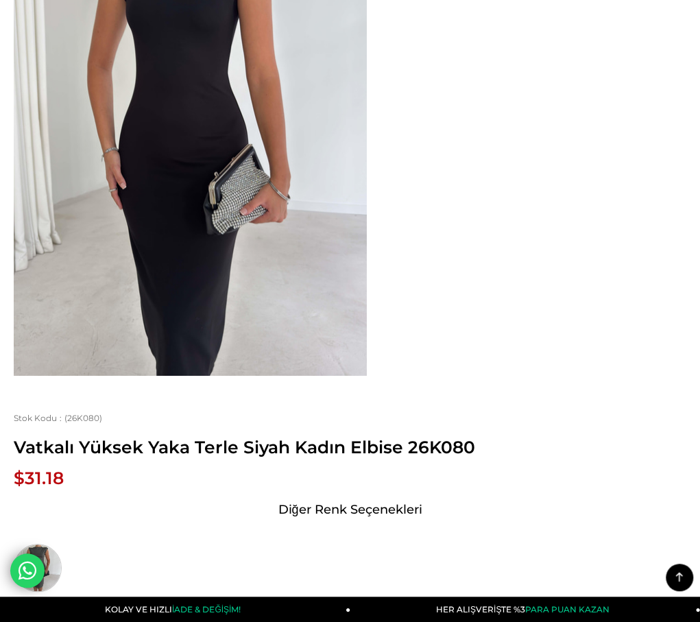
click at [62, 543] on img at bounding box center [38, 567] width 48 height 48
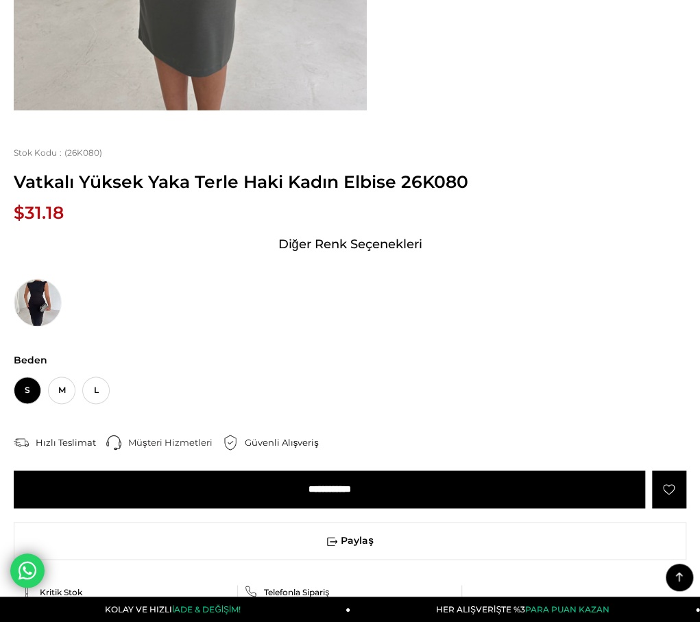
scroll to position [548, 0]
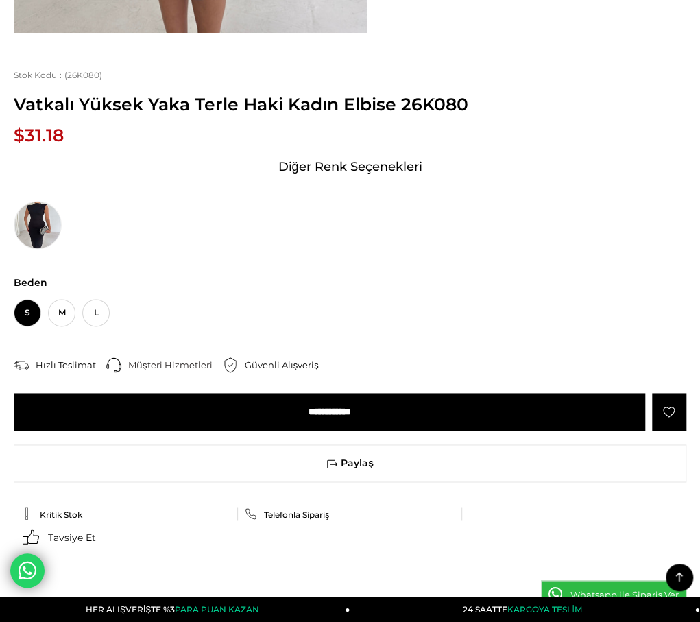
drag, startPoint x: 8, startPoint y: 168, endPoint x: 347, endPoint y: 432, distance: 430.2
drag, startPoint x: 21, startPoint y: 175, endPoint x: 384, endPoint y: 467, distance: 465.6
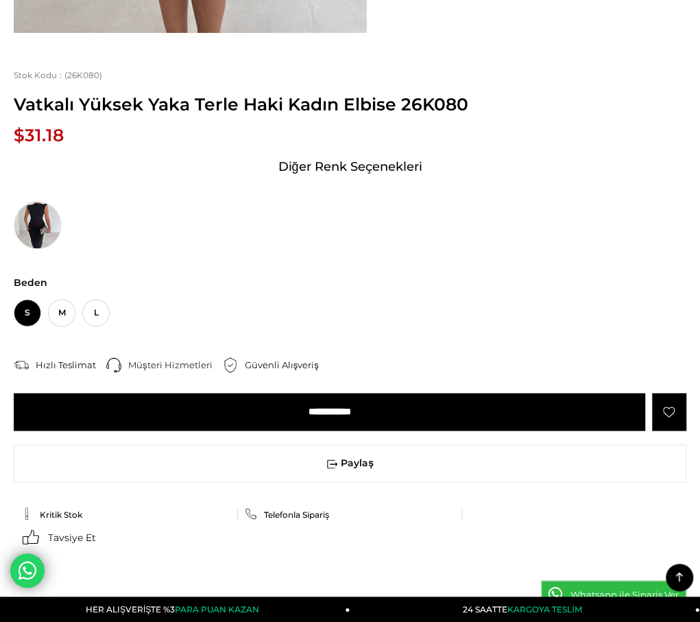
copy div "Model üzerindeki S bedendir. Modelin boyu 178 olup 63 kilodur. Ürünün iç etiket…"
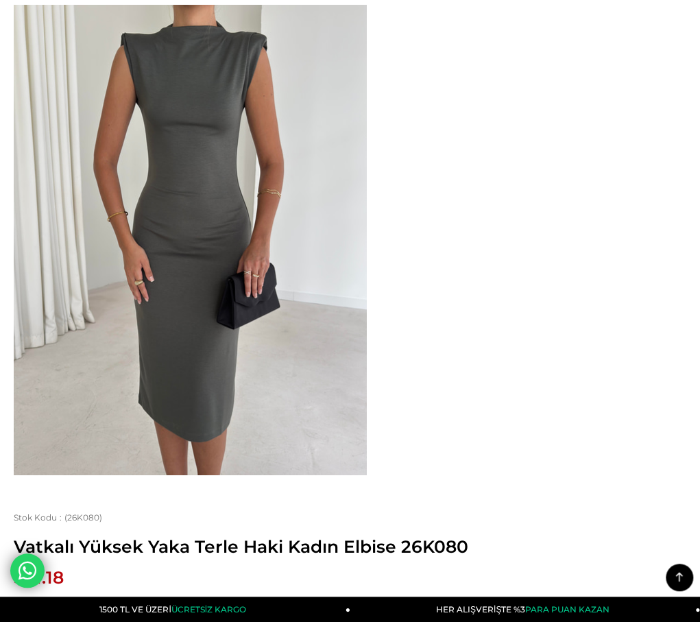
scroll to position [0, 0]
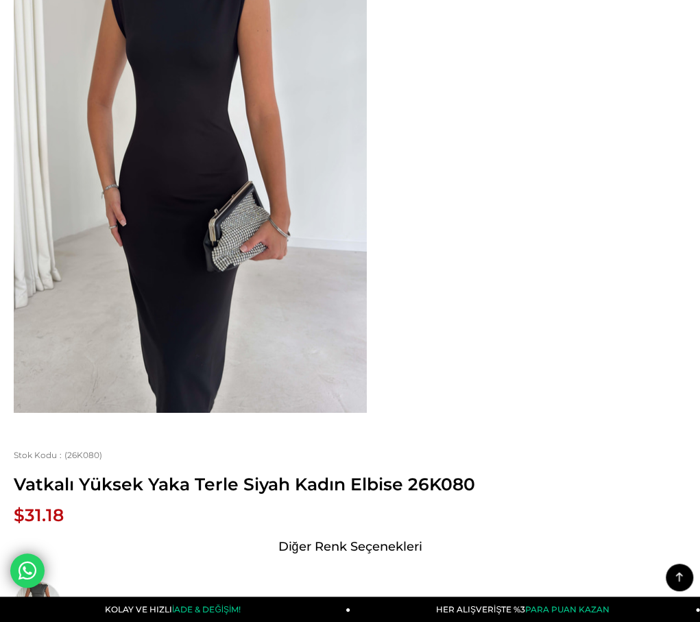
scroll to position [17, 0]
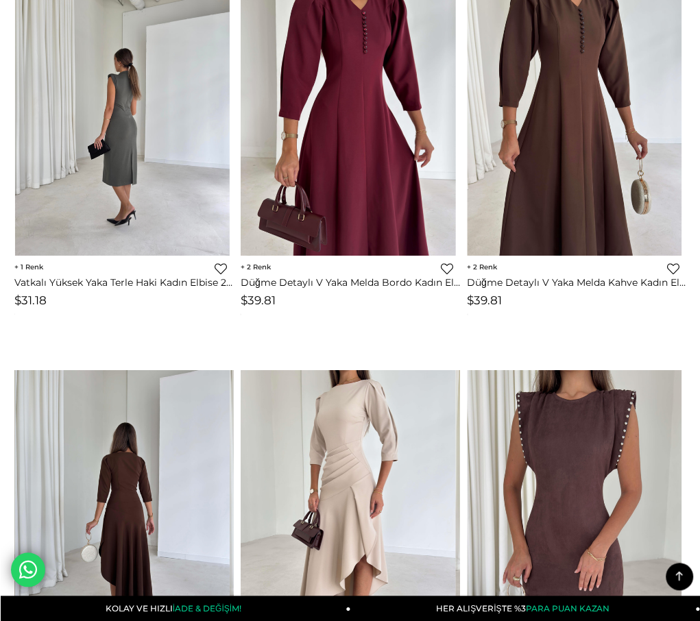
scroll to position [3338, 0]
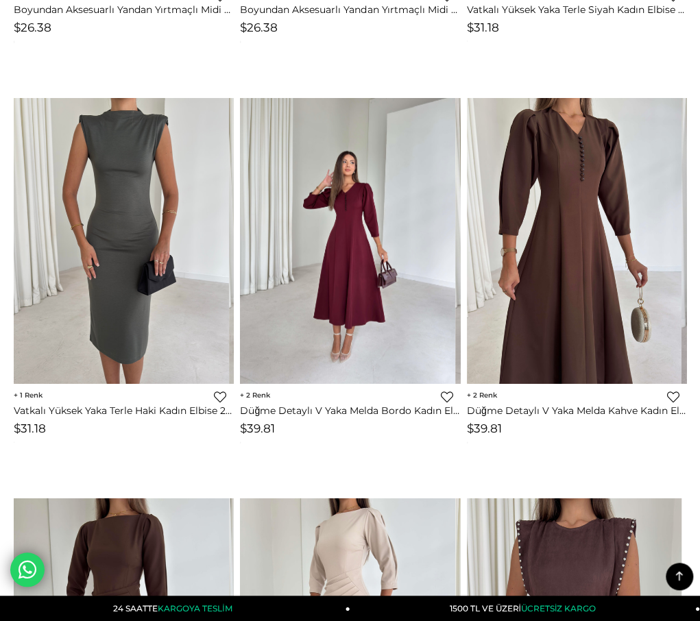
click at [373, 266] on img at bounding box center [347, 241] width 215 height 286
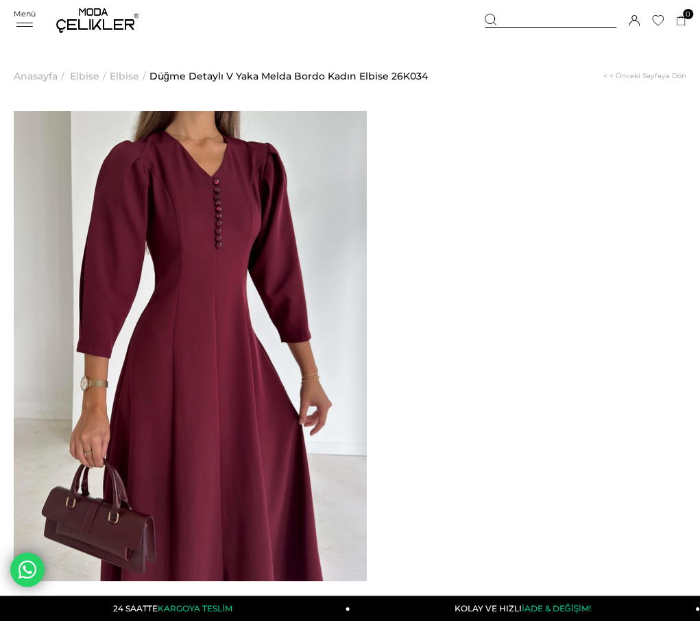
drag, startPoint x: 493, startPoint y: 164, endPoint x: 418, endPoint y: 151, distance: 75.7
copy span "Düğme Detaylı V Yaka Melda Bordo Kadın Elbise"
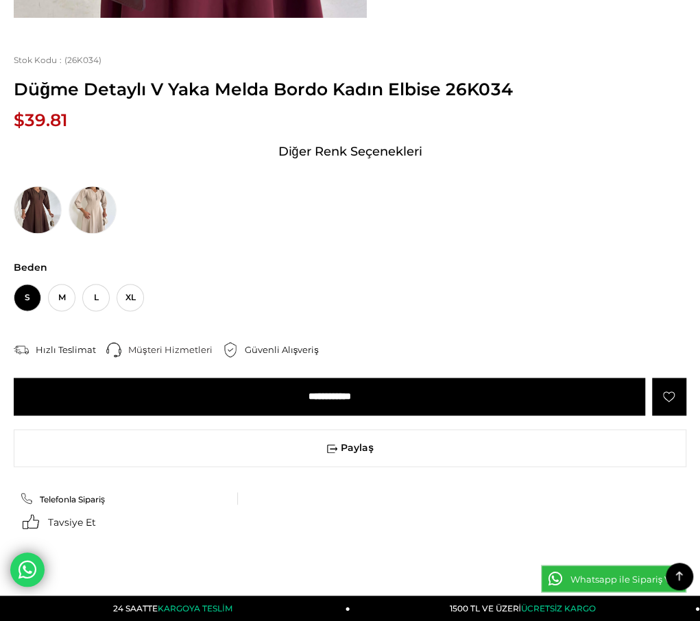
scroll to position [591, 0]
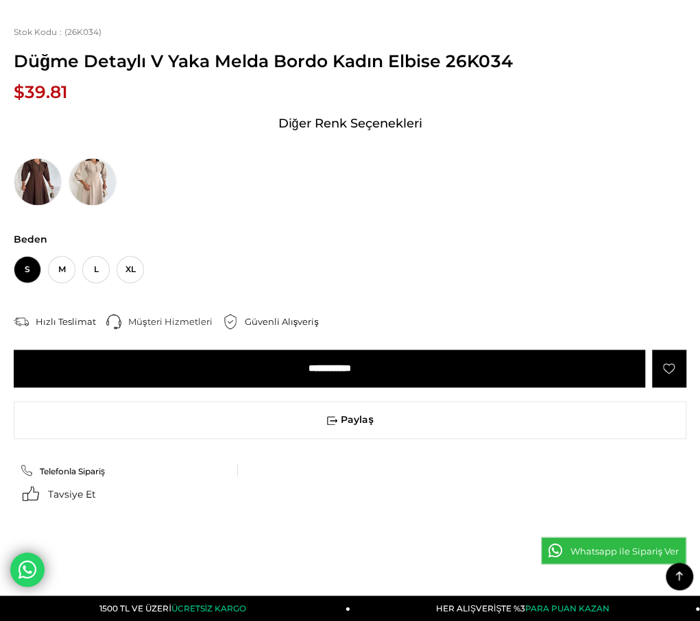
drag, startPoint x: 25, startPoint y: 120, endPoint x: 215, endPoint y: 369, distance: 313.9
copy div "Model üzerindeki S bedendir. Modelin boyu 178 olup 63 kilodur. Ürünün iç etiket…"
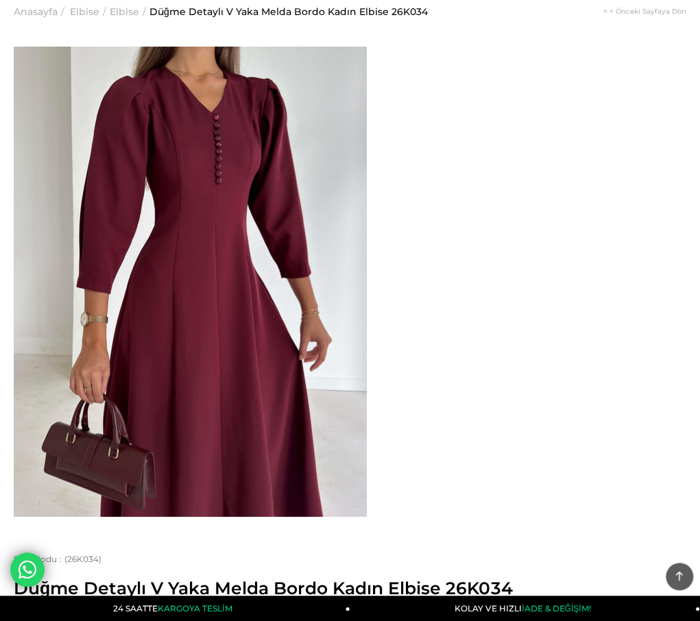
scroll to position [0, 0]
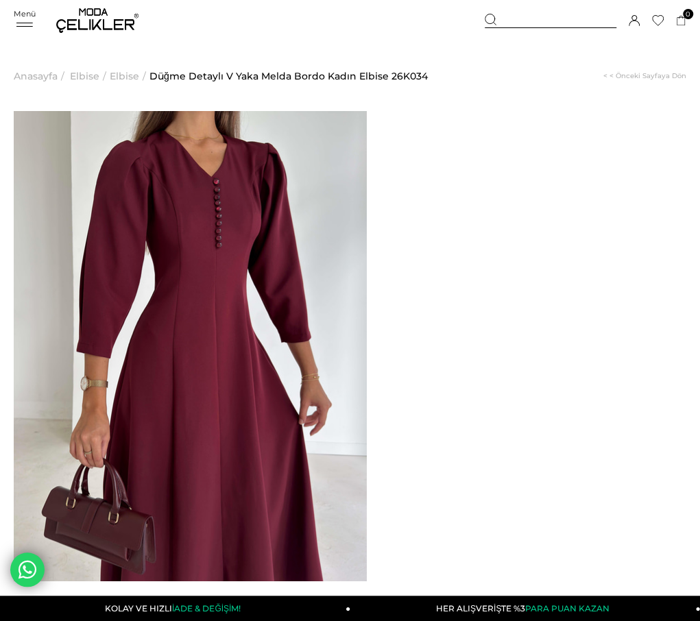
drag, startPoint x: 494, startPoint y: 165, endPoint x: 421, endPoint y: 149, distance: 75.2
copy span "Düğme Detaylı V Yaka Melda Bordo Kadın Elbise"
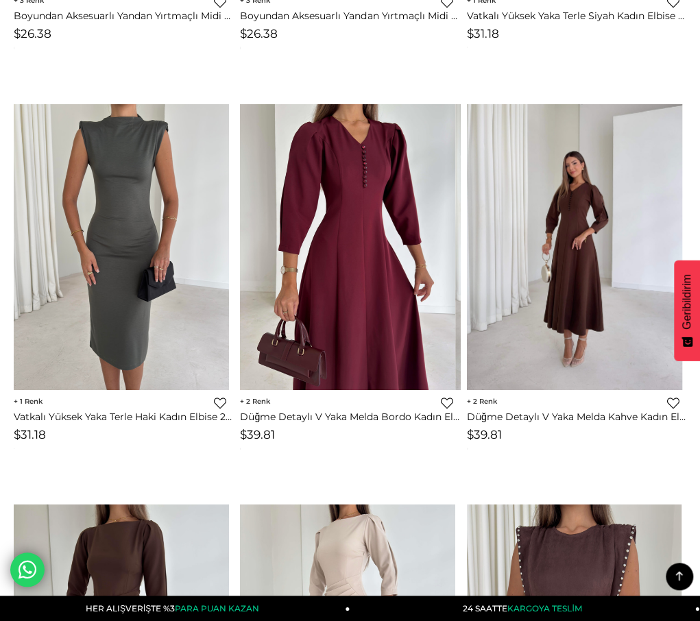
scroll to position [3261, 0]
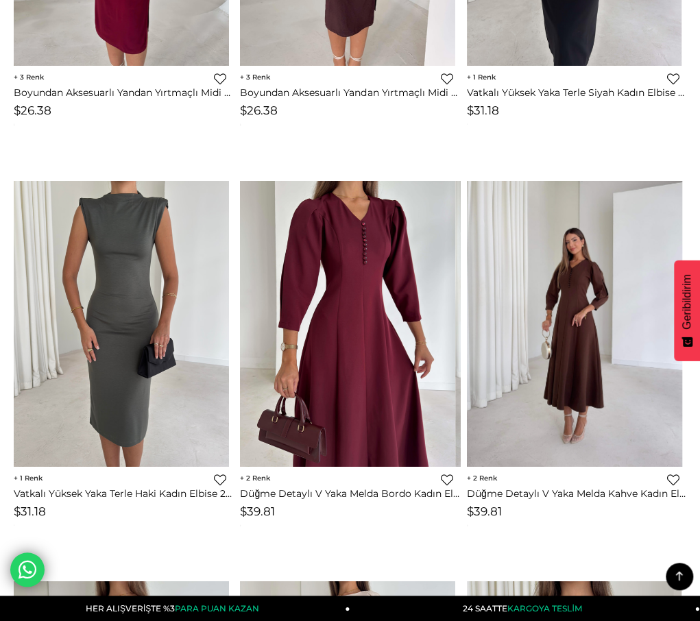
click at [580, 295] on img at bounding box center [574, 324] width 215 height 286
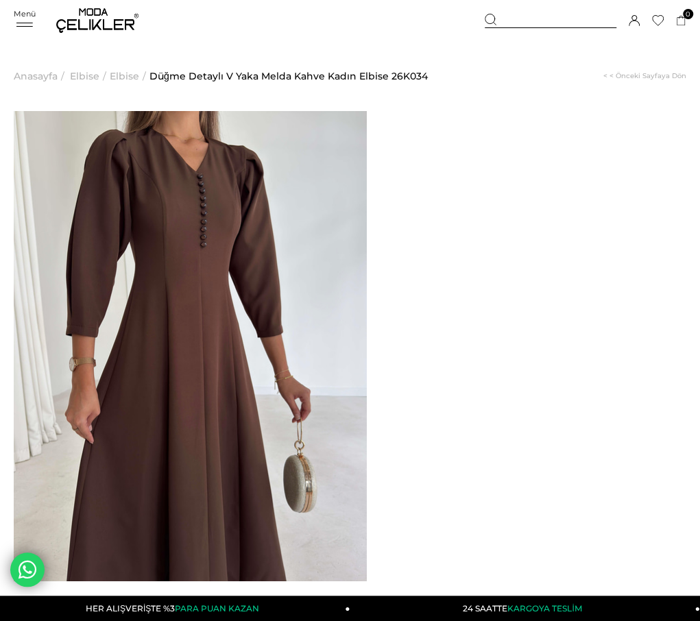
drag, startPoint x: 489, startPoint y: 167, endPoint x: 461, endPoint y: 157, distance: 29.9
drag, startPoint x: 496, startPoint y: 165, endPoint x: 419, endPoint y: 143, distance: 79.8
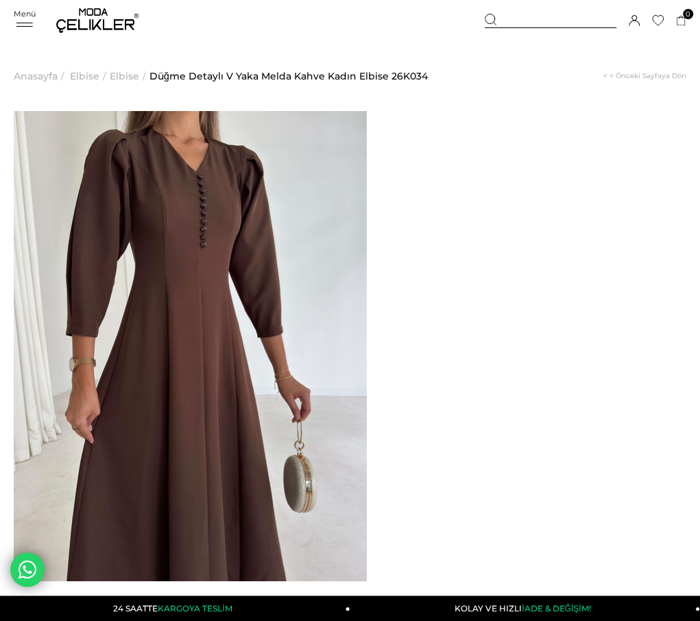
copy span "Düğme Detaylı V Yaka Melda Kahve Kadın Elbise"
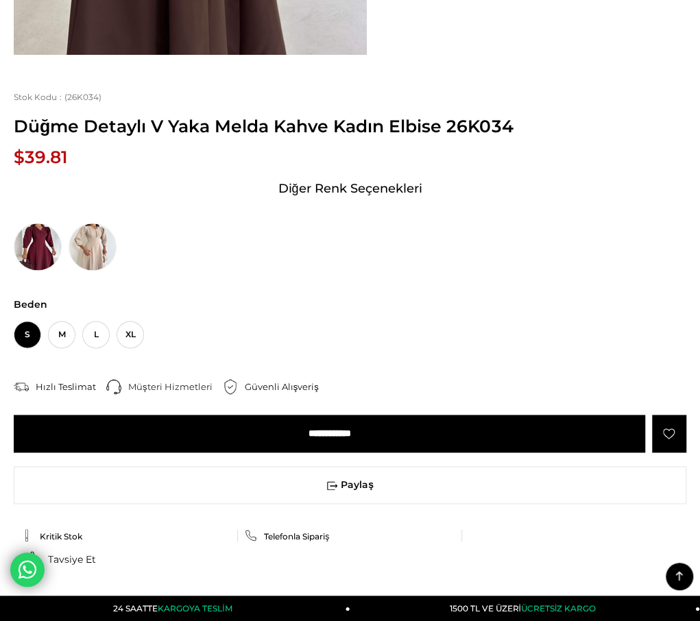
scroll to position [548, 0]
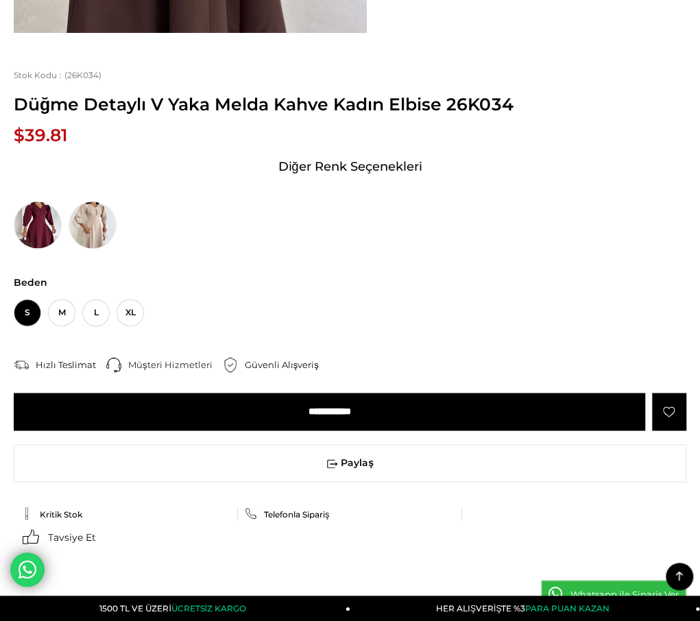
drag, startPoint x: 21, startPoint y: 175, endPoint x: 177, endPoint y: 469, distance: 332.4
drag, startPoint x: 18, startPoint y: 174, endPoint x: 111, endPoint y: 291, distance: 149.2
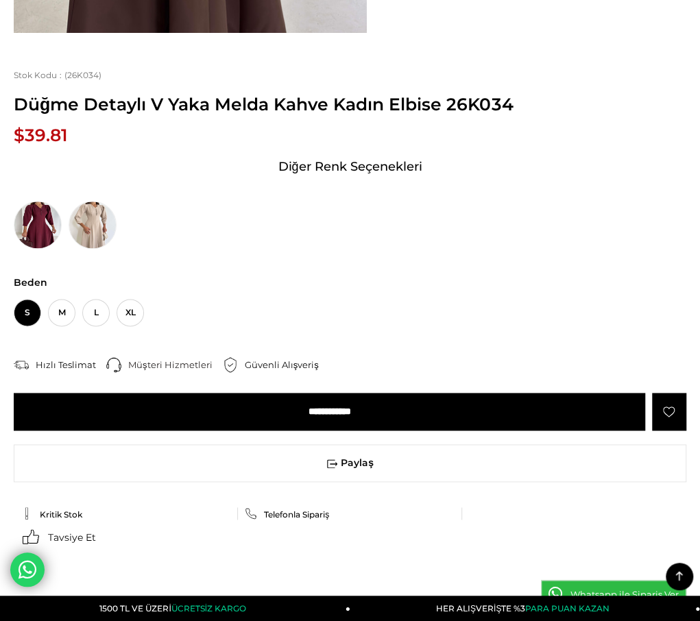
drag, startPoint x: 451, startPoint y: 262, endPoint x: 435, endPoint y: 254, distance: 17.8
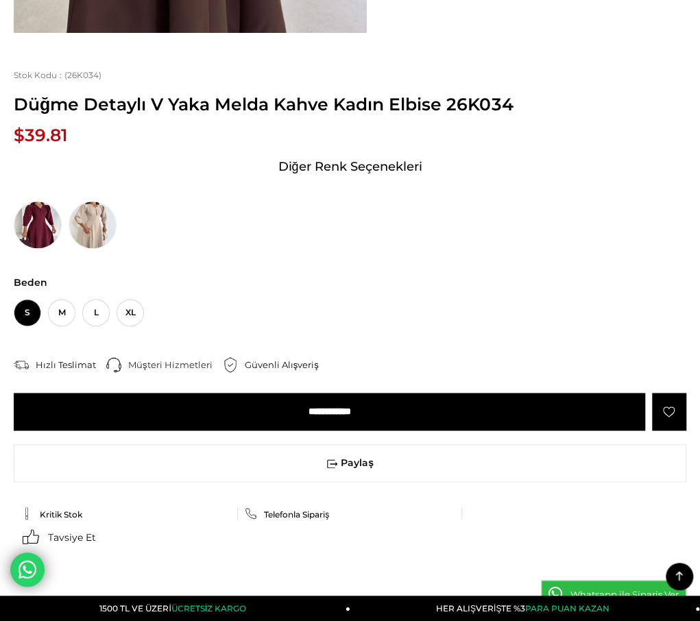
drag, startPoint x: 432, startPoint y: 387, endPoint x: 422, endPoint y: 376, distance: 14.5
drag, startPoint x: 22, startPoint y: 177, endPoint x: 147, endPoint y: 419, distance: 272.8
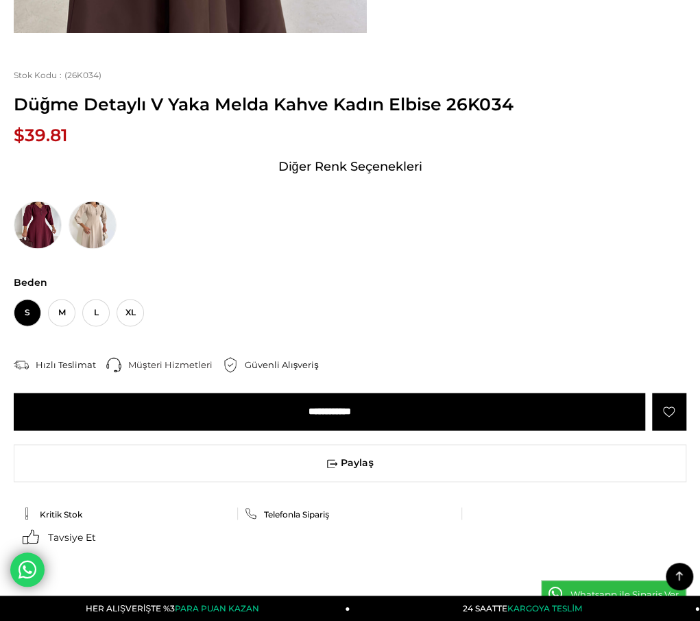
copy div "Model üzerindeki S bedendir. Modelin boyu 178 olup 63 kilodur. Ürünün iç etiket…"
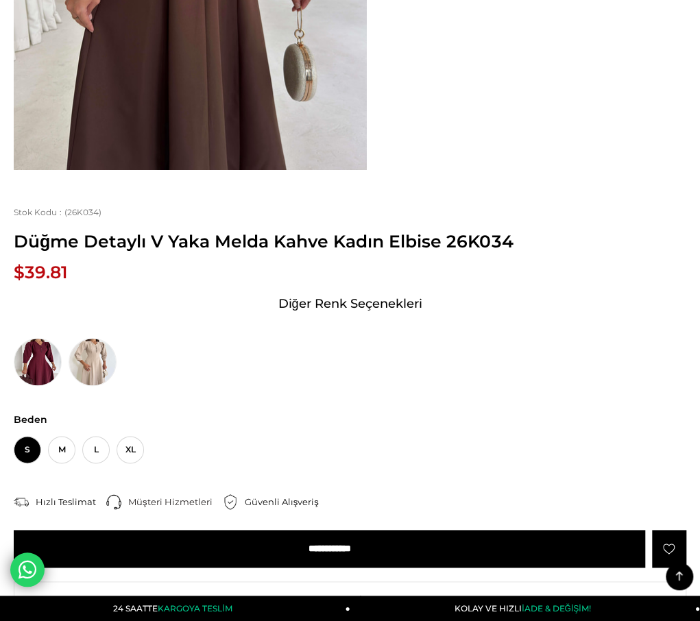
scroll to position [69, 0]
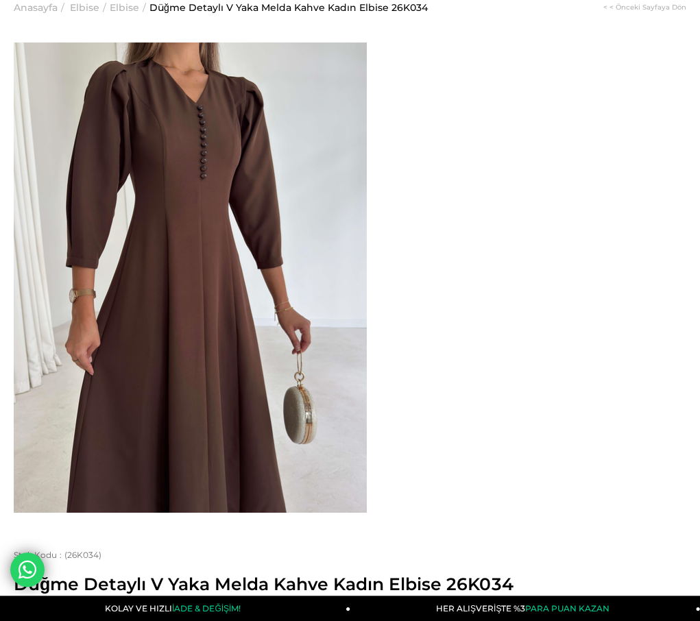
drag, startPoint x: 495, startPoint y: 95, endPoint x: 419, endPoint y: 84, distance: 76.3
click at [419, 574] on span "Düğme Detaylı V Yaka Melda Kahve Kadın Elbise 26K034" at bounding box center [350, 584] width 672 height 21
copy span "Düğme Detaylı V Yaka Melda Kahve Kadın Elbise"
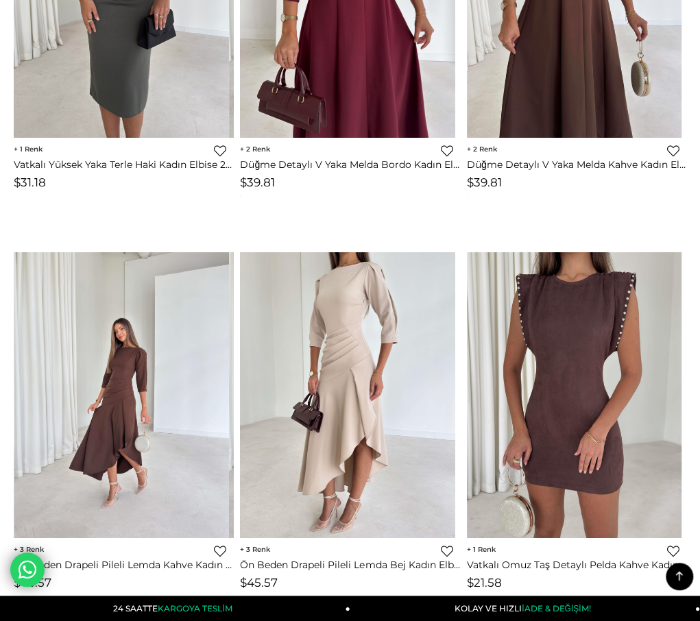
scroll to position [3672, 0]
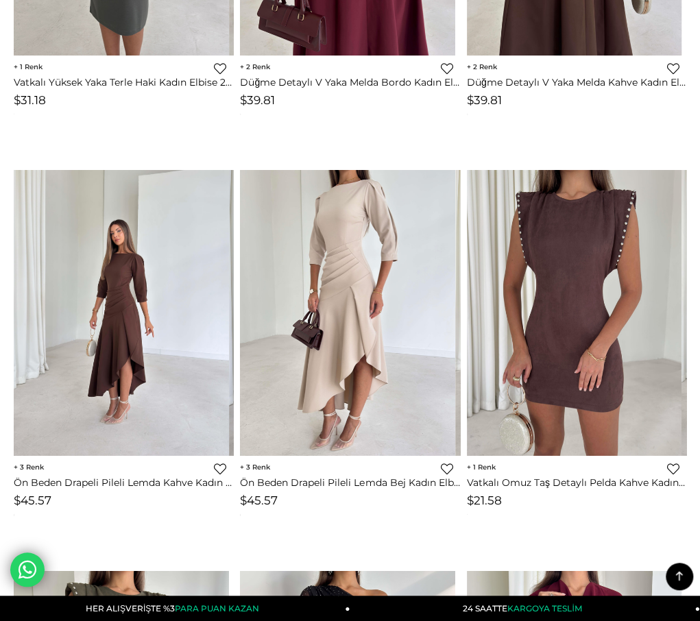
click at [140, 300] on img at bounding box center [121, 313] width 215 height 286
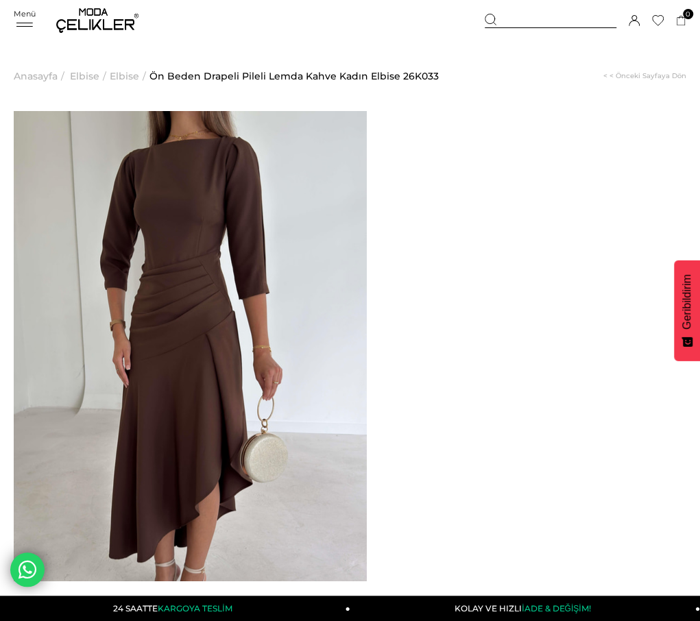
drag, startPoint x: 493, startPoint y: 167, endPoint x: 417, endPoint y: 149, distance: 78.8
copy span "Ön Beden Drapeli Pileli Lemda Kahve Kadın Elbise"
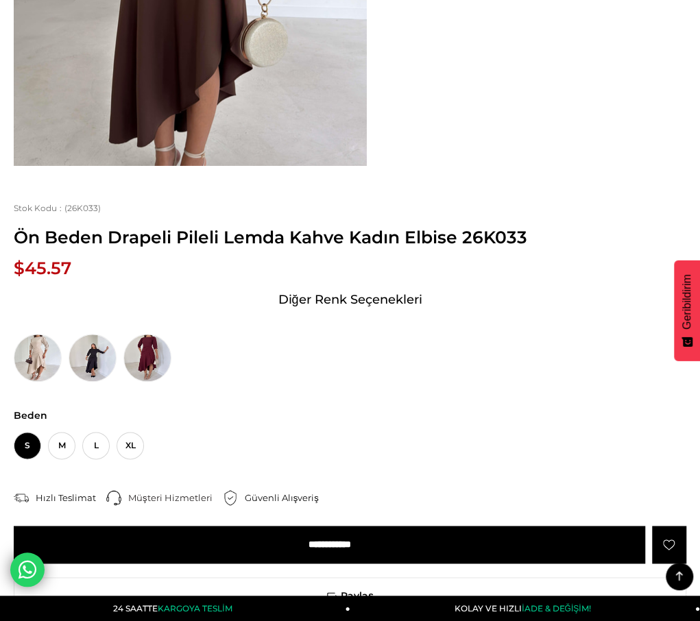
scroll to position [480, 0]
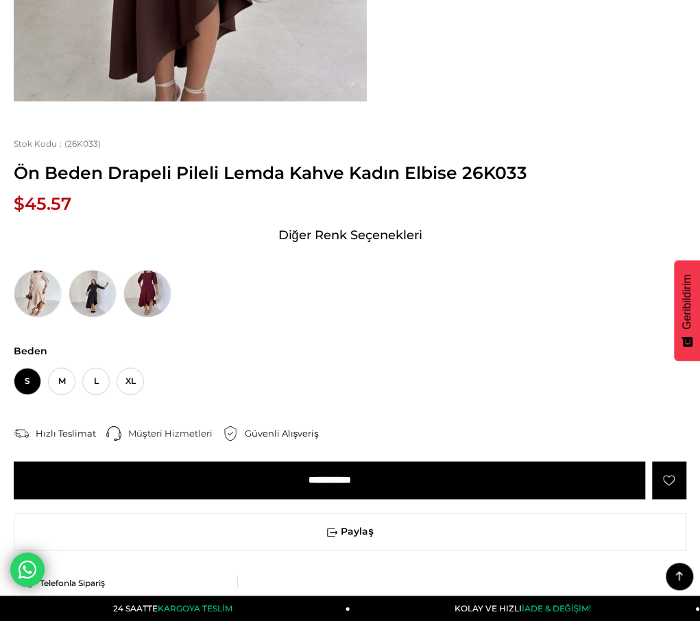
drag, startPoint x: 19, startPoint y: 229, endPoint x: 36, endPoint y: 245, distance: 23.3
drag, startPoint x: 21, startPoint y: 227, endPoint x: 155, endPoint y: 478, distance: 284.5
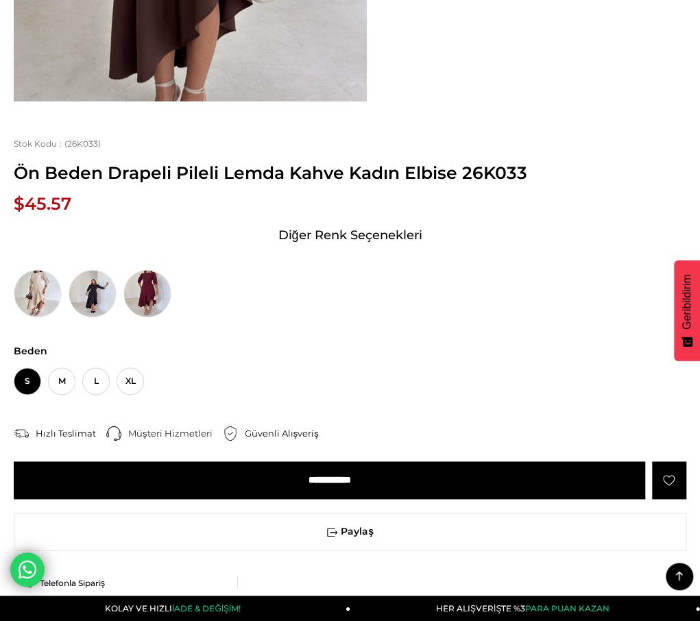
copy div "Model üzerindeki S bedendir. Modelin boyu 178 olup 63 kilodur. Ürünün iç etiket…"
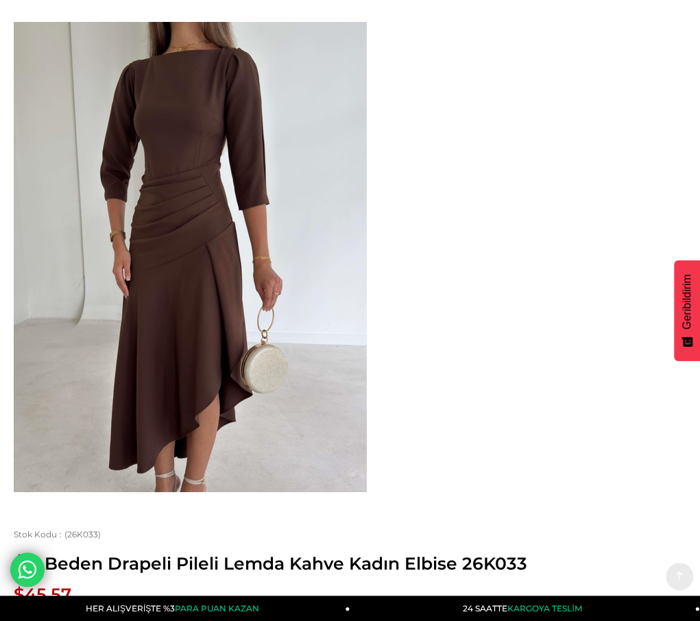
scroll to position [69, 0]
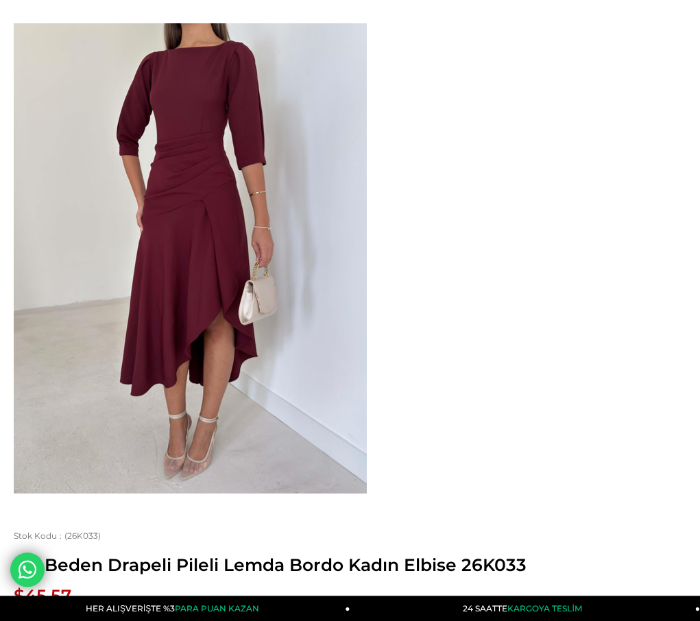
scroll to position [69, 0]
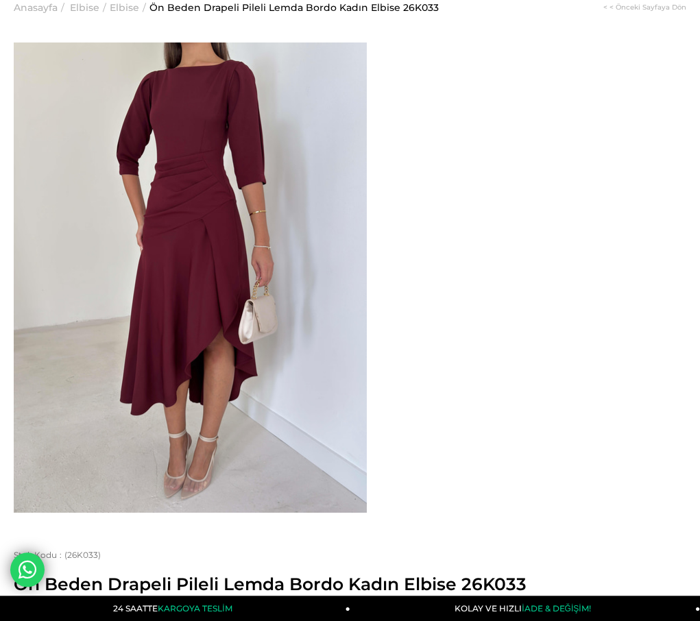
drag, startPoint x: 494, startPoint y: 95, endPoint x: 417, endPoint y: 77, distance: 78.8
click at [417, 574] on span "Ön Beden Drapeli Pileli Lemda Bordo Kadın Elbise 26K033" at bounding box center [350, 584] width 672 height 21
copy span "Ön Beden Drapeli Pileli Lemda Bordo Kadın Elbise"
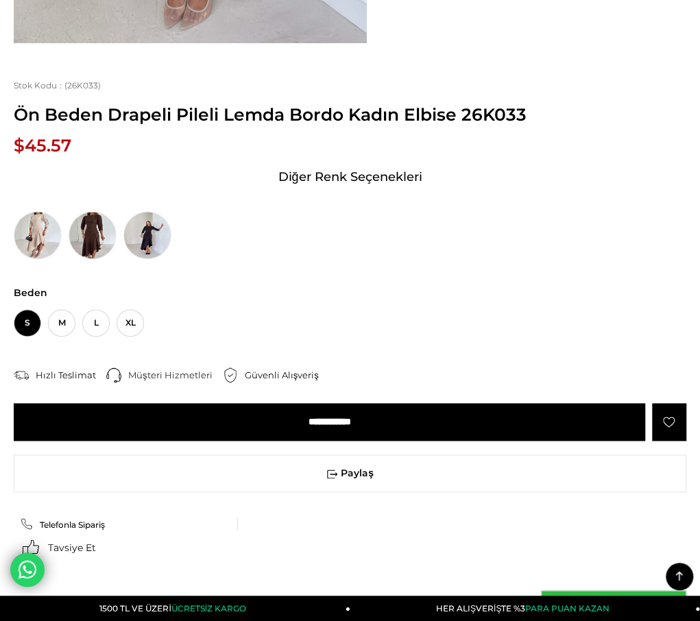
scroll to position [548, 0]
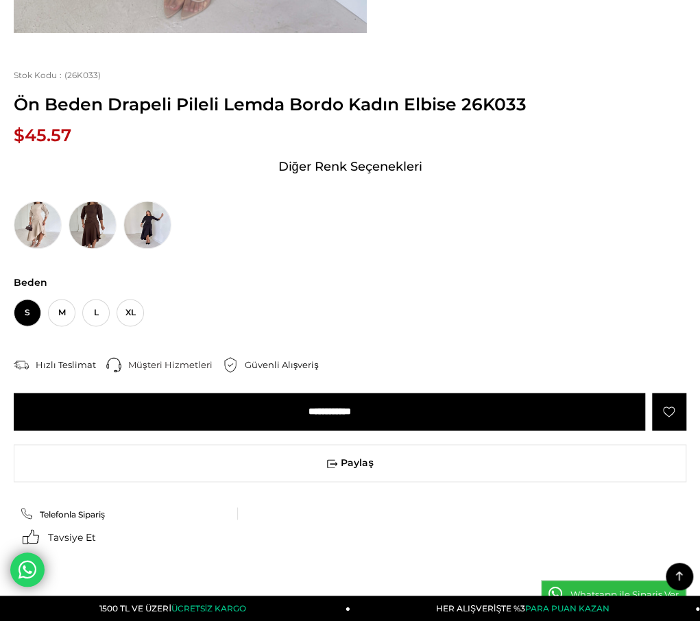
drag, startPoint x: 18, startPoint y: 160, endPoint x: 26, endPoint y: 162, distance: 8.5
drag, startPoint x: 21, startPoint y: 155, endPoint x: 365, endPoint y: 409, distance: 427.8
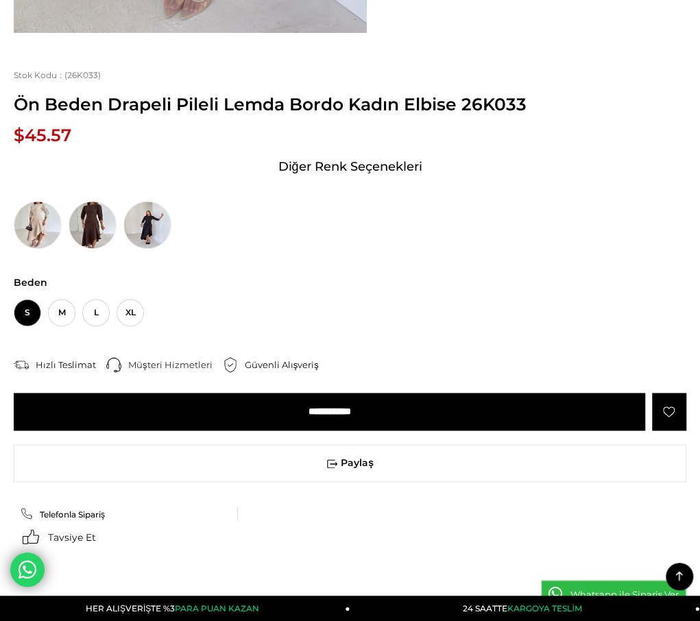
copy div "Model üzerindeki S bedendir. Modelin boyu 178 olup 63 kilodur. Ürünün iç etiket…"
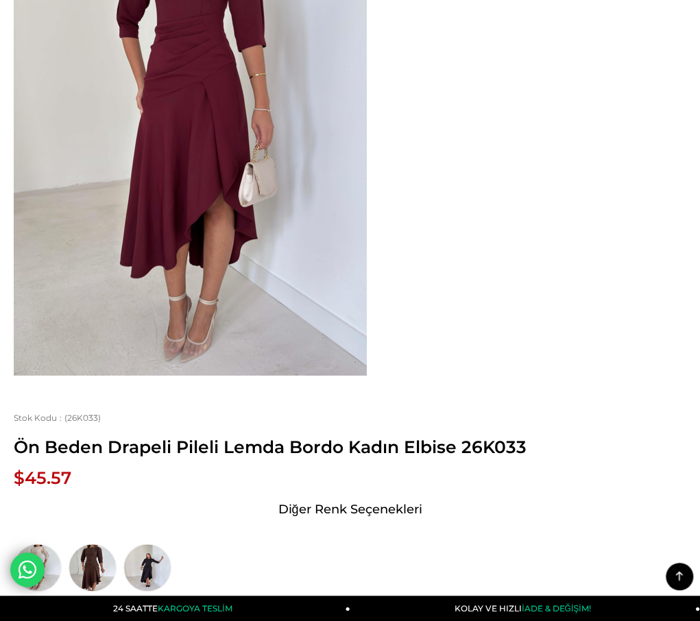
scroll to position [0, 0]
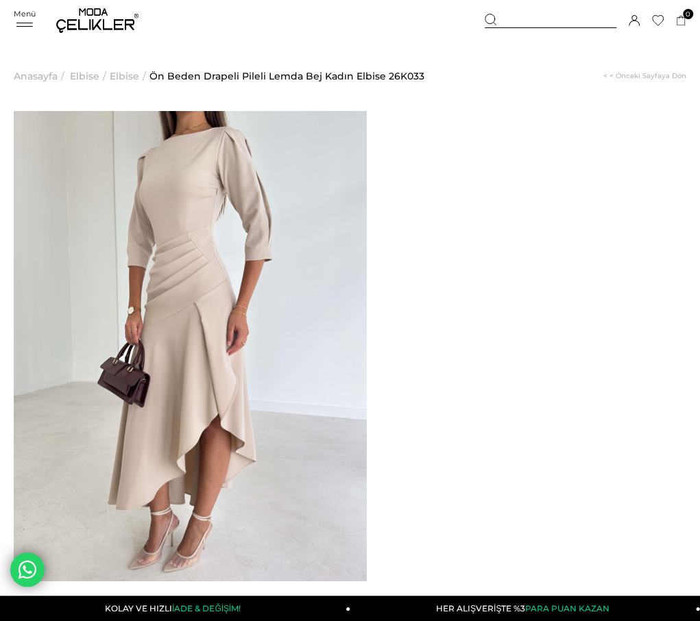
drag, startPoint x: 492, startPoint y: 162, endPoint x: 418, endPoint y: 144, distance: 76.1
copy span "Ön Beden Drapeli Pileli Lemda Bej Kadın Elbise"
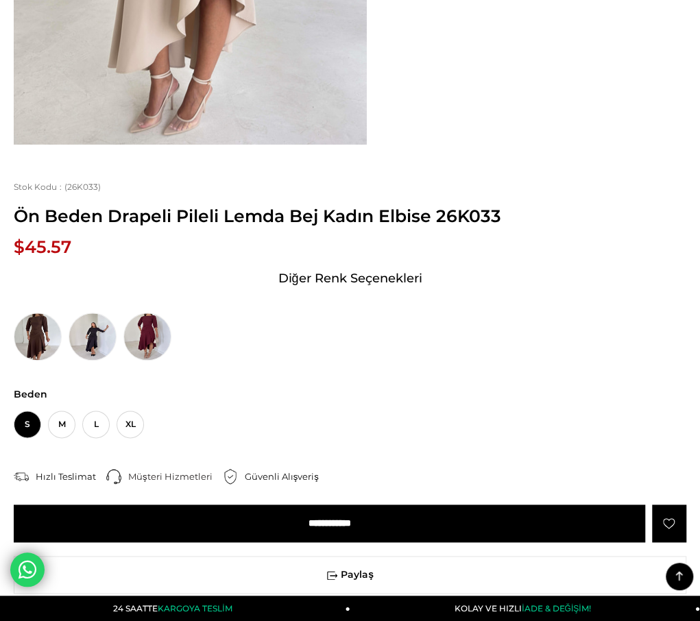
scroll to position [480, 0]
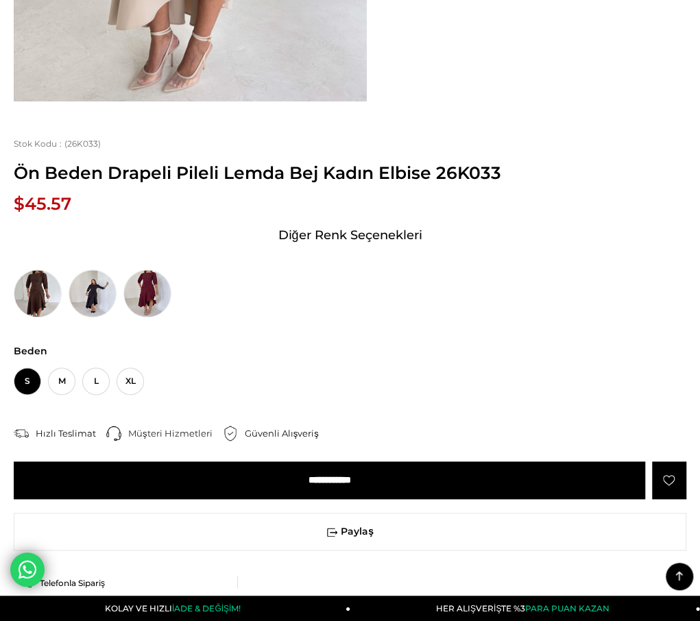
drag, startPoint x: 21, startPoint y: 227, endPoint x: 230, endPoint y: 480, distance: 328.5
copy div "Model üzerindeki S bedendir. Modelin boyu 178 olup 63 kilodur. Ürünün iç etiket…"
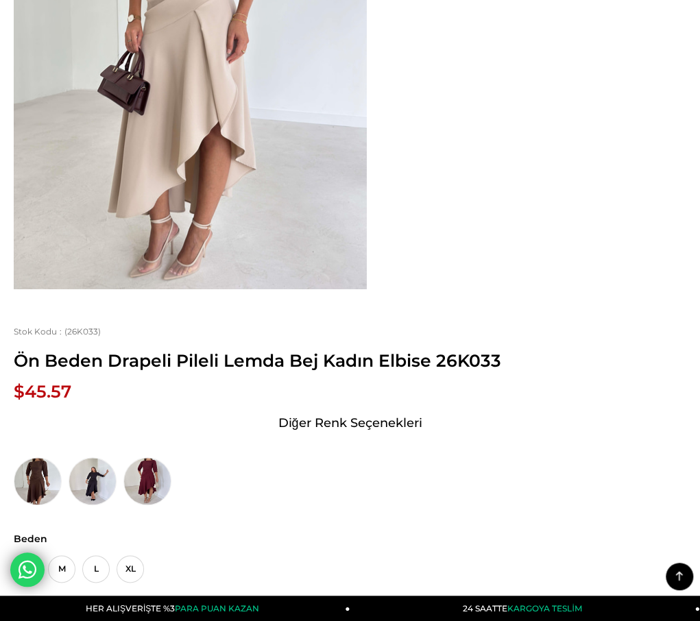
scroll to position [206, 0]
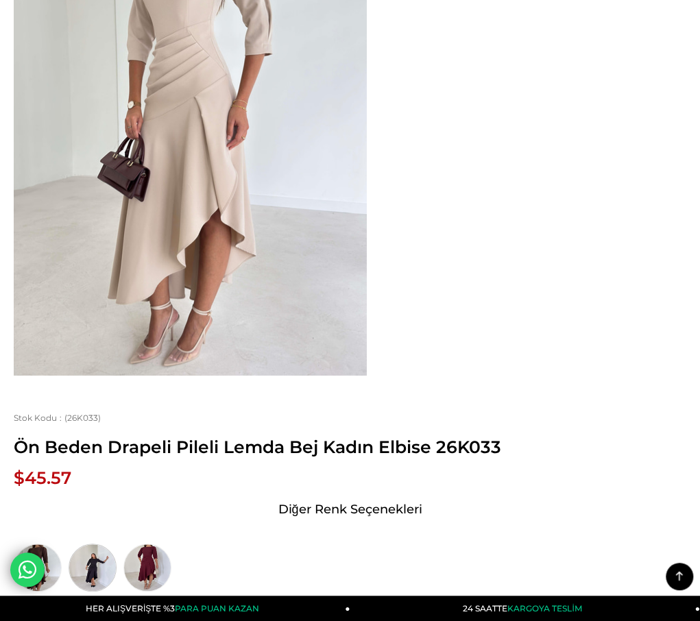
click at [117, 543] on img at bounding box center [93, 567] width 48 height 48
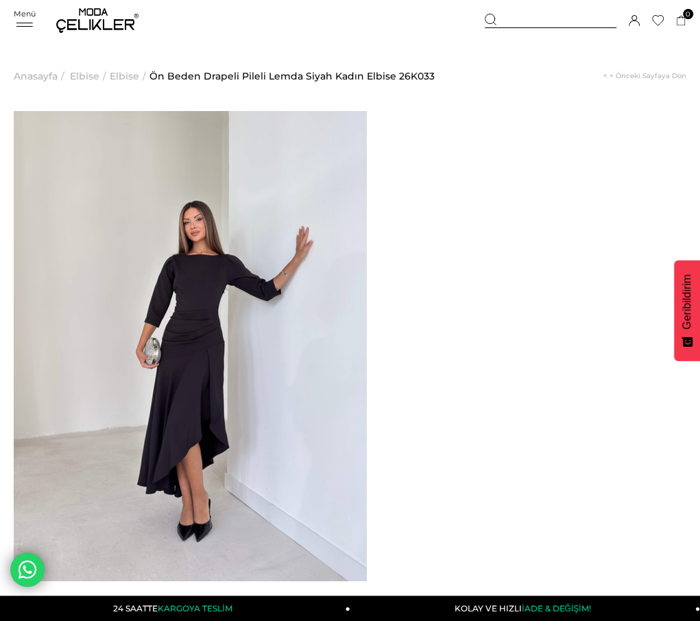
drag, startPoint x: 493, startPoint y: 164, endPoint x: 419, endPoint y: 149, distance: 75.5
copy span "Ön Beden Drapeli Pileli Lemda Siyah Kadın Elbise"
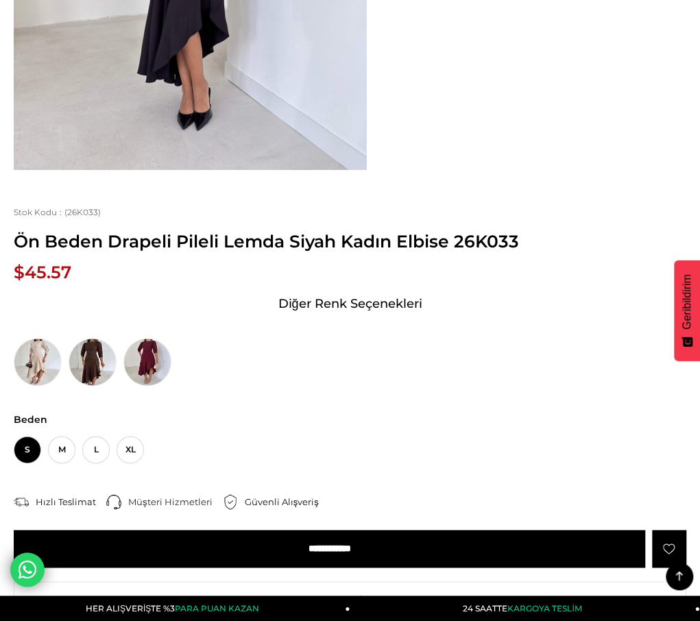
scroll to position [548, 0]
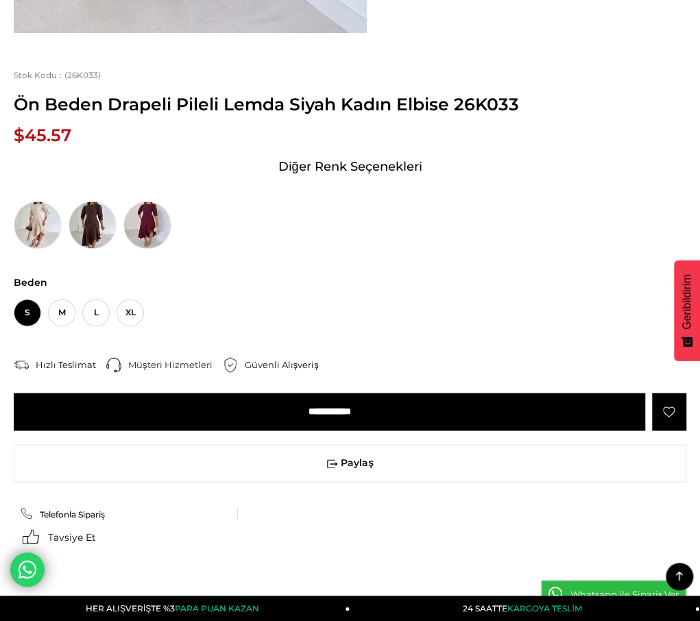
drag, startPoint x: 22, startPoint y: 158, endPoint x: 295, endPoint y: 405, distance: 368.3
copy div "Model üzerindeki S bedendir. Modelin boyu 178 olup 63 kilodur. Ürünün iç etiket…"
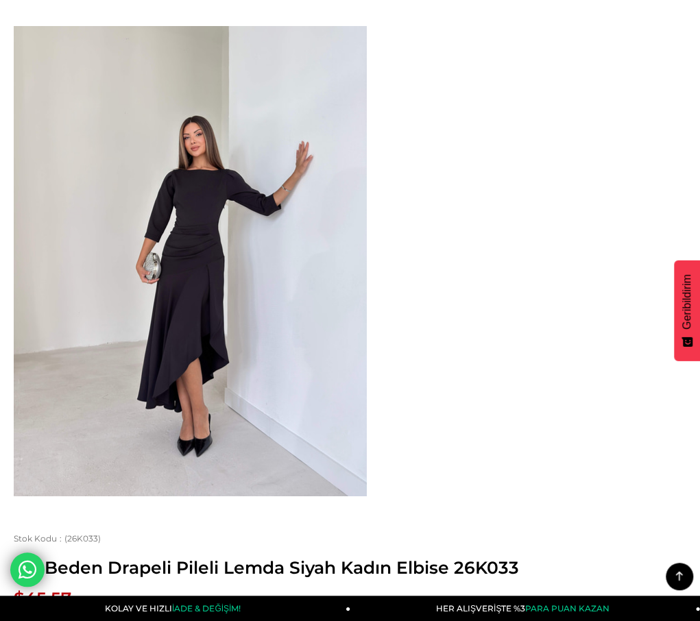
scroll to position [0, 0]
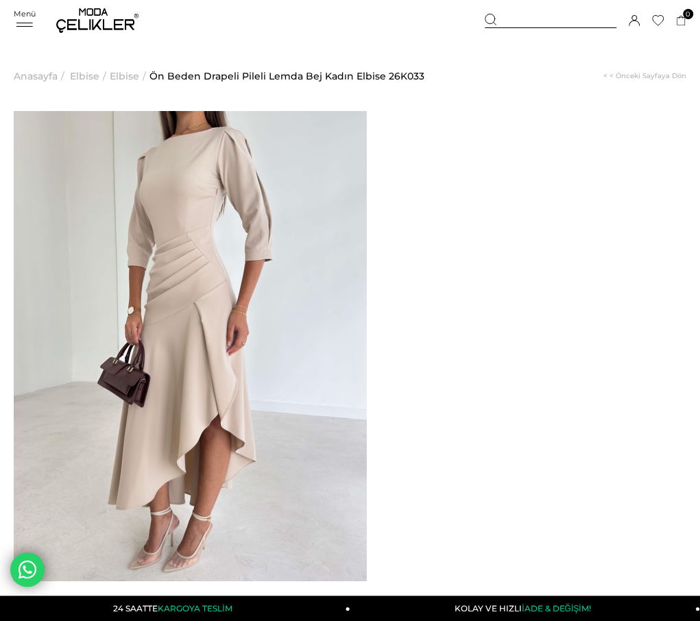
click at [132, 79] on span "Elbise" at bounding box center [124, 76] width 29 height 70
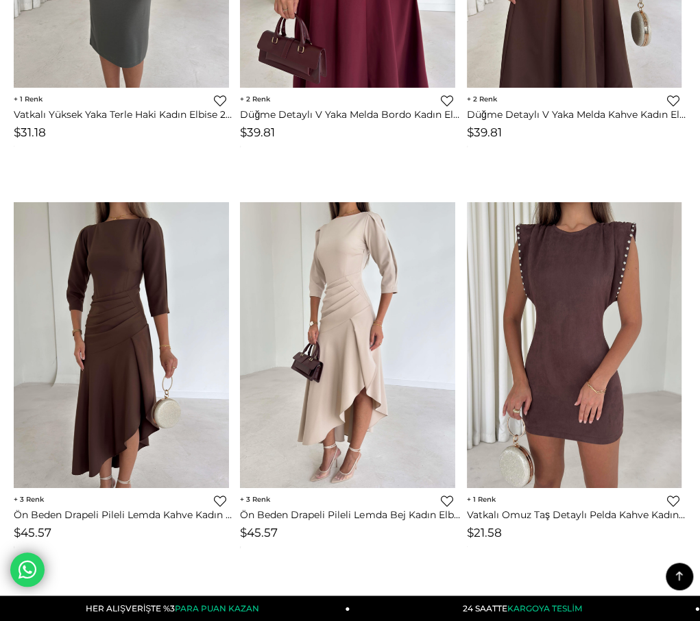
scroll to position [3661, 0]
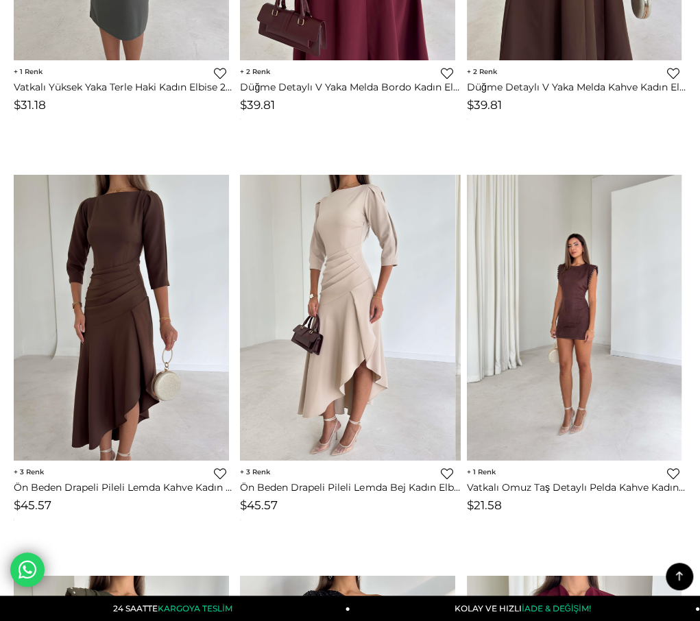
click at [577, 261] on img at bounding box center [574, 318] width 215 height 286
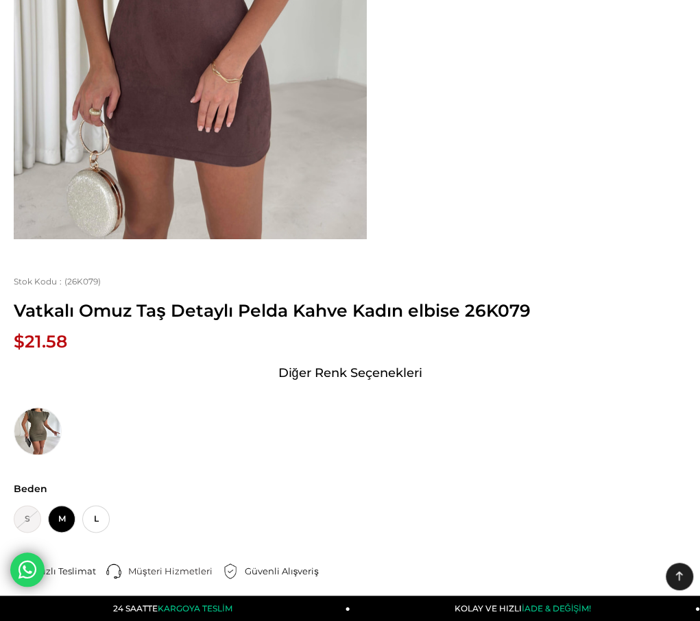
scroll to position [411, 0]
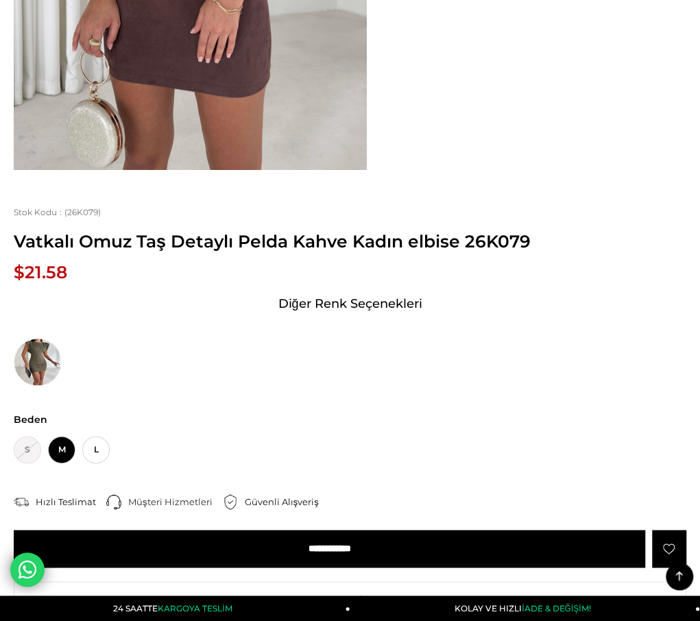
click at [0, 0] on img at bounding box center [0, 0] width 0 height 0
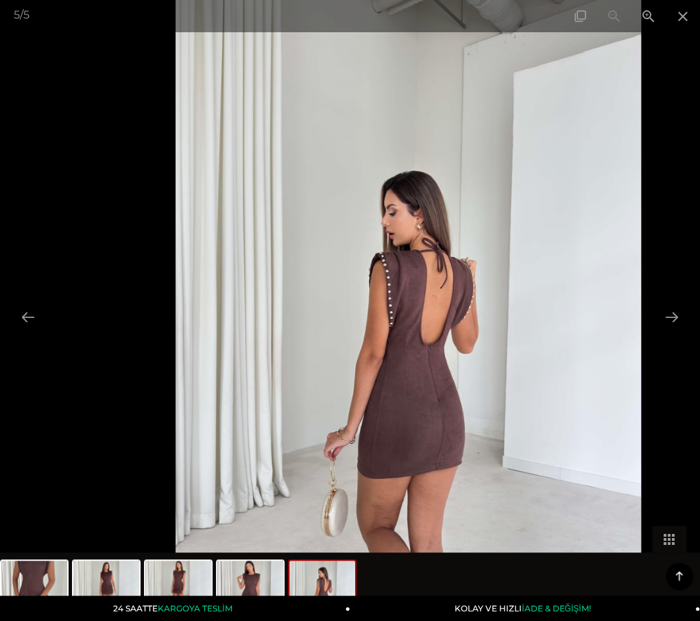
drag, startPoint x: 358, startPoint y: 369, endPoint x: 407, endPoint y: 395, distance: 55.2
click at [410, 393] on img at bounding box center [408, 310] width 466 height 621
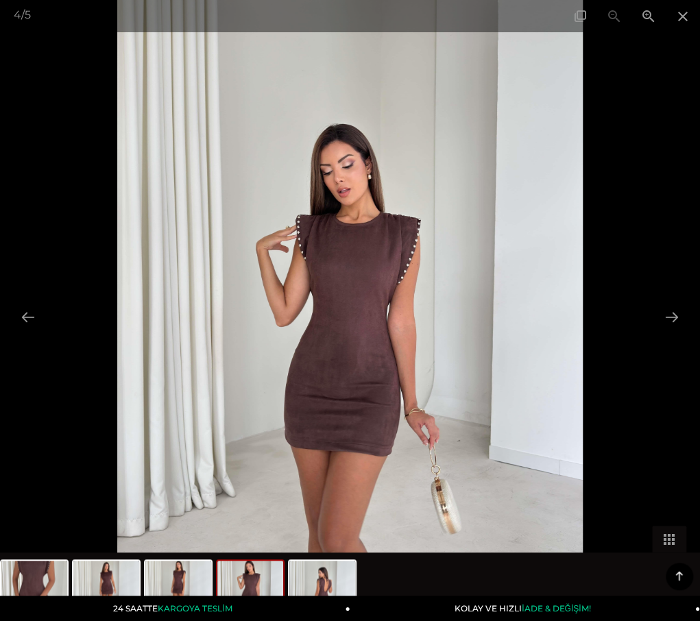
drag, startPoint x: 387, startPoint y: 417, endPoint x: 184, endPoint y: 423, distance: 202.9
click at [189, 423] on img at bounding box center [350, 310] width 466 height 621
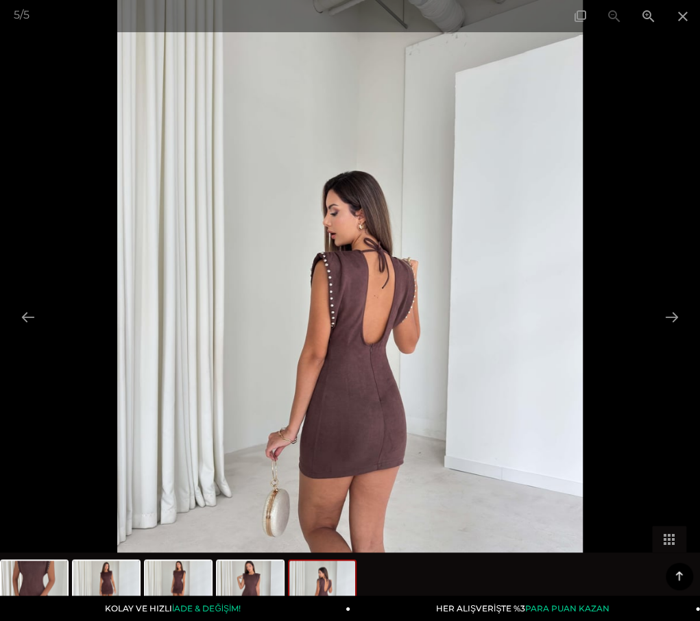
click at [358, 430] on img at bounding box center [350, 310] width 466 height 621
click at [359, 430] on img at bounding box center [350, 310] width 466 height 621
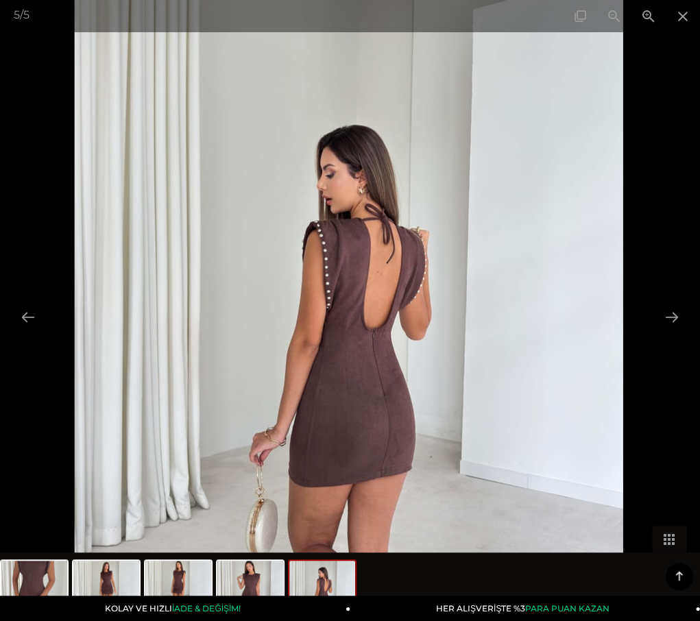
click at [359, 430] on img at bounding box center [348, 289] width 548 height 731
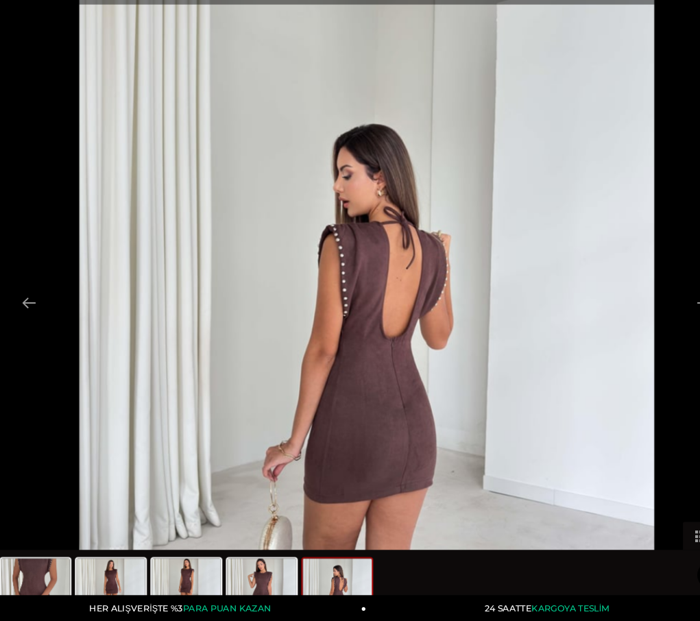
scroll to position [407, 0]
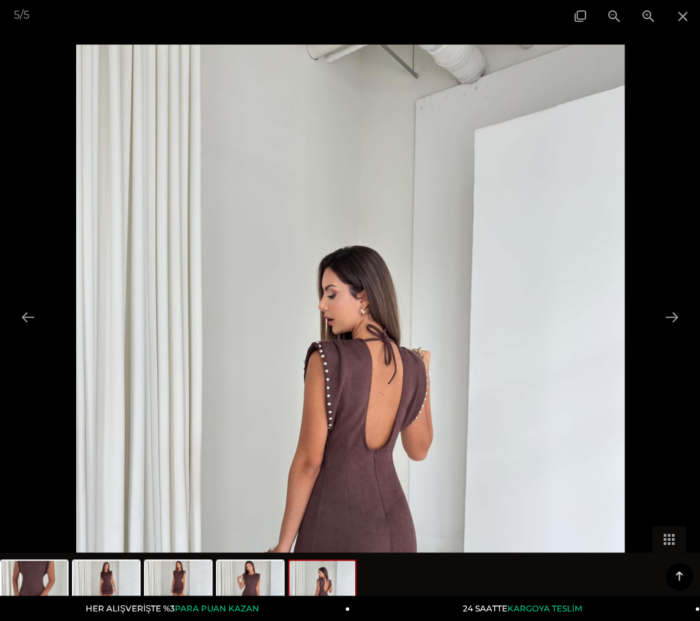
drag, startPoint x: 532, startPoint y: 280, endPoint x: 574, endPoint y: 116, distance: 169.9
click at [515, 352] on img at bounding box center [350, 410] width 548 height 731
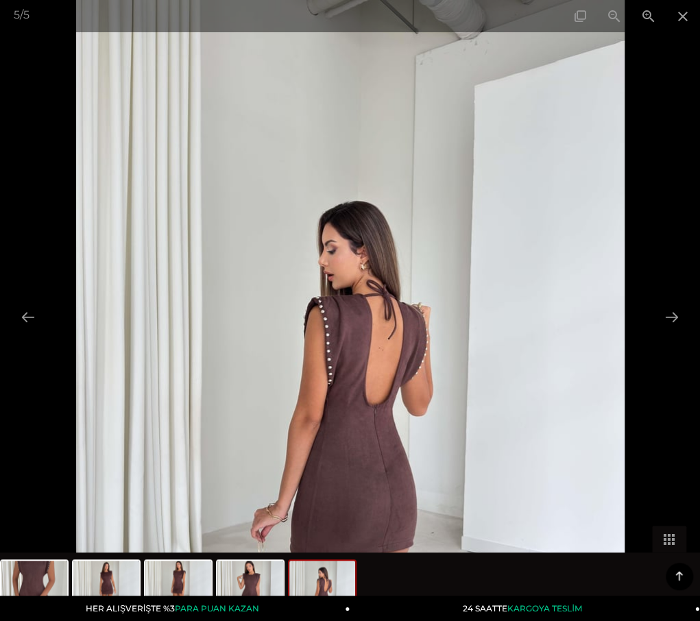
drag, startPoint x: 648, startPoint y: 105, endPoint x: 567, endPoint y: 103, distance: 80.9
click at [472, 90] on div at bounding box center [309, 310] width 700 height 621
click at [672, 106] on div at bounding box center [350, 310] width 700 height 621
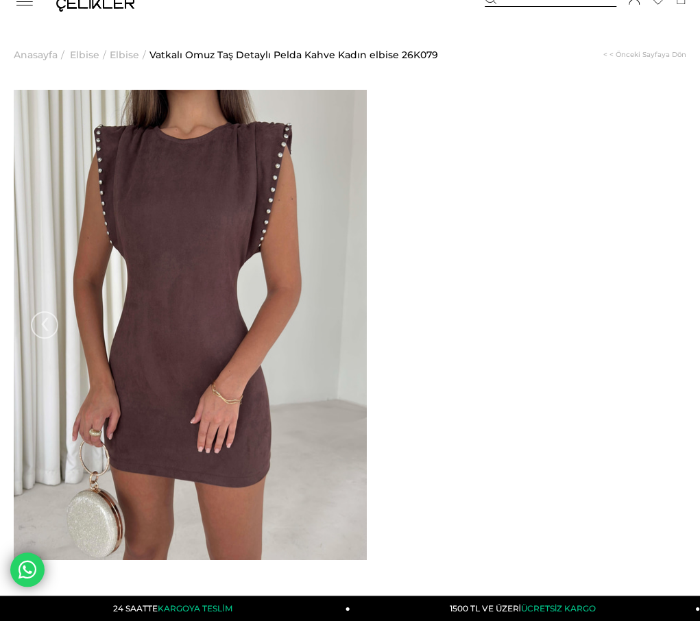
scroll to position [0, 0]
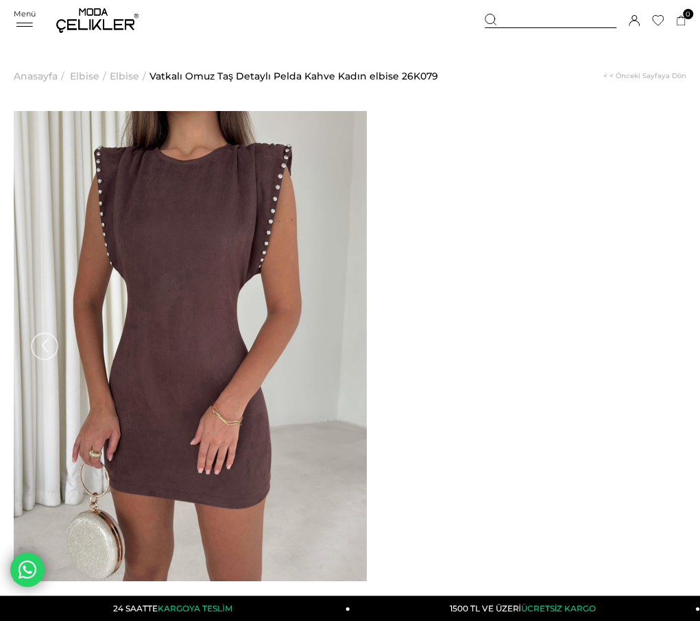
drag, startPoint x: 491, startPoint y: 167, endPoint x: 418, endPoint y: 155, distance: 74.3
copy span "Vatkalı Omuz Taş Detaylı Pelda Kahve Kadın elbise"
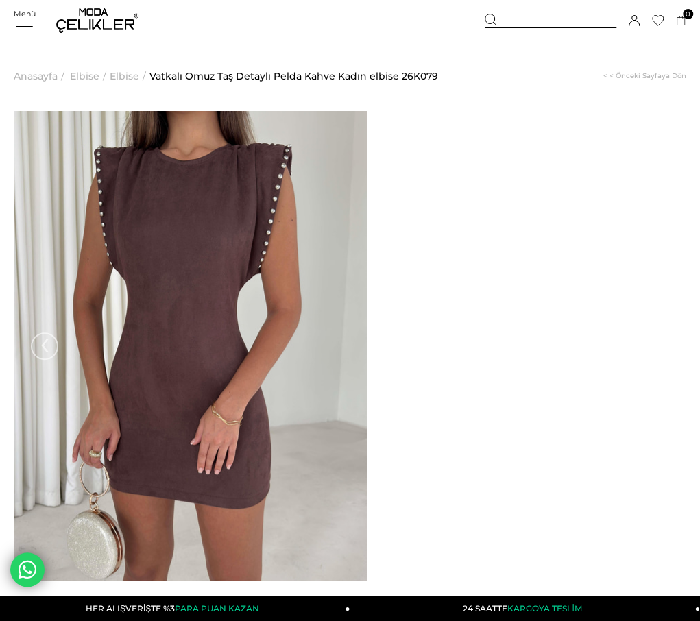
click at [0, 0] on img at bounding box center [0, 0] width 0 height 0
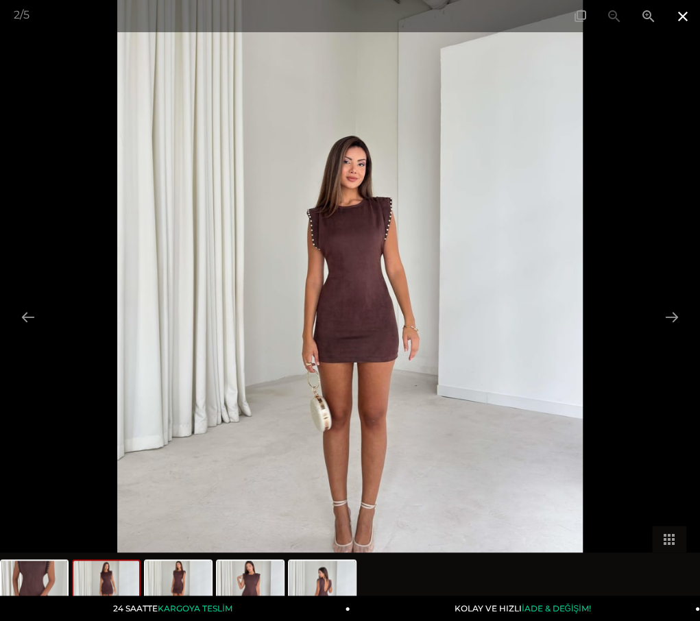
click at [677, 17] on span at bounding box center [682, 16] width 34 height 32
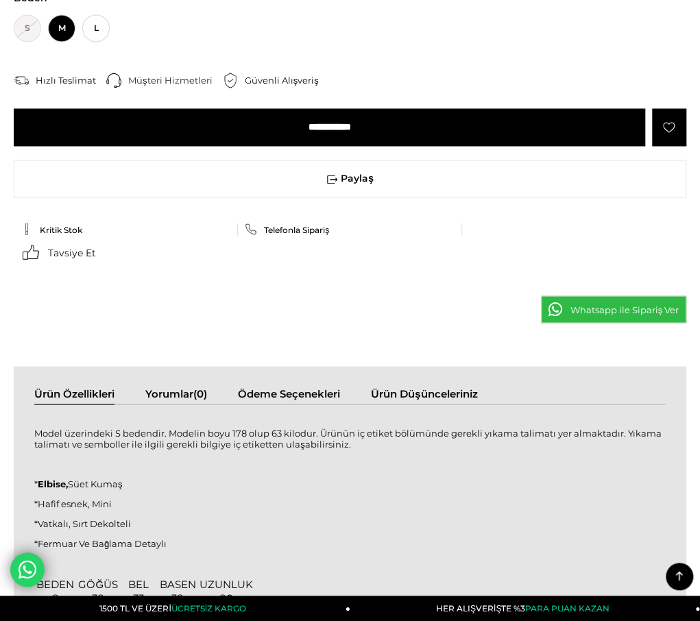
scroll to position [891, 0]
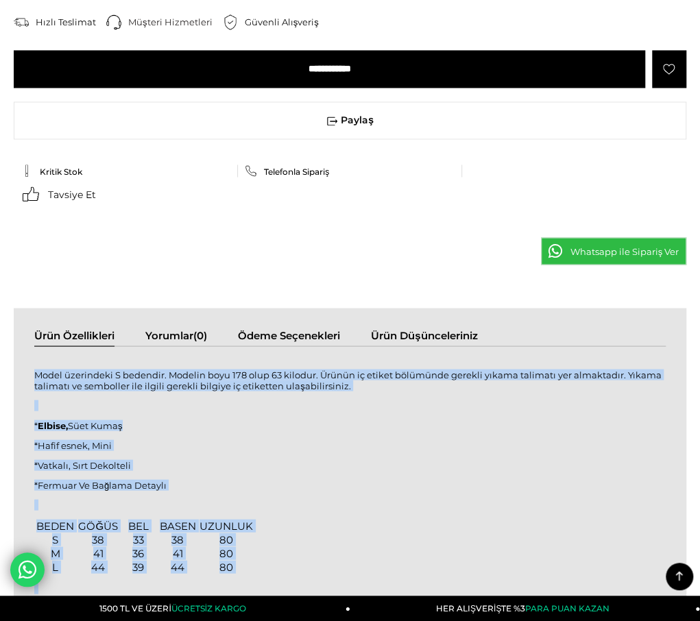
drag, startPoint x: 22, startPoint y: 69, endPoint x: 255, endPoint y: 372, distance: 382.2
click at [257, 374] on div "Model üzerindeki S bedendir. Modelin boyu 178 olup 63 kilodur. Ürünün iç etiket…" at bounding box center [349, 527] width 631 height 334
copy div "Model üzerindeki S bedendir. Modelin boyu 178 olup 63 kilodur. Ürünün iç etiket…"
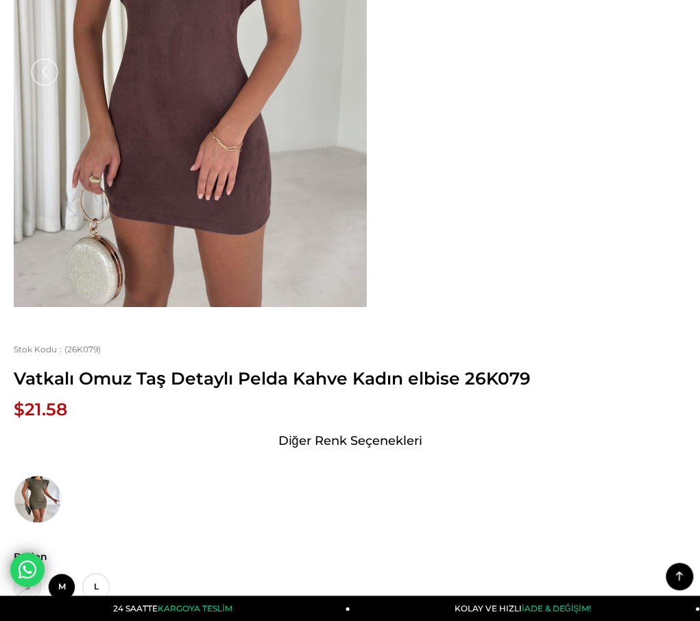
scroll to position [0, 0]
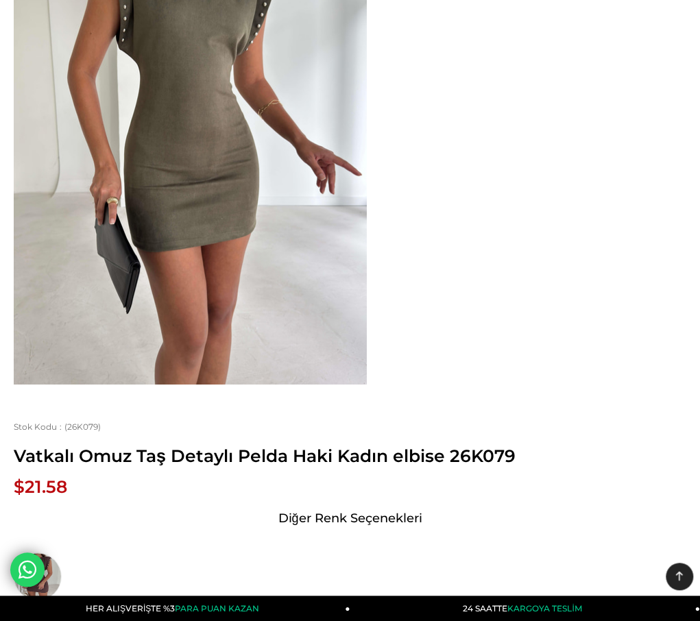
scroll to position [69, 0]
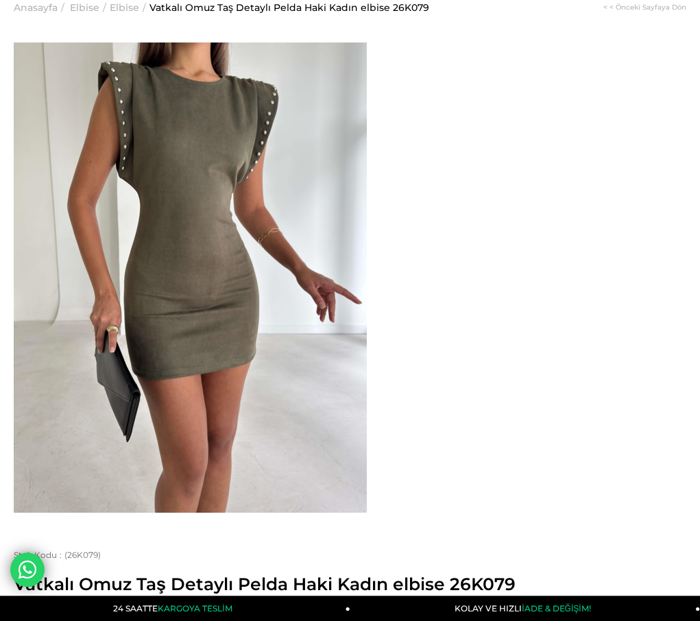
drag, startPoint x: 491, startPoint y: 97, endPoint x: 419, endPoint y: 79, distance: 73.6
click at [419, 574] on span "Vatkalı Omuz Taş Detaylı Pelda Haki Kadın elbise 26K079" at bounding box center [350, 584] width 672 height 21
copy span "Vatkalı Omuz Taş Detaylı Pelda Haki Kadın elbise"
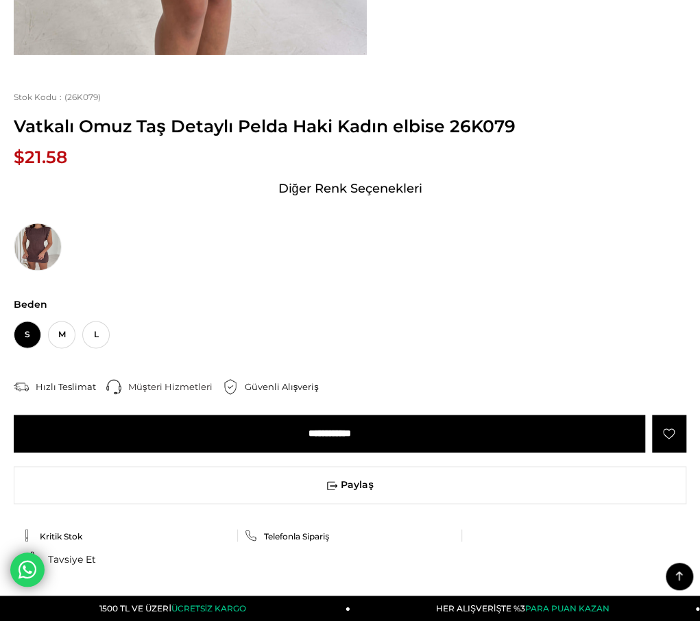
scroll to position [548, 0]
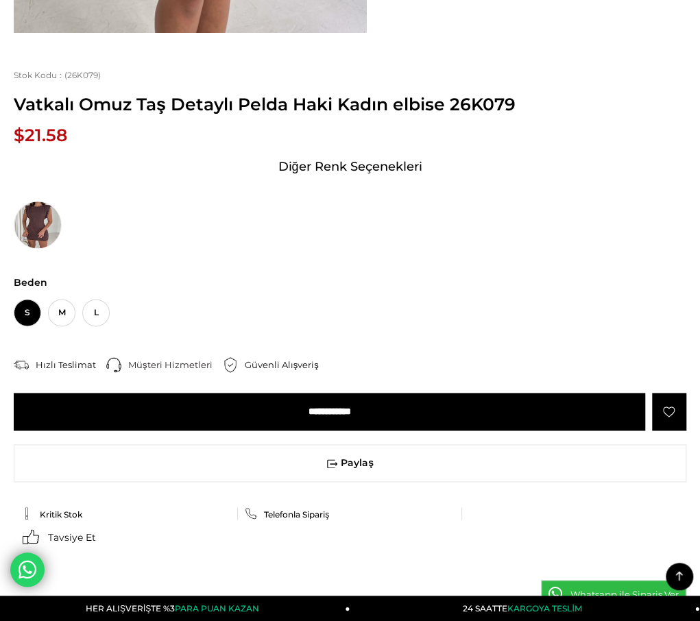
drag, startPoint x: 21, startPoint y: 178, endPoint x: 156, endPoint y: 493, distance: 343.0
copy div "Model üzerindeki S bedendir. Modelin boyu 178 olup 63 kilodur. Ürünün iç etiket…"
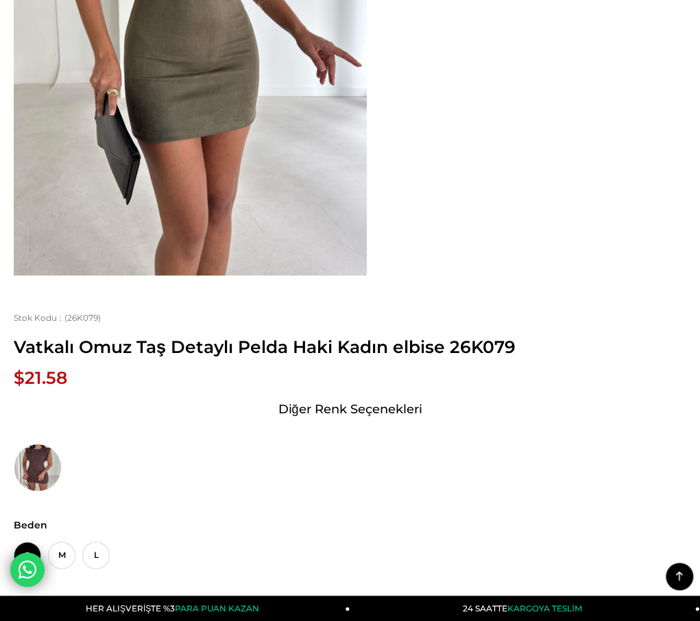
scroll to position [69, 0]
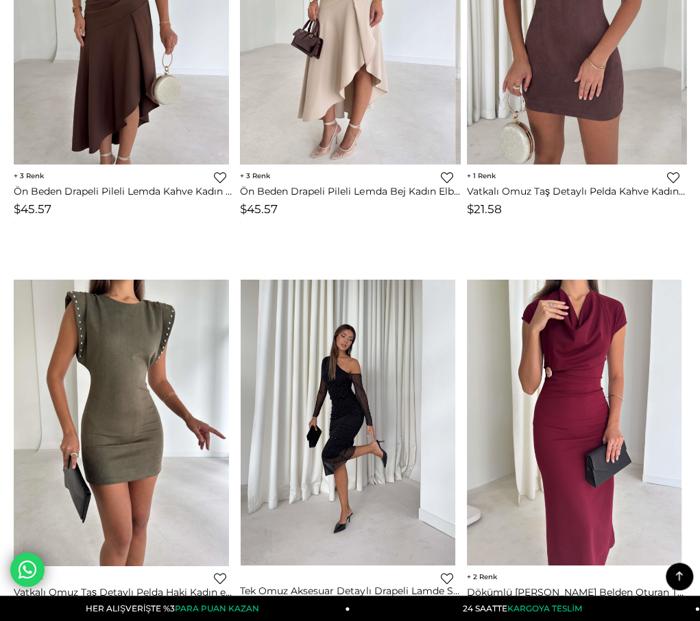
scroll to position [4004, 0]
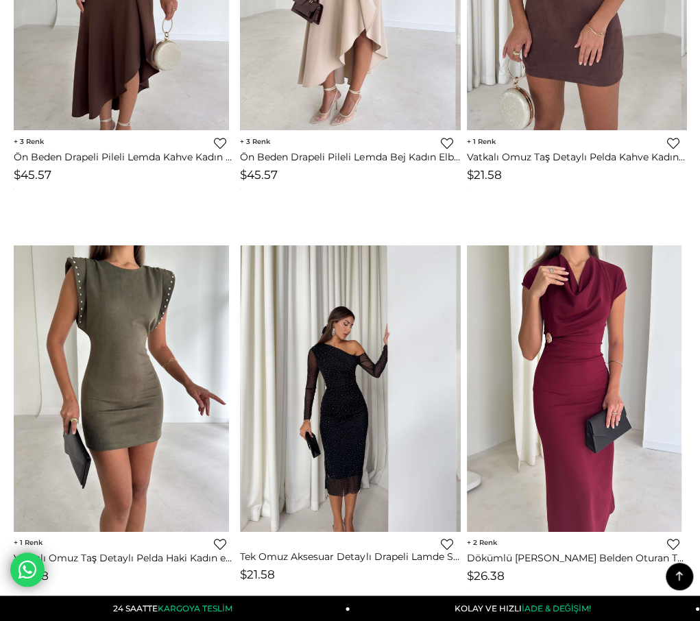
click at [404, 398] on img at bounding box center [348, 388] width 215 height 286
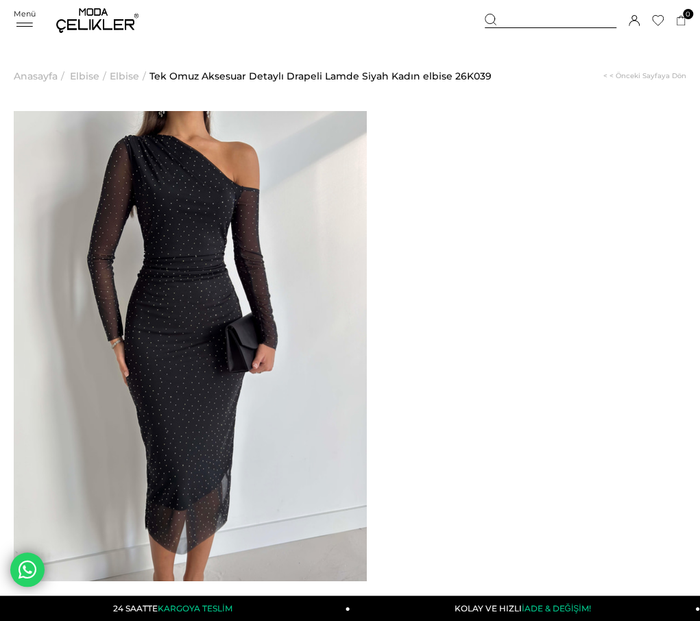
drag, startPoint x: 579, startPoint y: 165, endPoint x: 419, endPoint y: 153, distance: 160.2
copy span "Tek Omuz Aksesuar Detaylı Drapeli Lamde Siyah Kadın elbise"
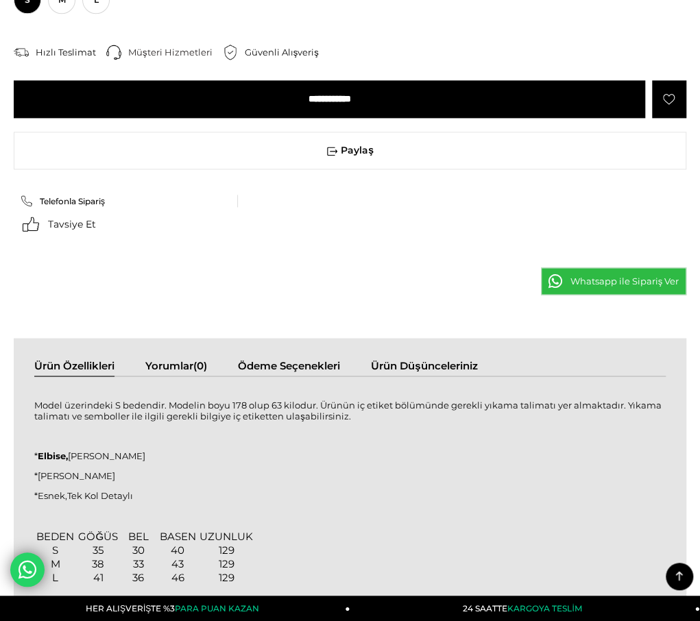
scroll to position [822, 0]
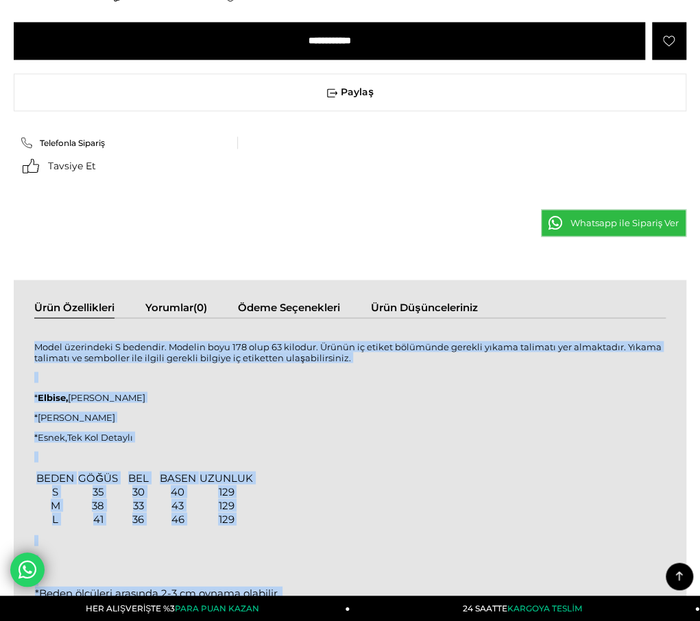
drag, startPoint x: 21, startPoint y: 138, endPoint x: 186, endPoint y: 415, distance: 323.3
click at [191, 438] on div "Model üzerindeki S bedendir. Modelin boyu 178 olup 63 kilodur. Ürünün iç etiket…" at bounding box center [349, 494] width 631 height 325
copy div "Model üzerindeki S bedendir. Modelin boyu 178 olup 63 kilodur. Ürünün iç etiket…"
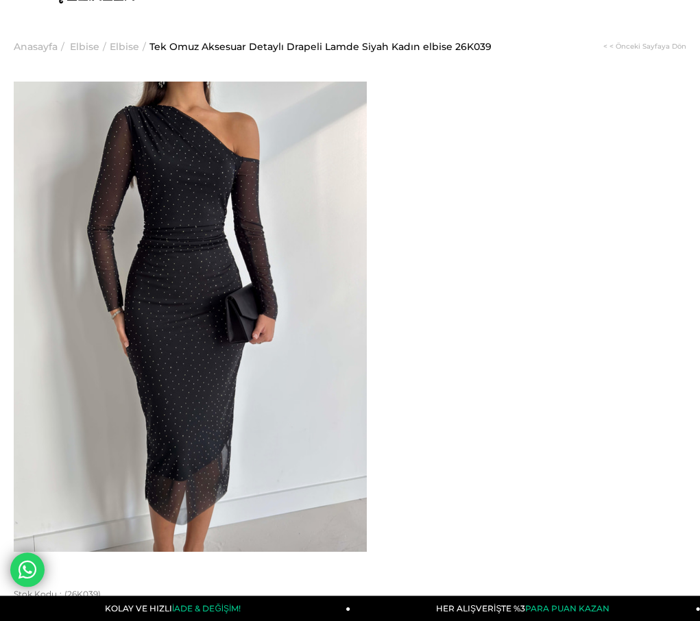
scroll to position [0, 0]
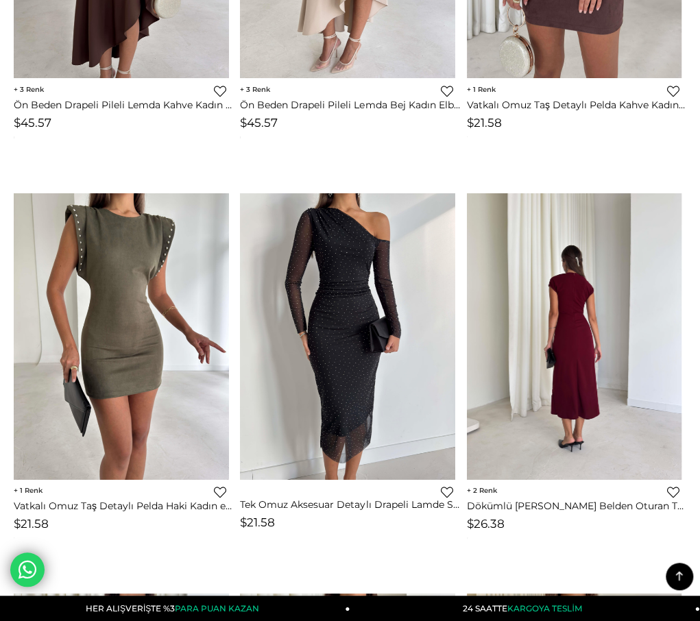
scroll to position [4004, 0]
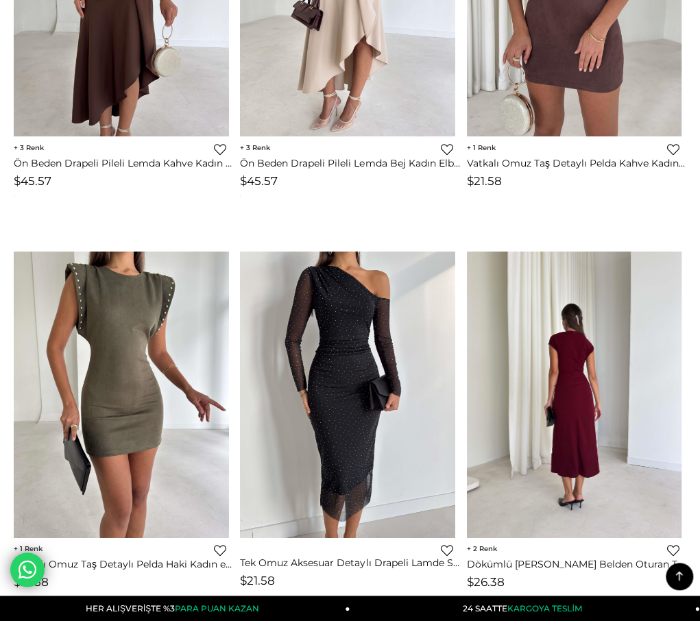
click at [615, 307] on img at bounding box center [574, 395] width 215 height 286
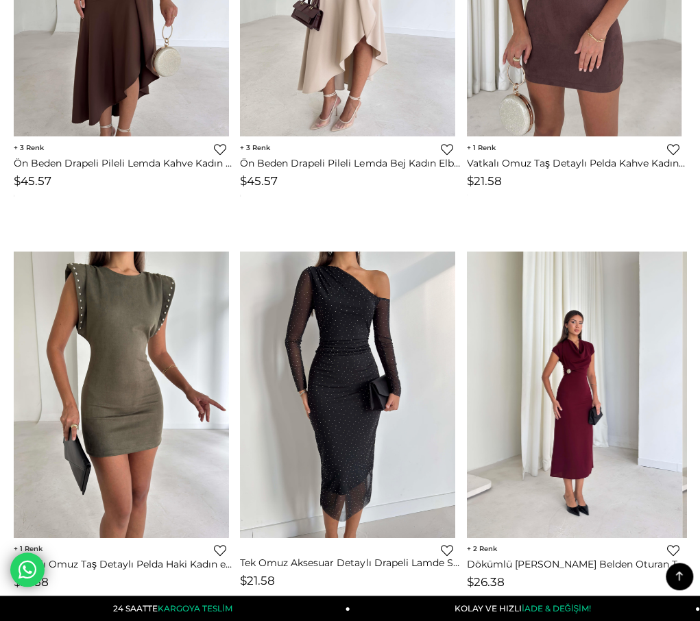
click at [585, 280] on img at bounding box center [574, 395] width 215 height 286
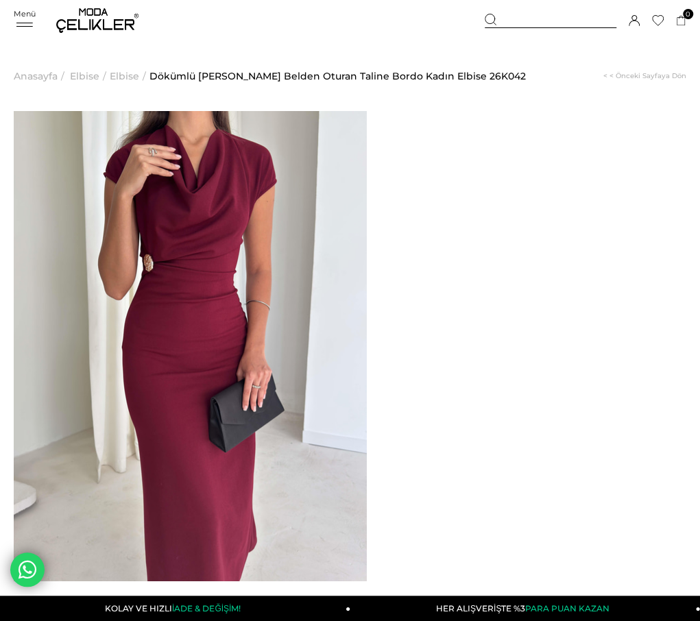
drag, startPoint x: 626, startPoint y: 165, endPoint x: 417, endPoint y: 145, distance: 210.0
drag, startPoint x: 417, startPoint y: 147, endPoint x: 624, endPoint y: 167, distance: 207.2
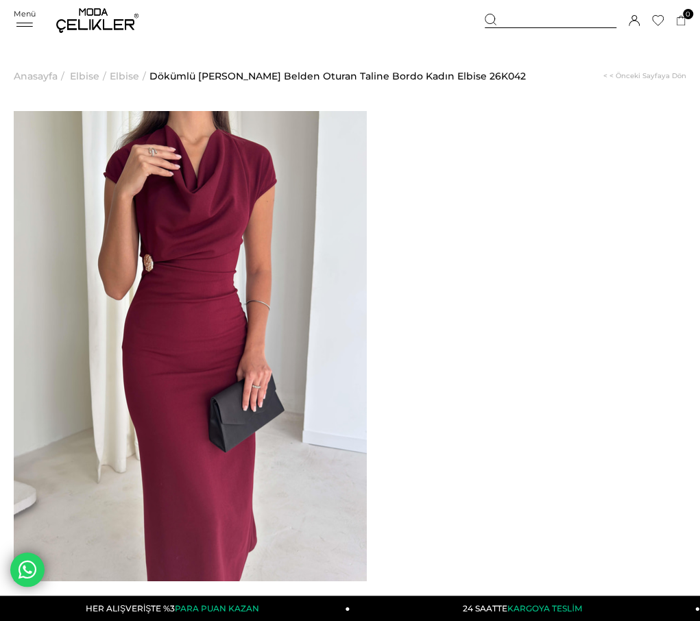
copy span "Dökümlü Yaka Aksesuarlı Belden Oturan Taline Bordo Kadın Elbise"
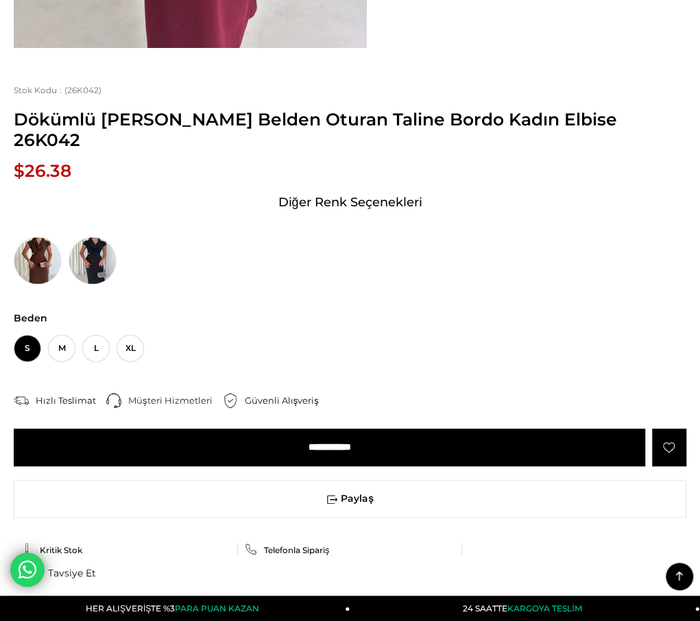
scroll to position [617, 0]
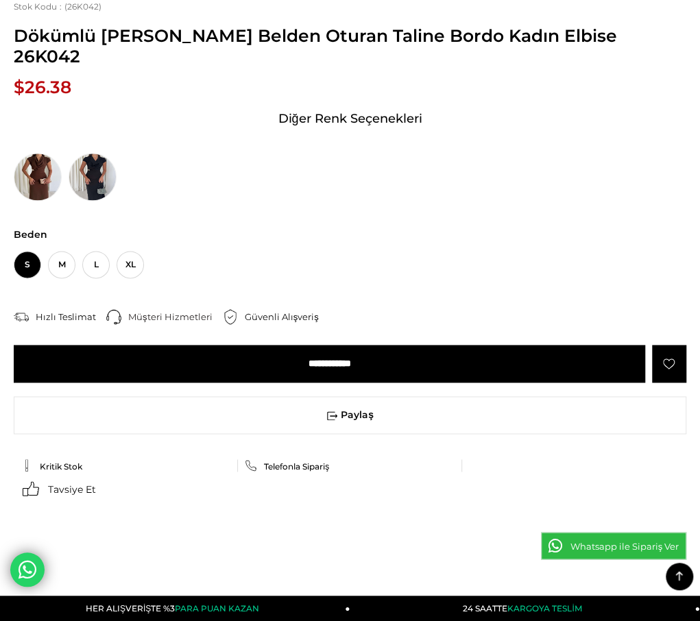
drag, startPoint x: 22, startPoint y: 124, endPoint x: 260, endPoint y: 406, distance: 369.6
copy div "Model üzerindeki S bedendir. Modelin boyu 178 olup 63 kilodur. Ürünün iç etiket…"
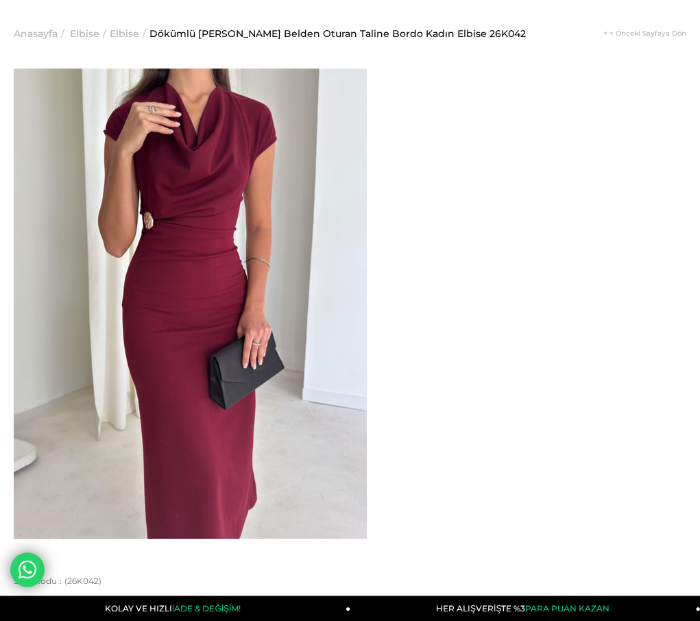
scroll to position [0, 0]
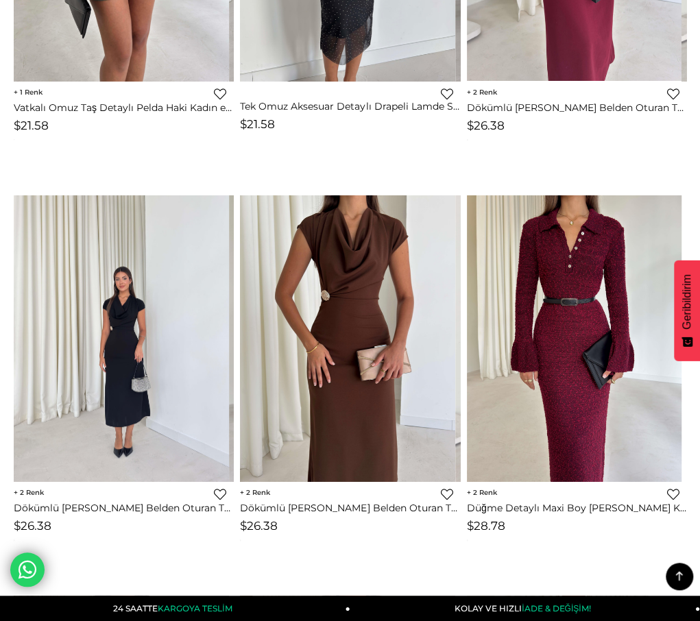
scroll to position [4473, 0]
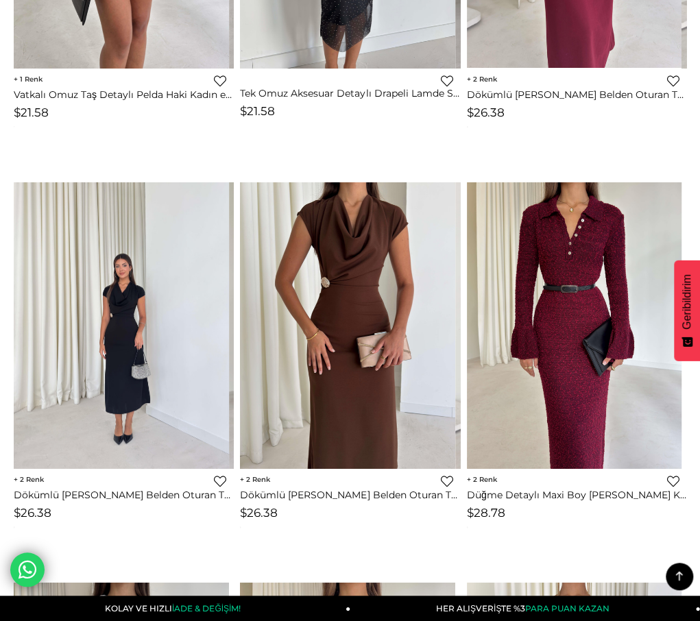
click at [147, 310] on img at bounding box center [121, 325] width 215 height 286
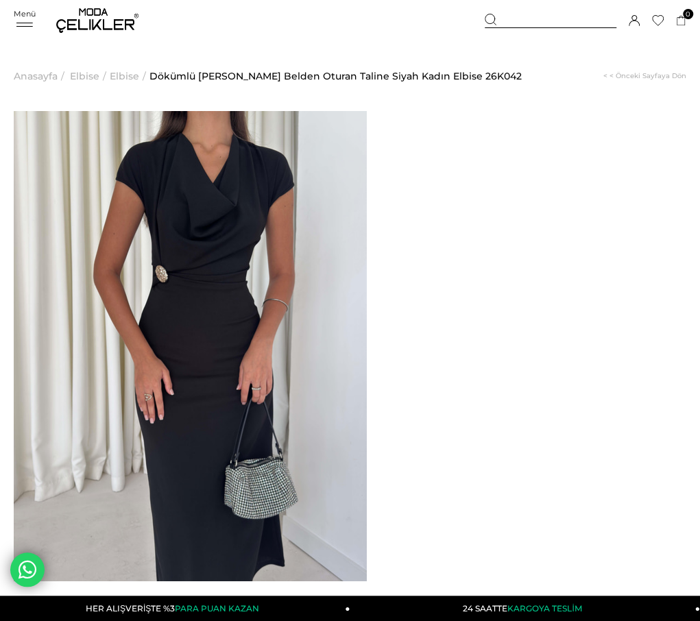
drag, startPoint x: 421, startPoint y: 147, endPoint x: 622, endPoint y: 158, distance: 201.1
copy span "Dökümlü Yaka Aksesuarlı Belden Oturan Taline Siyah Kadın Elbise"
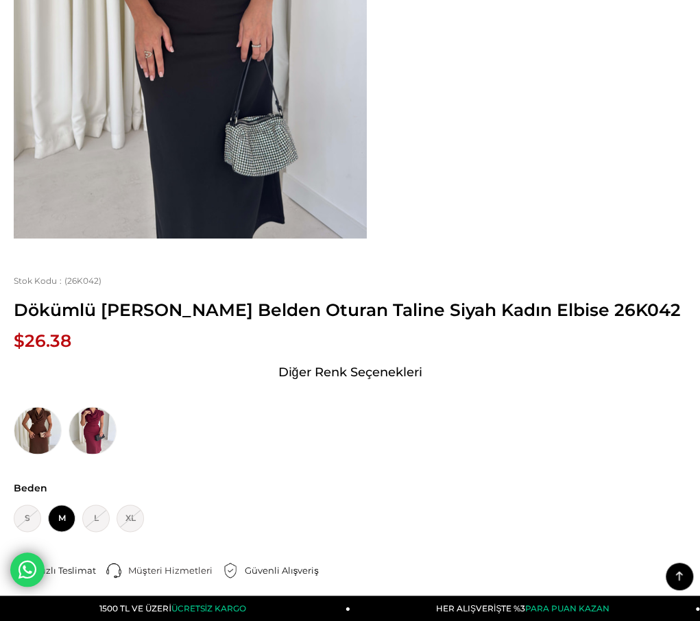
scroll to position [548, 0]
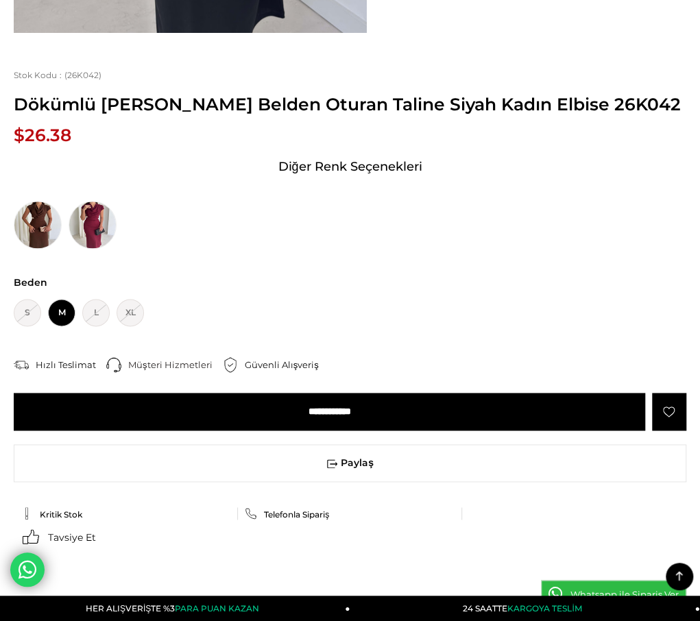
drag, startPoint x: 21, startPoint y: 193, endPoint x: 174, endPoint y: 456, distance: 304.3
copy div "Model üzerindeki S bedendir. Modelin boyu 178 olup 63 kilodur. Ürünün iç etiket…"
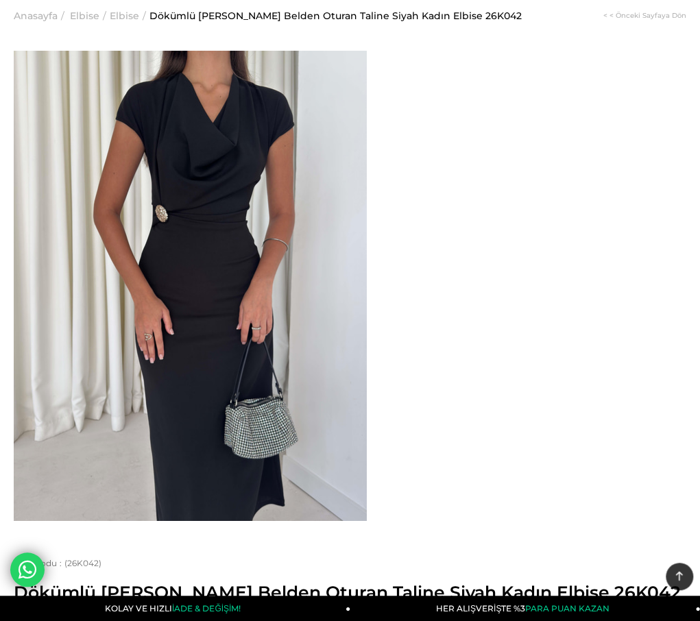
scroll to position [0, 0]
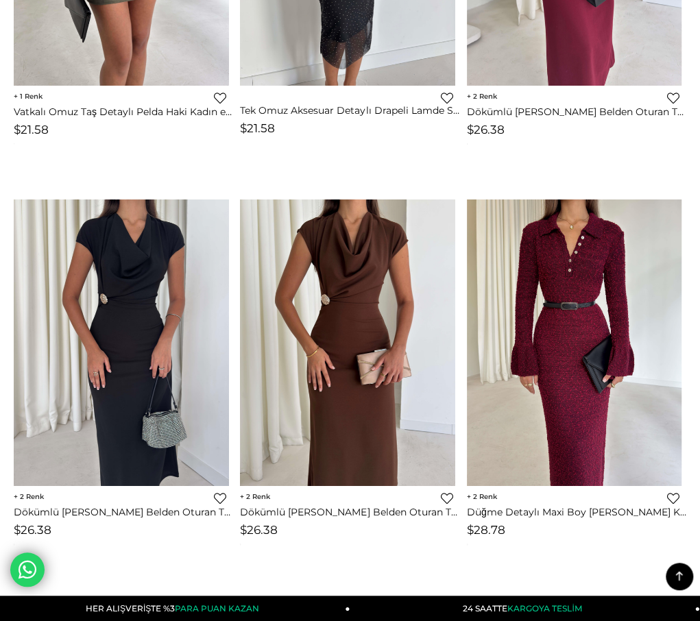
scroll to position [4473, 0]
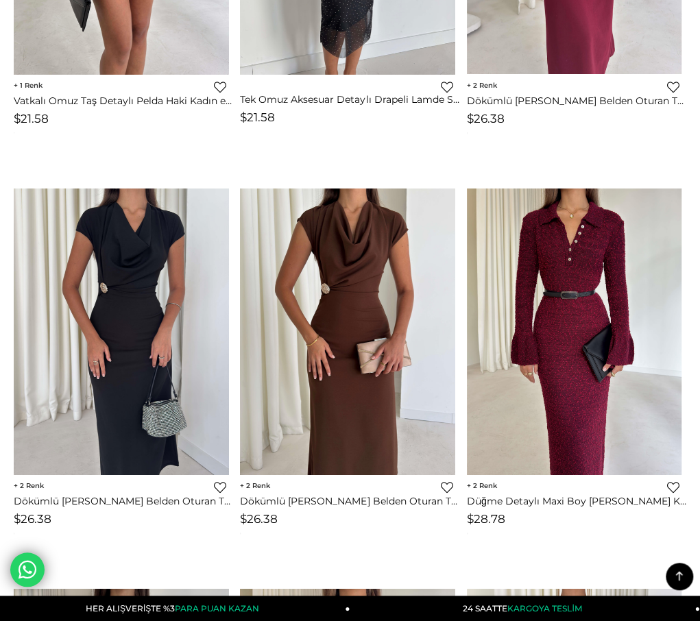
click at [313, 384] on img at bounding box center [347, 331] width 215 height 286
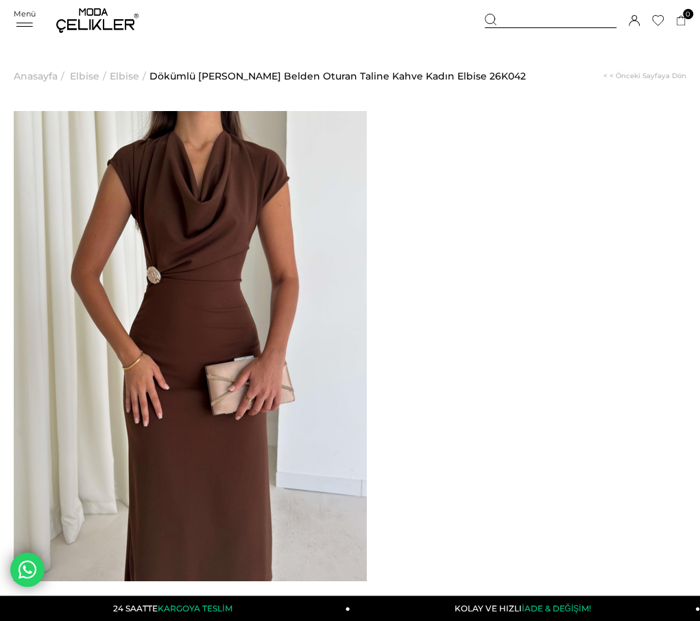
drag, startPoint x: 417, startPoint y: 145, endPoint x: 627, endPoint y: 167, distance: 210.9
copy span "Dökümlü [PERSON_NAME] Belden Oturan Taline Kahve Kadın Elbise"
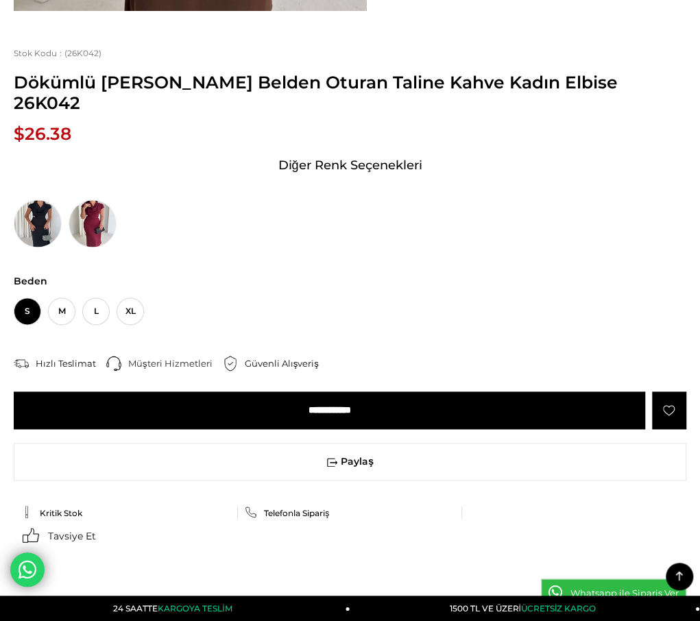
scroll to position [617, 0]
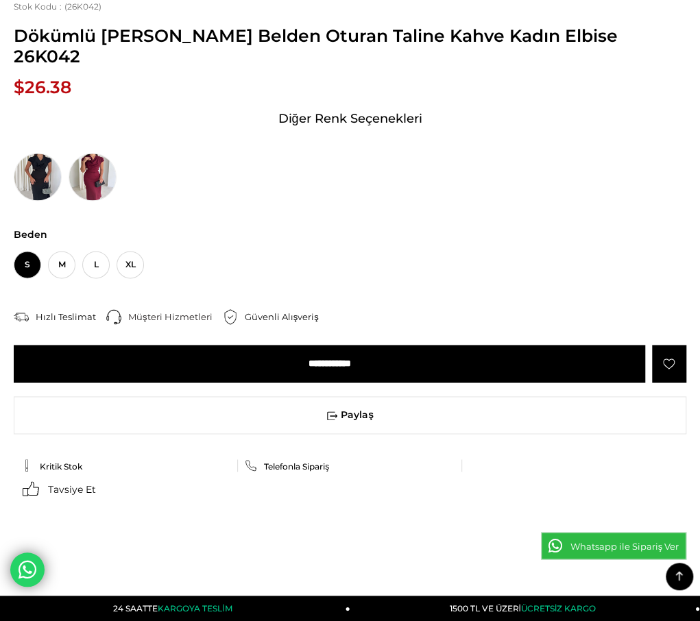
drag, startPoint x: 22, startPoint y: 123, endPoint x: 263, endPoint y: 427, distance: 388.3
copy div "Model üzerindeki Standartl bedendir. Modelin boyu 178 olup 63 kilodur. Ürünün i…"
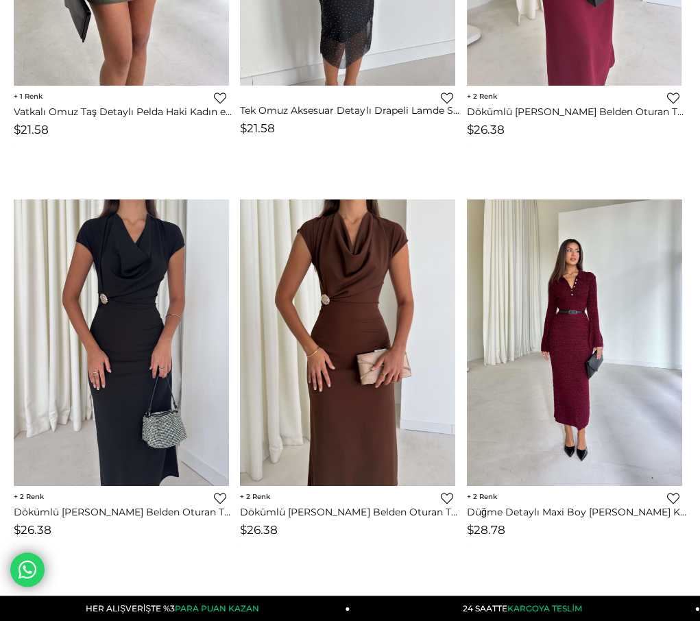
scroll to position [4462, 0]
click at [549, 330] on link at bounding box center [574, 342] width 215 height 286
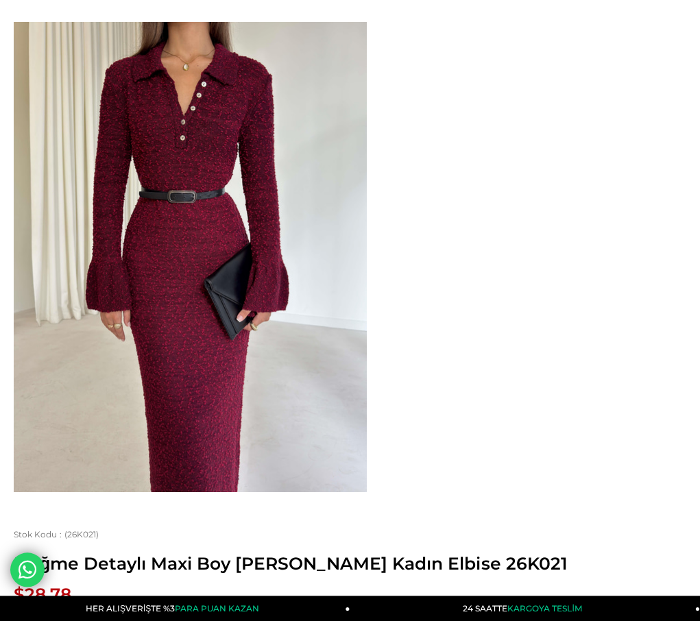
scroll to position [69, 0]
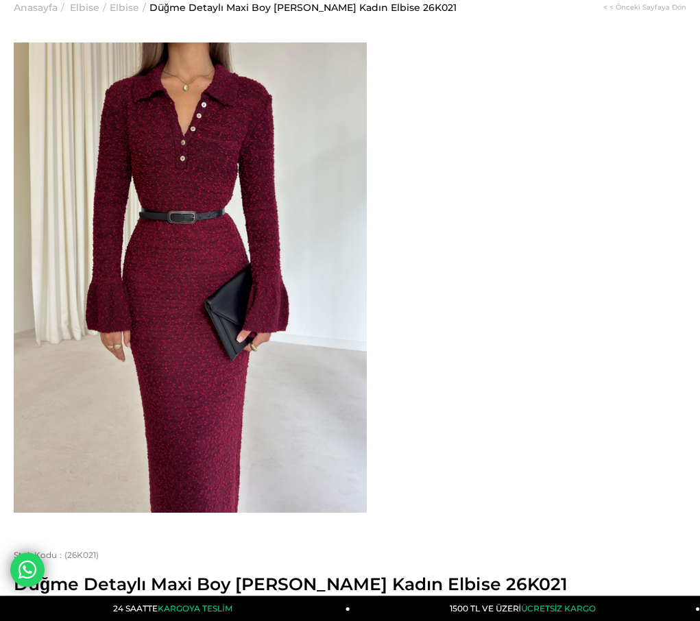
drag, startPoint x: 417, startPoint y: 79, endPoint x: 493, endPoint y: 97, distance: 78.8
click at [493, 574] on span "Düğme Detaylı Maxi Boy [PERSON_NAME] Kadın Elbise 26K021" at bounding box center [350, 584] width 672 height 21
copy span "Düğme Detaylı Maxi Boy Lisa Bordo Kadın Elbise"
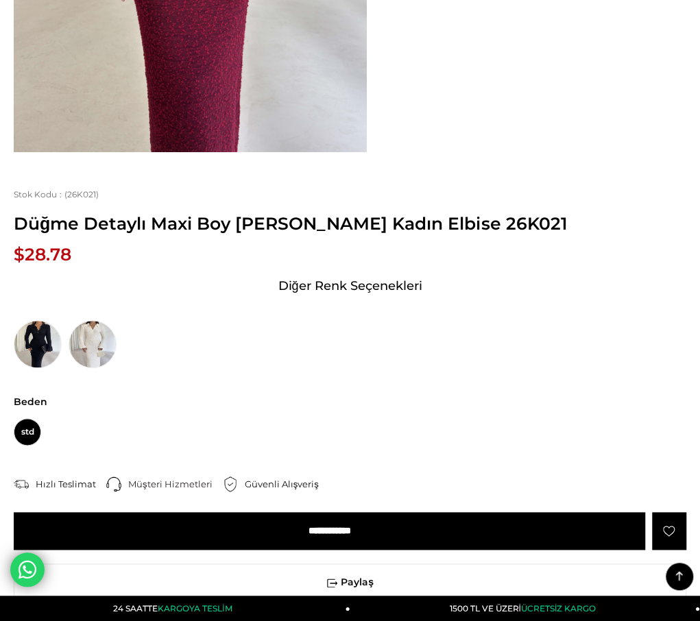
scroll to position [548, 0]
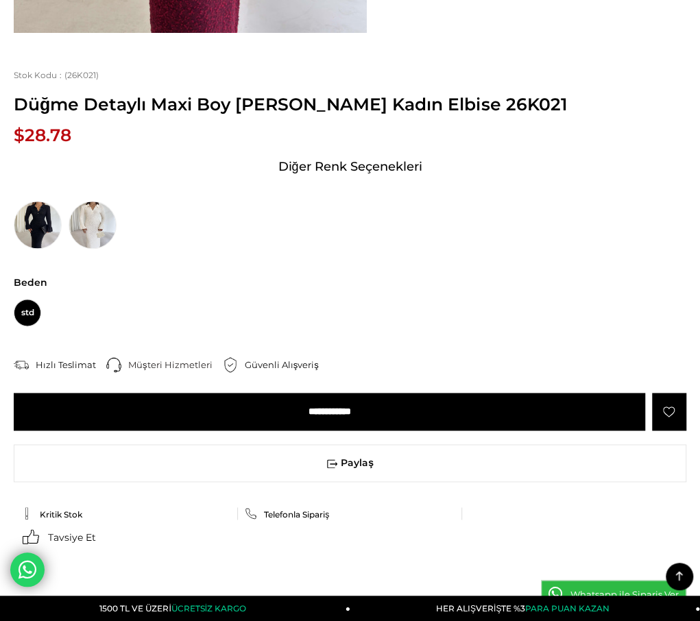
drag, startPoint x: 22, startPoint y: 178, endPoint x: 393, endPoint y: 366, distance: 416.5
copy div "Model üzerindeki Standartl bedendir. Modelin boyu 178 olup 63 kilodur. Ürünün i…"
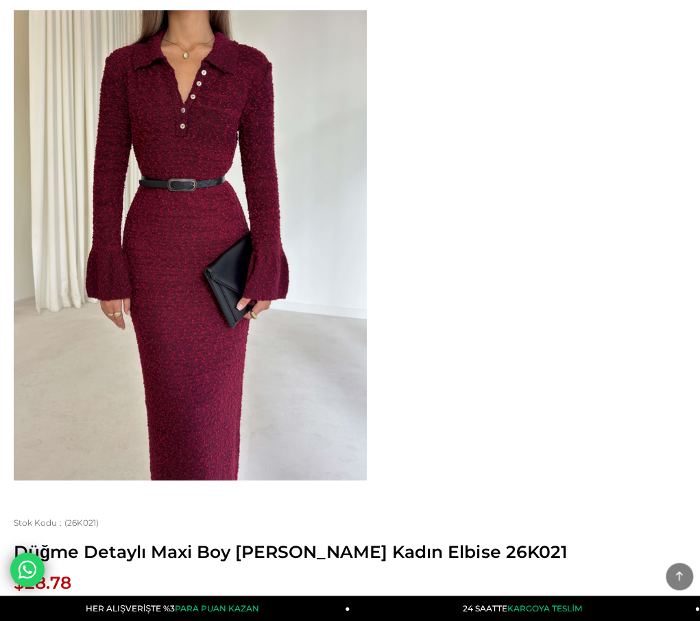
scroll to position [0, 0]
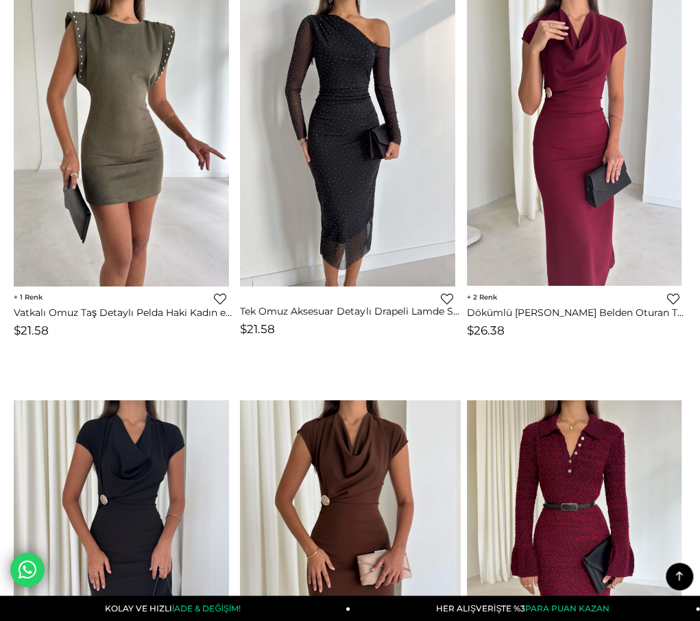
scroll to position [4394, 0]
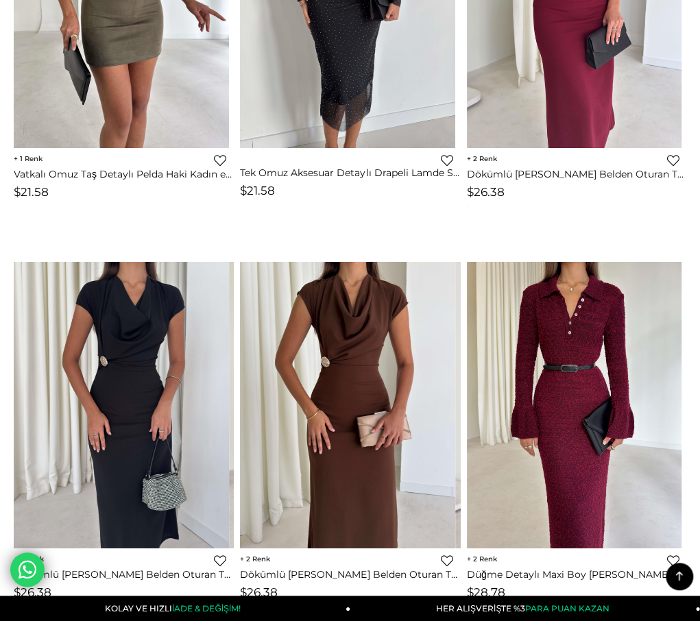
click at [72, 310] on img at bounding box center [121, 405] width 215 height 286
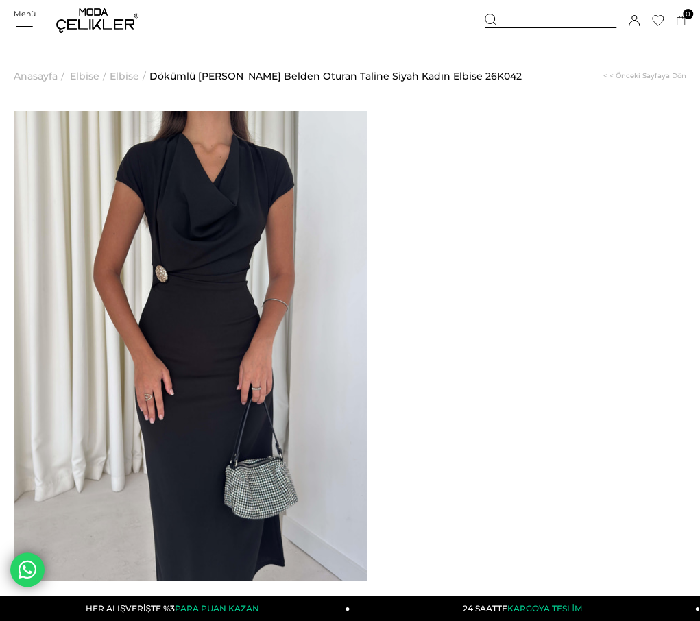
drag, startPoint x: 415, startPoint y: 146, endPoint x: 424, endPoint y: 145, distance: 9.0
drag, startPoint x: 418, startPoint y: 149, endPoint x: 635, endPoint y: 162, distance: 217.0
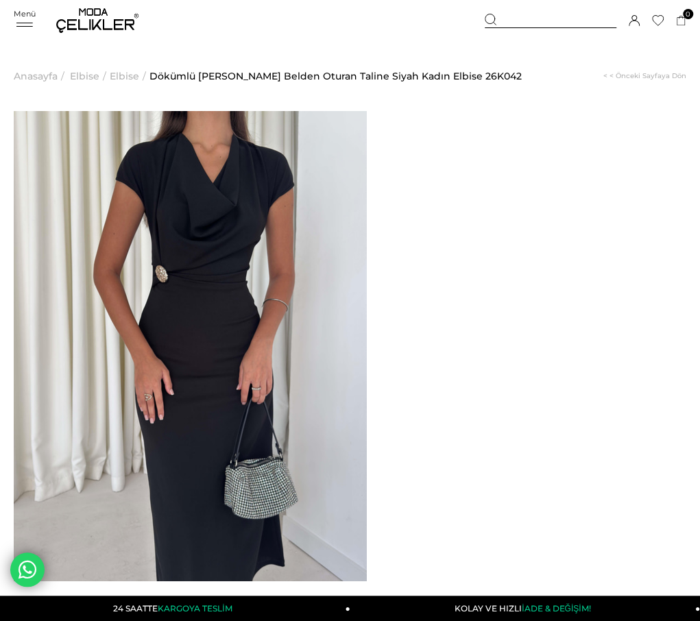
copy span "Dökümlü Yaka Aksesuarlı Belden Oturan Taline Siyah Kadın Elbise"
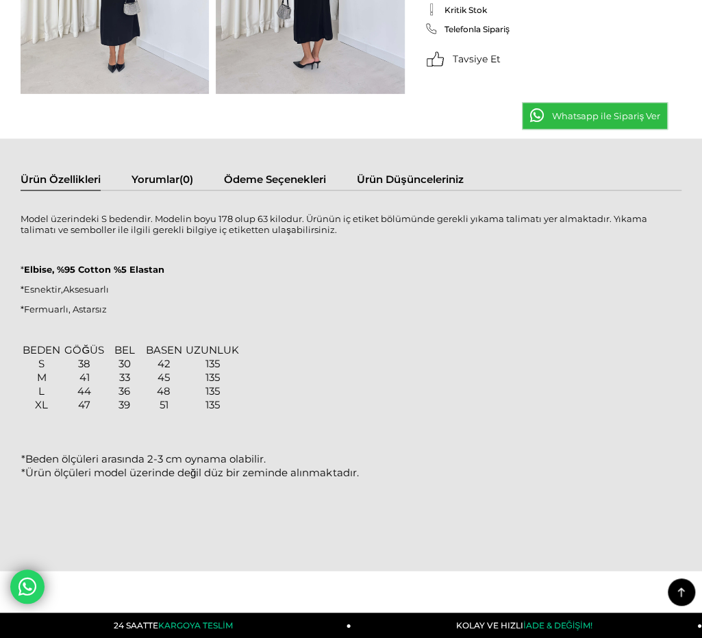
scroll to position [548, 0]
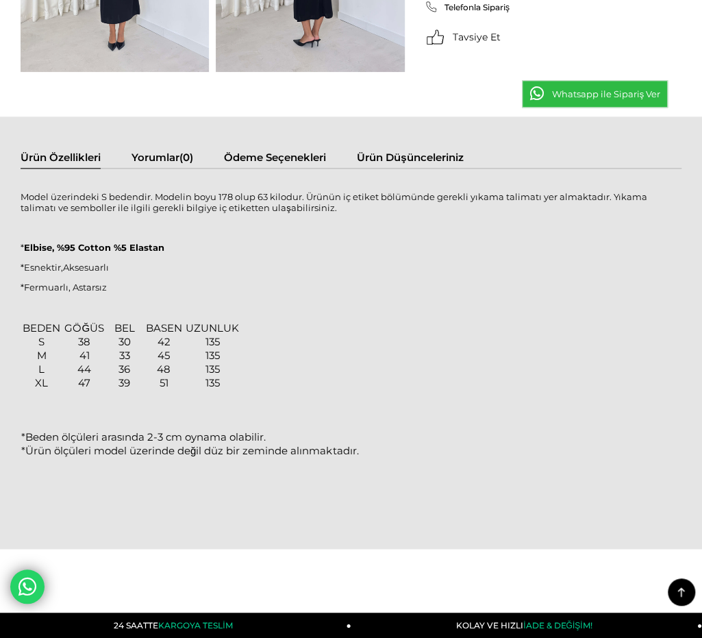
click at [19, 193] on div "Ürün Özellikleri Yorumlar (0) Ödeme Seçenekleri Ürün Düşünceleriniz Model üzeri…" at bounding box center [351, 333] width 702 height 432
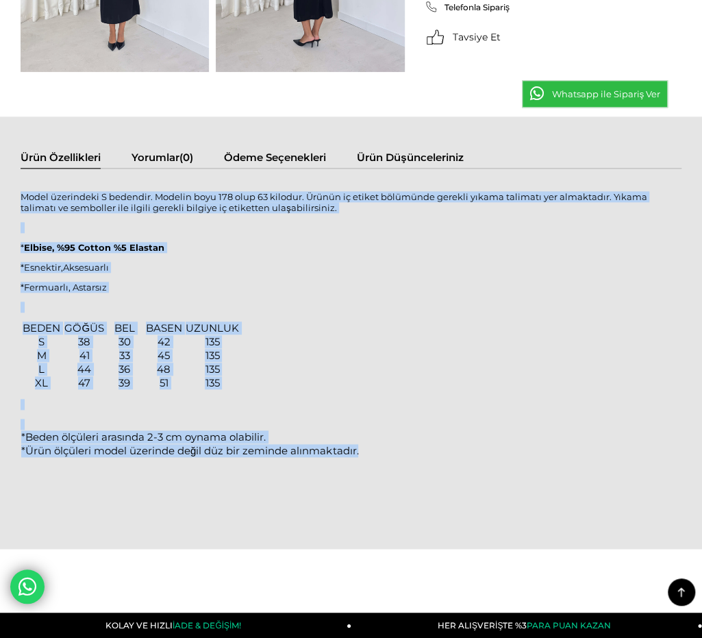
drag, startPoint x: 23, startPoint y: 195, endPoint x: 367, endPoint y: 452, distance: 430.0
click at [367, 452] on div "Model üzerindeki S bedendir. Modelin boyu 178 olup 63 kilodur. Ürünün iç etiket…" at bounding box center [351, 341] width 661 height 319
copy div "Model üzerindeki S bedendir. Modelin boyu 178 olup 63 kilodur. Ürünün iç etiket…"
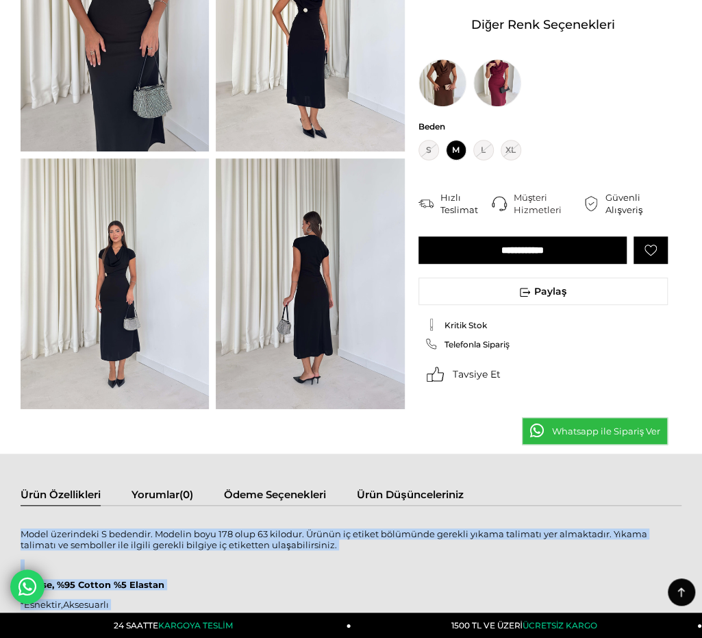
scroll to position [69, 0]
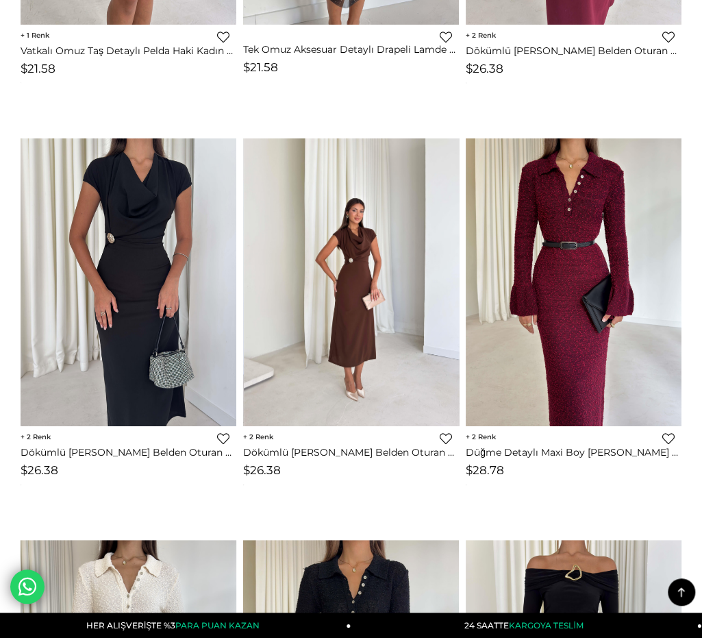
click at [377, 271] on img at bounding box center [352, 282] width 216 height 288
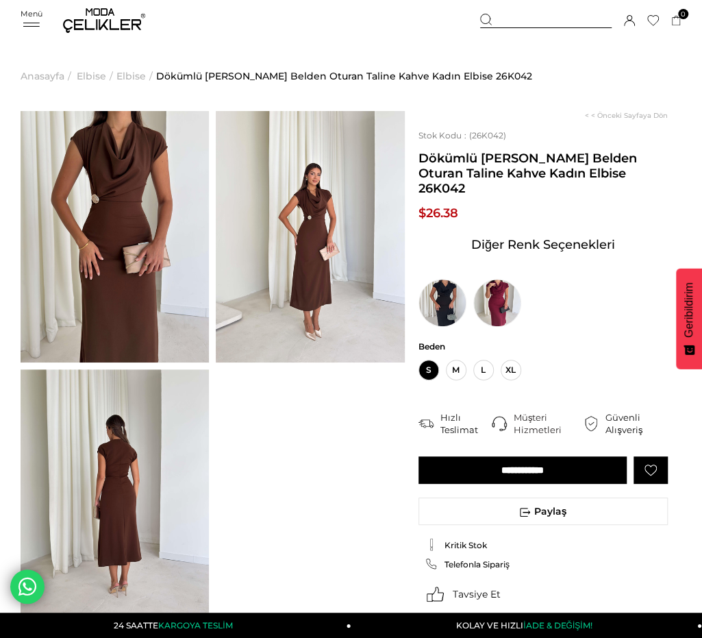
drag, startPoint x: 424, startPoint y: 157, endPoint x: 626, endPoint y: 180, distance: 203.4
click at [626, 180] on span "Dökümlü Yaka Aksesuarlı Belden Oturan Taline Kahve Kadın Elbise 26K042" at bounding box center [543, 173] width 249 height 45
copy span "Dökümlü Yaka Aksesuarlı Belden Oturan Taline Kahve Kadın Elbise"
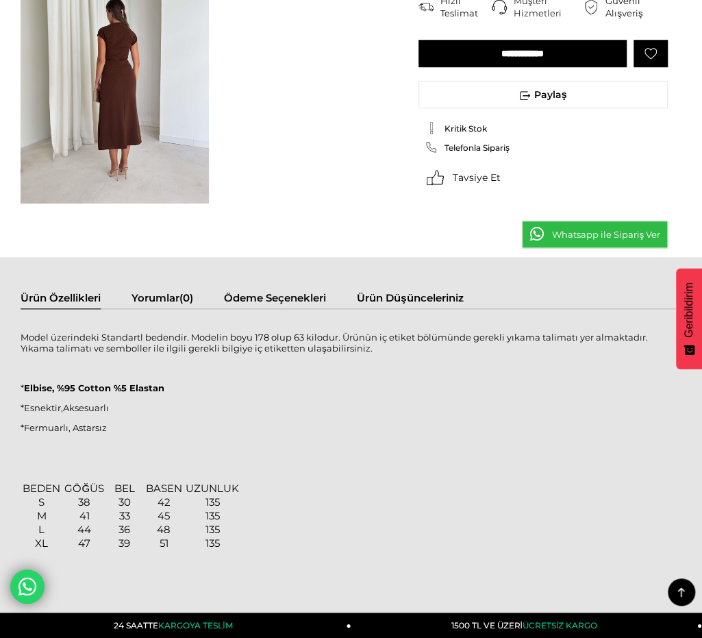
scroll to position [548, 0]
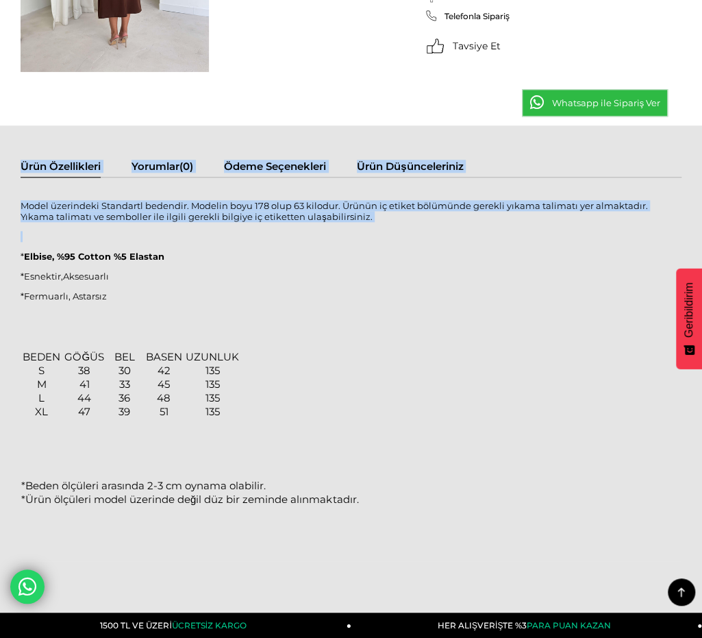
drag, startPoint x: 19, startPoint y: 201, endPoint x: 37, endPoint y: 231, distance: 35.0
click at [37, 231] on div "Ürün Özellikleri Yorumlar (0) Ödeme Seçenekleri Ürün Düşünceleriniz Model üzeri…" at bounding box center [351, 371] width 702 height 492
click at [36, 214] on p "Model üzerindeki Standartl bedendir. Modelin boyu 178 olup 63 kilodur. Ürünün i…" at bounding box center [351, 211] width 661 height 22
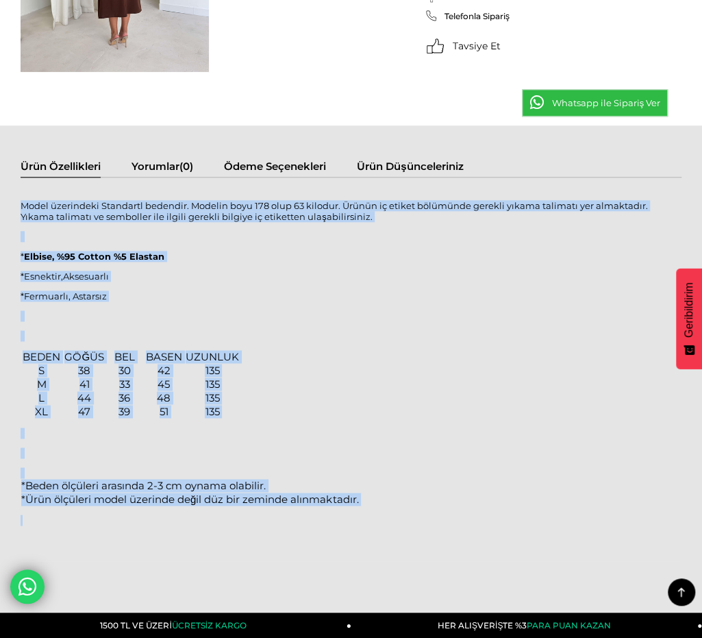
drag, startPoint x: 23, startPoint y: 201, endPoint x: 148, endPoint y: 515, distance: 337.8
click at [148, 515] on div "Model üzerindeki Standartl bedendir. Modelin boyu 178 olup 63 kilodur. Ürünün i…" at bounding box center [351, 380] width 661 height 378
click at [167, 497] on span "*Ürün ölçüleri model üzerinde değil düz bir zeminde alınmaktadır." at bounding box center [189, 499] width 337 height 13
drag, startPoint x: 21, startPoint y: 202, endPoint x: 114, endPoint y: 508, distance: 319.6
click at [114, 508] on div "Model üzerindeki Standartl bedendir. Modelin boyu 178 olup 63 kilodur. Ürünün i…" at bounding box center [351, 380] width 661 height 378
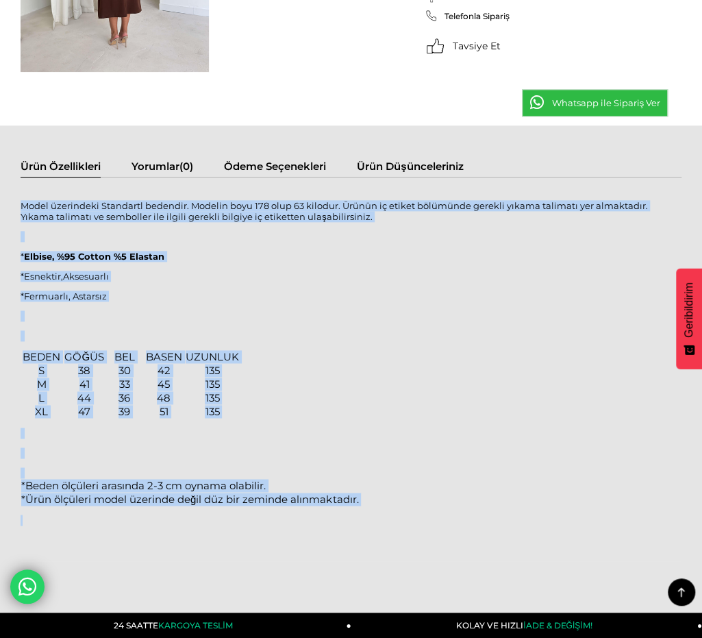
copy div "Model üzerindeki Standartl bedendir. Modelin boyu 178 olup 63 kilodur. Ürünün i…"
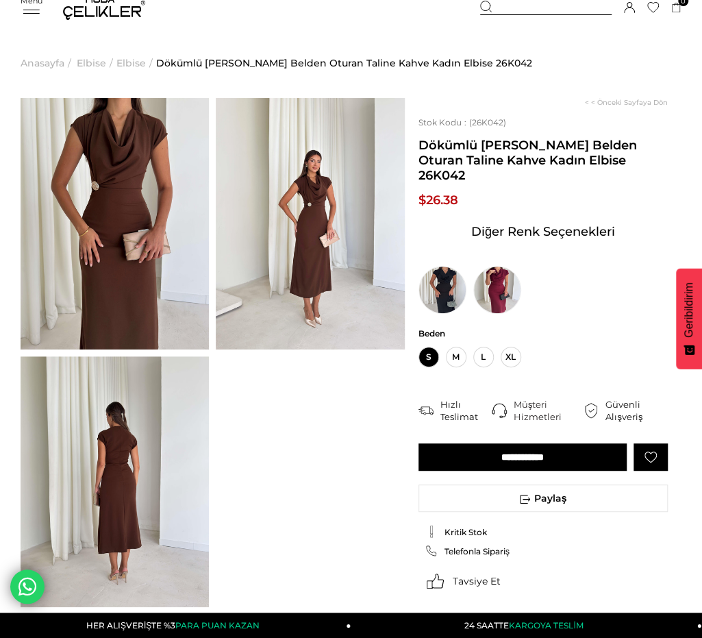
scroll to position [0, 0]
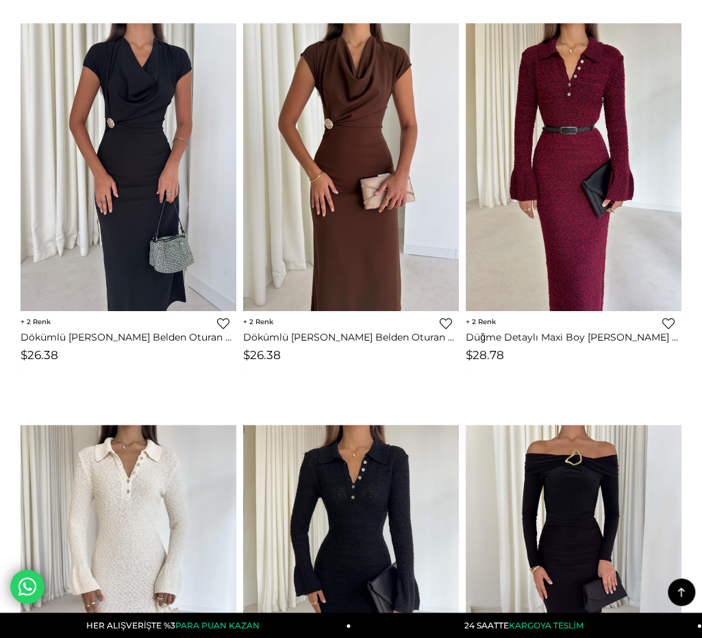
scroll to position [4610, 0]
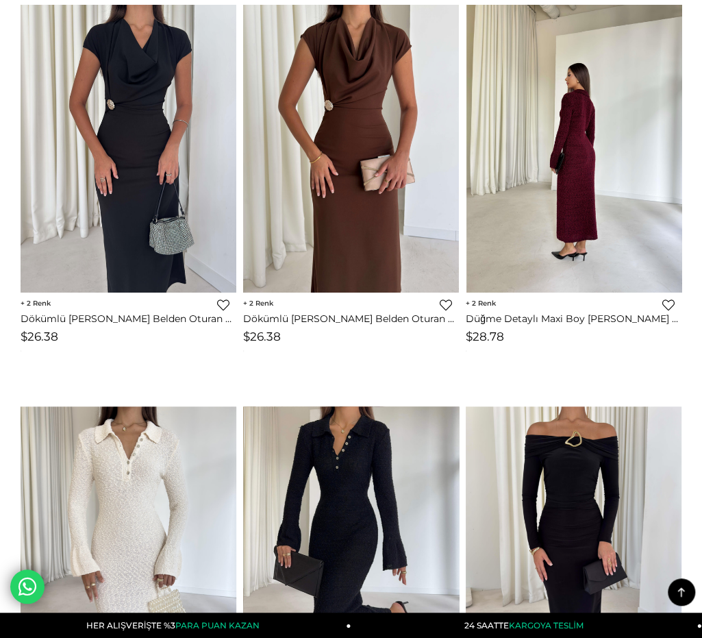
click at [609, 220] on div at bounding box center [467, 148] width 864 height 287
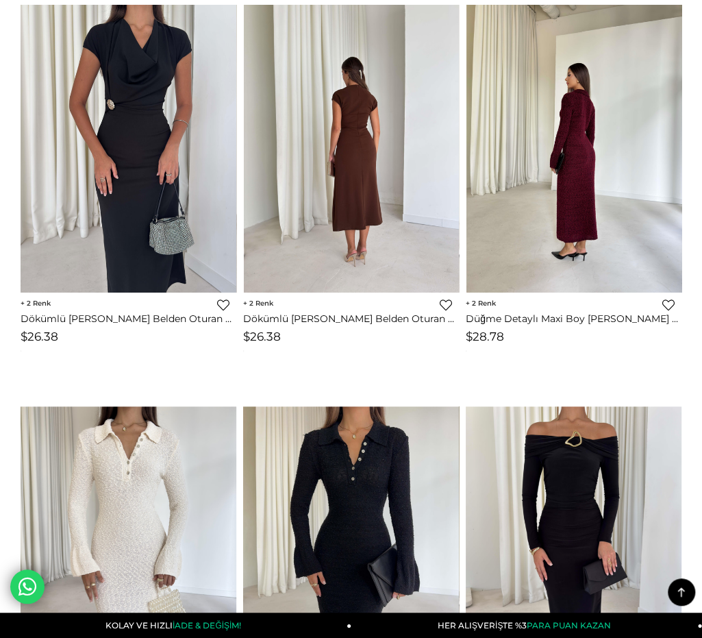
click at [672, 147] on img at bounding box center [575, 149] width 216 height 288
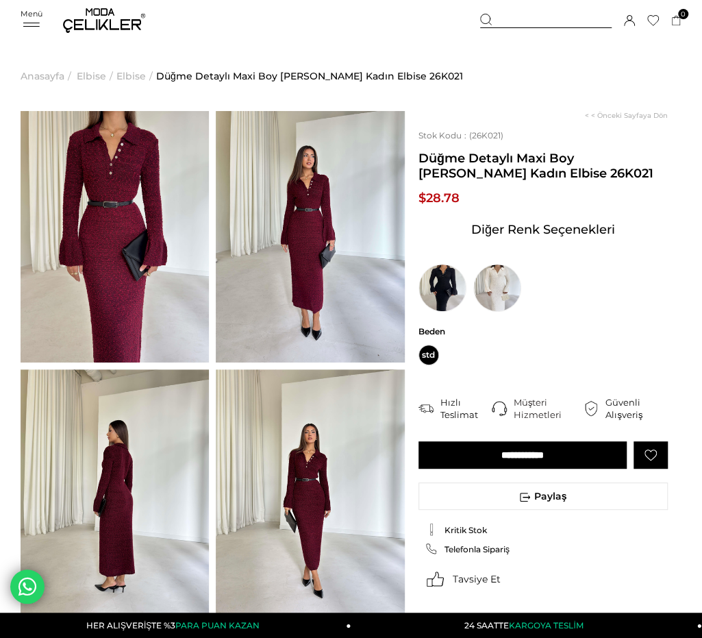
drag, startPoint x: 421, startPoint y: 153, endPoint x: 499, endPoint y: 168, distance: 79.6
click at [499, 168] on span "Düğme Detaylı Maxi Boy [PERSON_NAME] Kadın Elbise 26K021" at bounding box center [543, 166] width 249 height 30
copy span "Düğme Detaylı Maxi Boy Lisa Bordo Kadın Elbise"
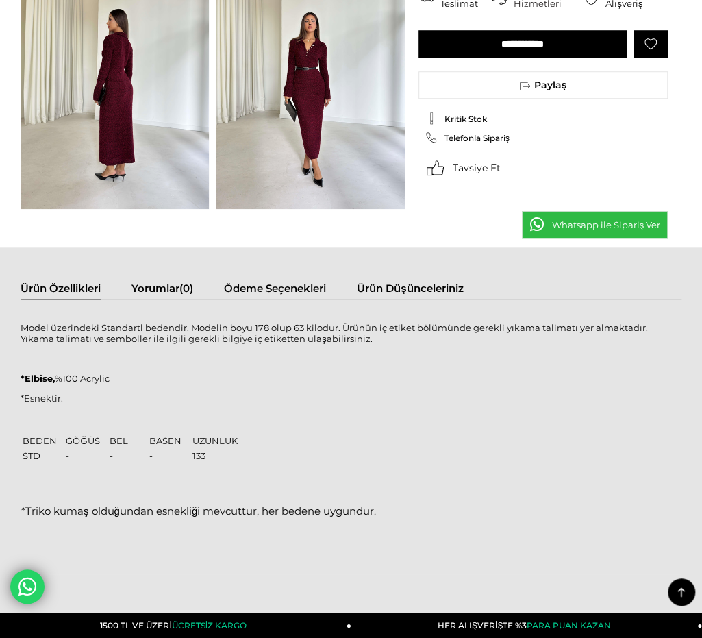
scroll to position [685, 0]
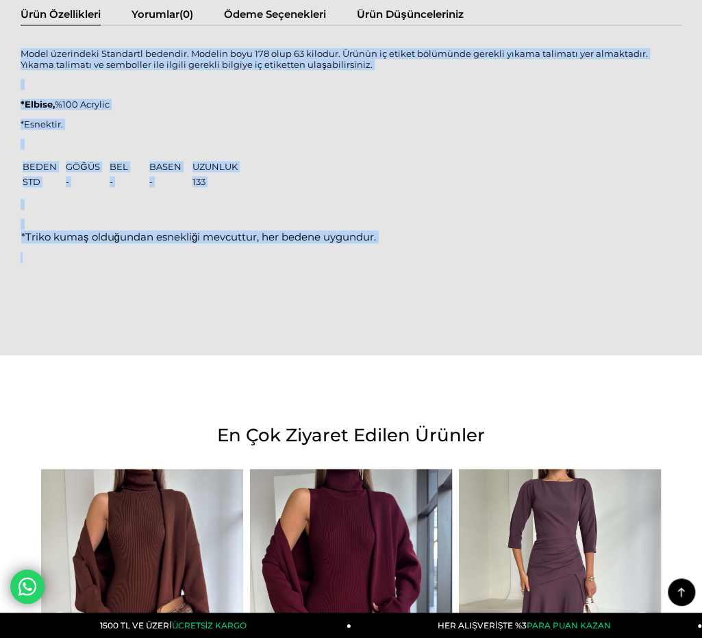
drag, startPoint x: 23, startPoint y: 51, endPoint x: 241, endPoint y: 252, distance: 296.4
click at [241, 252] on div "Model üzerindeki Standartl bedendir. Modelin boyu 178 olup 63 kilodur. Ürünün i…" at bounding box center [351, 165] width 661 height 235
copy div "Model üzerindeki Standartl bedendir. Modelin boyu 178 olup 63 kilodur. Ürünün i…"
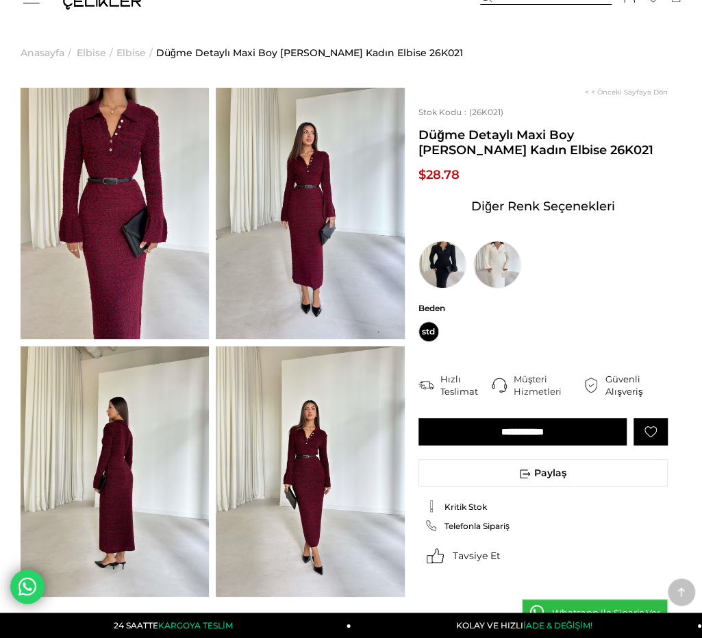
scroll to position [0, 0]
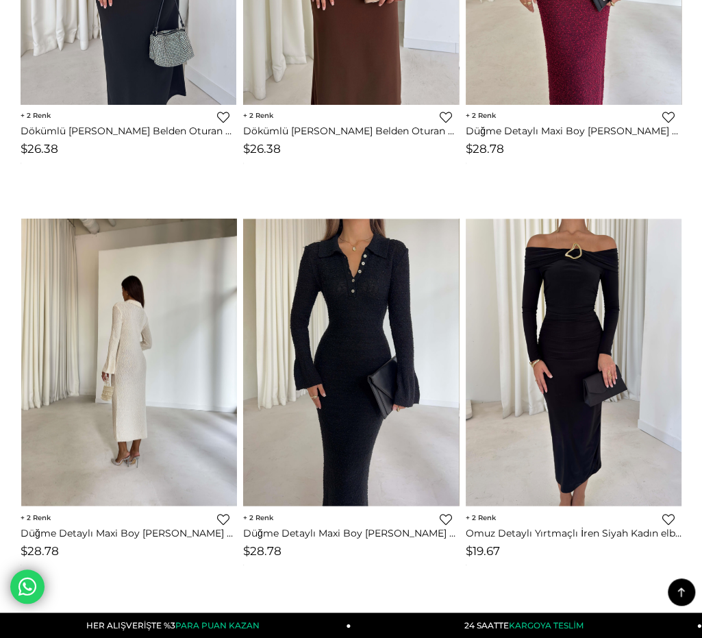
scroll to position [4819, 0]
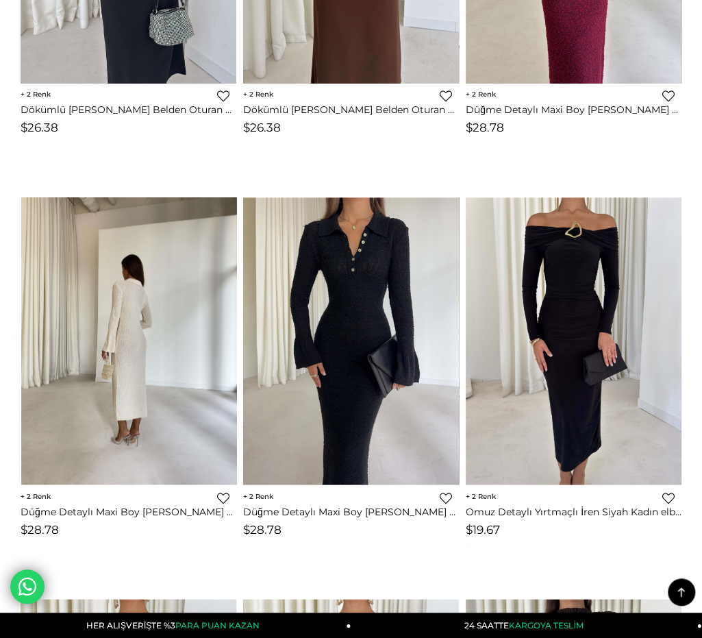
click at [171, 305] on img at bounding box center [129, 341] width 216 height 288
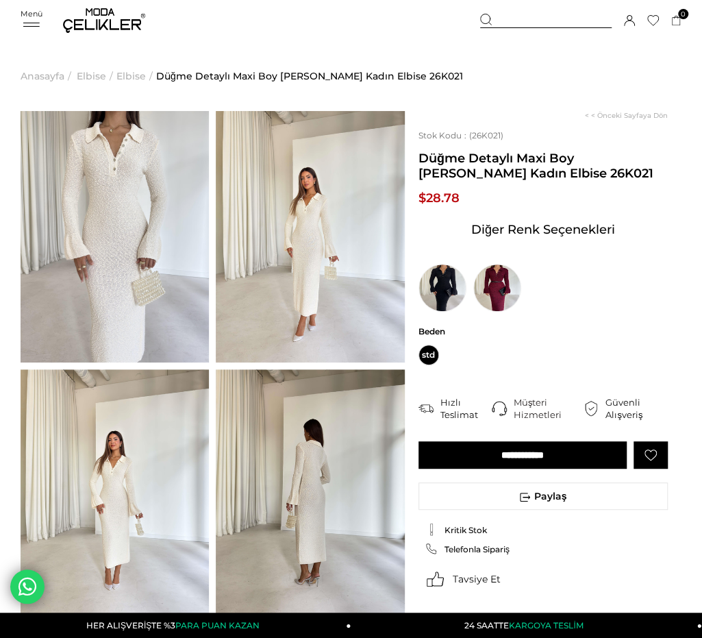
drag, startPoint x: 454, startPoint y: 169, endPoint x: 422, endPoint y: 157, distance: 33.9
click at [422, 157] on span "Düğme Detaylı Maxi Boy Lisa Taş Kadın Elbise 26K021" at bounding box center [543, 166] width 249 height 30
copy span "Düğme Detaylı Maxi Boy Lisa Taş Kadın Elbise"
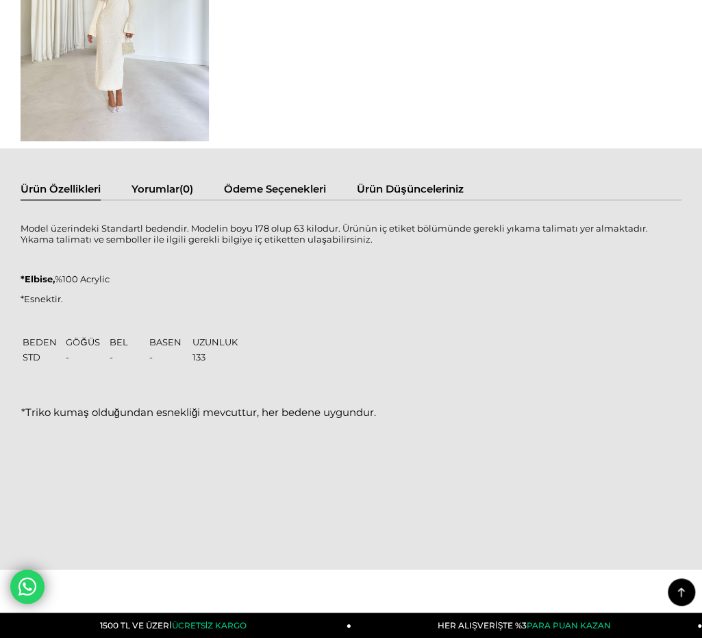
scroll to position [754, 0]
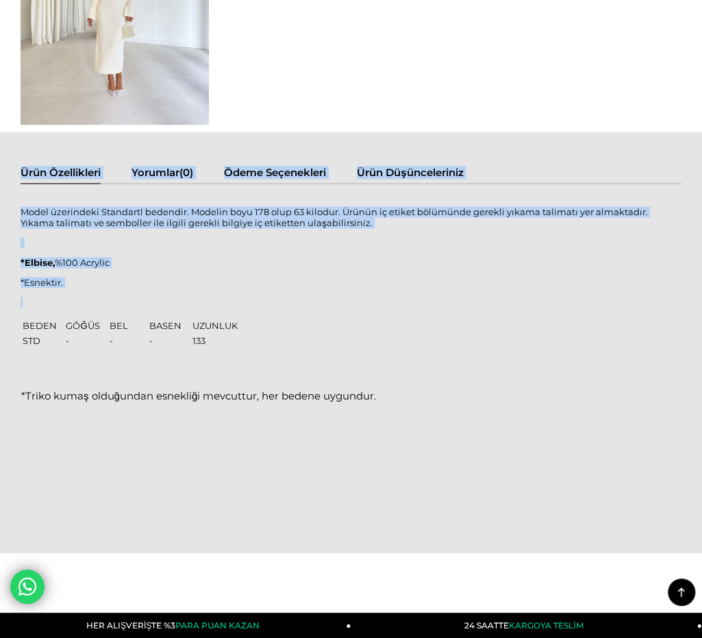
drag, startPoint x: 20, startPoint y: 206, endPoint x: 47, endPoint y: 279, distance: 77.6
click at [47, 282] on div "Ürün Özellikleri Yorumlar (0) Ödeme Seçenekleri Ürün Düşünceleriniz Model üzeri…" at bounding box center [351, 342] width 702 height 421
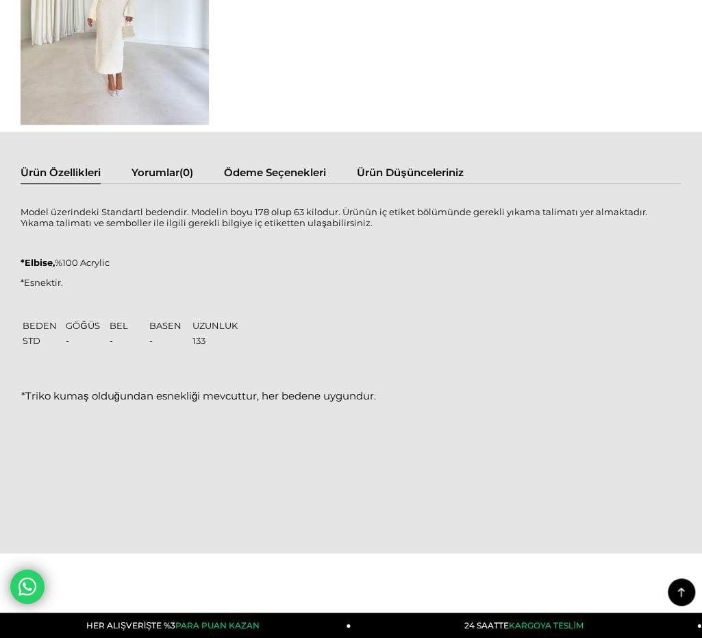
click at [49, 269] on div "Model üzerindeki Standartl bedendir. Modelin boyu 178 olup 63 kilodur. Ürünün i…" at bounding box center [351, 351] width 661 height 308
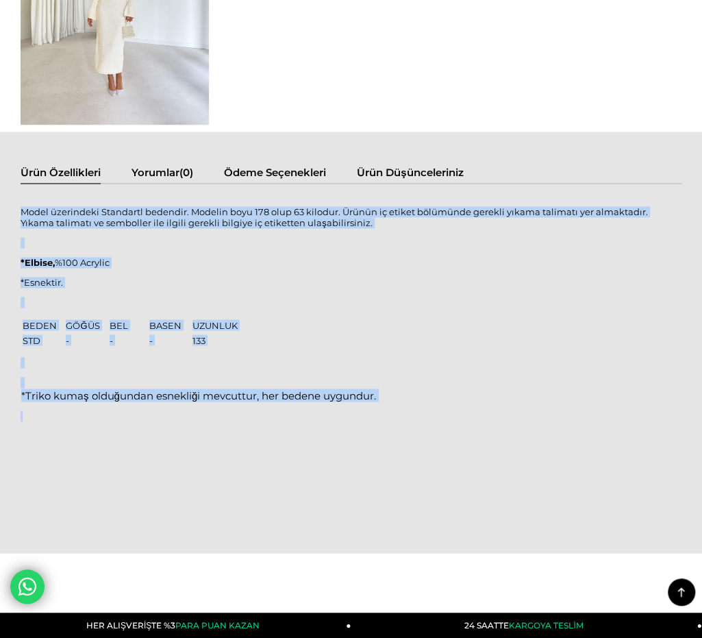
drag, startPoint x: 21, startPoint y: 209, endPoint x: 88, endPoint y: 403, distance: 205.0
click at [90, 410] on div "Model üzerindeki Standartl bedendir. Modelin boyu 178 olup 63 kilodur. Ürünün i…" at bounding box center [351, 351] width 661 height 308
copy div "Model üzerindeki Standartl bedendir. Modelin boyu 178 olup 63 kilodur. Ürünün i…"
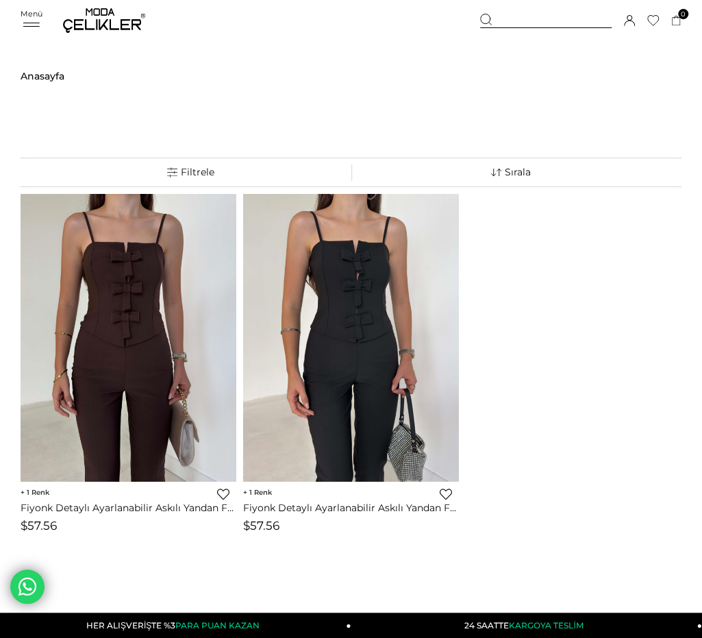
click at [102, 35] on div "Üye Girişi Üye Ol Hesabım Çıkış Yap [GEOGRAPHIC_DATA] Favorilerim Yardım" at bounding box center [104, 20] width 82 height 41
click at [106, 27] on img at bounding box center [104, 20] width 82 height 25
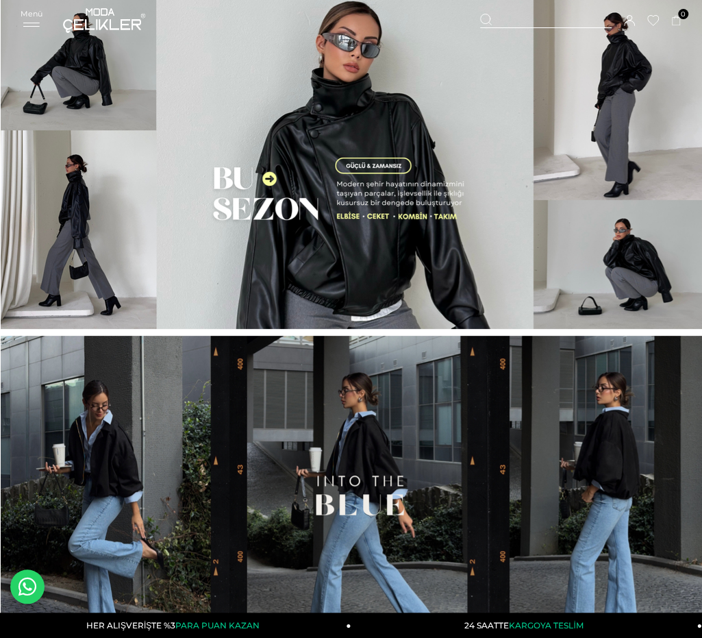
click at [540, 19] on div at bounding box center [546, 21] width 132 height 14
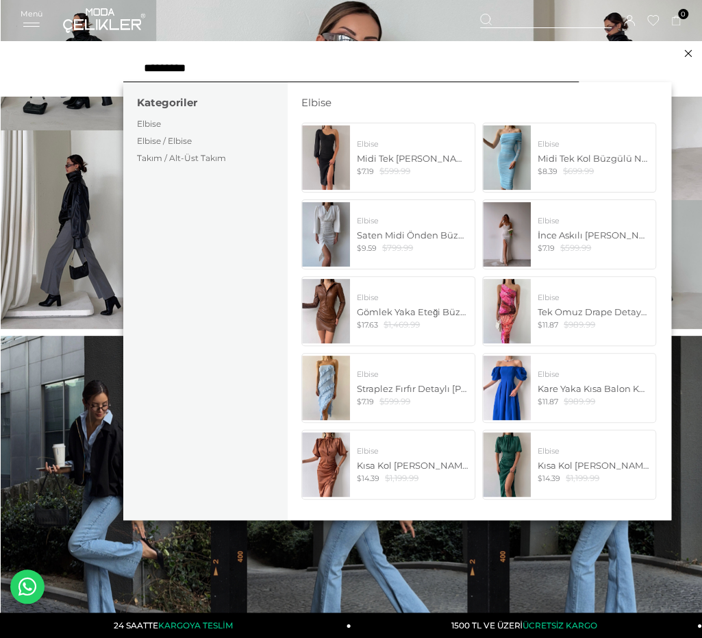
type input "*********"
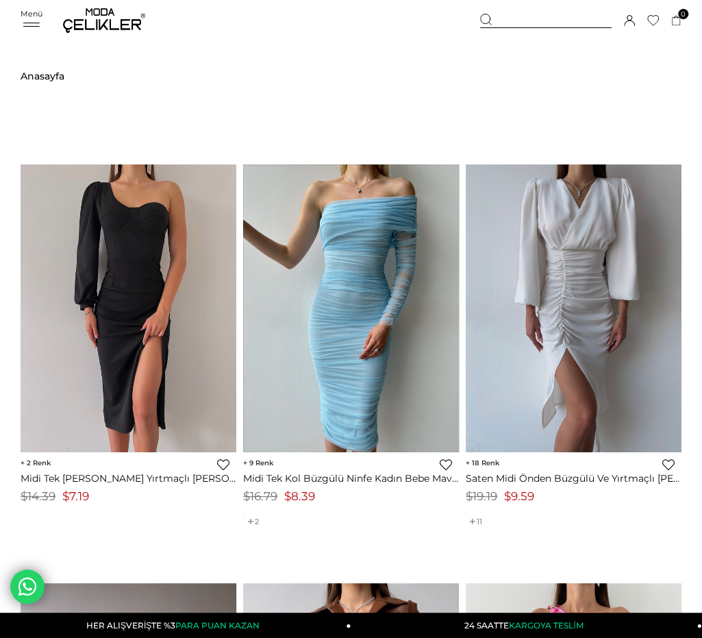
click at [34, 21] on div "Menü" at bounding box center [32, 19] width 22 height 20
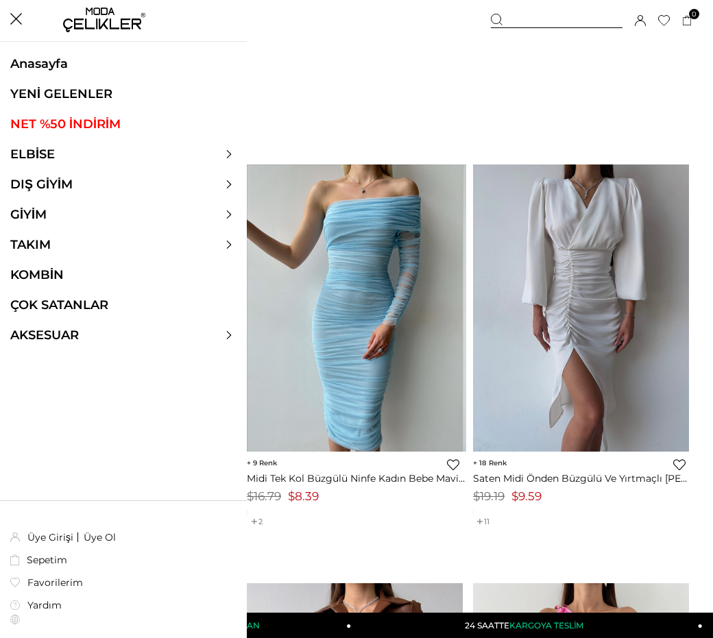
click at [77, 145] on ul "Anasayfa YENİ GELENLER NET %50 İNDİRİM ELBİSE ELBİSE Tüm Elbiseler Yazlık Elbis…" at bounding box center [123, 207] width 247 height 302
click at [59, 157] on link "ELBİSE" at bounding box center [32, 154] width 65 height 15
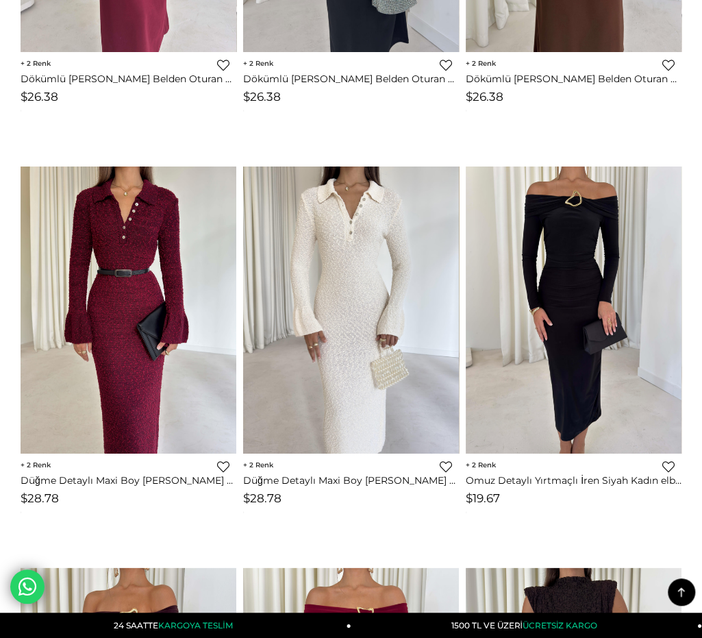
scroll to position [5277, 0]
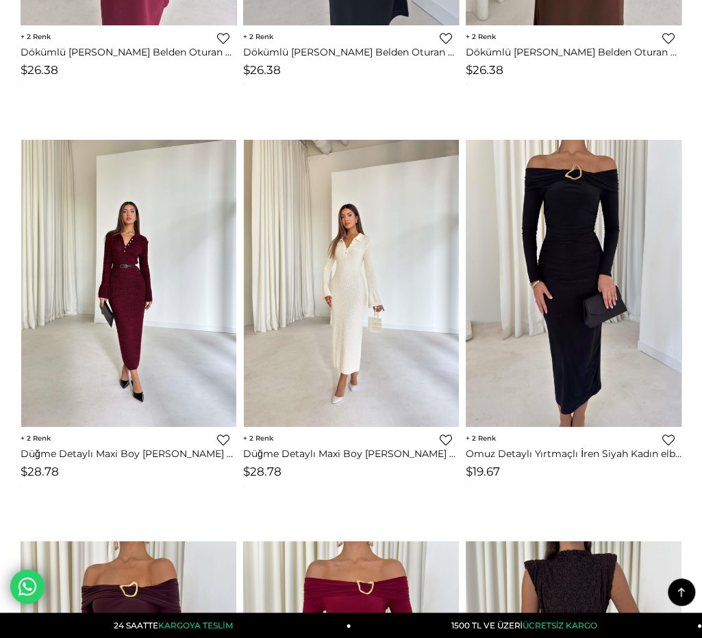
click at [148, 202] on img at bounding box center [129, 284] width 216 height 288
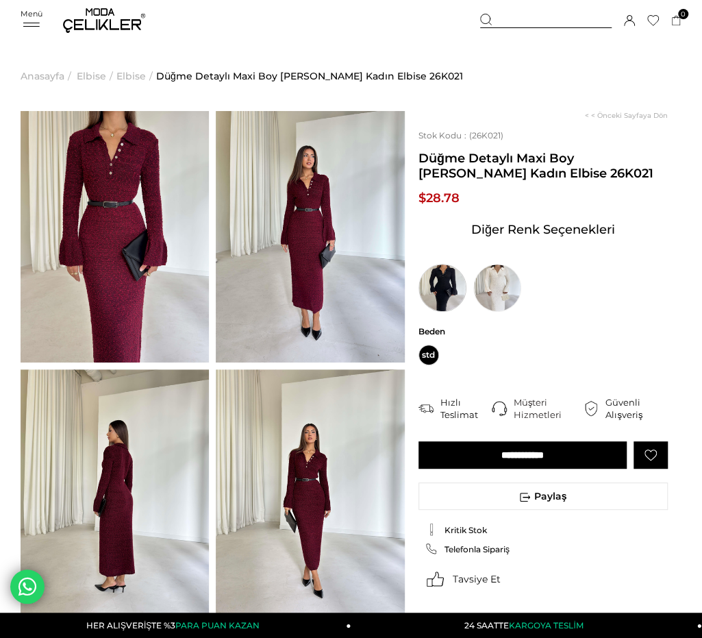
click at [445, 280] on img at bounding box center [443, 288] width 48 height 48
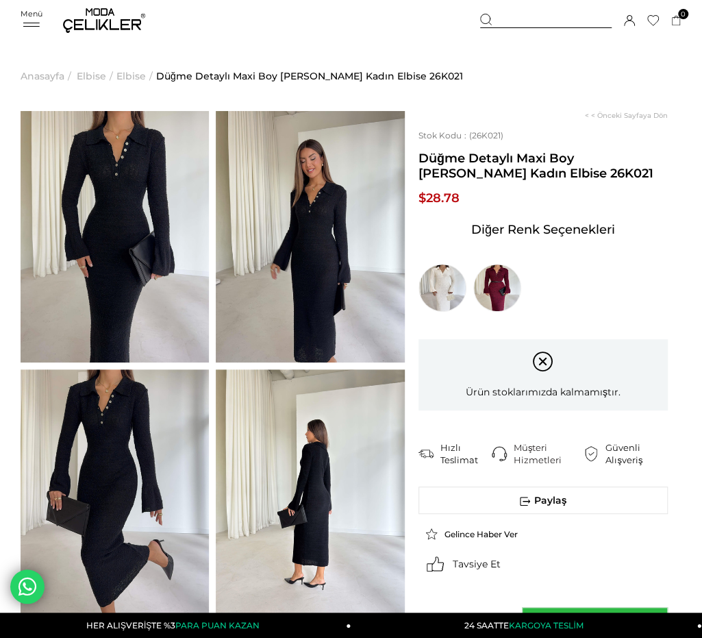
drag, startPoint x: 422, startPoint y: 154, endPoint x: 495, endPoint y: 164, distance: 73.3
click at [496, 169] on span "Düğme Detaylı Maxi Boy [PERSON_NAME] Kadın Elbise 26K021" at bounding box center [543, 166] width 249 height 30
copy span "Düğme Detaylı Maxi Boy [PERSON_NAME] Siyah Kadın Elbise"
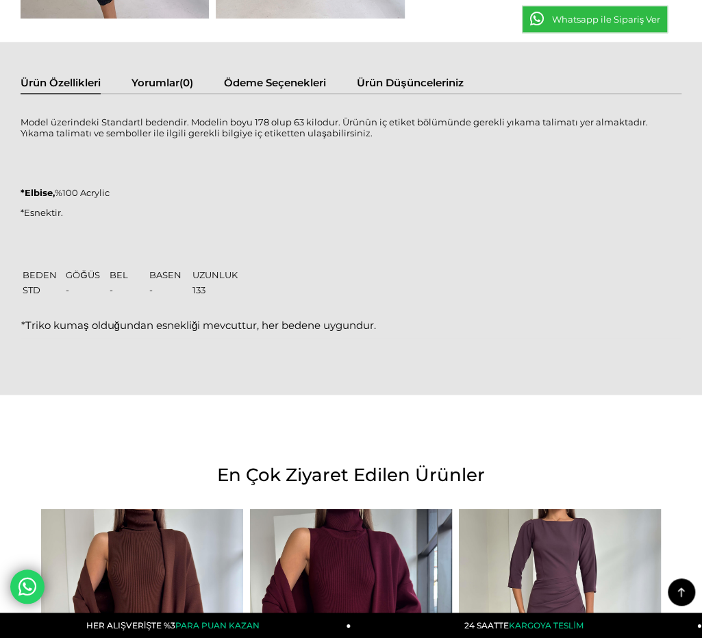
scroll to position [617, 0]
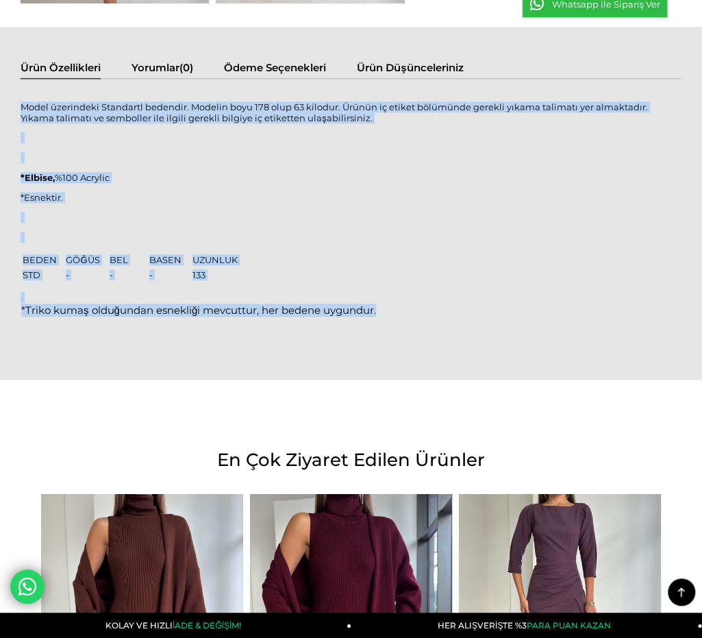
drag, startPoint x: 22, startPoint y: 101, endPoint x: 149, endPoint y: 321, distance: 254.9
click at [149, 321] on div "Model üzerindeki Standartl bedendir. Modelin boyu 178 olup 63 kilodur. Ürünün i…" at bounding box center [351, 212] width 661 height 239
copy div "Model üzerindeki Standartl bedendir. Modelin boyu 178 olup 63 kilodur. Ürünün i…"
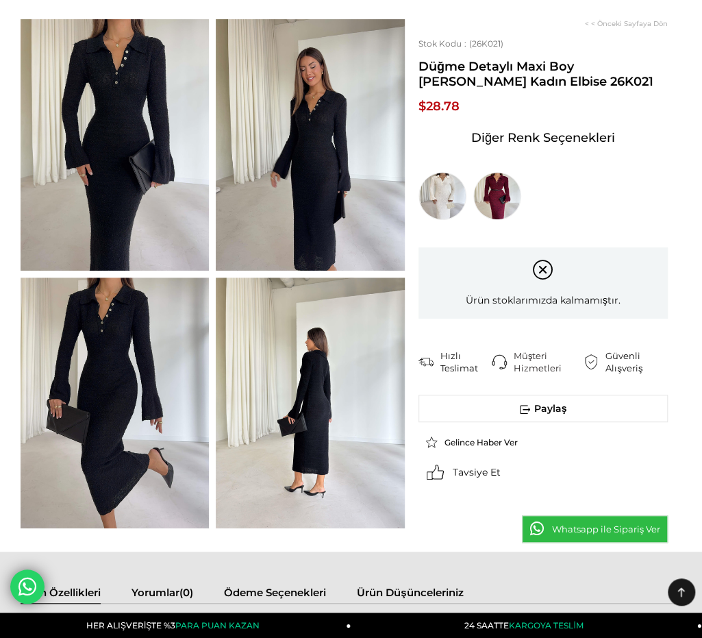
scroll to position [0, 0]
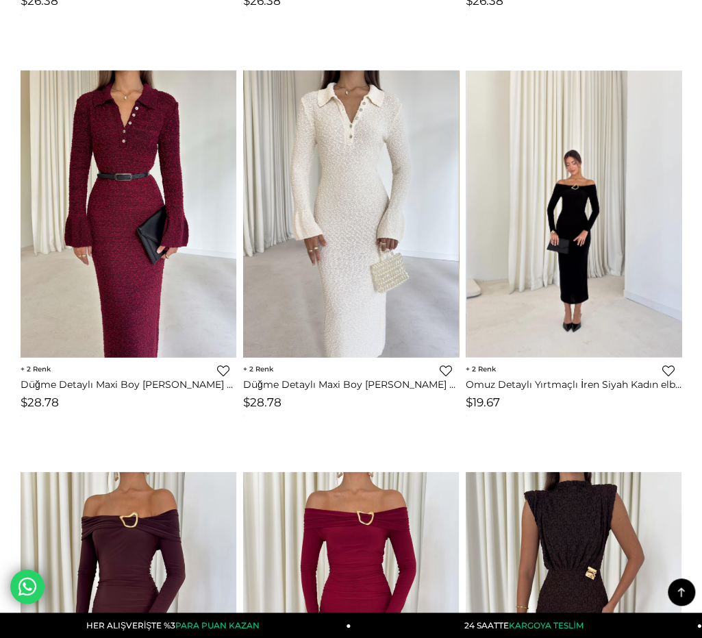
scroll to position [5279, 0]
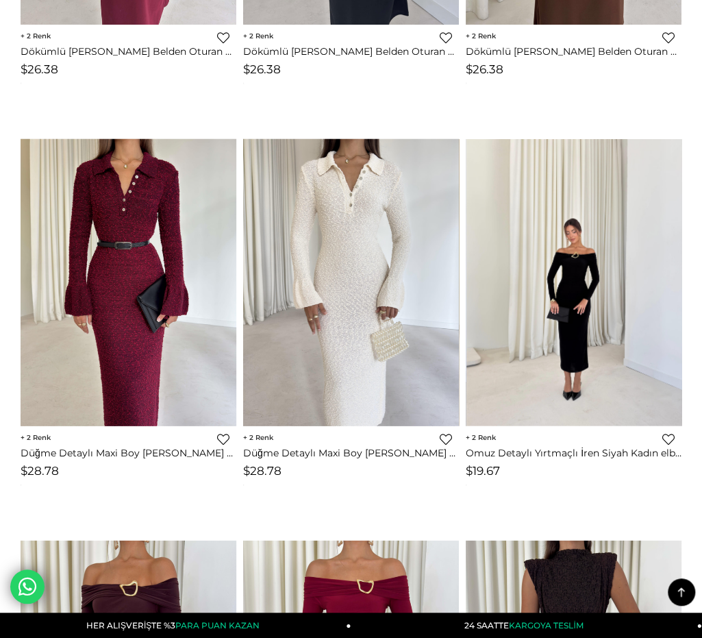
click at [572, 255] on img at bounding box center [575, 283] width 216 height 288
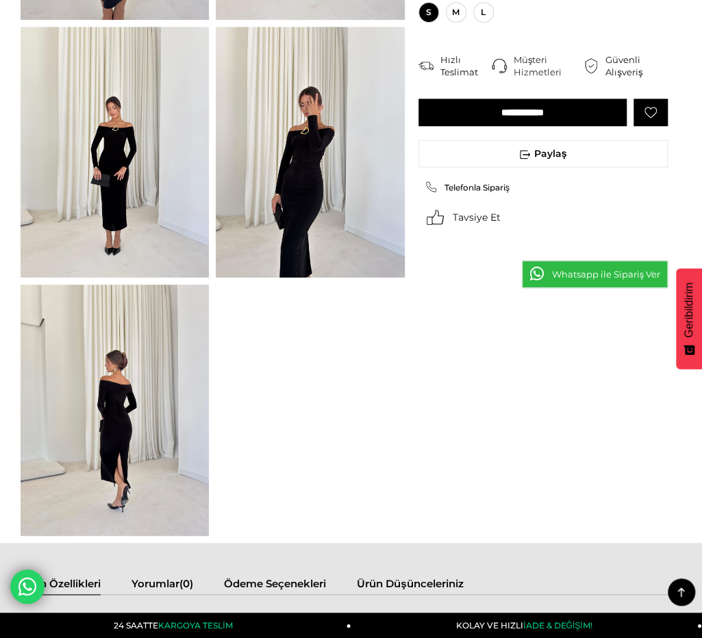
scroll to position [69, 0]
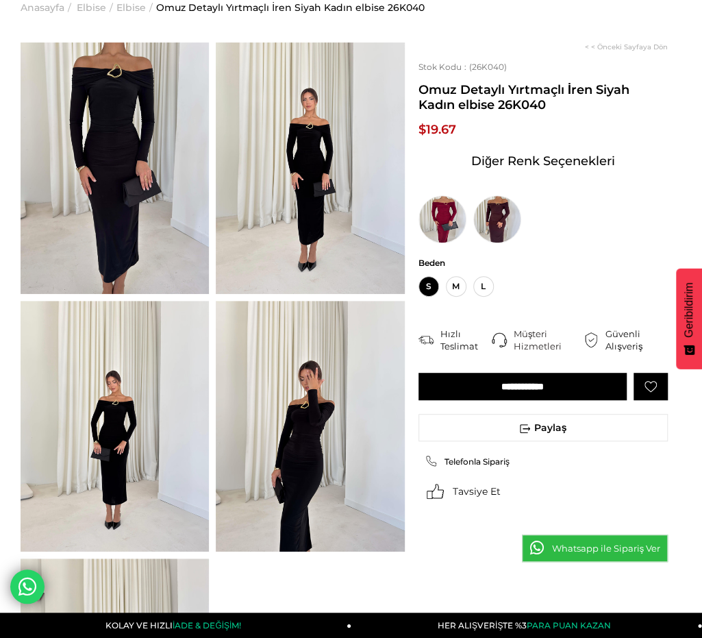
drag, startPoint x: 425, startPoint y: 89, endPoint x: 493, endPoint y: 106, distance: 70.6
click at [496, 106] on span "Omuz Detaylı Yırtmaçlı İren Siyah Kadın elbise 26K040" at bounding box center [543, 97] width 249 height 30
copy span "Omuz Detaylı Yırtmaçlı İren Siyah Kadın elbise"
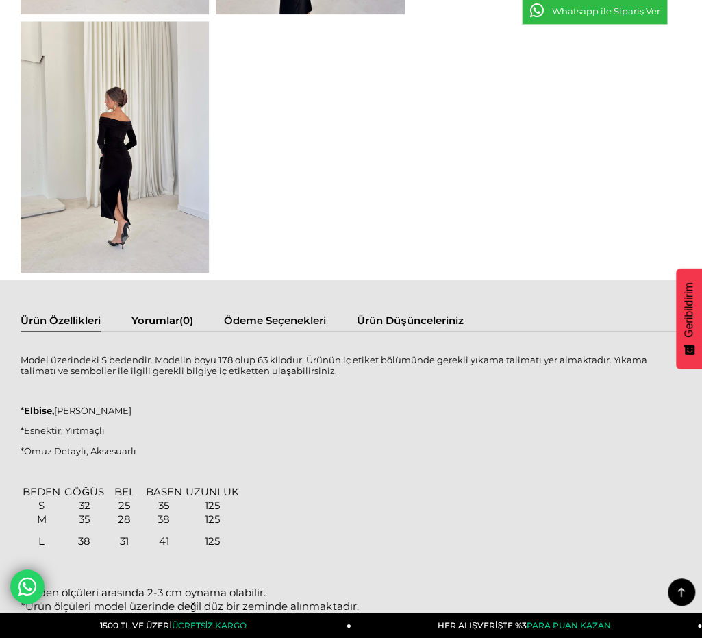
scroll to position [754, 0]
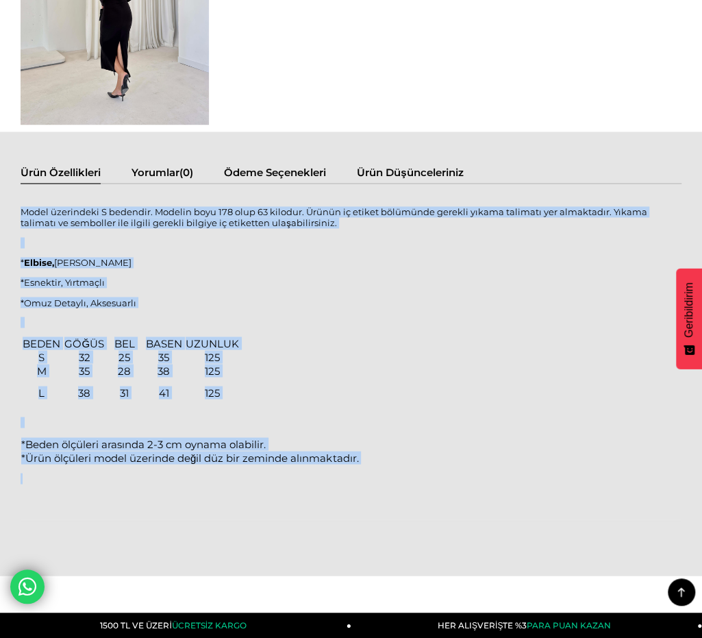
drag, startPoint x: 21, startPoint y: 208, endPoint x: 236, endPoint y: 461, distance: 332.6
click at [233, 473] on div "Model üzerindeki S bedendir. Modelin boyu 178 olup 63 kilodur. Ürünün iç etiket…" at bounding box center [351, 362] width 661 height 330
copy div "Model üzerindeki S bedendir. Modelin boyu 178 olup 63 kilodur. Ürünün iç etiket…"
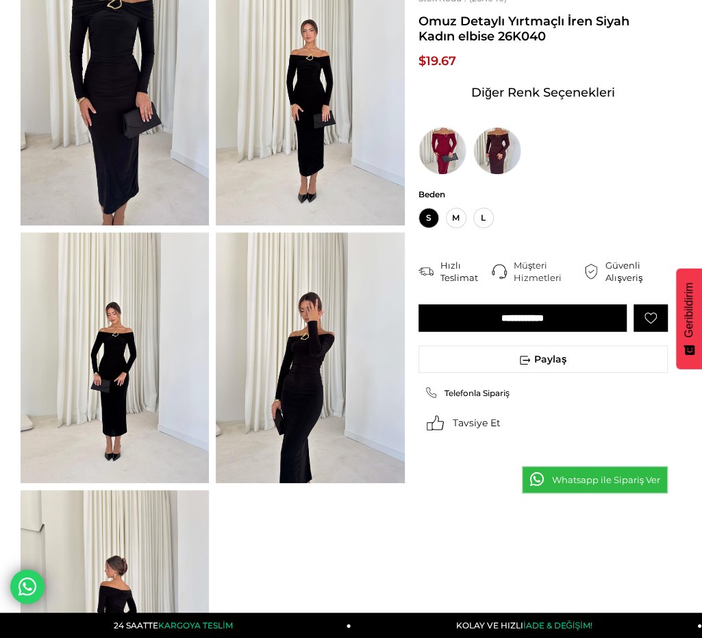
scroll to position [0, 0]
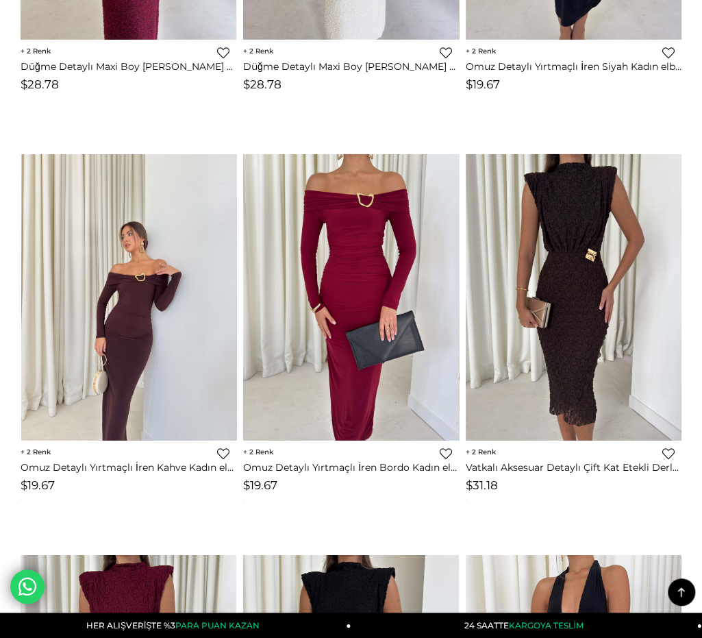
scroll to position [5734, 0]
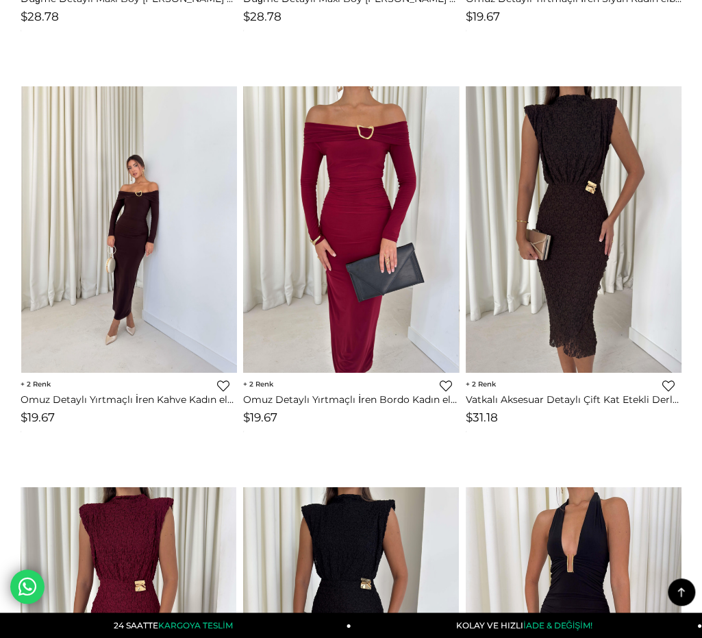
click at [147, 254] on img at bounding box center [129, 230] width 216 height 288
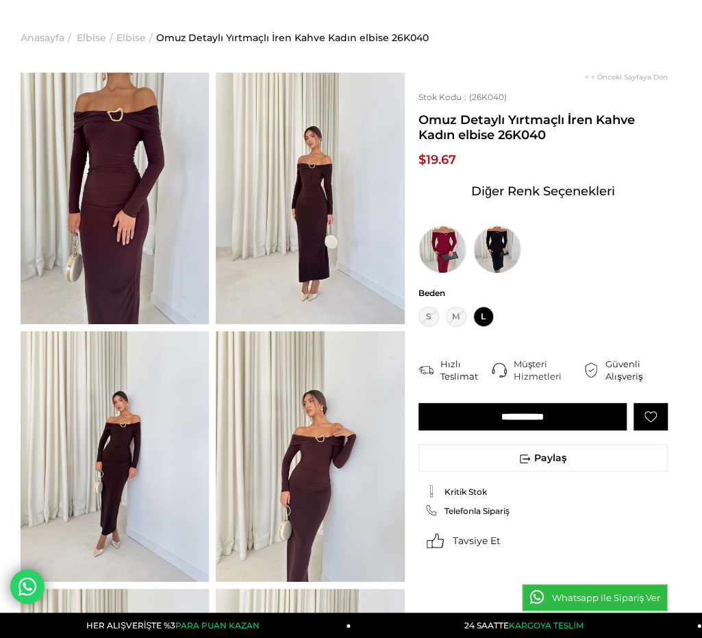
scroll to position [69, 0]
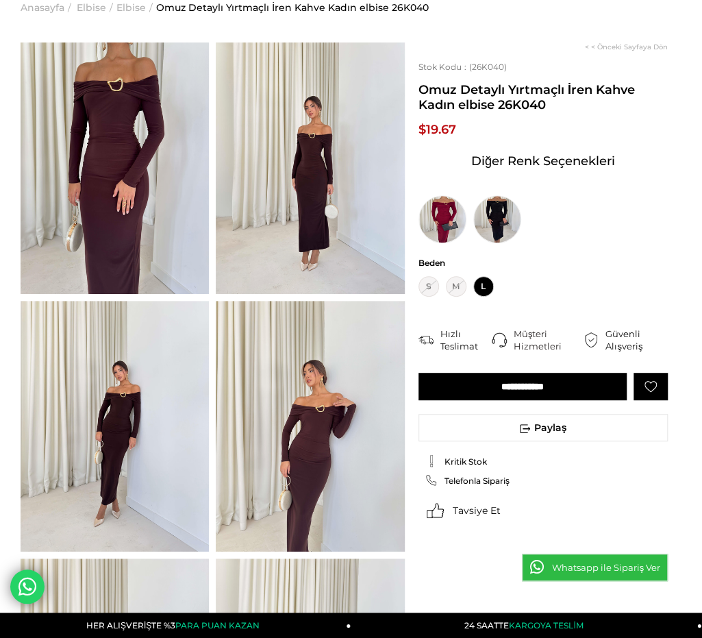
drag, startPoint x: 419, startPoint y: 88, endPoint x: 493, endPoint y: 108, distance: 75.8
click at [493, 108] on span "Omuz Detaylı Yırtmaçlı İren Kahve Kadın elbise 26K040" at bounding box center [543, 97] width 249 height 30
copy span "Omuz Detaylı Yırtmaçlı İren Kahve Kadın elbise"
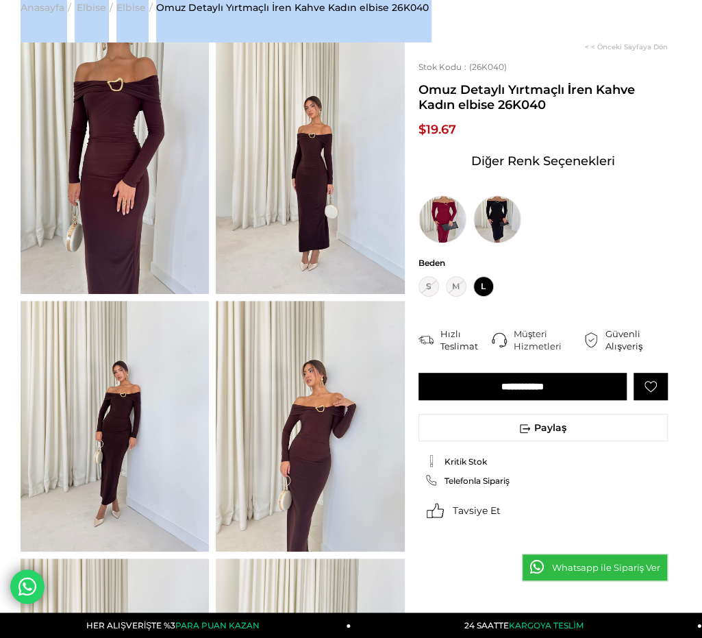
drag, startPoint x: 55, startPoint y: 182, endPoint x: 82, endPoint y: 186, distance: 26.9
click at [143, 190] on img at bounding box center [115, 168] width 188 height 252
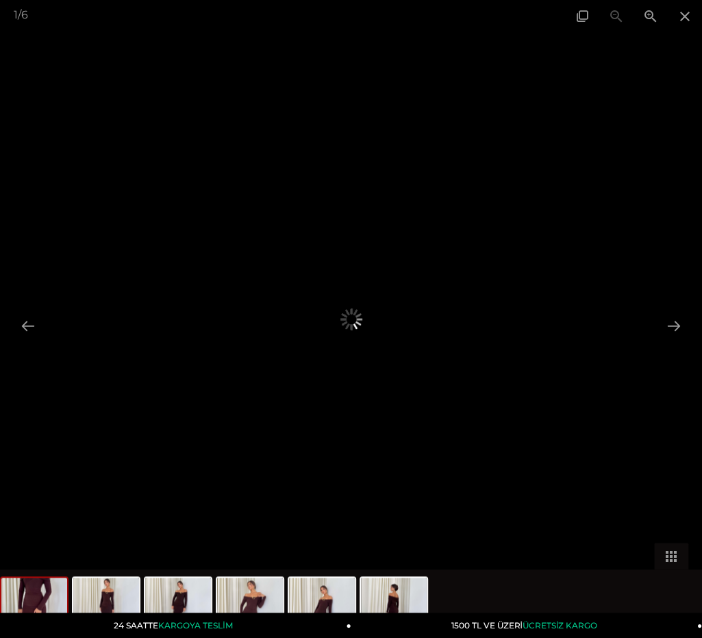
click at [121, 186] on div at bounding box center [351, 319] width 702 height 638
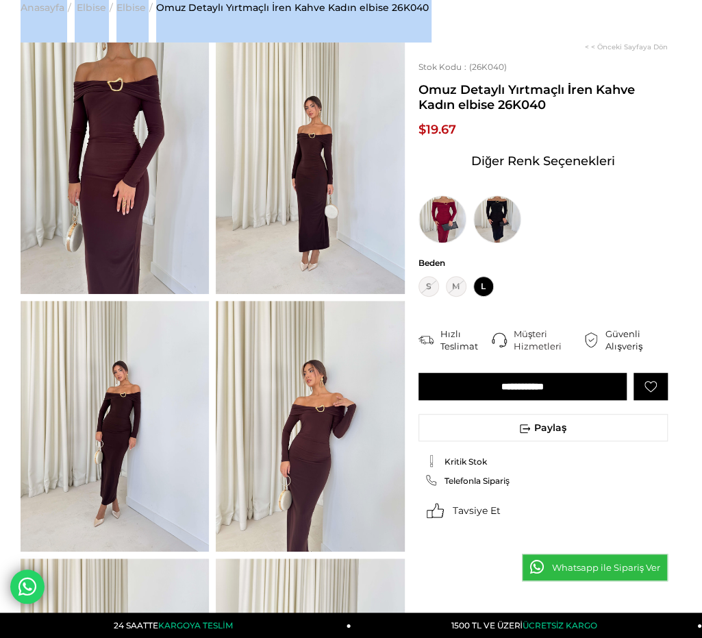
click at [503, 25] on ul "Anasayfa > Elbise > Elbise > Omuz Detaylı Yırtmaçlı İren Kahve Kadın elbise 26K…" at bounding box center [351, 8] width 661 height 70
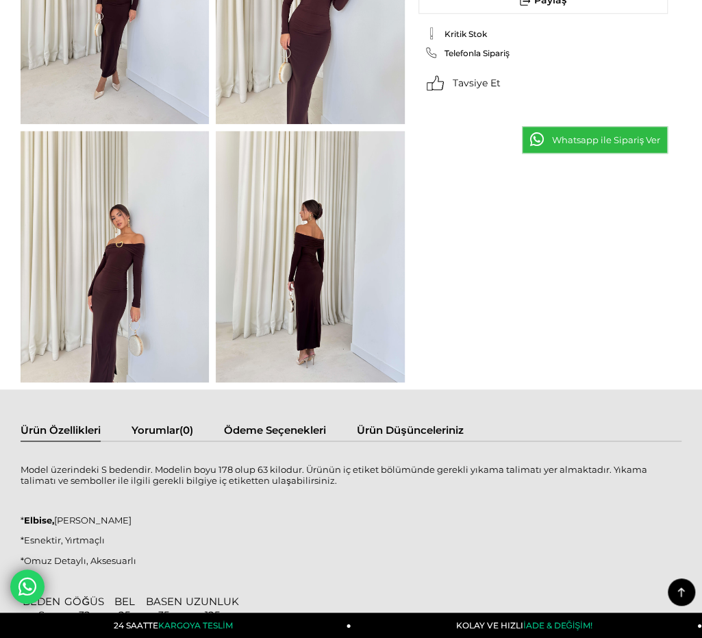
scroll to position [685, 0]
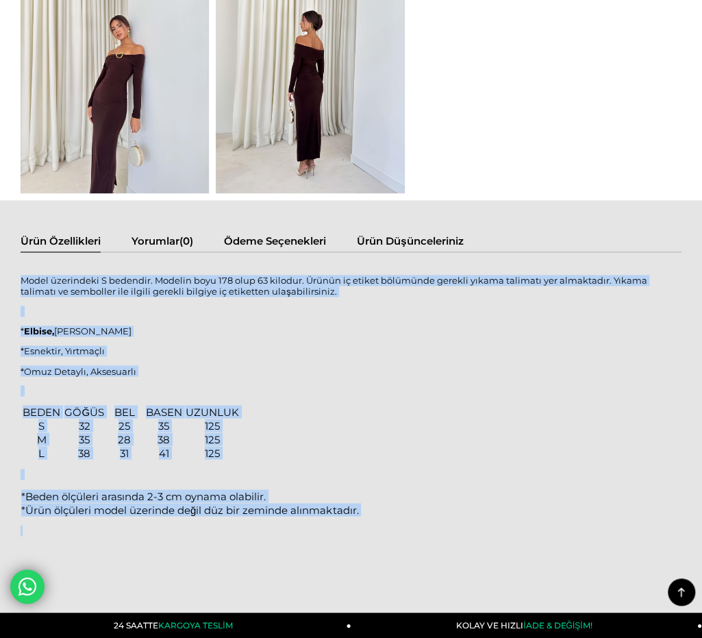
drag, startPoint x: 22, startPoint y: 280, endPoint x: 126, endPoint y: 524, distance: 265.9
click at [125, 526] on div "Model üzerindeki S bedendir. Modelin boyu 178 olup 63 kilodur. Ürünün iç etiket…" at bounding box center [351, 423] width 661 height 314
copy div "Model üzerindeki S bedendir. Modelin boyu 178 olup 63 kilodur. Ürünün iç etiket…"
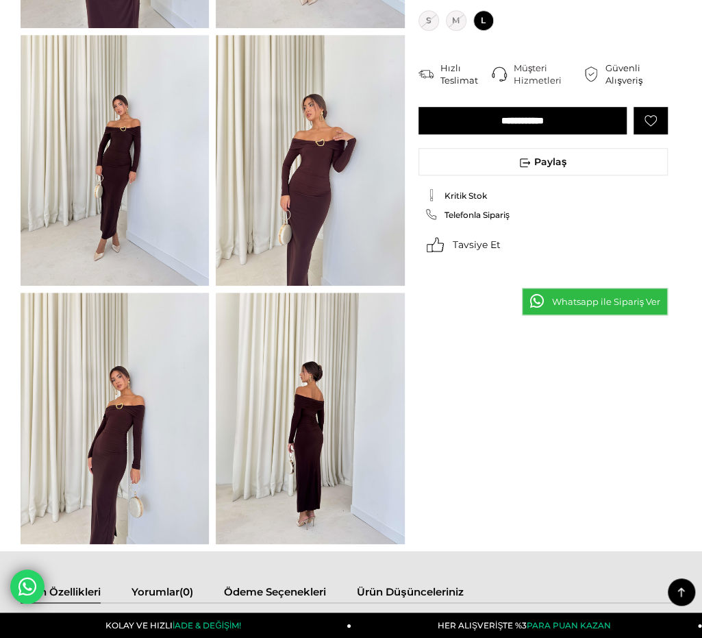
scroll to position [69, 0]
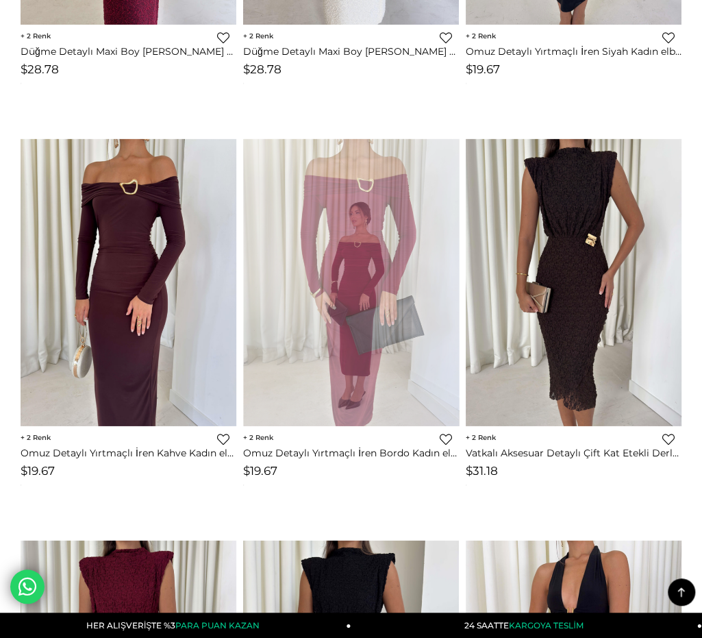
scroll to position [5734, 0]
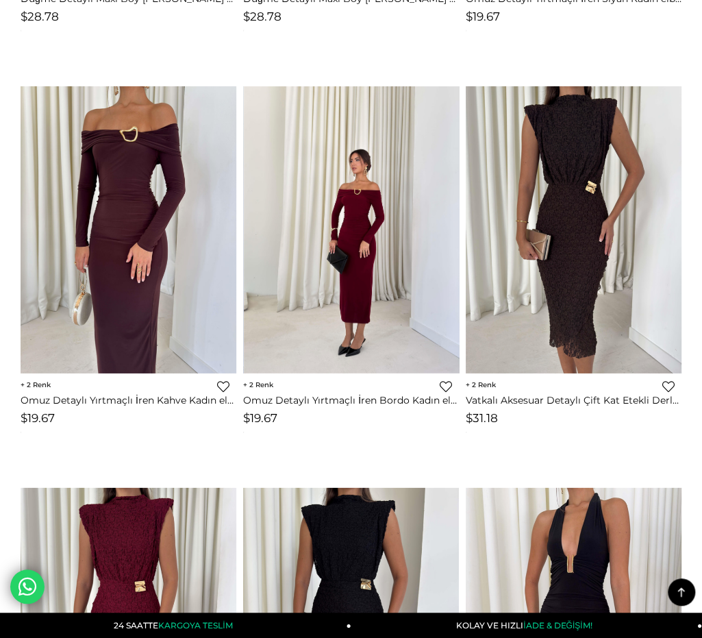
click at [349, 247] on img at bounding box center [352, 230] width 216 height 288
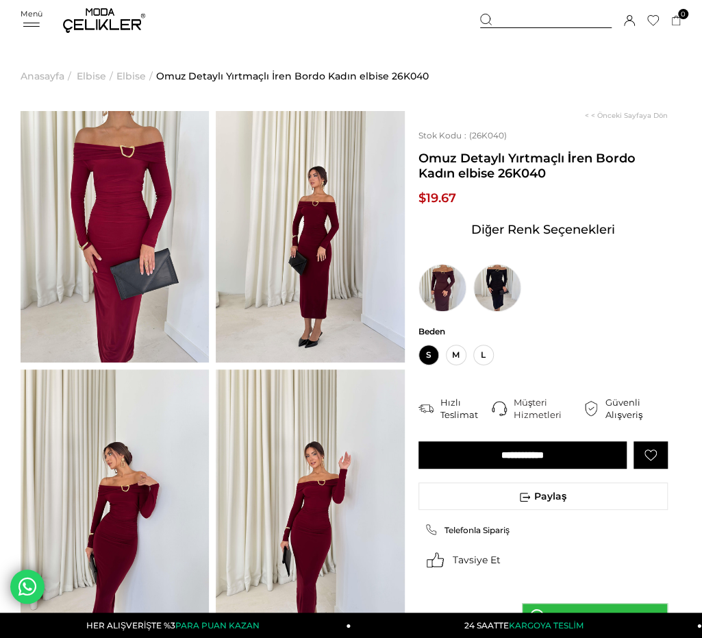
drag, startPoint x: 418, startPoint y: 155, endPoint x: 499, endPoint y: 180, distance: 84.8
click at [499, 180] on span "Omuz Detaylı Yırtmaçlı İren Bordo Kadın elbise 26K040" at bounding box center [543, 166] width 249 height 30
copy span "Omuz Detaylı Yırtmaçlı İren Bordo Kadın elbise"
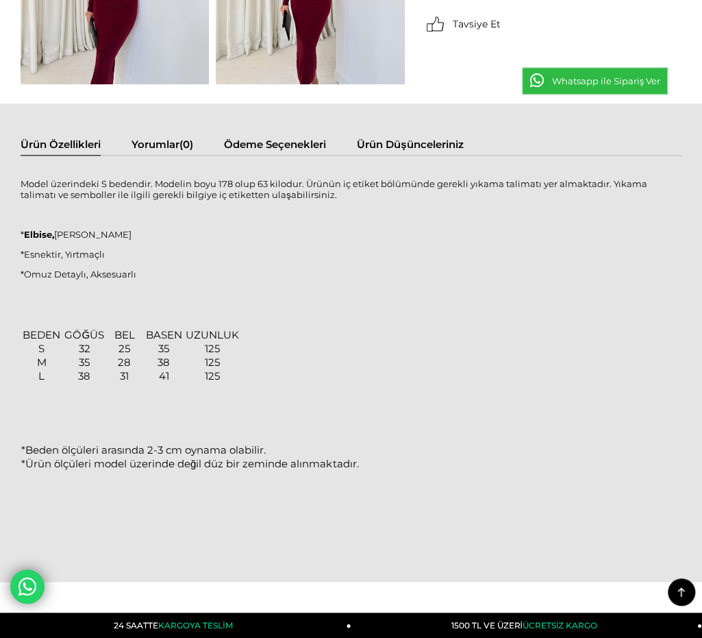
scroll to position [548, 0]
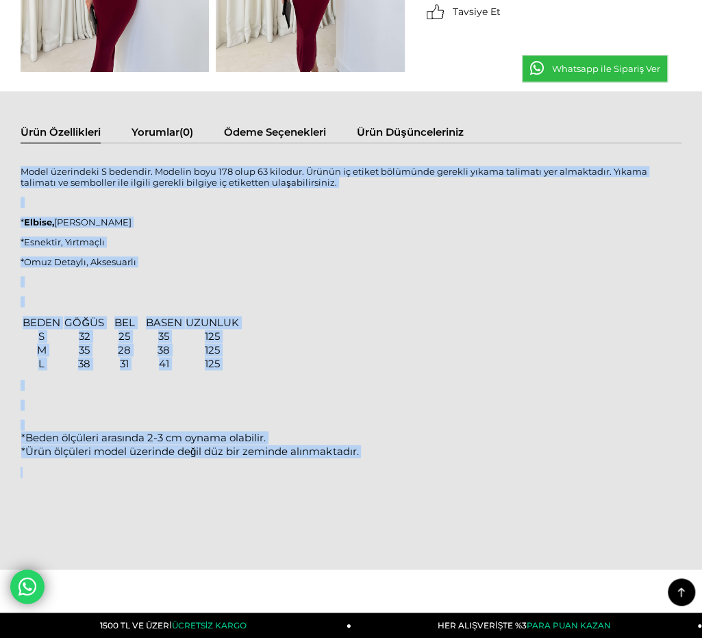
drag, startPoint x: 22, startPoint y: 167, endPoint x: 297, endPoint y: 459, distance: 401.4
click at [297, 459] on div "Model üzerindeki S bedendir. Modelin boyu 178 olup 63 kilodur. Ürünün iç etiket…" at bounding box center [351, 339] width 661 height 365
click at [322, 459] on div "BEDEN GÖĞÜS BEL BASEN UZUNLUK S 32 25 35 125 M 35 28 38 125 L 38 31 41 125 *Bed…" at bounding box center [351, 397] width 661 height 162
copy div "Model üzerindeki S bedendir. Modelin boyu 178 olup 63 kilodur. Ürünün iç etiket…"
drag, startPoint x: 23, startPoint y: 167, endPoint x: 86, endPoint y: 479, distance: 318.1
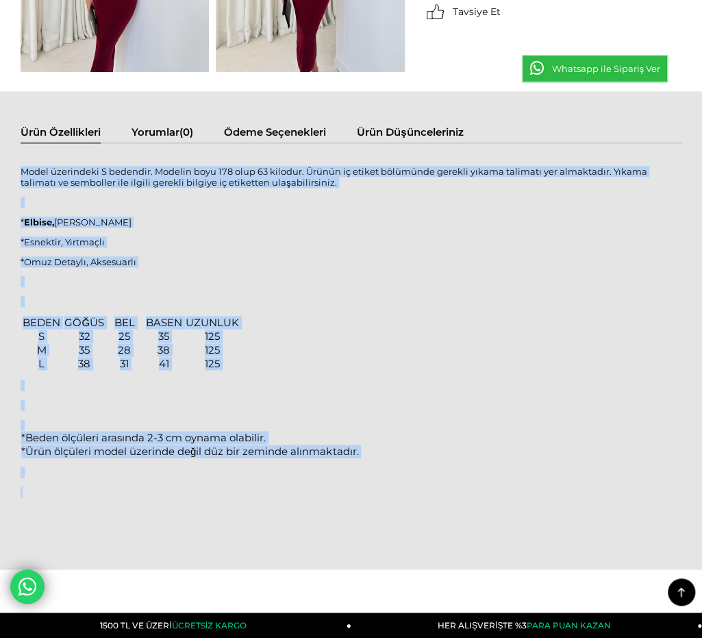
click at [86, 482] on div "Model üzerindeki S bedendir. Modelin boyu 178 olup 63 kilodur. Ürünün iç etiket…" at bounding box center [351, 339] width 661 height 365
copy div "Model üzerindeki S bedendir. Modelin boyu 178 olup 63 kilodur. Ürünün iç etiket…"
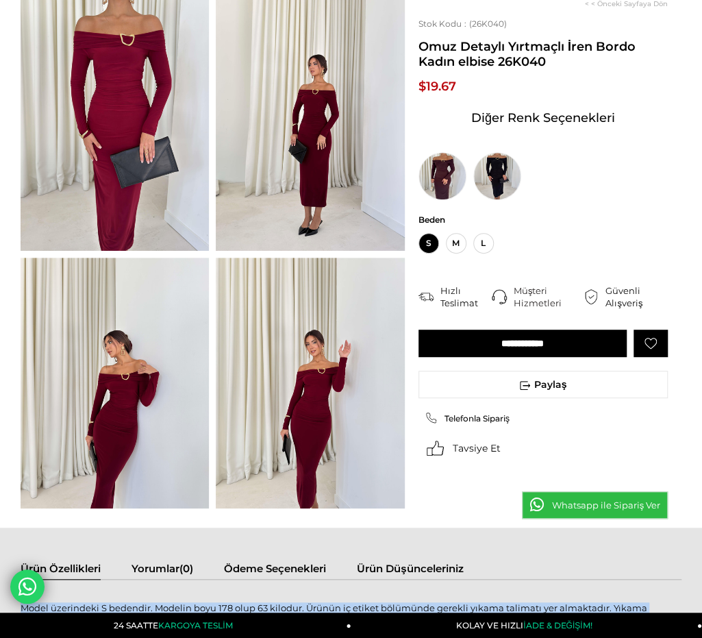
scroll to position [0, 0]
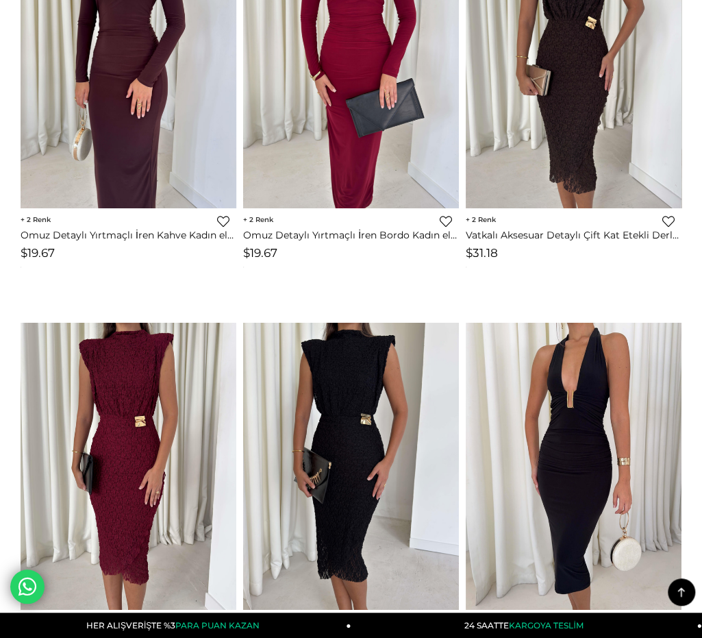
scroll to position [5840, 0]
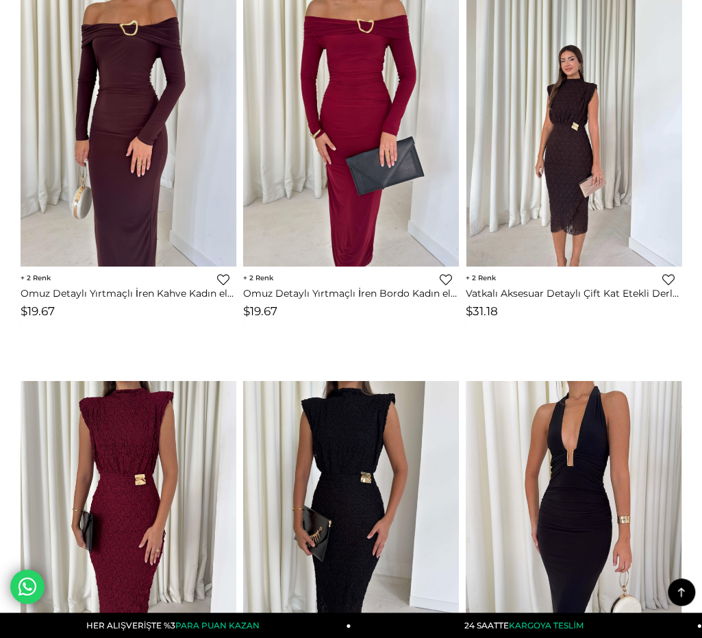
click at [565, 219] on img at bounding box center [575, 124] width 216 height 288
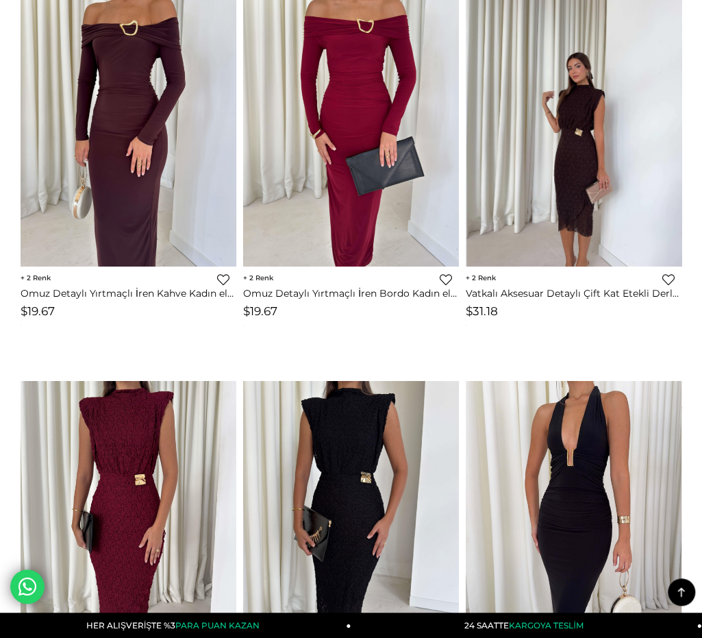
click at [554, 225] on img at bounding box center [575, 124] width 216 height 288
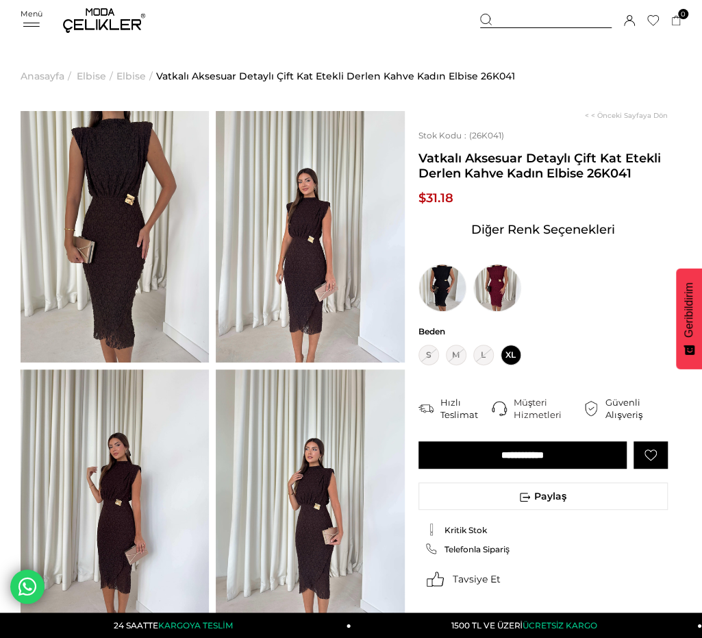
drag, startPoint x: 422, startPoint y: 160, endPoint x: 585, endPoint y: 176, distance: 163.2
click at [585, 176] on span "Vatkalı Aksesuar Detaylı Çift Kat Etekli Derlen Kahve Kadın Elbise 26K041" at bounding box center [543, 166] width 249 height 30
copy span "Vatkalı Aksesuar Detaylı Çift Kat Etekli Derlen Kahve Kadın Elbise"
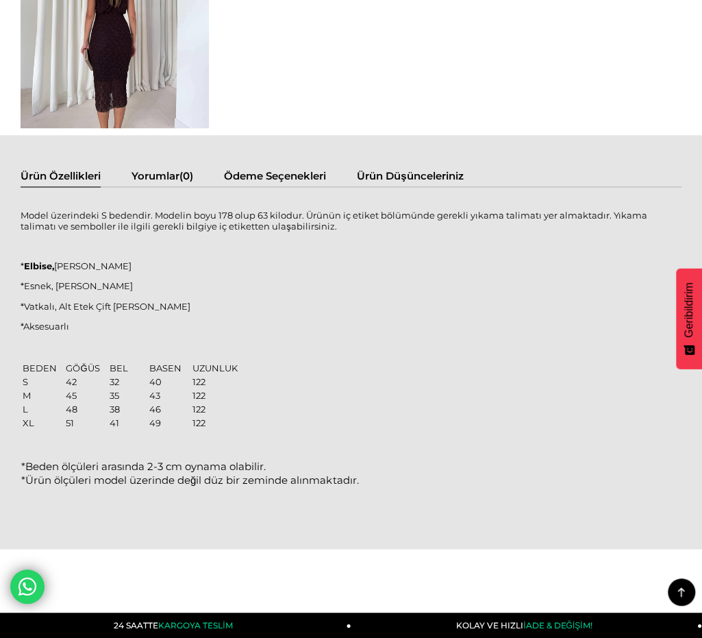
scroll to position [754, 0]
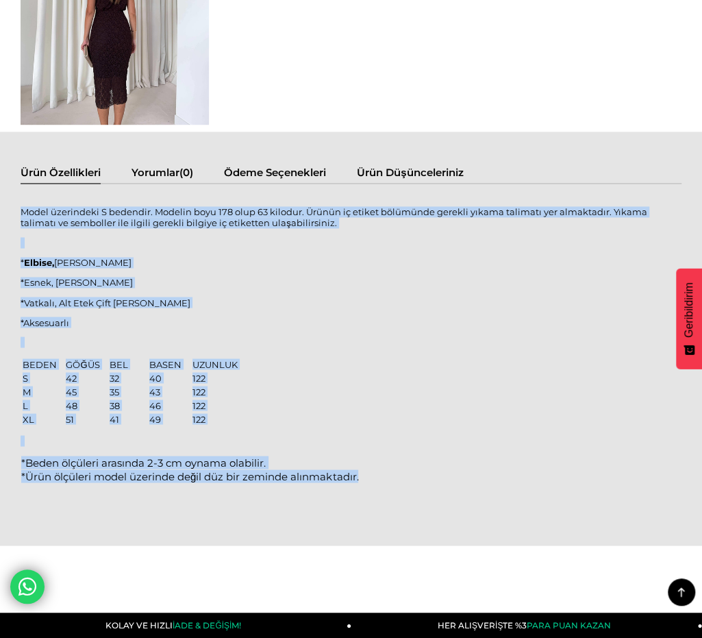
drag, startPoint x: 21, startPoint y: 208, endPoint x: 180, endPoint y: 489, distance: 322.9
click at [180, 489] on div "Model üzerindeki S bedendir. Modelin boyu 178 olup 63 kilodur. Ürünün iç etiket…" at bounding box center [351, 347] width 661 height 300
copy div "Model üzerindeki S bedendir. Modelin boyu 178 olup 63 kilodur. Ürünün iç etiket…"
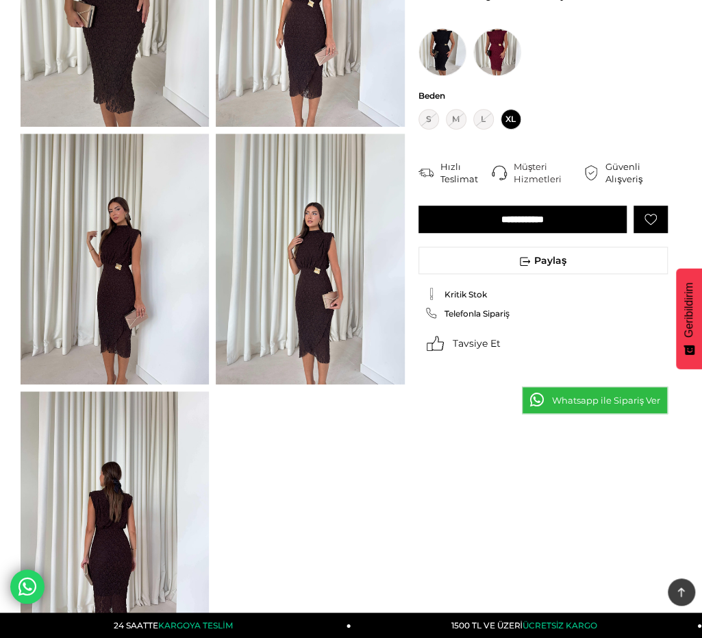
scroll to position [69, 0]
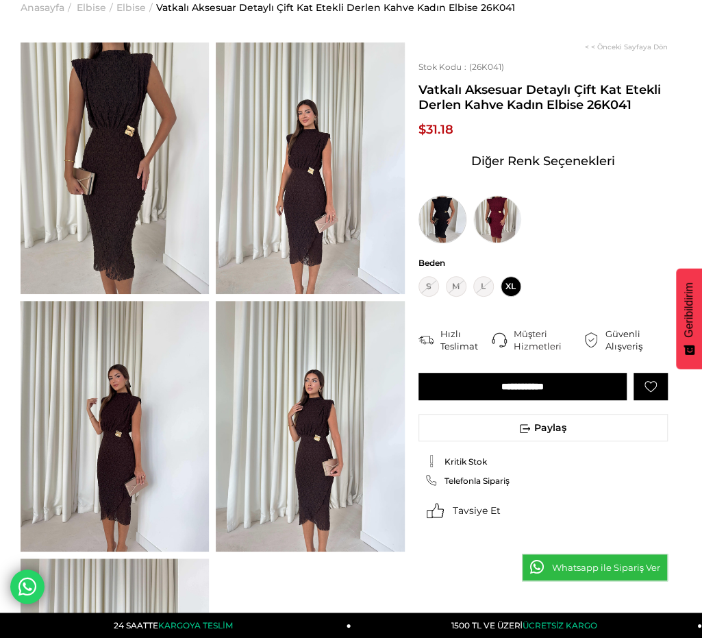
click at [432, 228] on img at bounding box center [443, 219] width 48 height 48
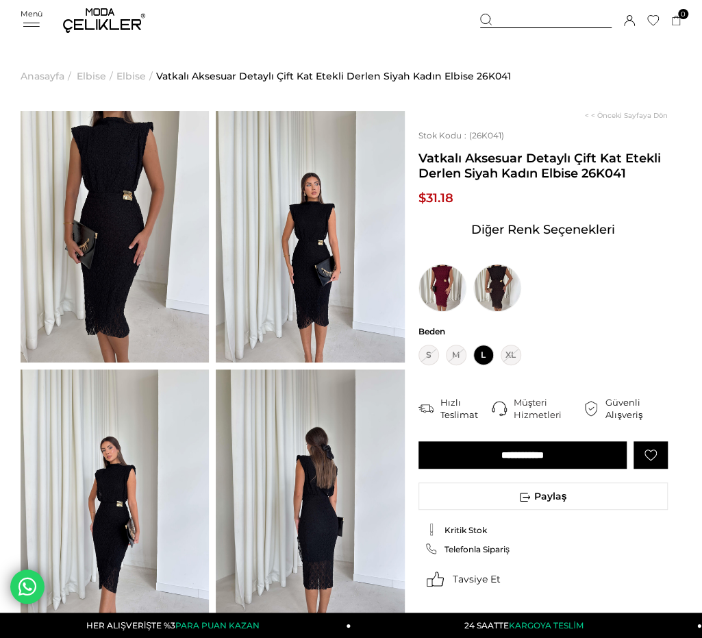
click at [539, 178] on div "< < Önceki Sayfaya Dön Stok Kodu (26K041) Vatkalı Aksesuar Detaylı Çift Kat Ete…" at bounding box center [543, 385] width 277 height 548
drag, startPoint x: 538, startPoint y: 176, endPoint x: 471, endPoint y: 161, distance: 68.8
click at [537, 175] on span "Vatkalı Aksesuar Detaylı Çift Kat Etekli Derlen Siyah Kadın Elbise 26K041" at bounding box center [543, 166] width 249 height 30
drag, startPoint x: 405, startPoint y: 150, endPoint x: 422, endPoint y: 155, distance: 17.8
click at [406, 150] on div "< < Önceki Sayfaya Dön Stok Kodu (26K041) Vatkalı Aksesuar Detaylı Çift Kat Ete…" at bounding box center [543, 385] width 277 height 548
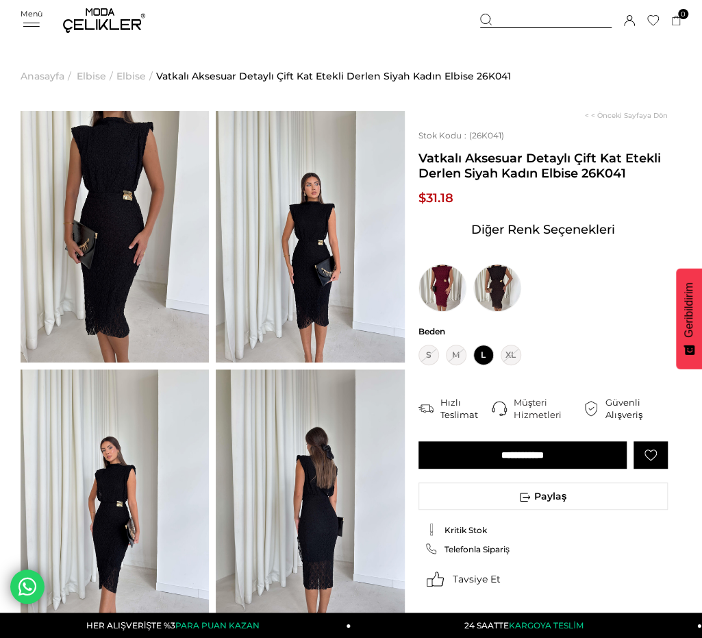
drag, startPoint x: 422, startPoint y: 157, endPoint x: 579, endPoint y: 176, distance: 158.1
click at [579, 176] on span "Vatkalı Aksesuar Detaylı Çift Kat Etekli Derlen Siyah Kadın Elbise 26K041" at bounding box center [543, 166] width 249 height 30
copy span "Vatkalı Aksesuar Detaylı Çift Kat Etekli Derlen Siyah Kadın Elbise"
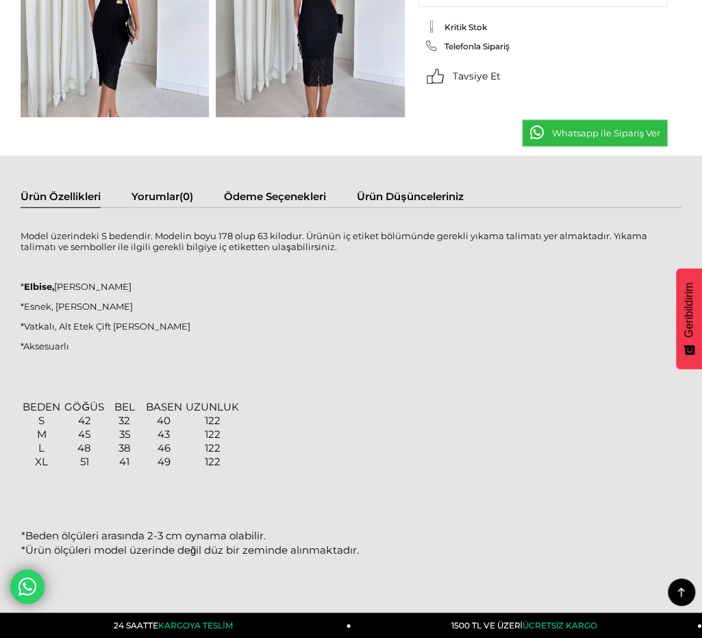
scroll to position [548, 0]
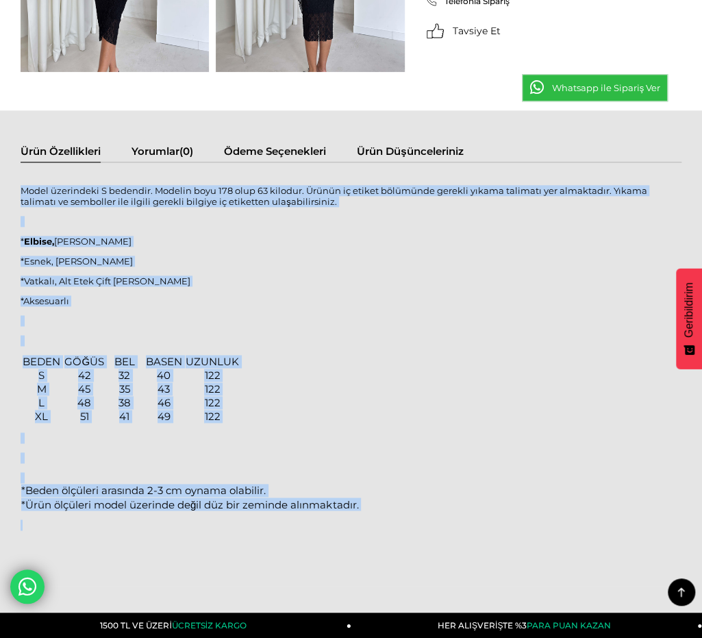
drag, startPoint x: 24, startPoint y: 186, endPoint x: 162, endPoint y: 511, distance: 352.9
click at [162, 511] on div "Model üzerindeki S bedendir. Modelin boyu 178 olup 63 kilodur. Ürünün iç etiket…" at bounding box center [351, 385] width 661 height 418
copy div "Model üzerindeki S bedendir. Modelin boyu 178 olup 63 kilodur. Ürünün iç etiket…"
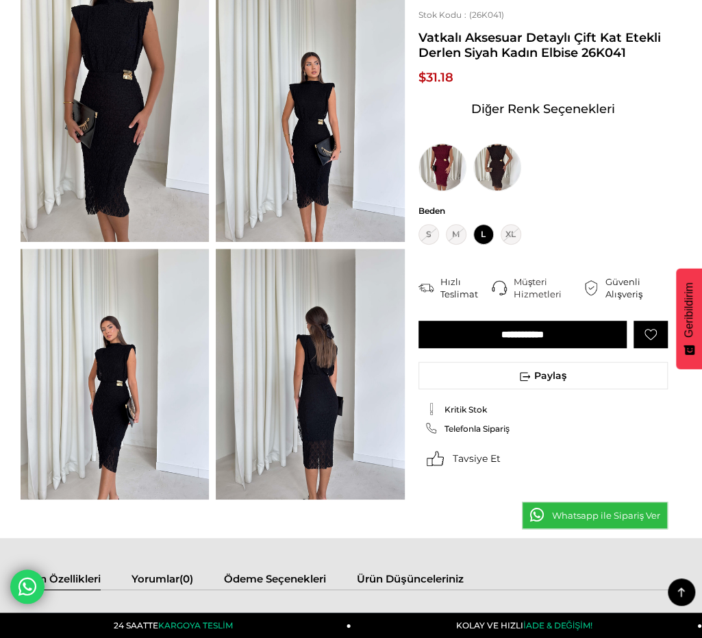
scroll to position [0, 0]
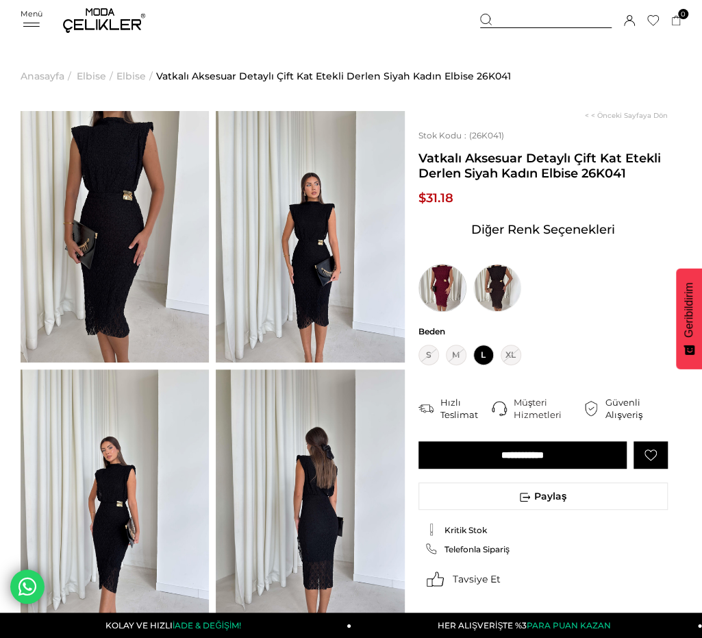
click at [443, 284] on img at bounding box center [443, 288] width 48 height 48
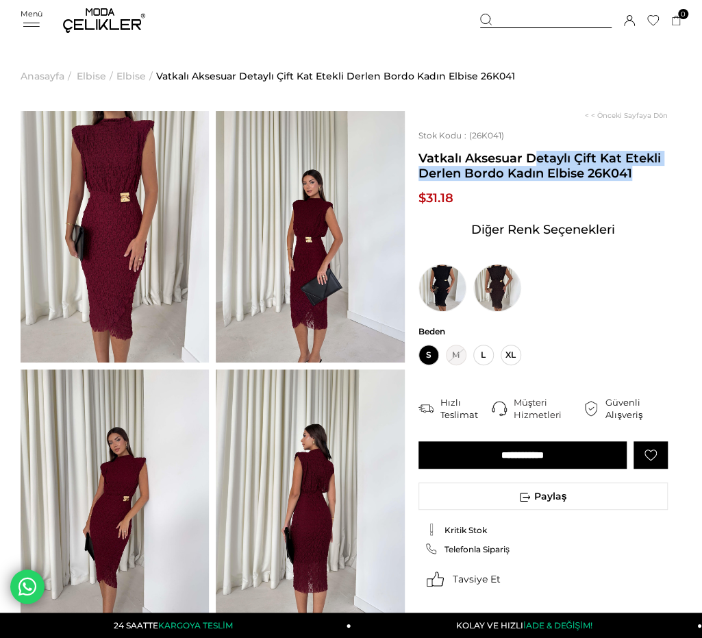
drag, startPoint x: 434, startPoint y: 157, endPoint x: 484, endPoint y: 163, distance: 50.4
click at [503, 165] on span "Vatkalı Aksesuar Detaylı Çift Kat Etekli Derlen Bordo Kadın Elbise 26K041" at bounding box center [543, 166] width 249 height 30
click at [455, 162] on span "Vatkalı Aksesuar Detaylı Çift Kat Etekli Derlen Bordo Kadın Elbise 26K041" at bounding box center [543, 166] width 249 height 30
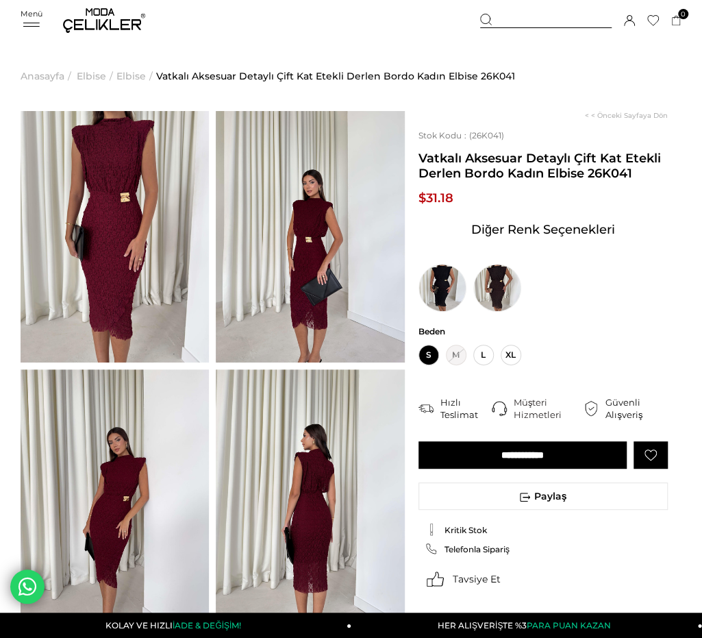
drag, startPoint x: 421, startPoint y: 160, endPoint x: 583, endPoint y: 169, distance: 162.7
click at [583, 169] on span "Vatkalı Aksesuar Detaylı Çift Kat Etekli Derlen Bordo Kadın Elbise 26K041" at bounding box center [543, 166] width 249 height 30
copy span "Vatkalı Aksesuar Detaylı Çift Kat Etekli Derlen Bordo Kadın Elbise"
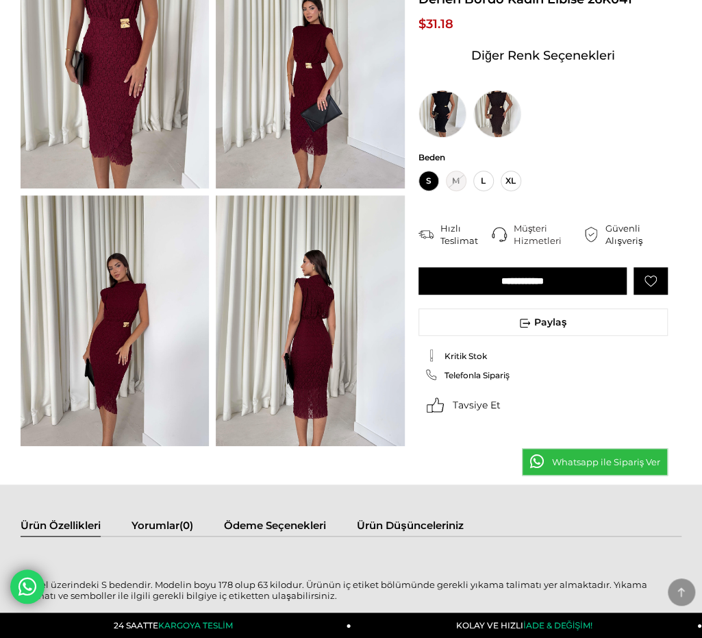
scroll to position [411, 0]
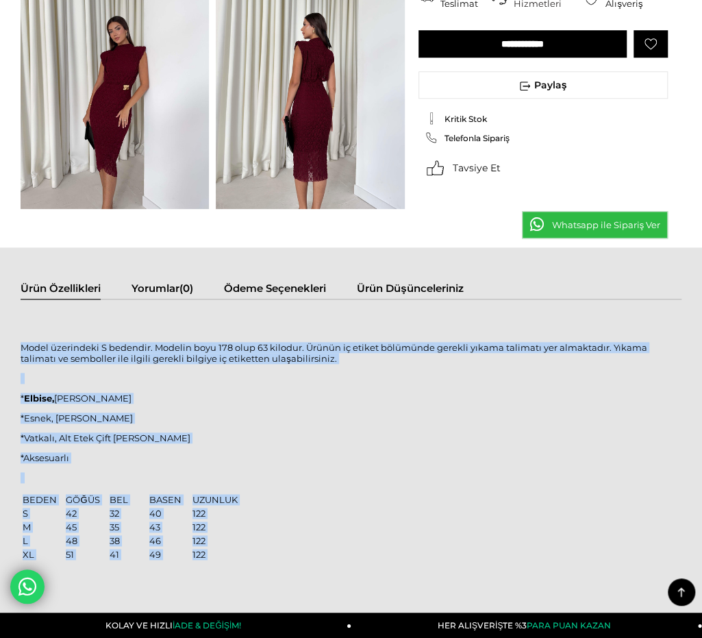
drag, startPoint x: 22, startPoint y: 342, endPoint x: 95, endPoint y: 564, distance: 233.6
click at [95, 564] on div "Model üzerindeki S bedendir. Modelin boyu 178 olup 63 kilodur. Ürünün iç etiket…" at bounding box center [351, 567] width 661 height 508
copy div "Model üzerindeki S bedendir. Modelin boyu 178 olup 63 kilodur. Ürünün iç etiket…"
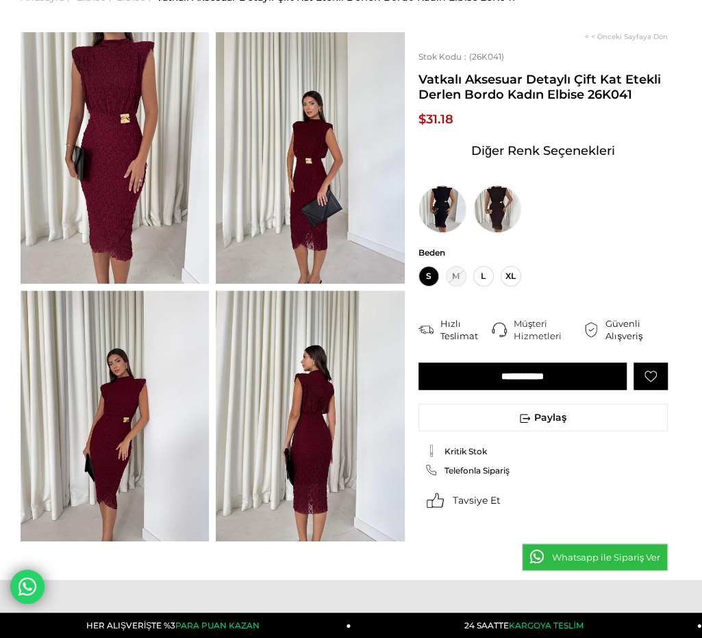
scroll to position [0, 0]
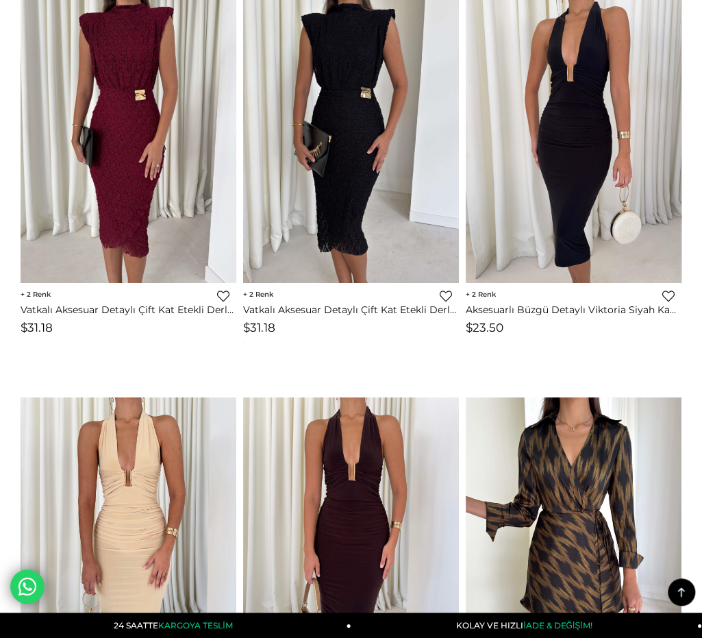
scroll to position [6212, 0]
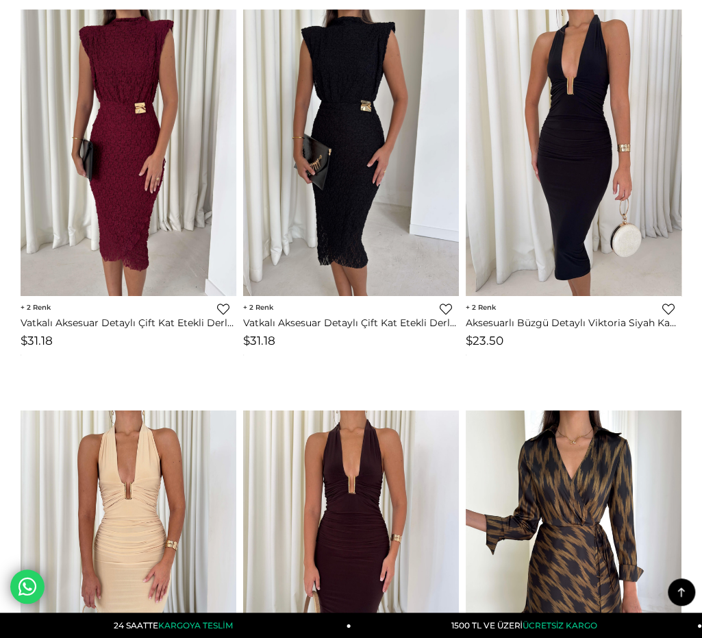
click at [505, 238] on img at bounding box center [574, 154] width 216 height 288
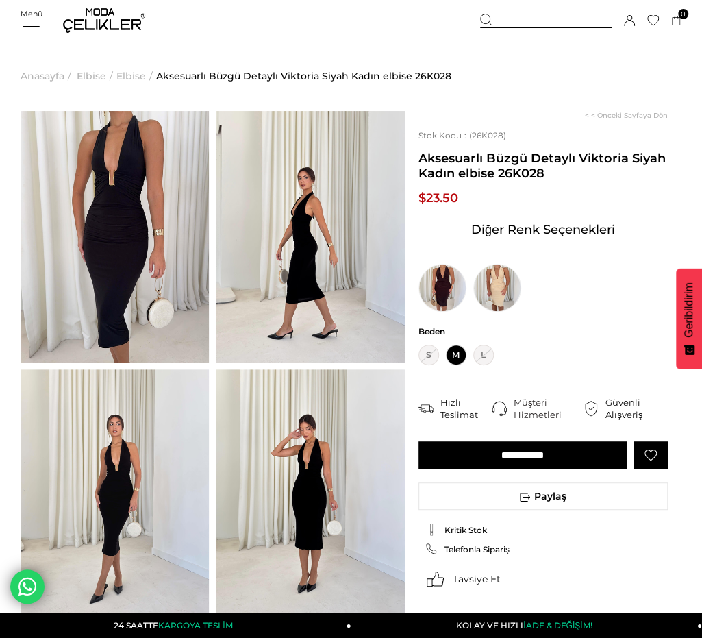
drag, startPoint x: 419, startPoint y: 158, endPoint x: 496, endPoint y: 169, distance: 77.4
click at [496, 169] on span "Aksesuarlı Büzgü Detaylı Viktoria Siyah Kadın elbise 26K028" at bounding box center [543, 166] width 249 height 30
copy span "Aksesuarlı Büzgü Detaylı Viktoria Siyah Kadın elbise"
click at [162, 12] on div "Menü Üye Girişi Üye Ol Hesabım Çıkış Yap Sepetim Favorilerim Yardım Sepetim 0 Ü…" at bounding box center [351, 20] width 661 height 41
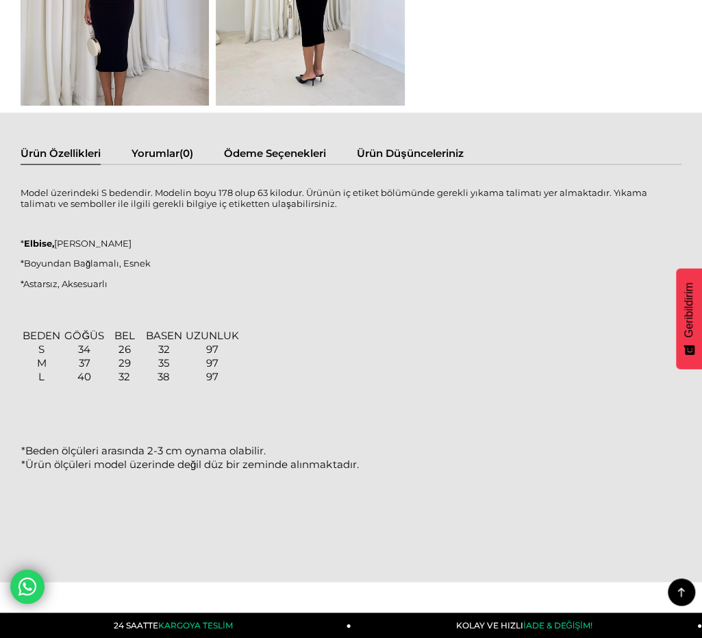
scroll to position [822, 0]
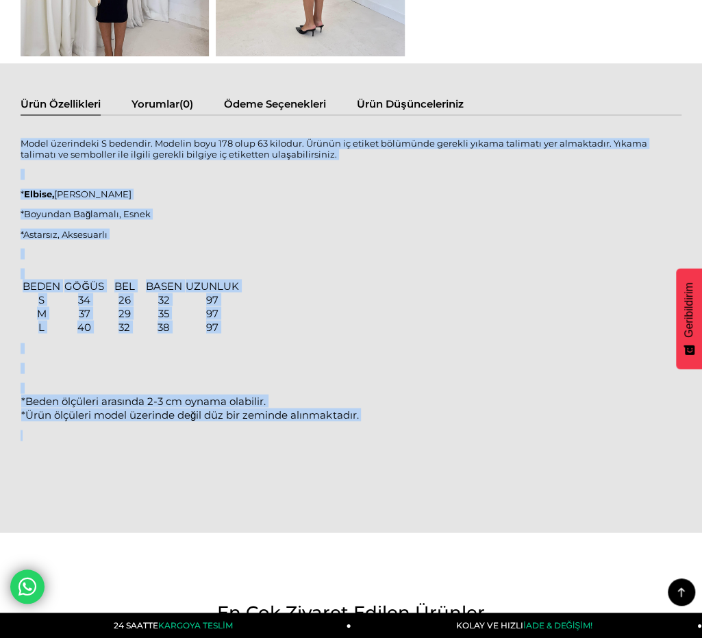
drag, startPoint x: 22, startPoint y: 140, endPoint x: 201, endPoint y: 426, distance: 336.9
click at [202, 426] on div "Model üzerindeki S bedendir. Modelin boyu 178 olup 63 kilodur. Ürünün iç etiket…" at bounding box center [351, 307] width 661 height 356
copy div "Model üzerindeki S bedendir. Modelin boyu 178 olup 63 kilodur. Ürünün iç etiket…"
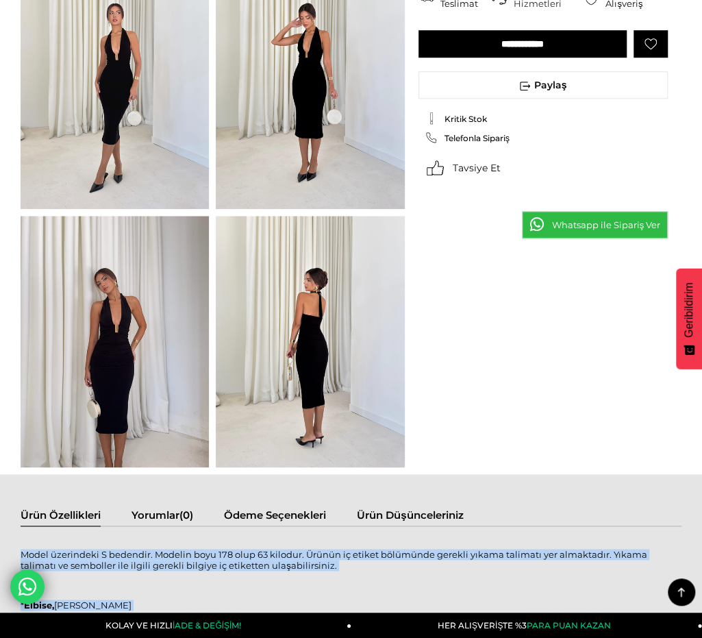
scroll to position [0, 0]
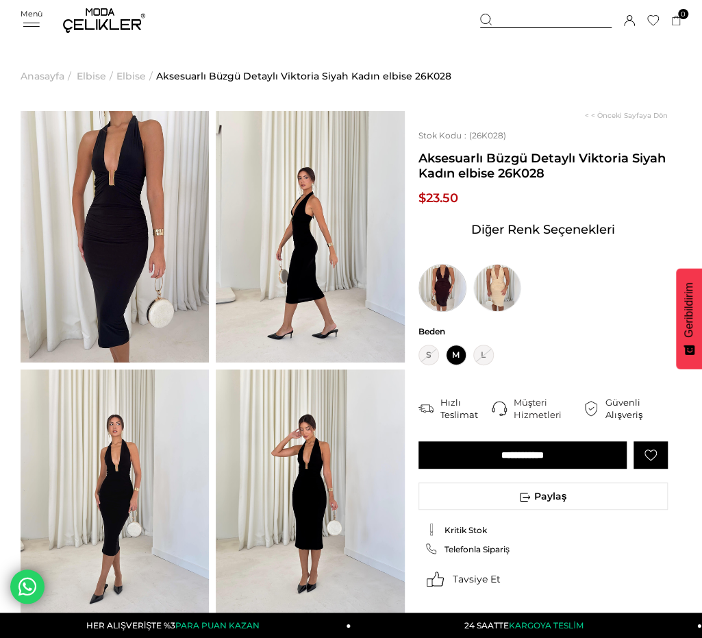
click at [441, 284] on img at bounding box center [443, 288] width 48 height 48
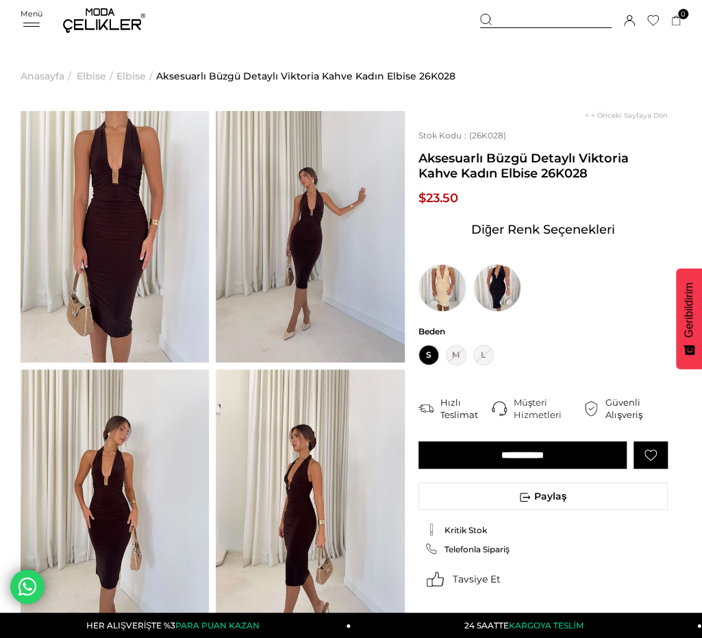
drag, startPoint x: 421, startPoint y: 158, endPoint x: 535, endPoint y: 171, distance: 115.3
click at [535, 171] on span "Aksesuarlı Büzgü Detaylı Viktoria Kahve Kadın Elbise 26K028" at bounding box center [543, 166] width 249 height 30
copy span "Aksesuarlı Büzgü Detaylı [PERSON_NAME] Kahve Kadın Elbise"
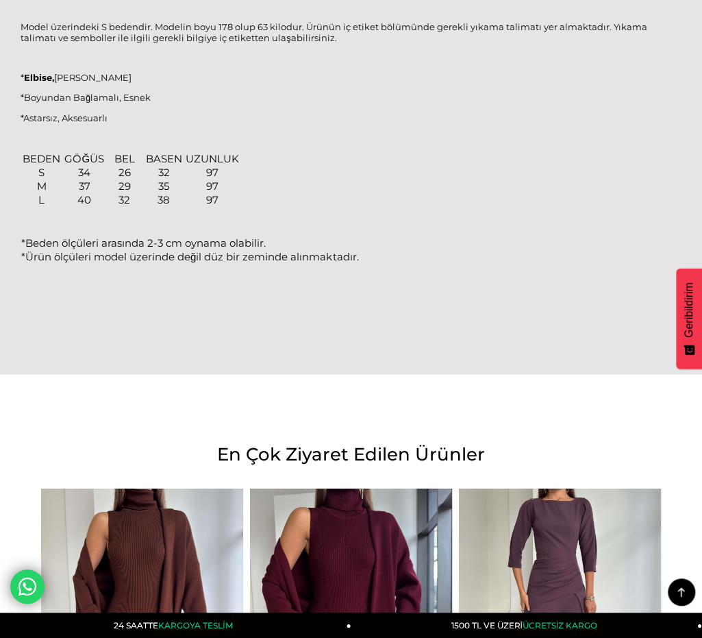
scroll to position [822, 0]
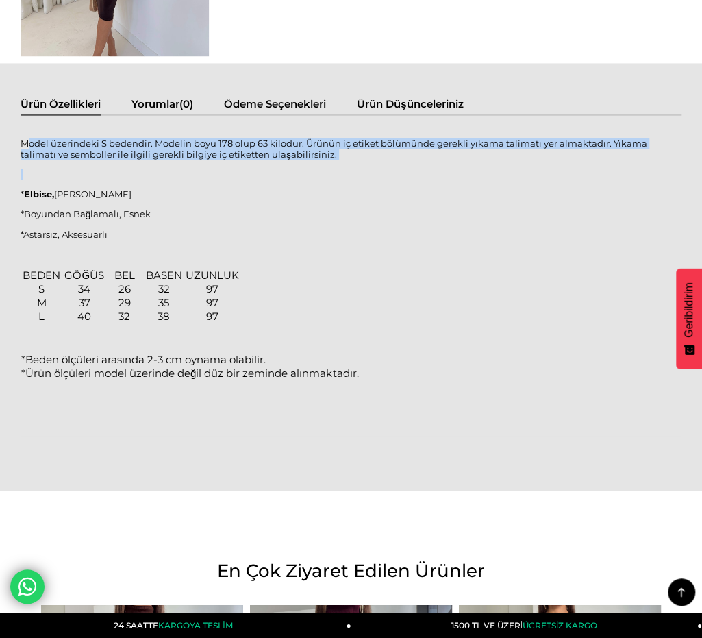
drag, startPoint x: 25, startPoint y: 143, endPoint x: 47, endPoint y: 158, distance: 26.6
click at [58, 162] on div "Model üzerindeki S bedendir. Modelin boyu 178 olup 63 kilodur. Ürünün iç etiket…" at bounding box center [351, 286] width 661 height 314
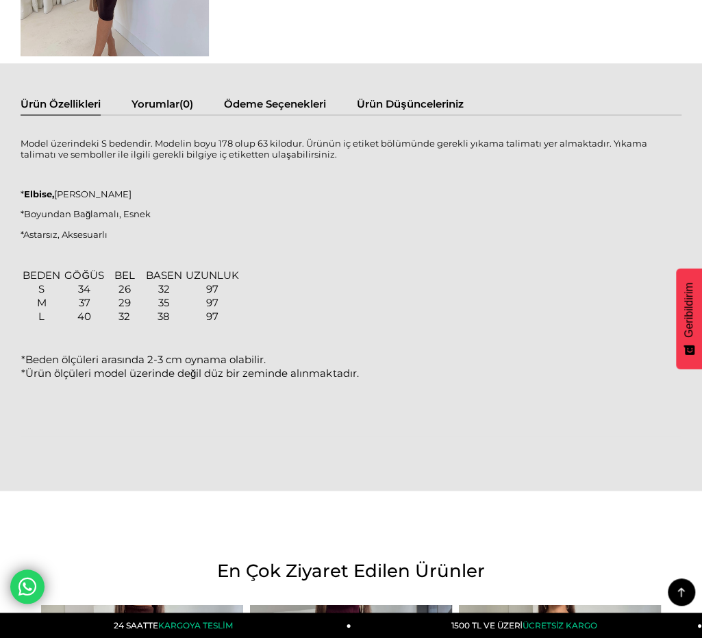
click at [22, 138] on p "Model üzerindeki S bedendir. Modelin boyu 178 olup 63 kilodur. Ürünün iç etiket…" at bounding box center [351, 149] width 661 height 22
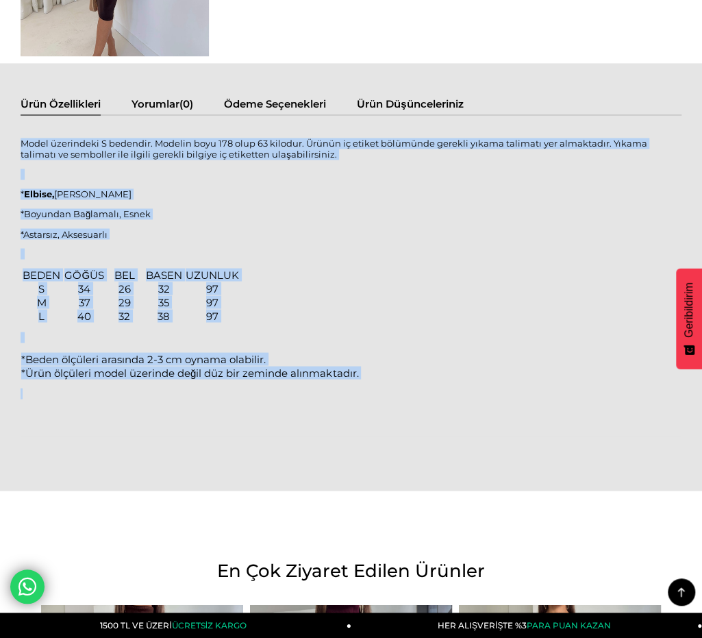
drag, startPoint x: 24, startPoint y: 142, endPoint x: 267, endPoint y: 391, distance: 348.0
click at [267, 391] on div "Model üzerindeki S bedendir. Modelin boyu 178 olup 63 kilodur. Ürünün iç etiket…" at bounding box center [351, 286] width 661 height 314
copy div "Model üzerindeki S bedendir. Modelin boyu 178 olup 63 kilodur. Ürünün iç etiket…"
